Goal: Transaction & Acquisition: Purchase product/service

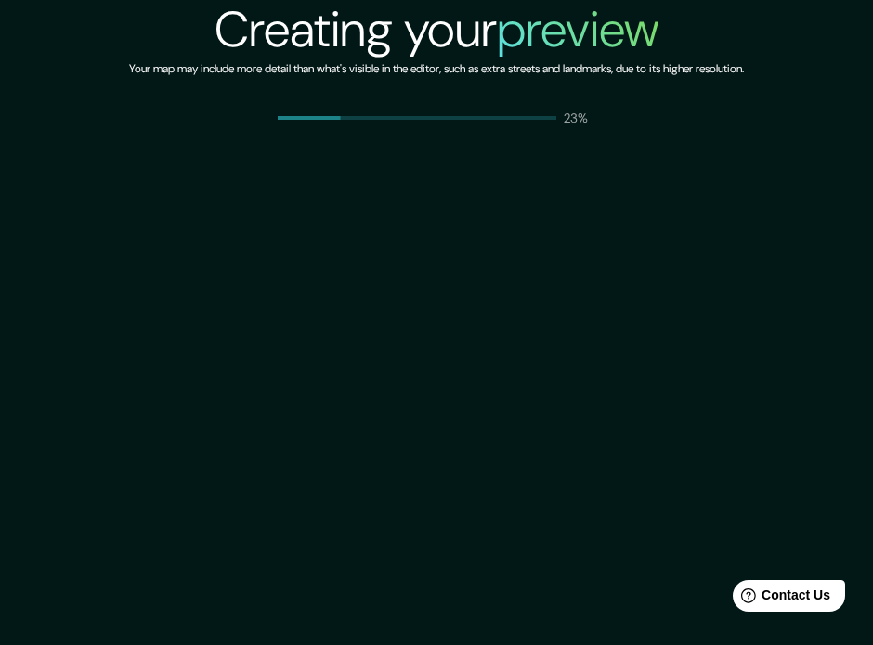
click at [458, 25] on h2 "Creating your preview" at bounding box center [436, 29] width 445 height 59
click at [572, 51] on h2 "preview" at bounding box center [578, 29] width 162 height 65
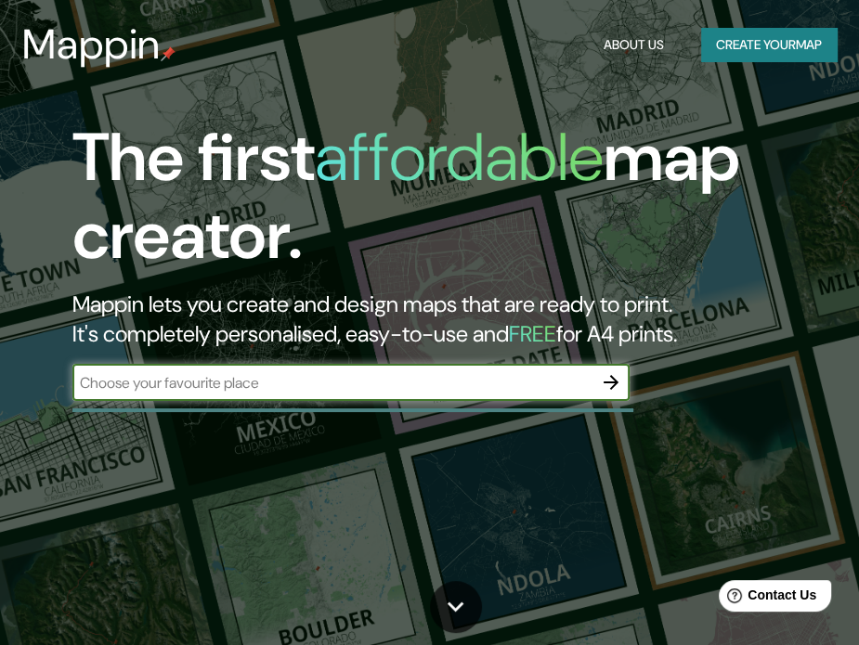
click at [570, 389] on input "text" at bounding box center [332, 382] width 520 height 21
type input "lima"
click at [785, 36] on button "Create your map" at bounding box center [769, 45] width 136 height 34
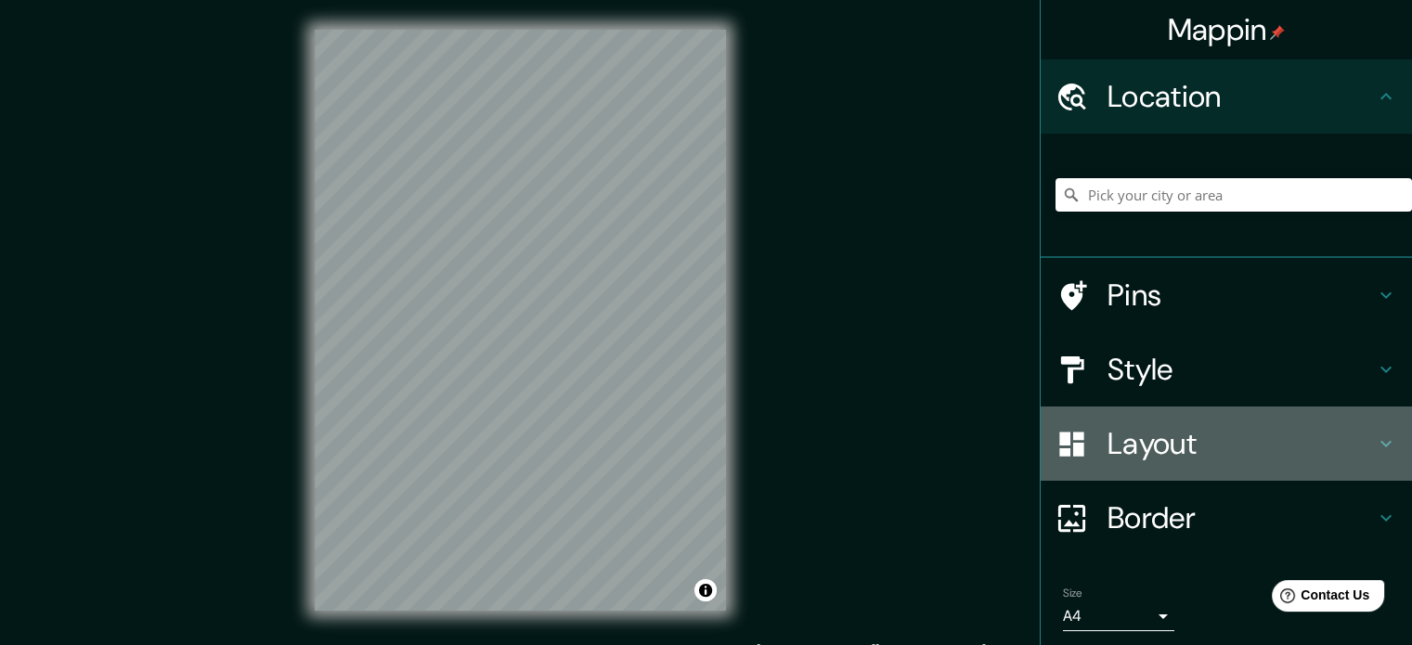
click at [858, 436] on h4 "Layout" at bounding box center [1240, 443] width 267 height 37
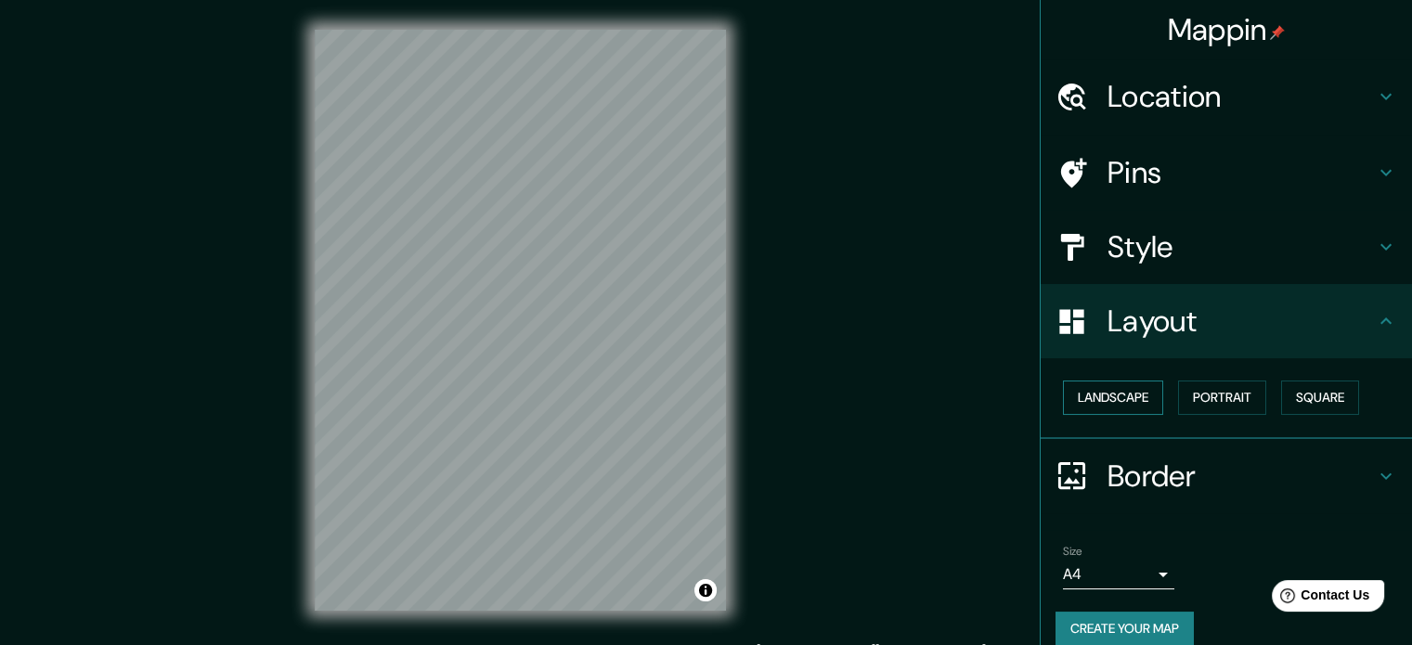
click at [858, 390] on button "Landscape" at bounding box center [1113, 398] width 100 height 34
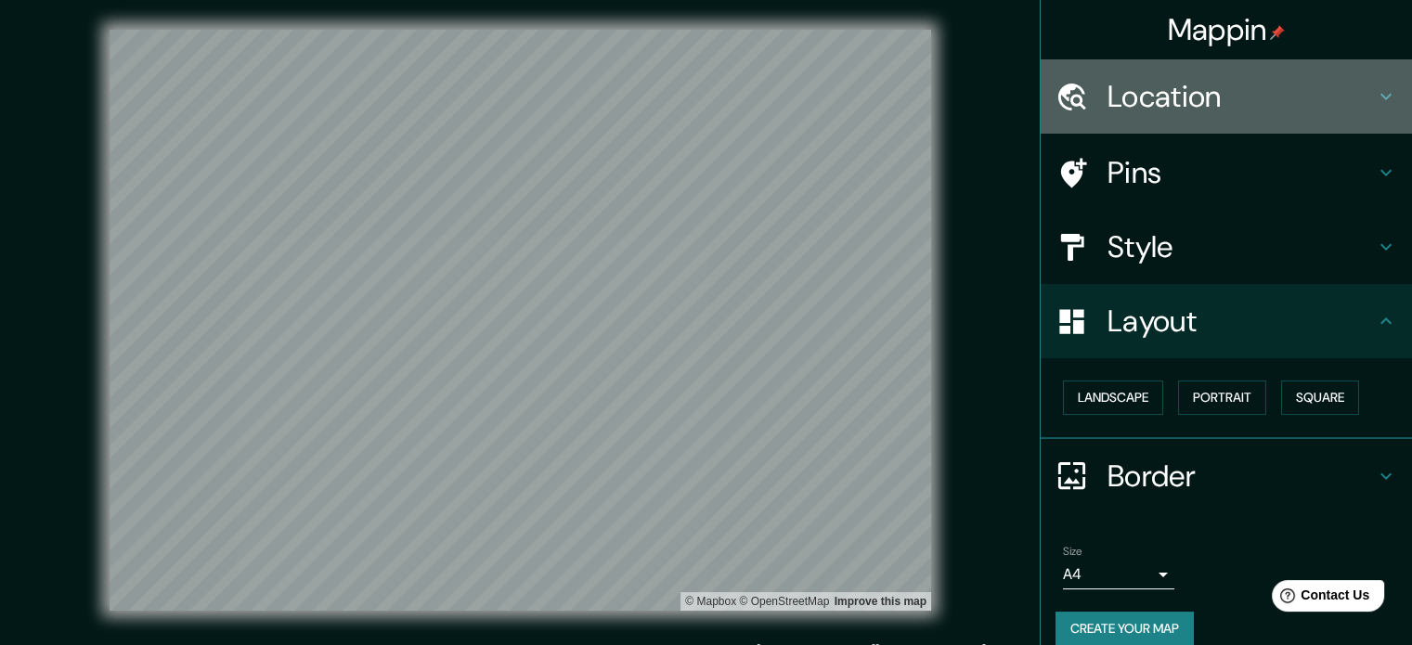
click at [858, 121] on div "Location" at bounding box center [1226, 96] width 371 height 74
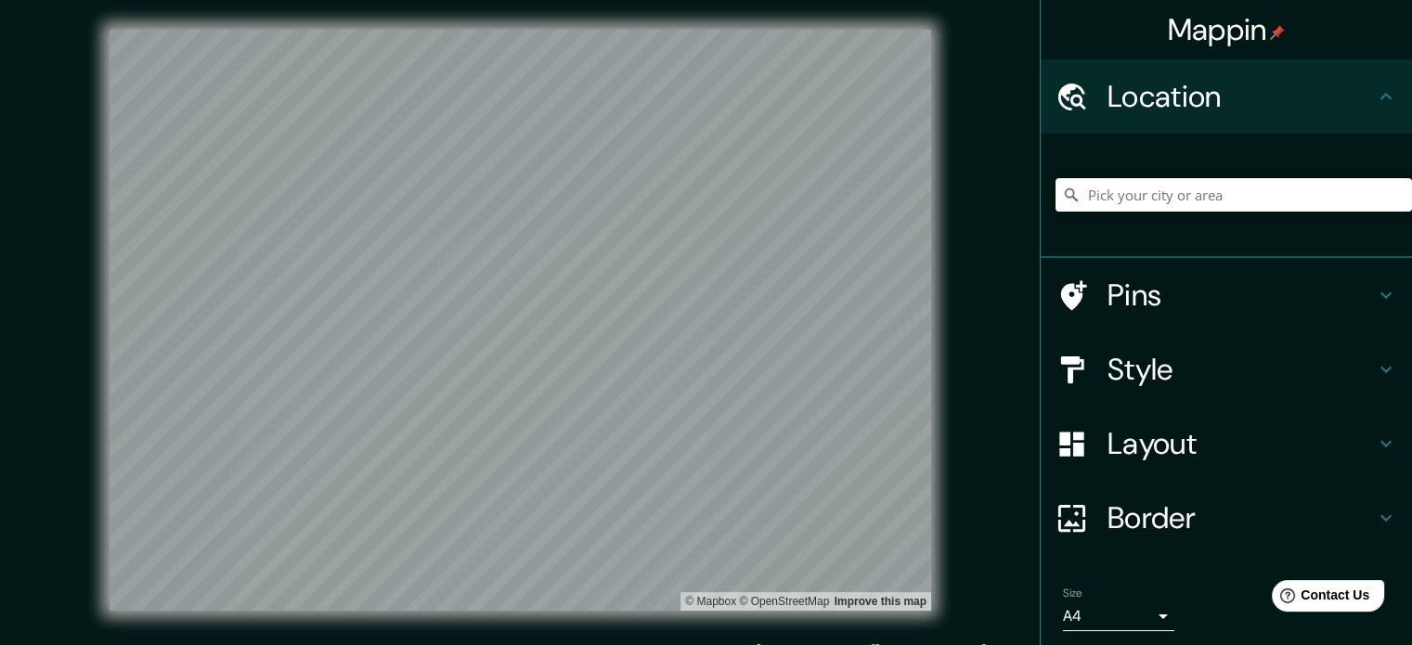
click at [858, 191] on input "Pick your city or area" at bounding box center [1233, 194] width 356 height 33
type input "[GEOGRAPHIC_DATA], [GEOGRAPHIC_DATA], [GEOGRAPHIC_DATA]"
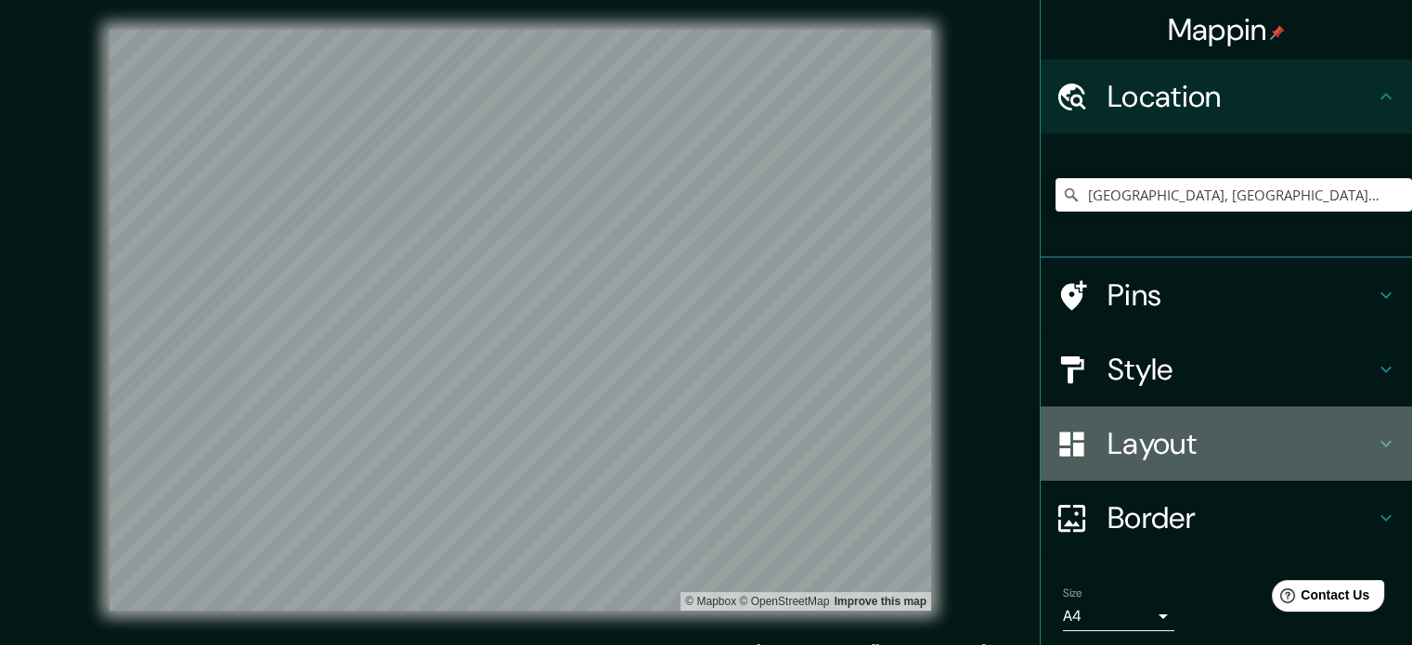
click at [858, 425] on h4 "Layout" at bounding box center [1240, 443] width 267 height 37
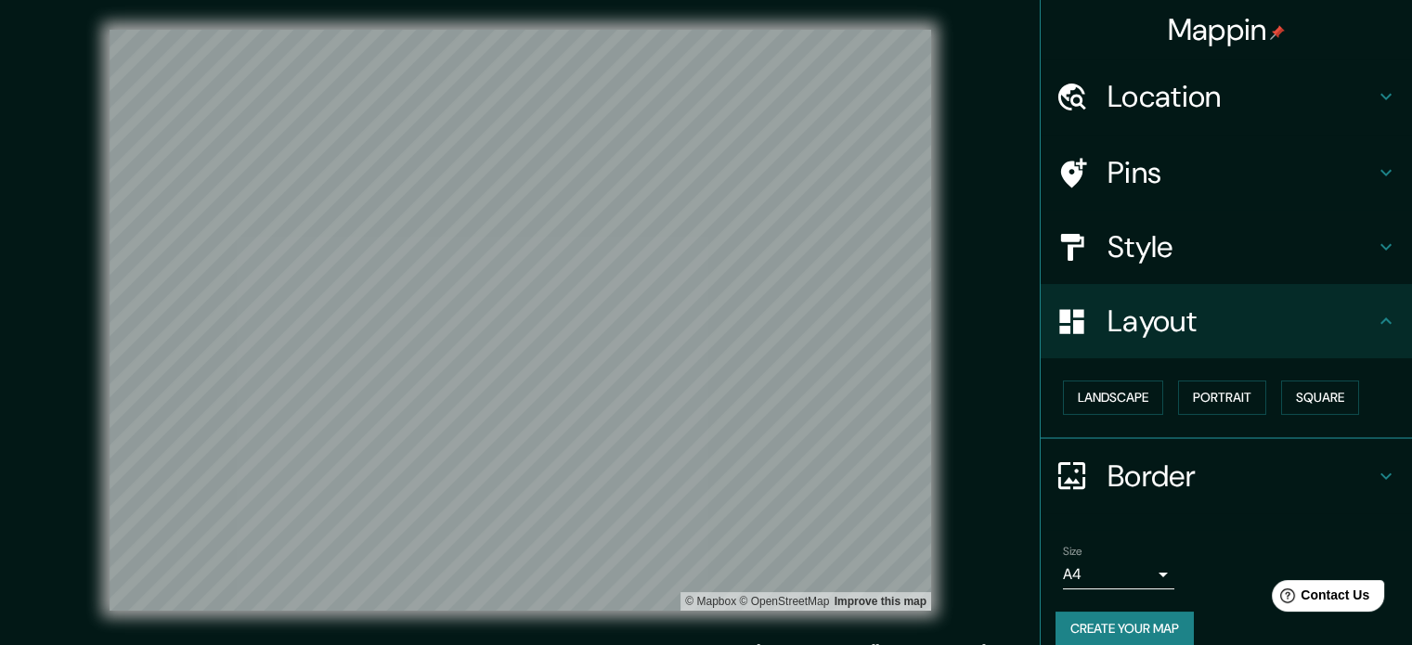
click at [858, 336] on h4 "Layout" at bounding box center [1240, 321] width 267 height 37
click at [858, 237] on h4 "Style" at bounding box center [1240, 246] width 267 height 37
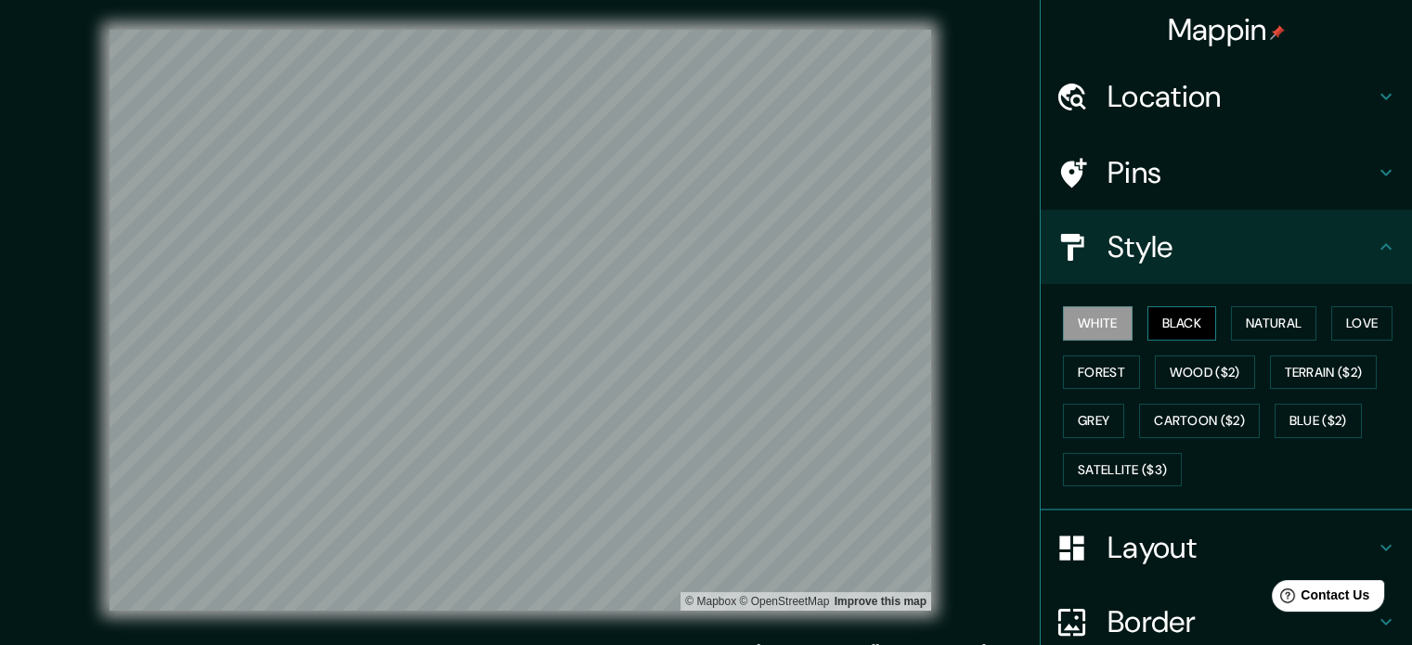
click at [858, 322] on button "Black" at bounding box center [1182, 323] width 70 height 34
click at [858, 315] on button "Natural" at bounding box center [1273, 323] width 85 height 34
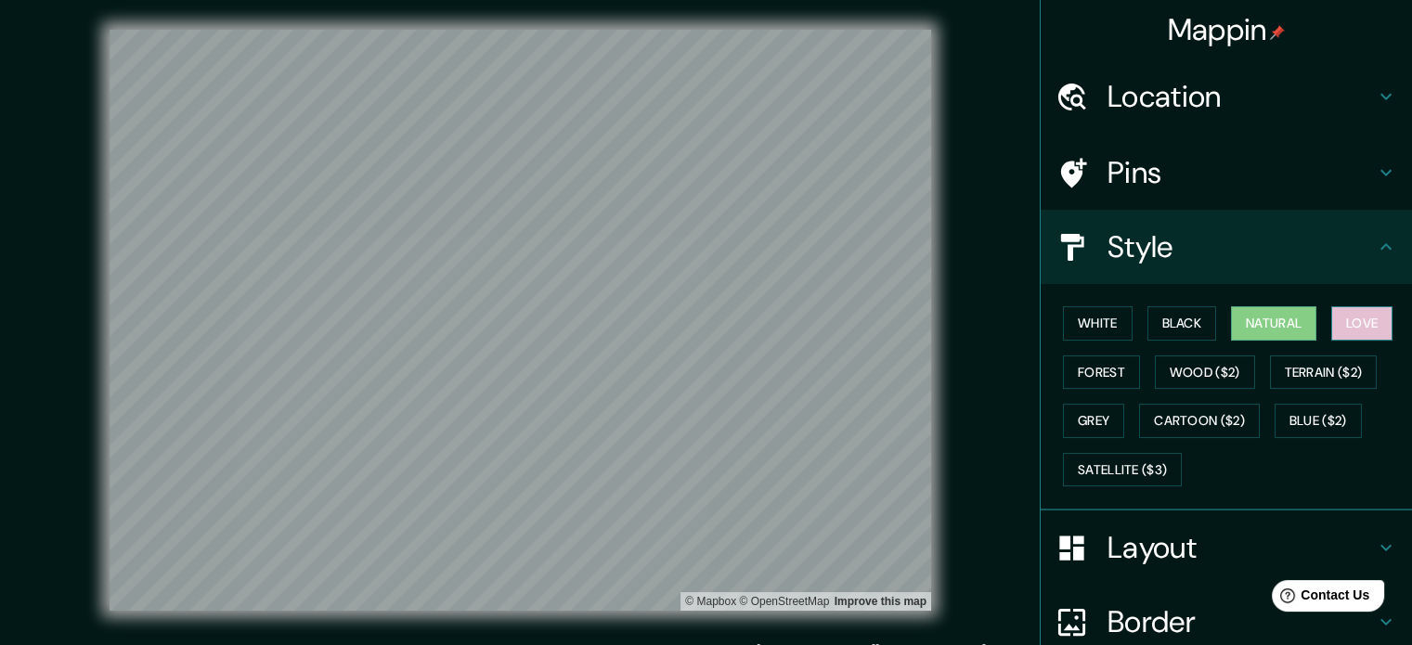
click at [858, 329] on button "Love" at bounding box center [1361, 323] width 61 height 34
click at [858, 330] on button "Natural" at bounding box center [1273, 323] width 85 height 34
click at [858, 326] on button "Black" at bounding box center [1182, 323] width 70 height 34
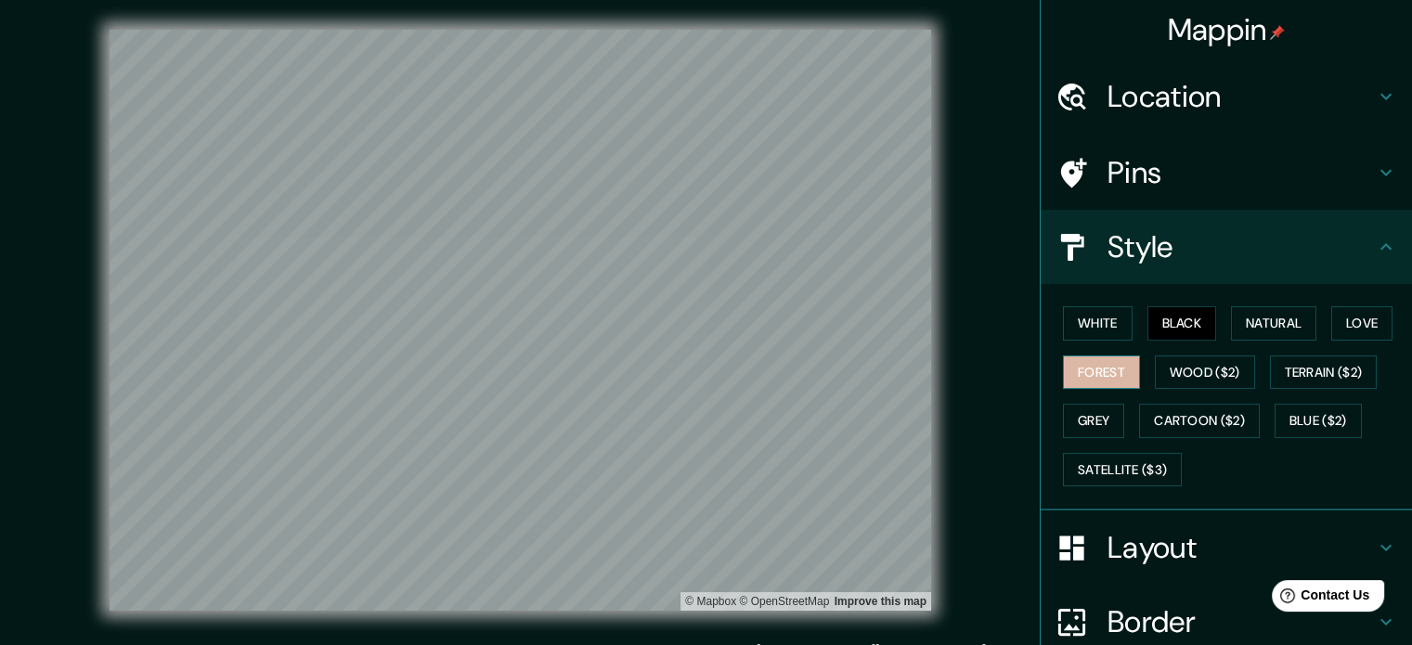
click at [858, 376] on button "Forest" at bounding box center [1101, 373] width 77 height 34
click at [858, 326] on button "Black" at bounding box center [1182, 323] width 70 height 34
click at [858, 327] on button "White" at bounding box center [1098, 323] width 70 height 34
click at [858, 321] on button "Black" at bounding box center [1182, 323] width 70 height 34
click at [858, 327] on button "White" at bounding box center [1098, 323] width 70 height 34
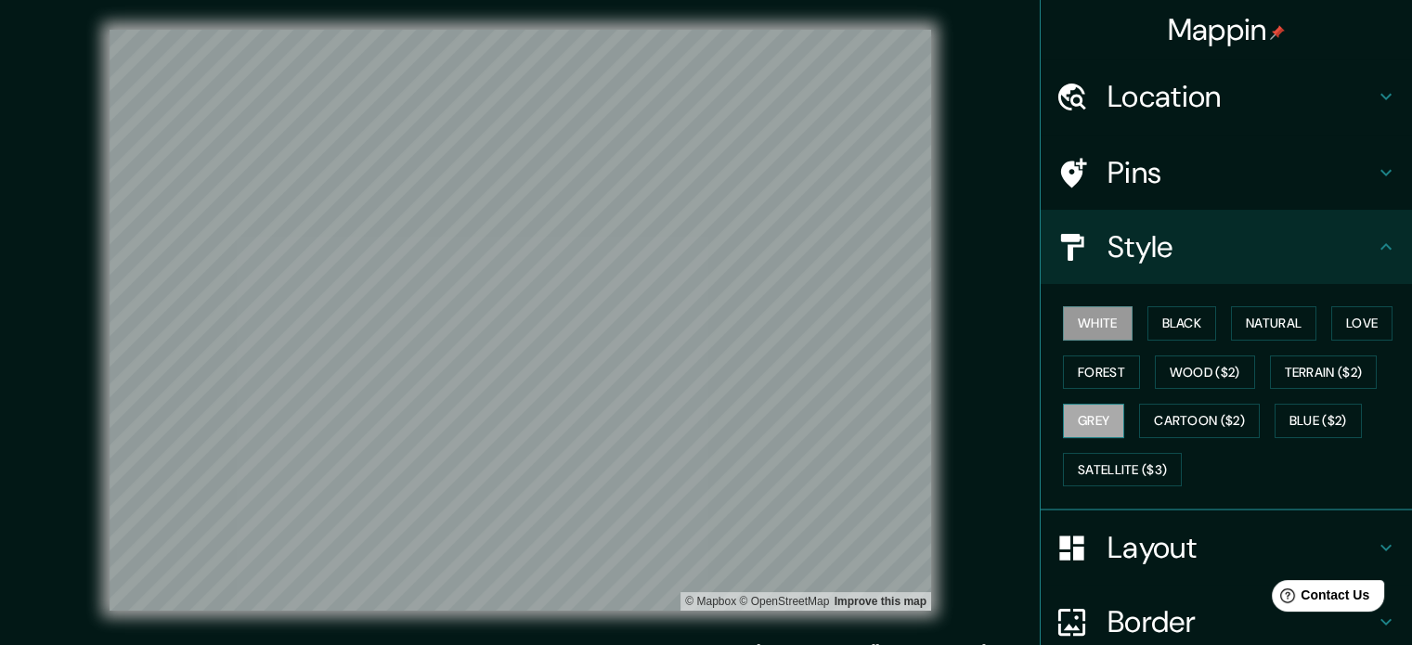
click at [858, 414] on button "Grey" at bounding box center [1093, 421] width 61 height 34
click at [858, 329] on button "Love" at bounding box center [1361, 323] width 61 height 34
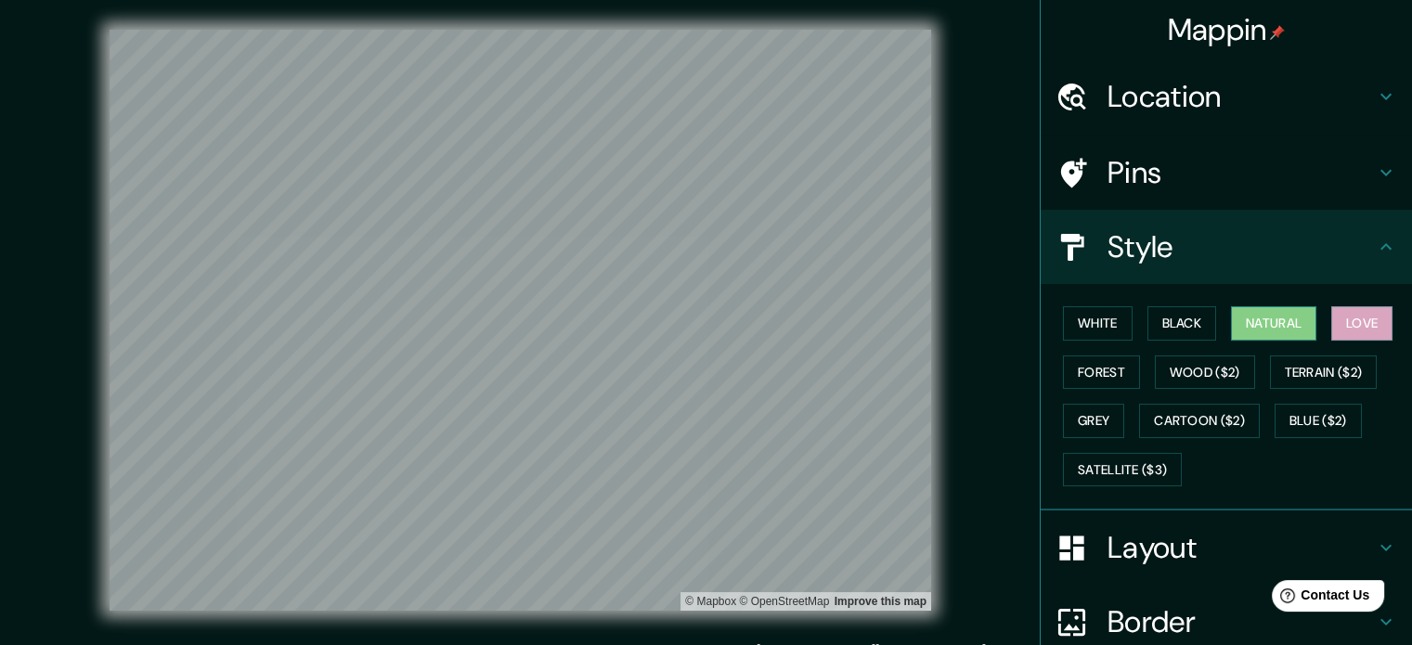
click at [858, 330] on button "Natural" at bounding box center [1273, 323] width 85 height 34
click at [858, 327] on button "Black" at bounding box center [1182, 323] width 70 height 34
drag, startPoint x: 410, startPoint y: 393, endPoint x: 390, endPoint y: 383, distance: 22.4
click at [390, 383] on div at bounding box center [395, 383] width 15 height 15
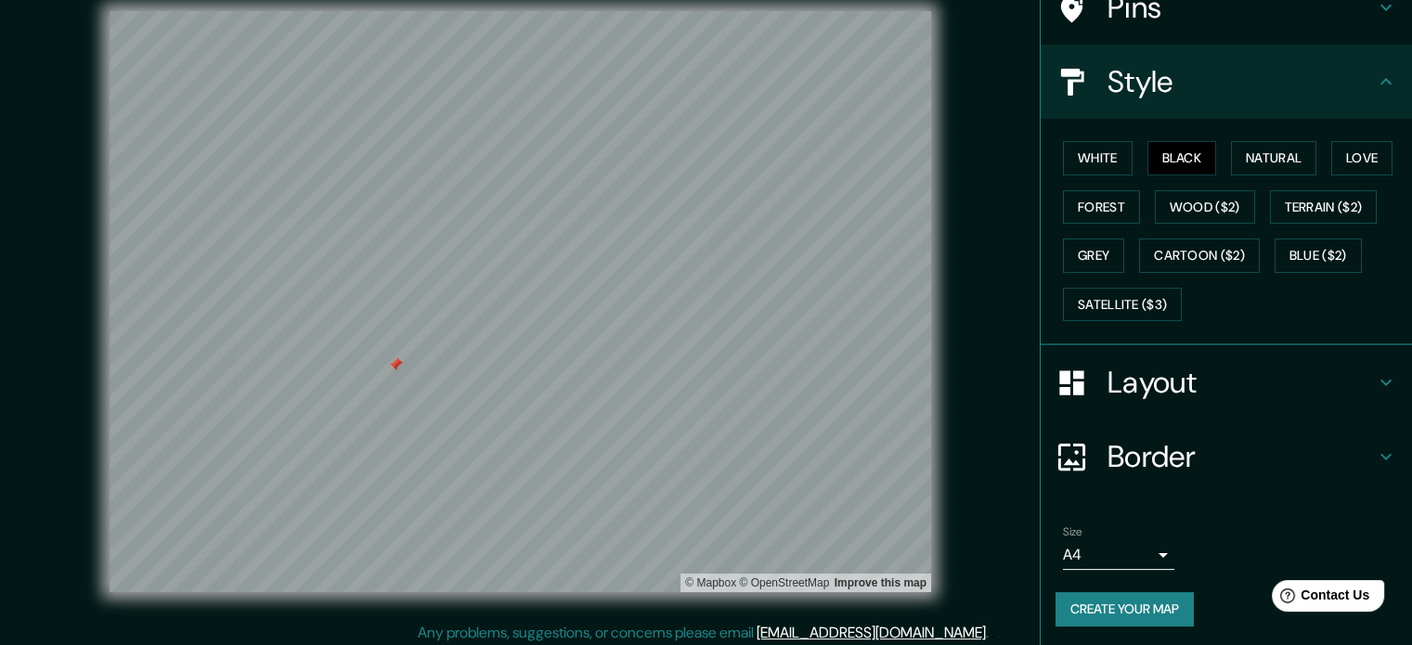
scroll to position [24, 0]
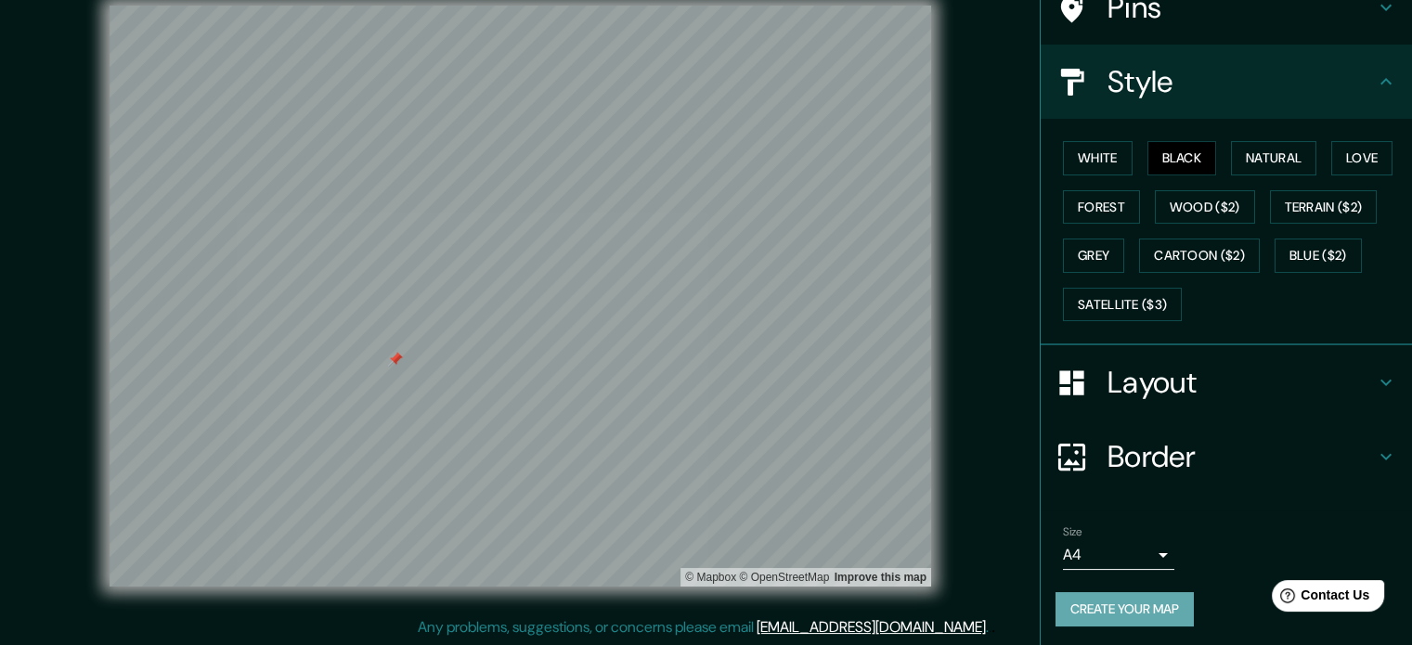
click at [858, 596] on button "Create your map" at bounding box center [1124, 609] width 138 height 34
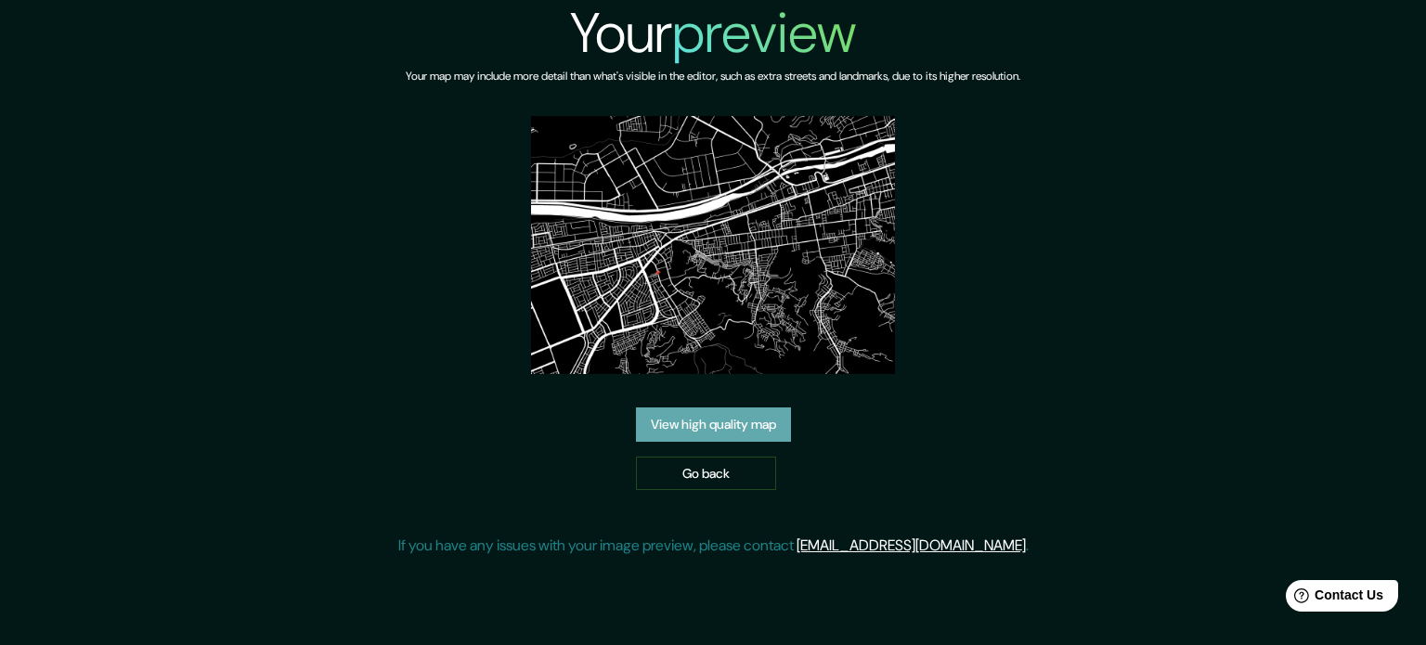
click at [717, 408] on link "View high quality map" at bounding box center [713, 425] width 155 height 34
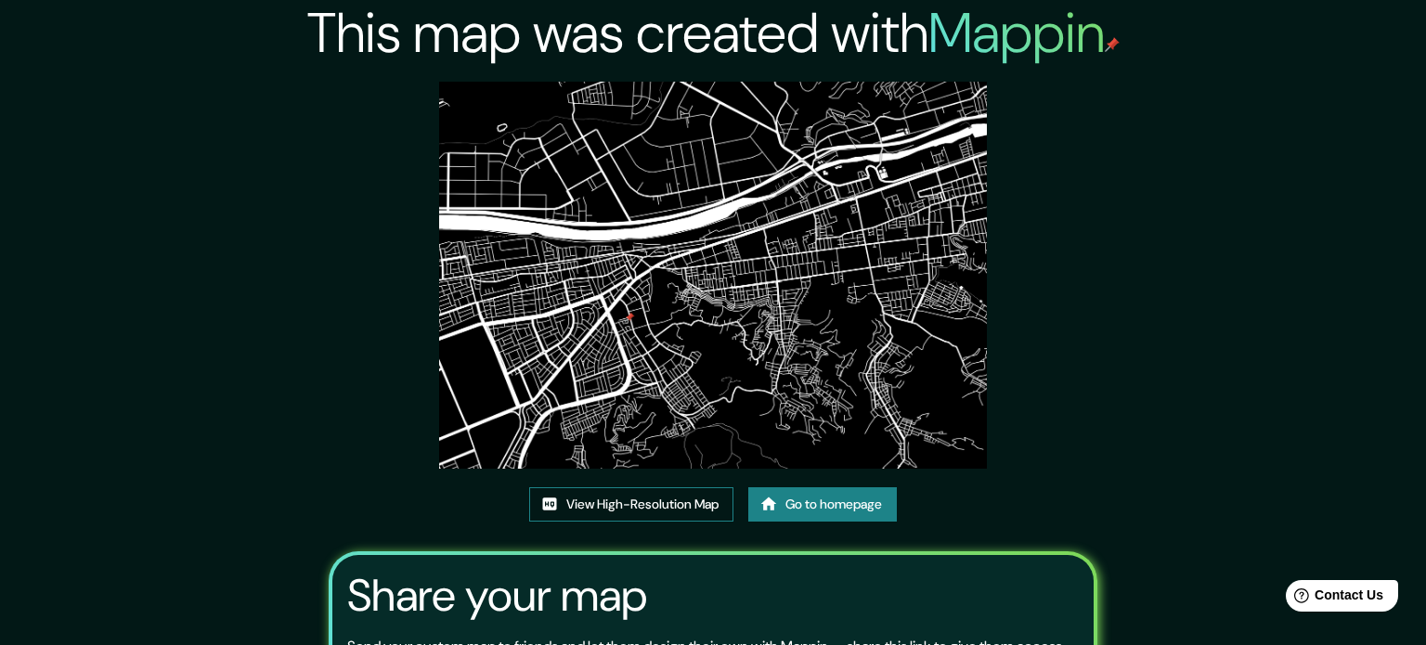
click at [702, 487] on link "View High-Resolution Map" at bounding box center [631, 504] width 204 height 34
click at [786, 487] on link "Go to homepage" at bounding box center [822, 504] width 149 height 34
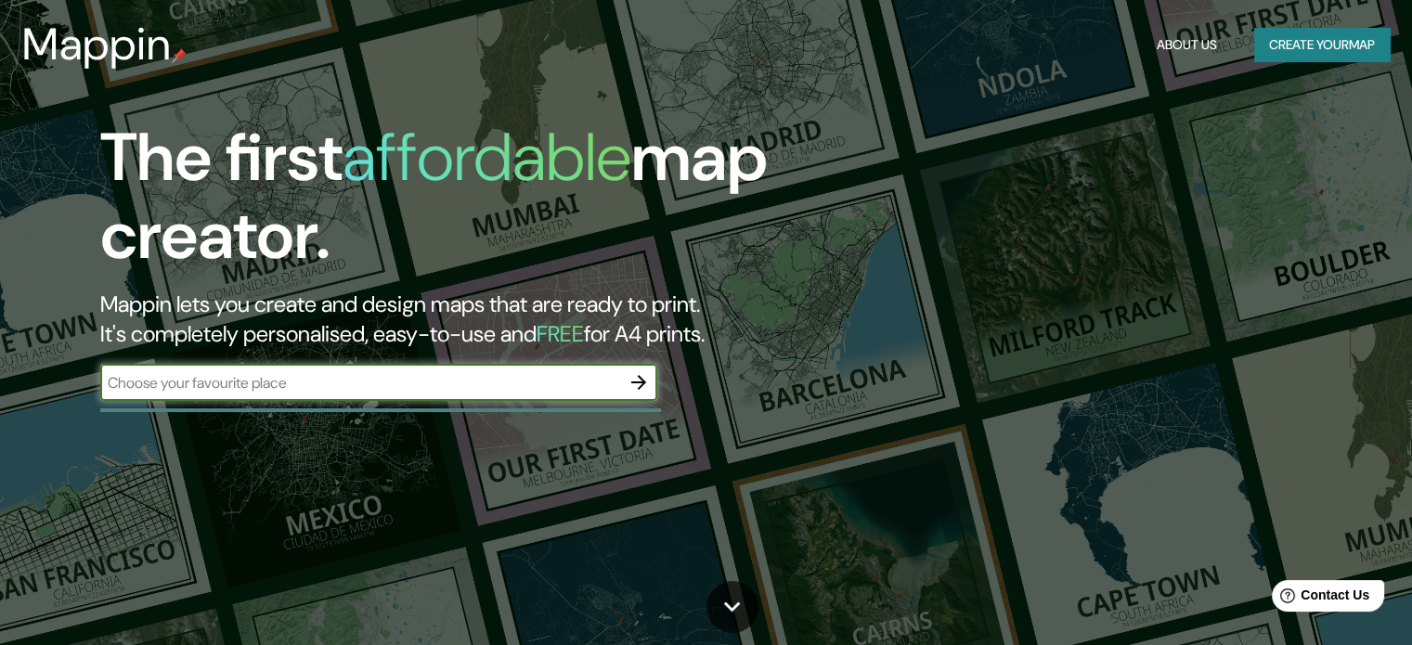
click at [1344, 59] on button "Create your map" at bounding box center [1322, 45] width 136 height 34
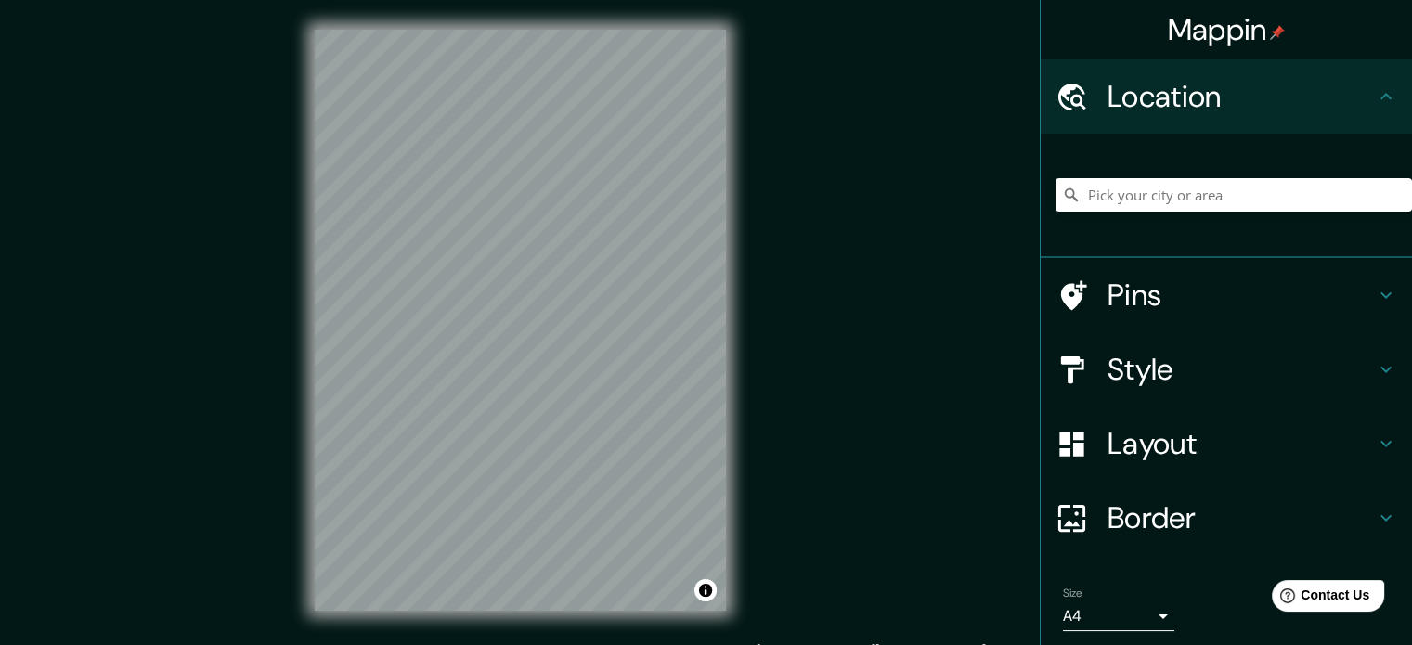
click at [1197, 443] on h4 "Layout" at bounding box center [1240, 443] width 267 height 37
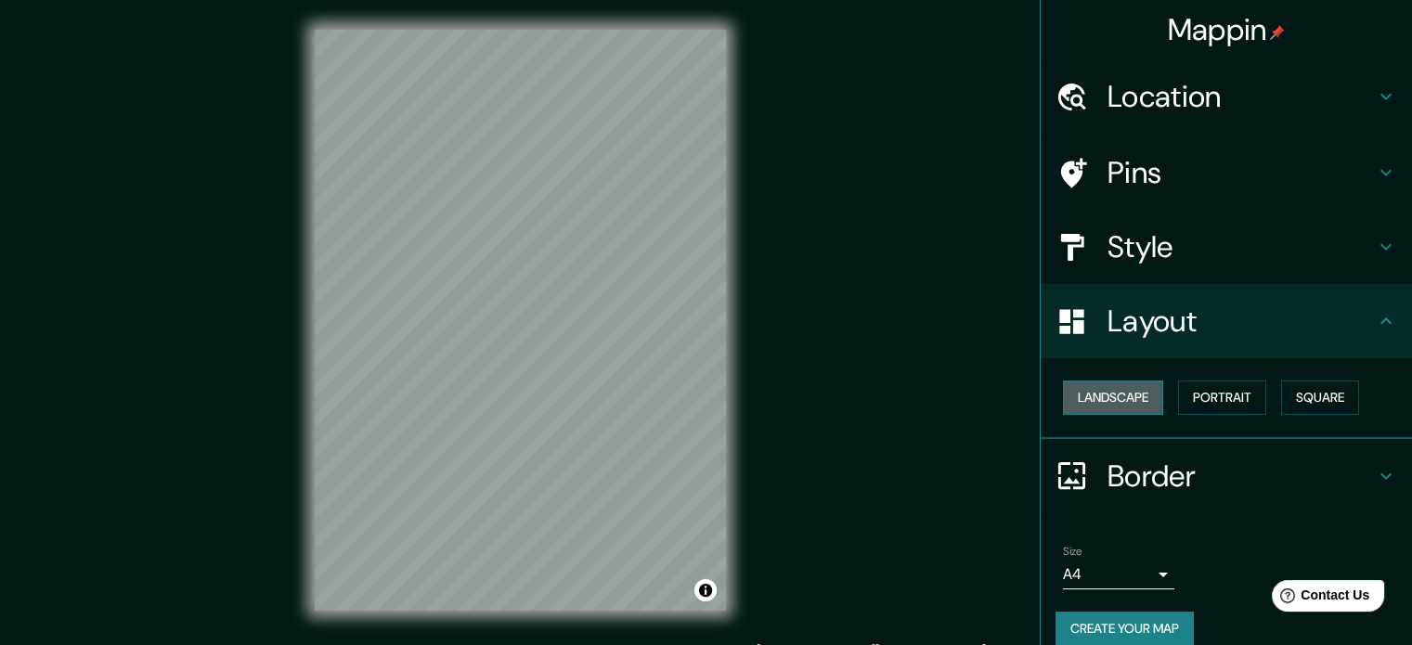
click at [1146, 395] on button "Landscape" at bounding box center [1113, 398] width 100 height 34
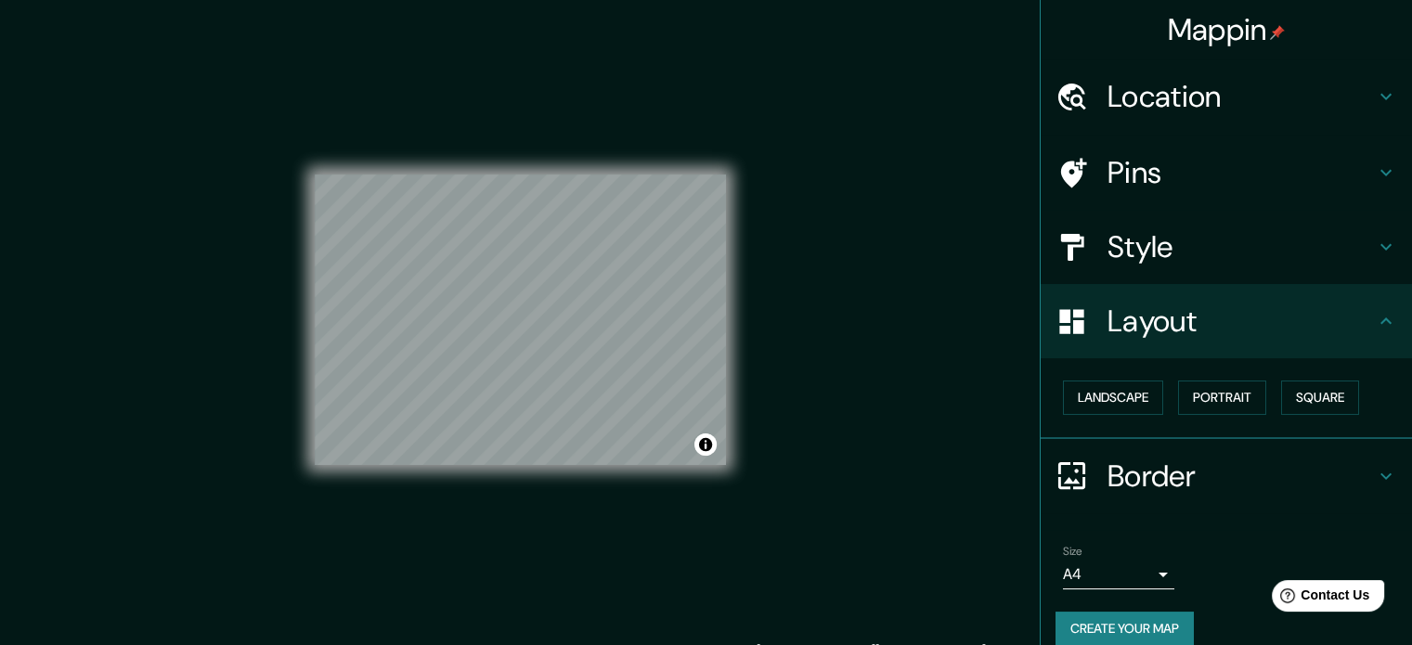
click at [1189, 95] on h4 "Location" at bounding box center [1240, 96] width 267 height 37
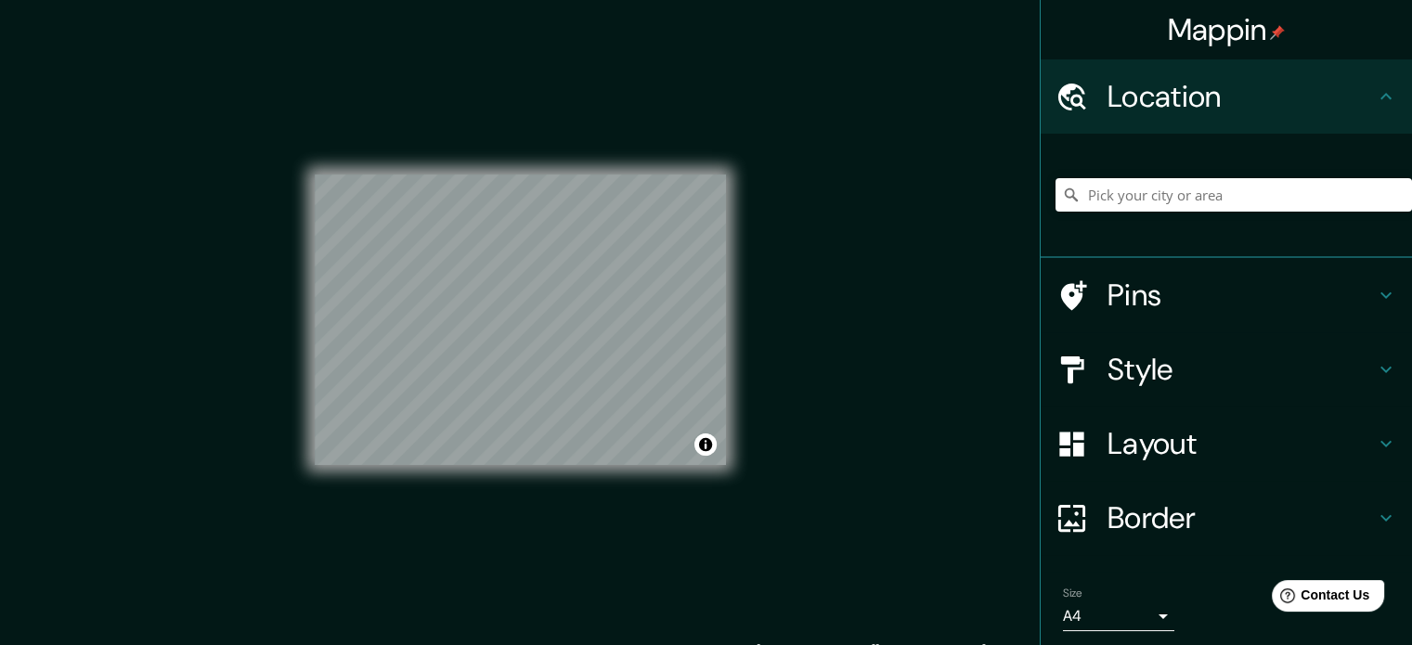
click at [1193, 112] on h4 "Location" at bounding box center [1240, 96] width 267 height 37
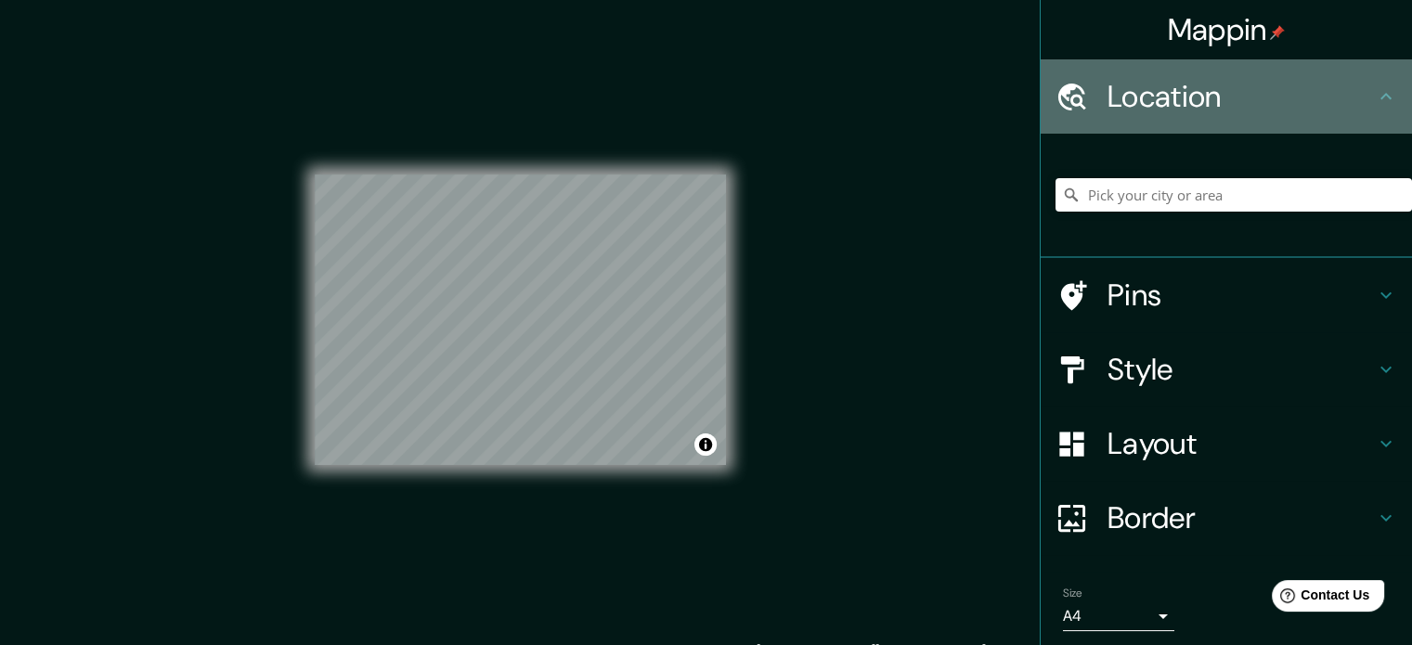
click at [1232, 79] on h4 "Location" at bounding box center [1240, 96] width 267 height 37
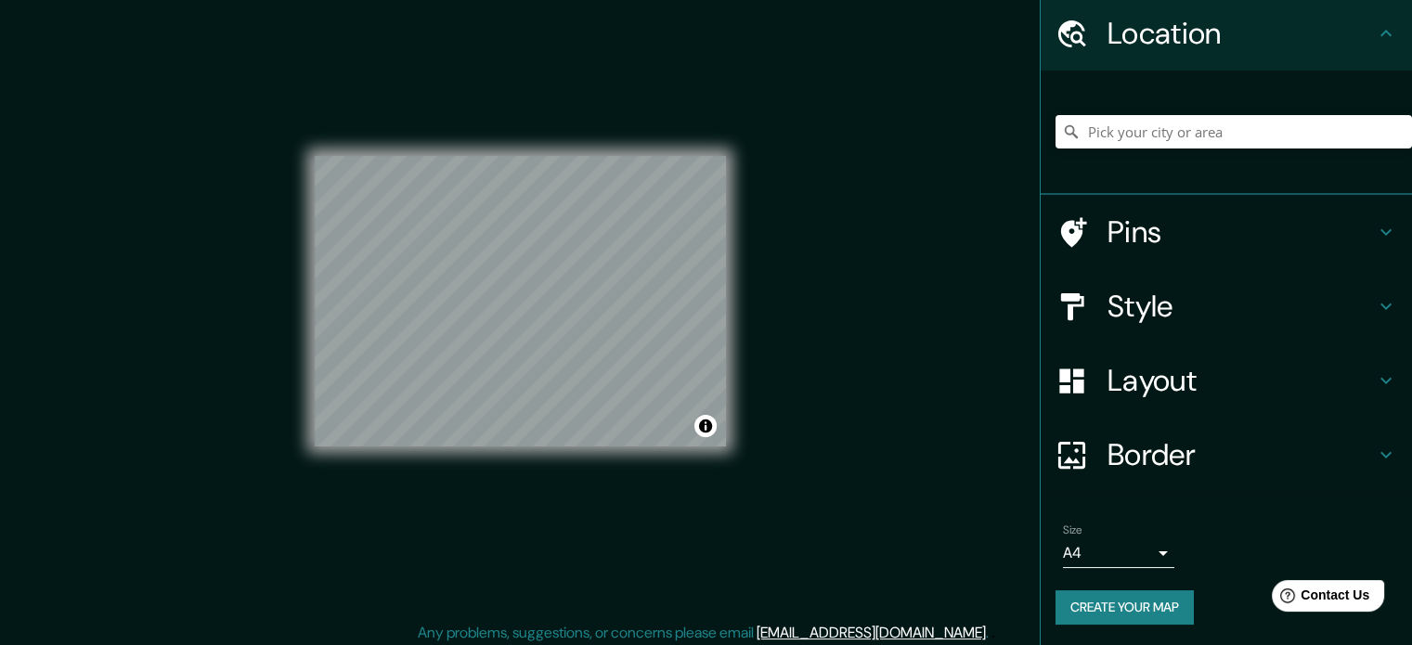
scroll to position [24, 0]
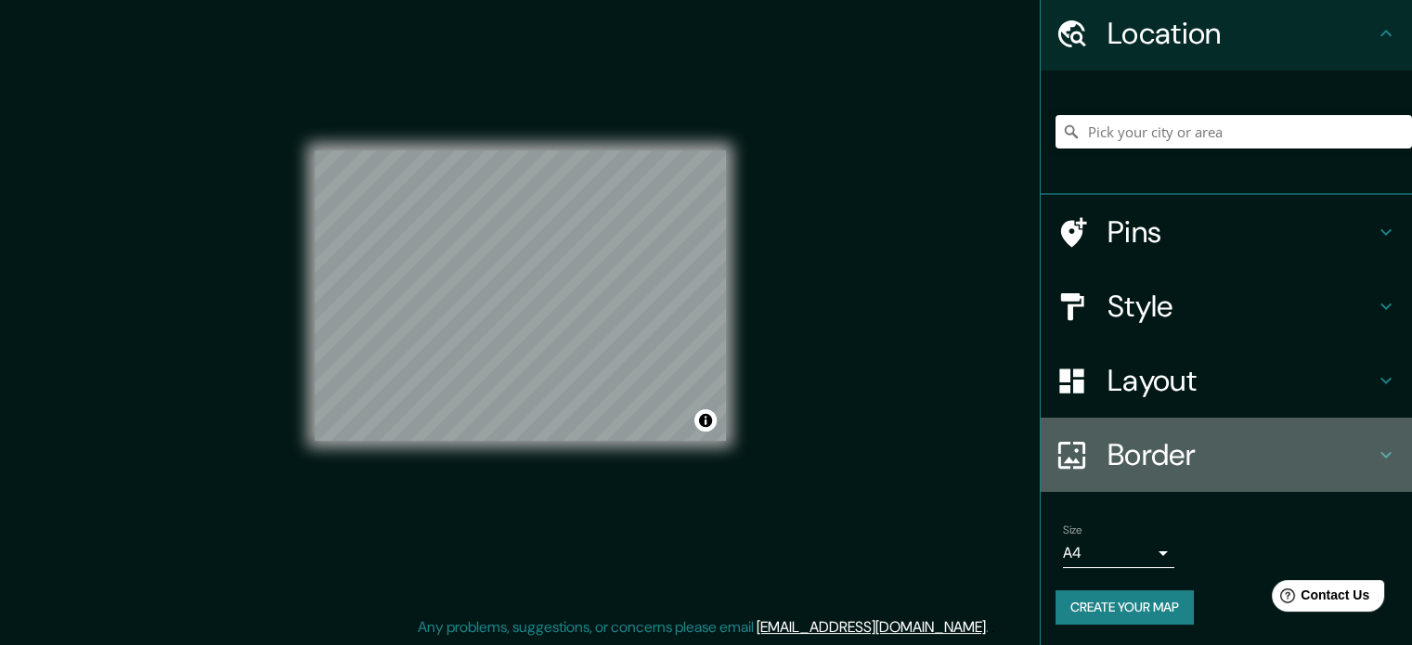
click at [1177, 445] on h4 "Border" at bounding box center [1240, 454] width 267 height 37
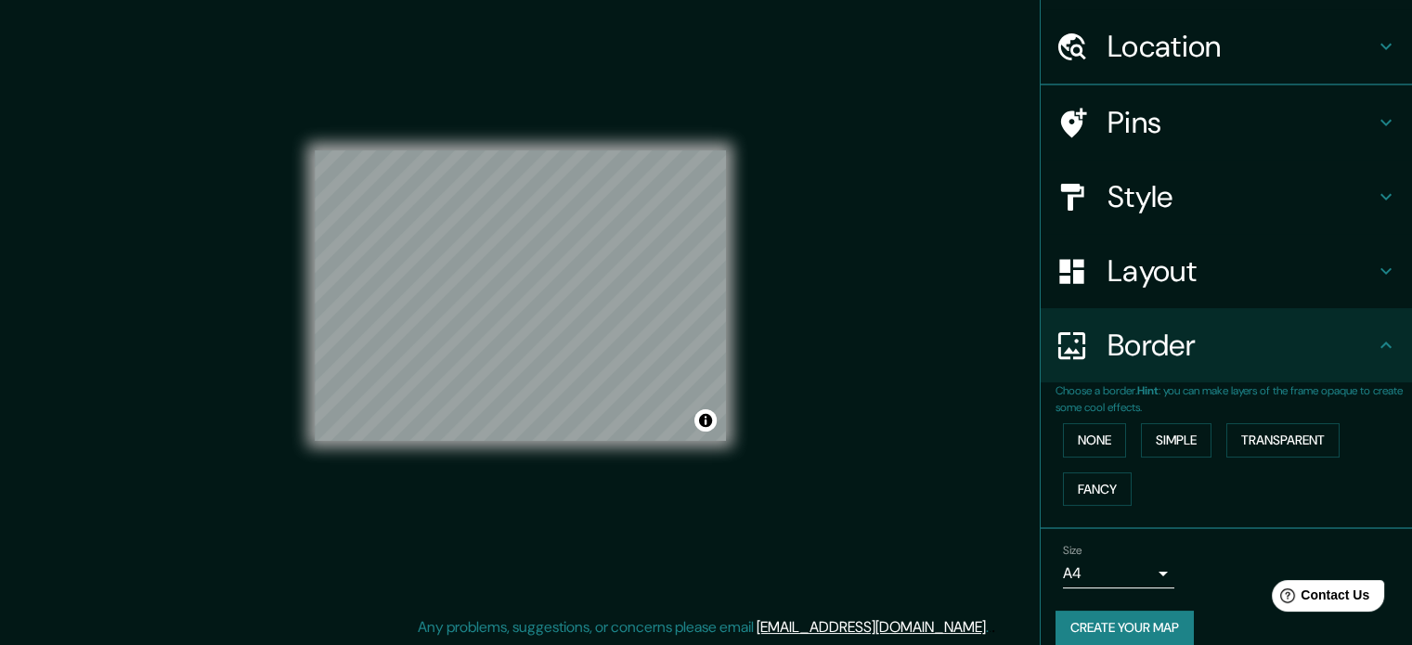
scroll to position [63, 0]
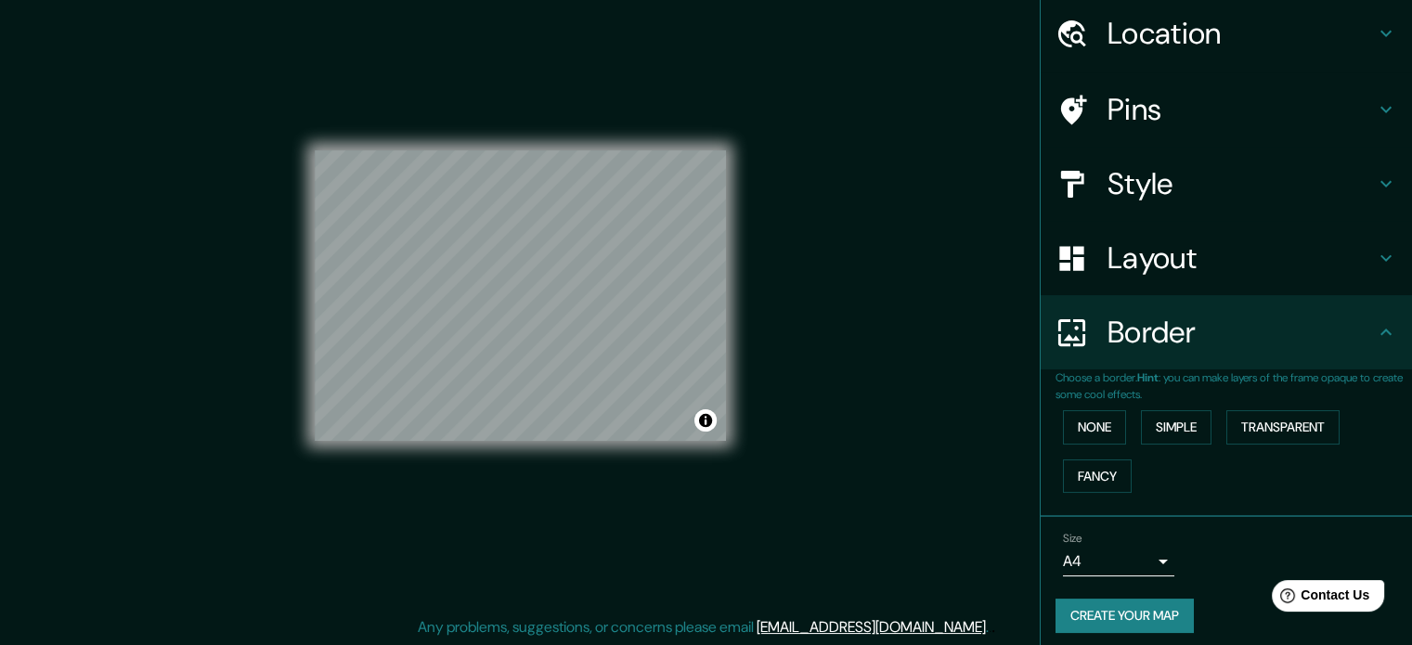
click at [1177, 253] on h4 "Layout" at bounding box center [1240, 258] width 267 height 37
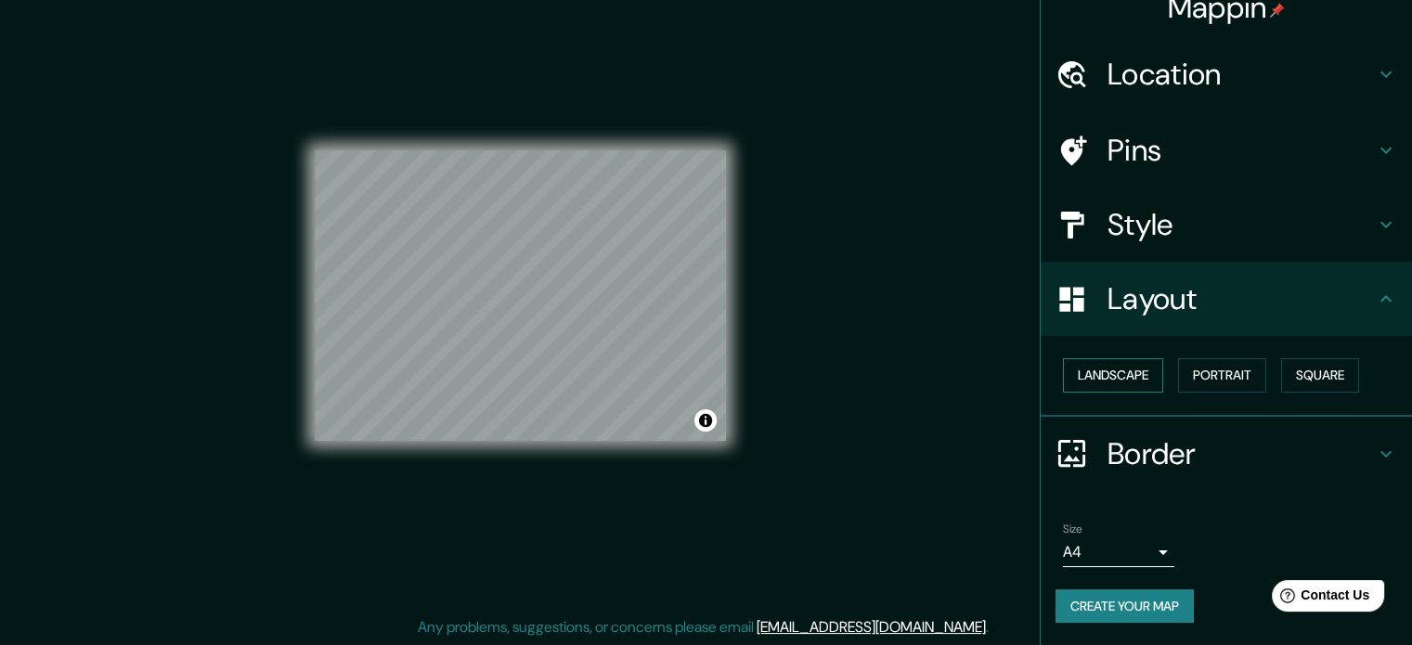
scroll to position [20, 0]
click at [1127, 379] on button "Landscape" at bounding box center [1113, 377] width 100 height 34
click at [1207, 373] on button "Portrait" at bounding box center [1222, 377] width 88 height 34
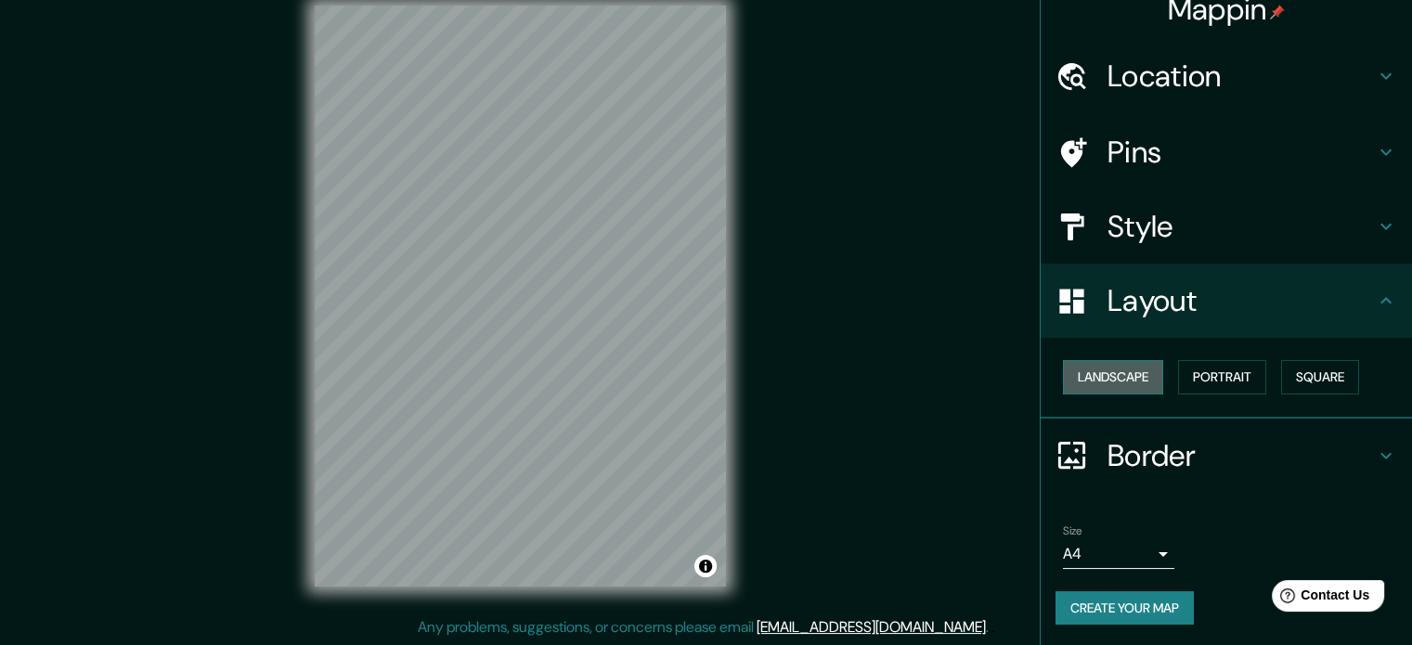
click at [1150, 371] on button "Landscape" at bounding box center [1113, 377] width 100 height 34
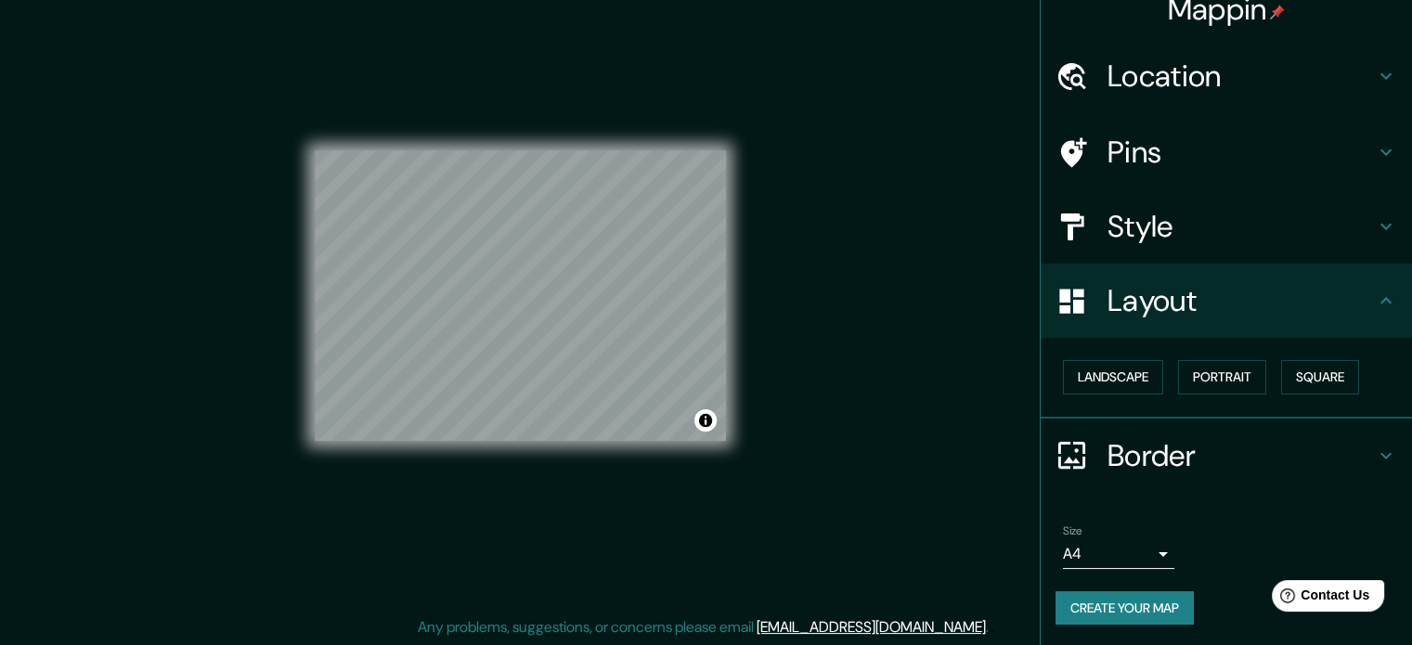
click at [1195, 232] on h4 "Style" at bounding box center [1240, 226] width 267 height 37
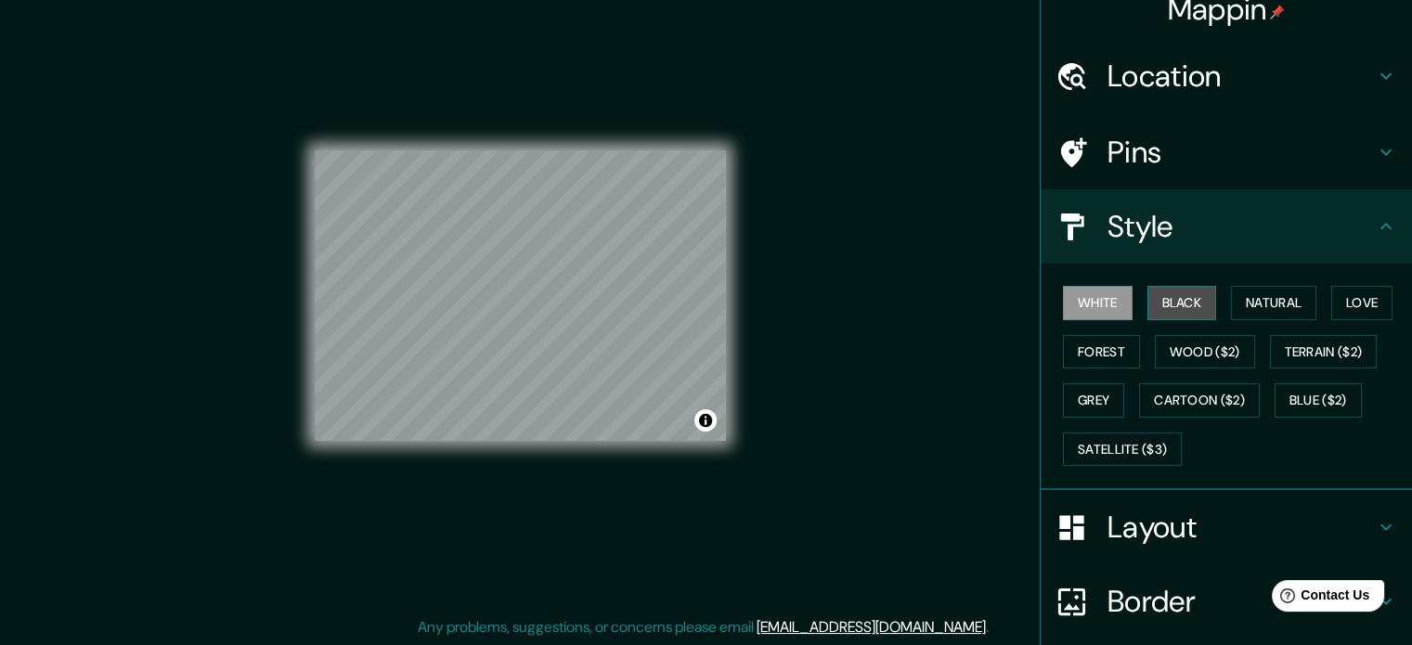
click at [1166, 296] on button "Black" at bounding box center [1182, 303] width 70 height 34
click at [1159, 78] on h4 "Location" at bounding box center [1240, 76] width 267 height 37
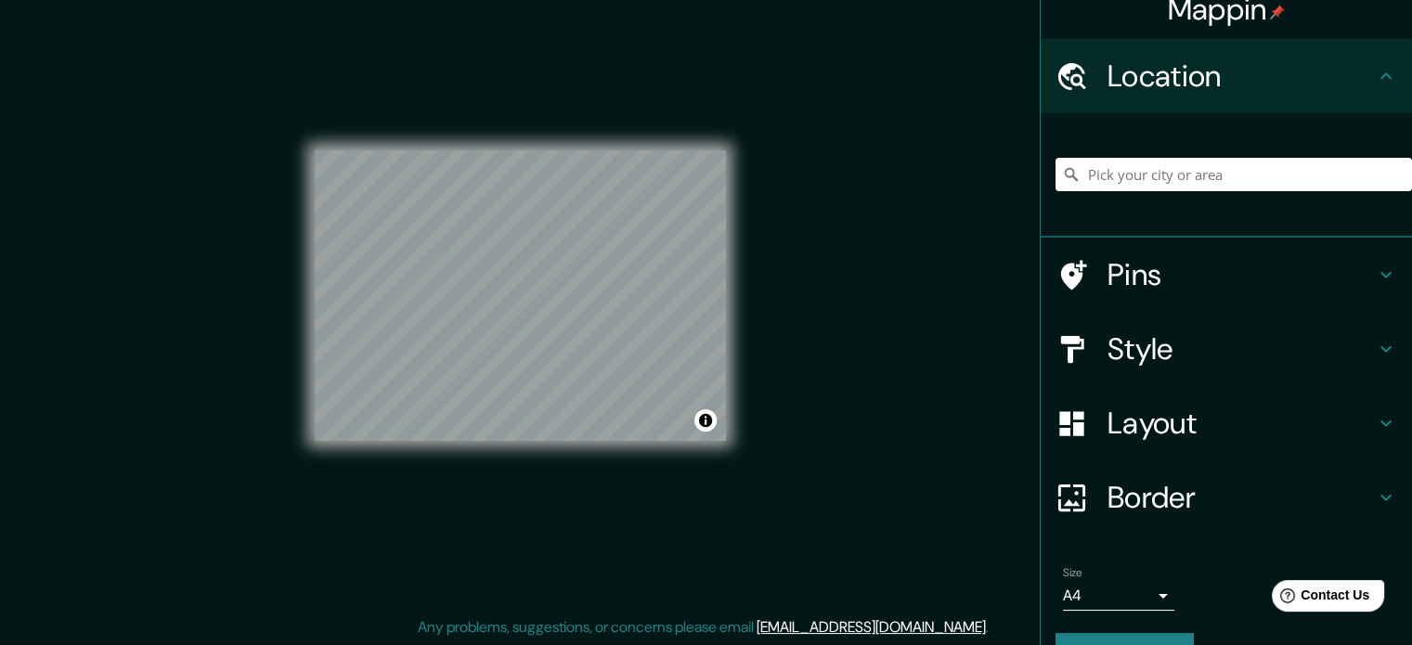
click at [1185, 172] on input "Pick your city or area" at bounding box center [1233, 174] width 356 height 33
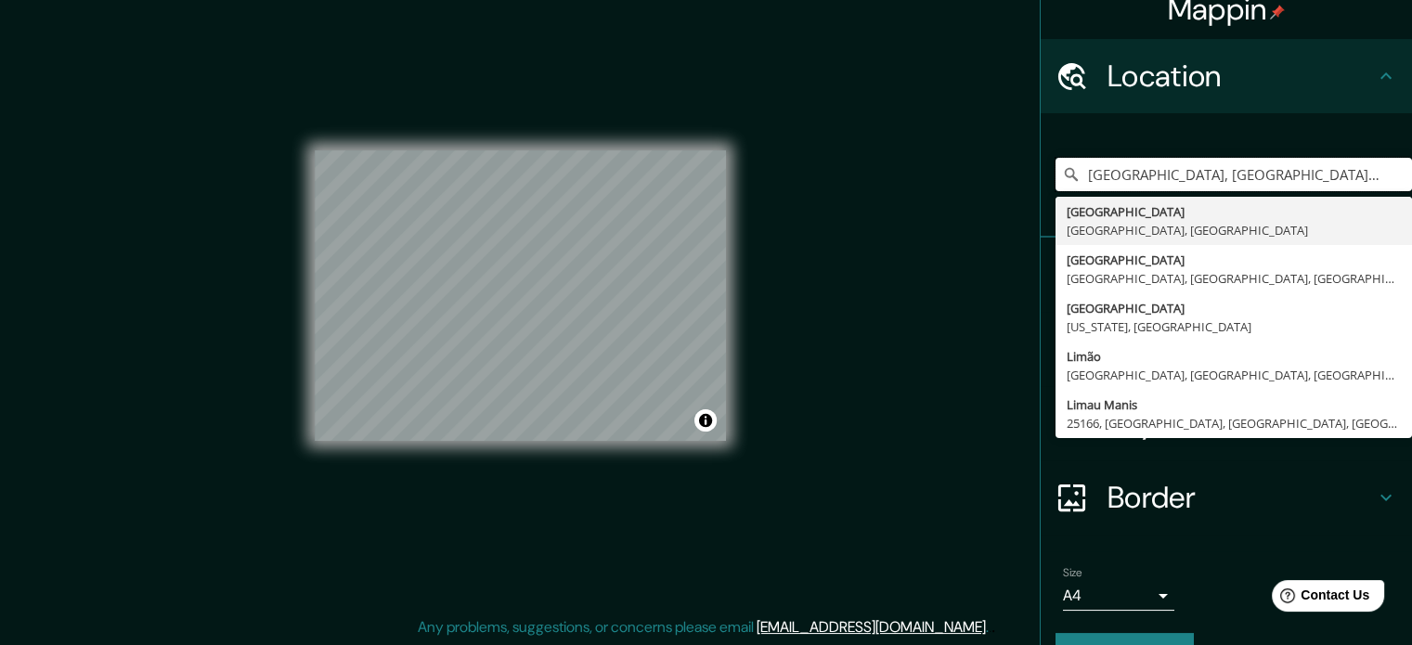
type input "Lima, Provincia de Lima, Perú"
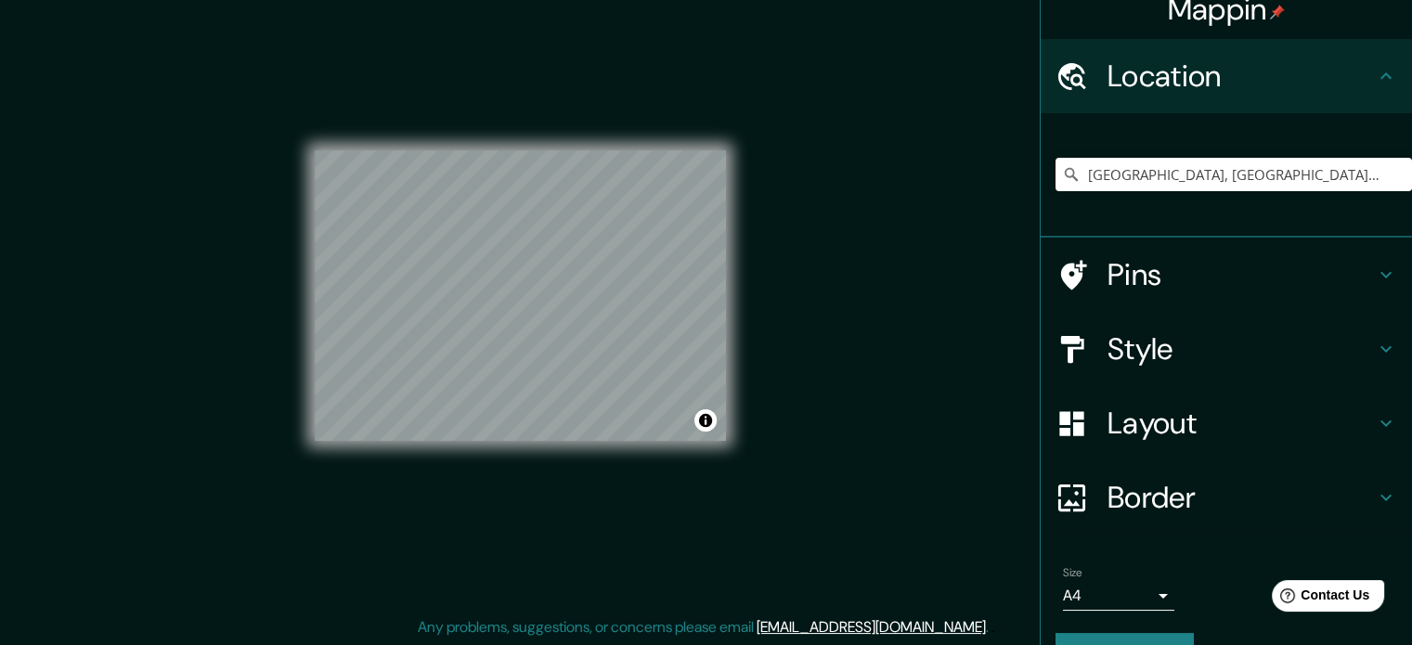
click at [1133, 491] on h4 "Border" at bounding box center [1240, 497] width 267 height 37
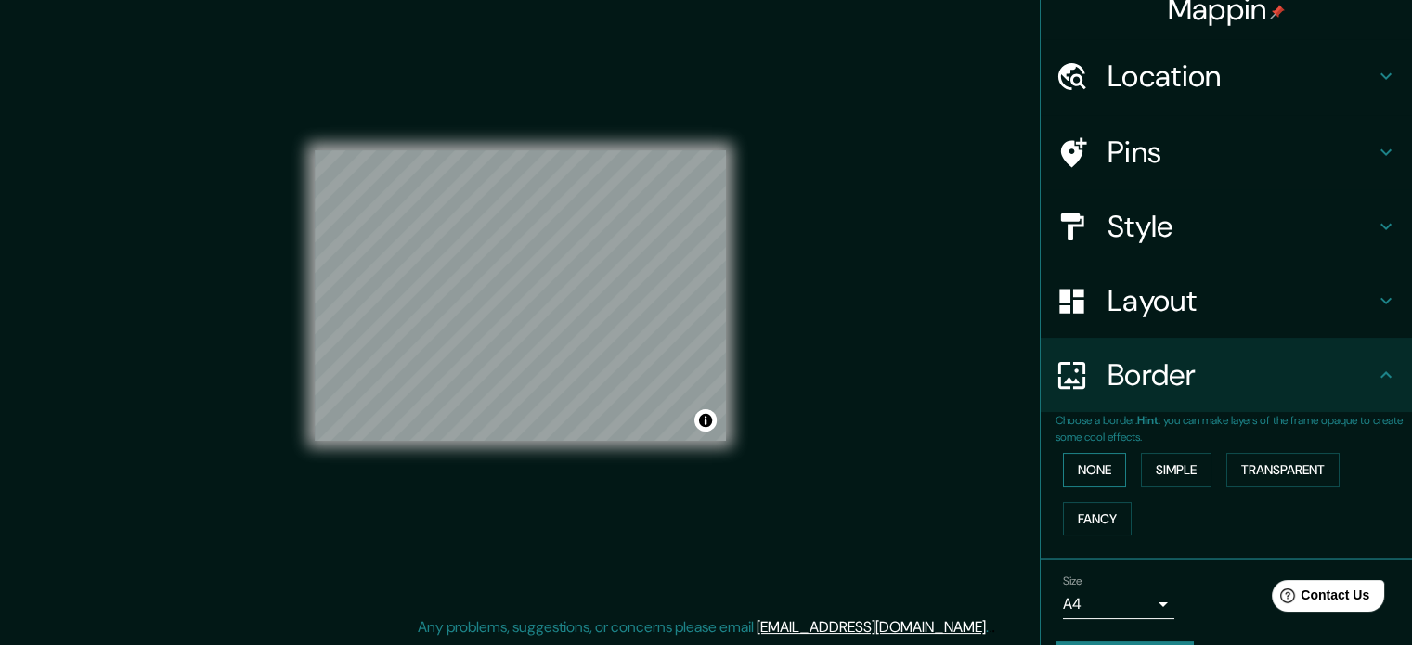
click at [1071, 473] on button "None" at bounding box center [1094, 470] width 63 height 34
click at [1135, 372] on h4 "Border" at bounding box center [1240, 374] width 267 height 37
click at [1151, 282] on h4 "Layout" at bounding box center [1240, 300] width 267 height 37
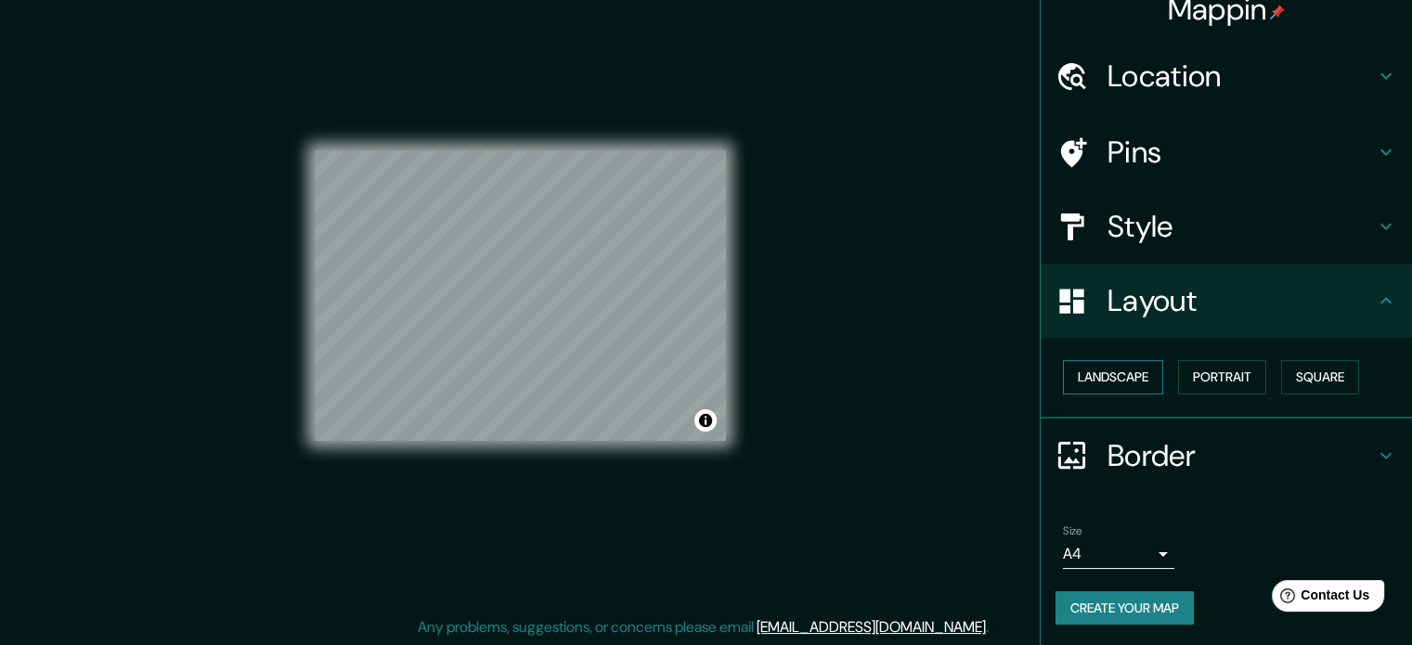
click at [1124, 377] on button "Landscape" at bounding box center [1113, 377] width 100 height 34
click at [1178, 370] on button "Portrait" at bounding box center [1222, 377] width 88 height 34
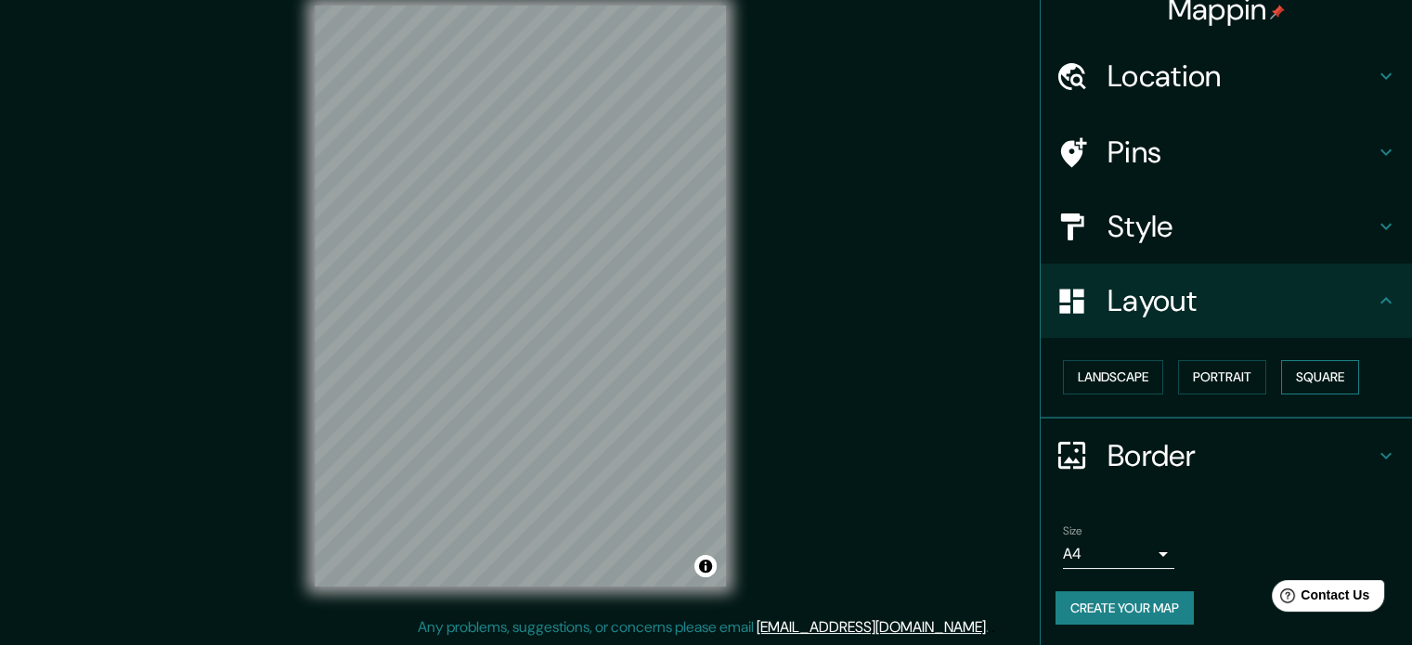
click at [1286, 370] on button "Square" at bounding box center [1320, 377] width 78 height 34
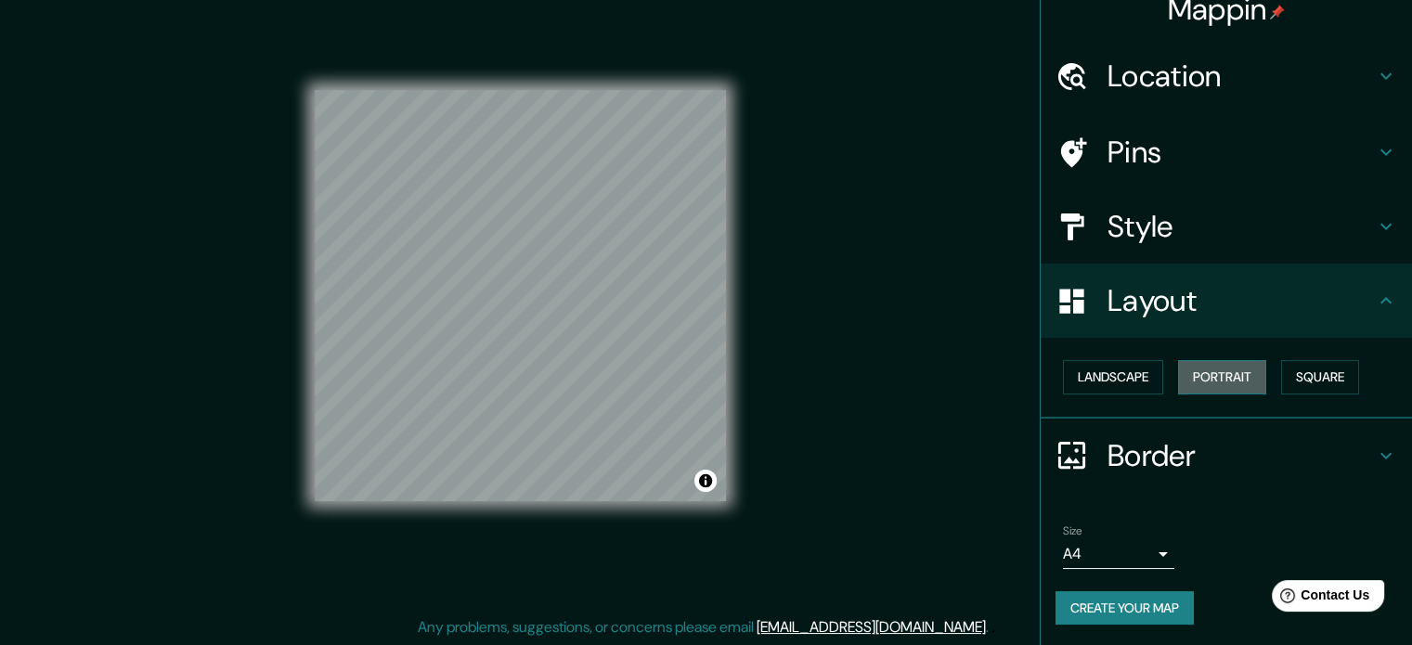
click at [1225, 377] on button "Portrait" at bounding box center [1222, 377] width 88 height 34
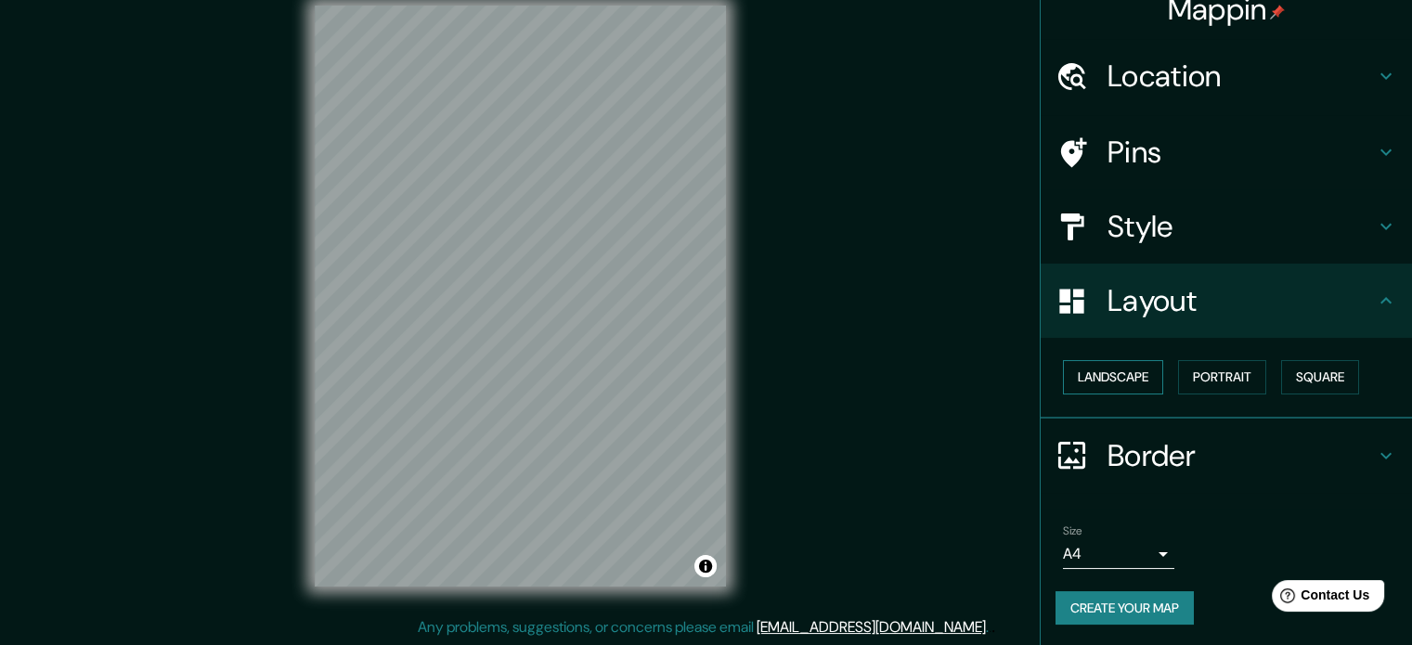
click at [1121, 378] on button "Landscape" at bounding box center [1113, 377] width 100 height 34
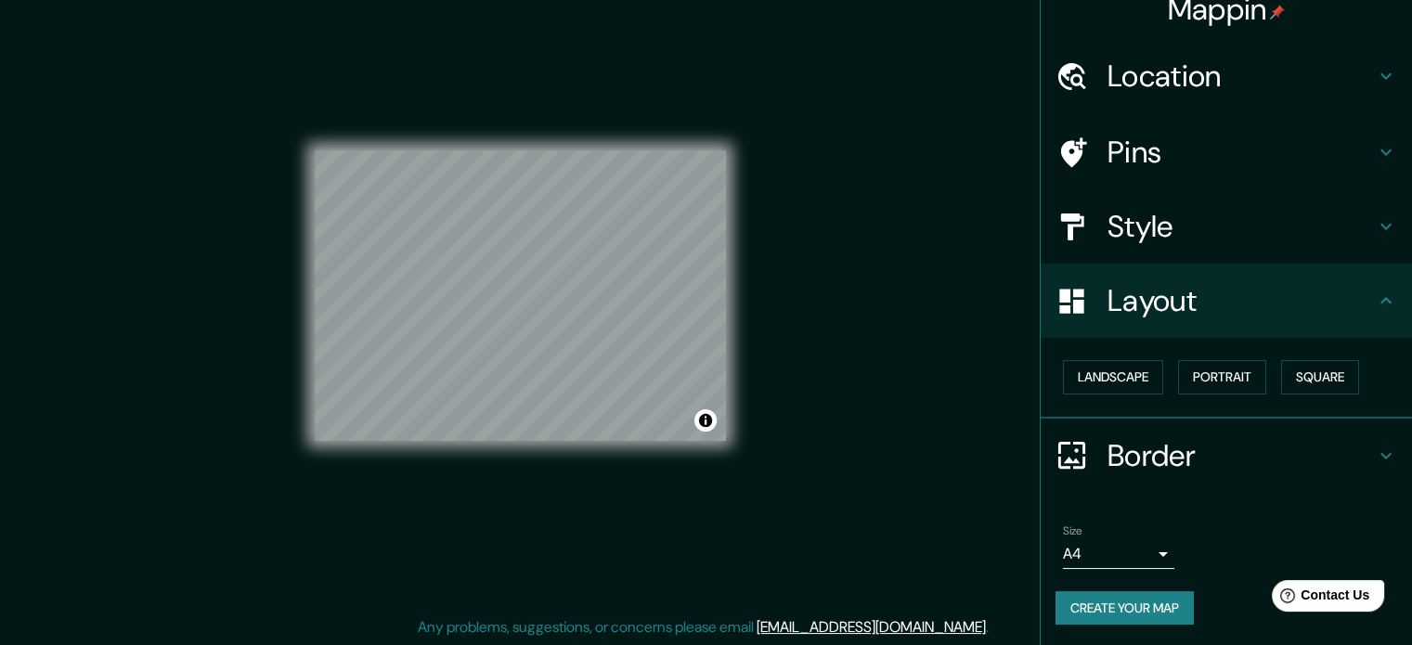
click at [1188, 236] on h4 "Style" at bounding box center [1240, 226] width 267 height 37
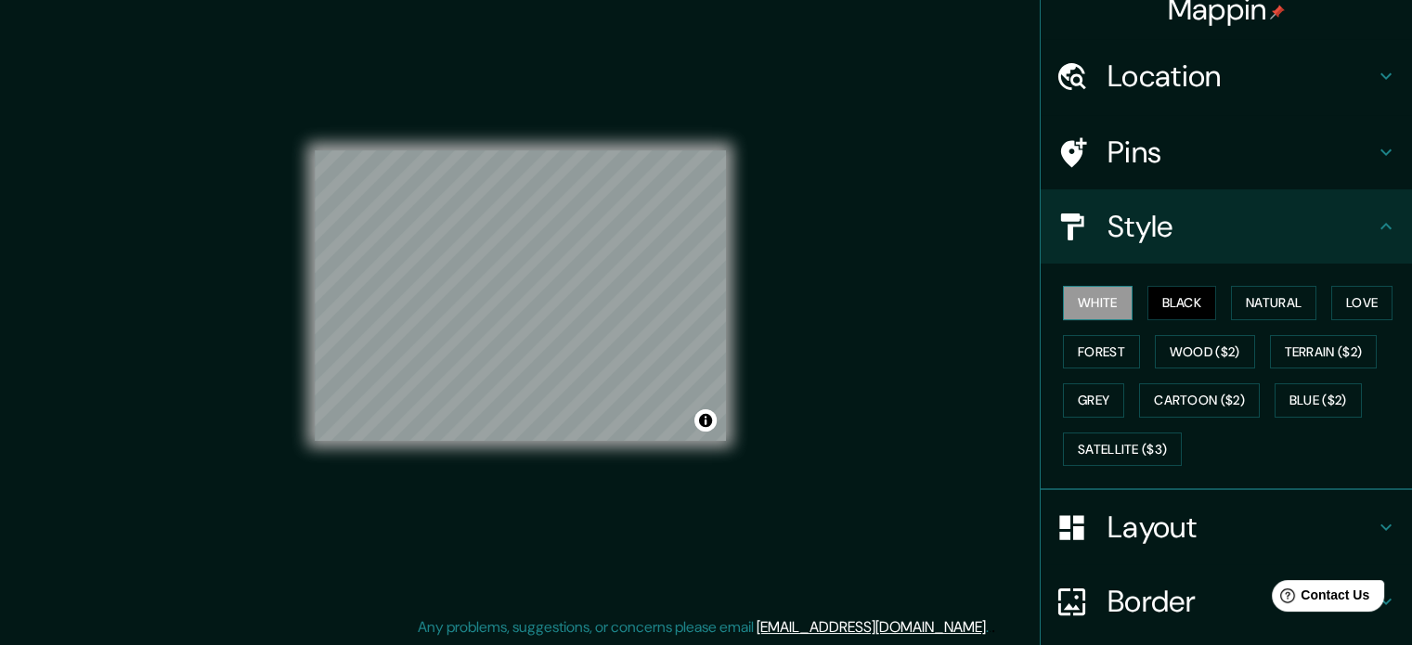
click at [1103, 305] on button "White" at bounding box center [1098, 303] width 70 height 34
click at [1177, 304] on button "Black" at bounding box center [1182, 303] width 70 height 34
click at [1199, 158] on h4 "Pins" at bounding box center [1240, 152] width 267 height 37
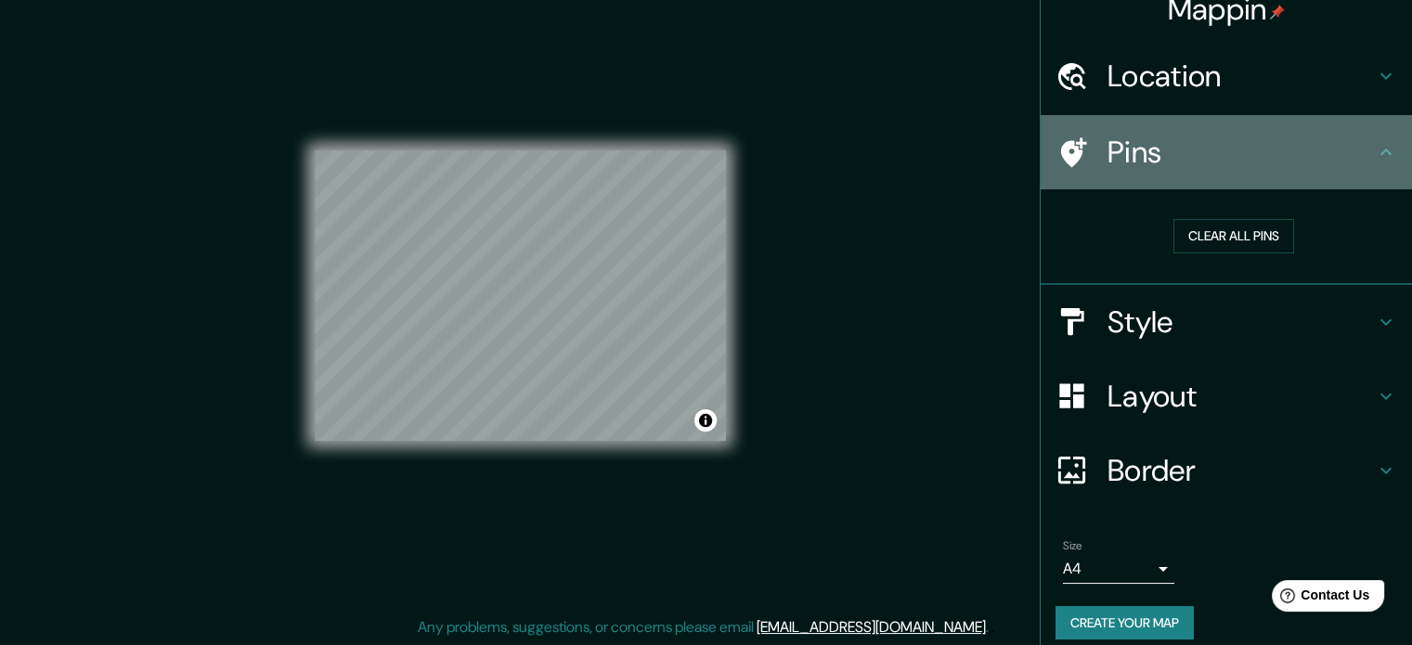
click at [1199, 158] on h4 "Pins" at bounding box center [1240, 152] width 267 height 37
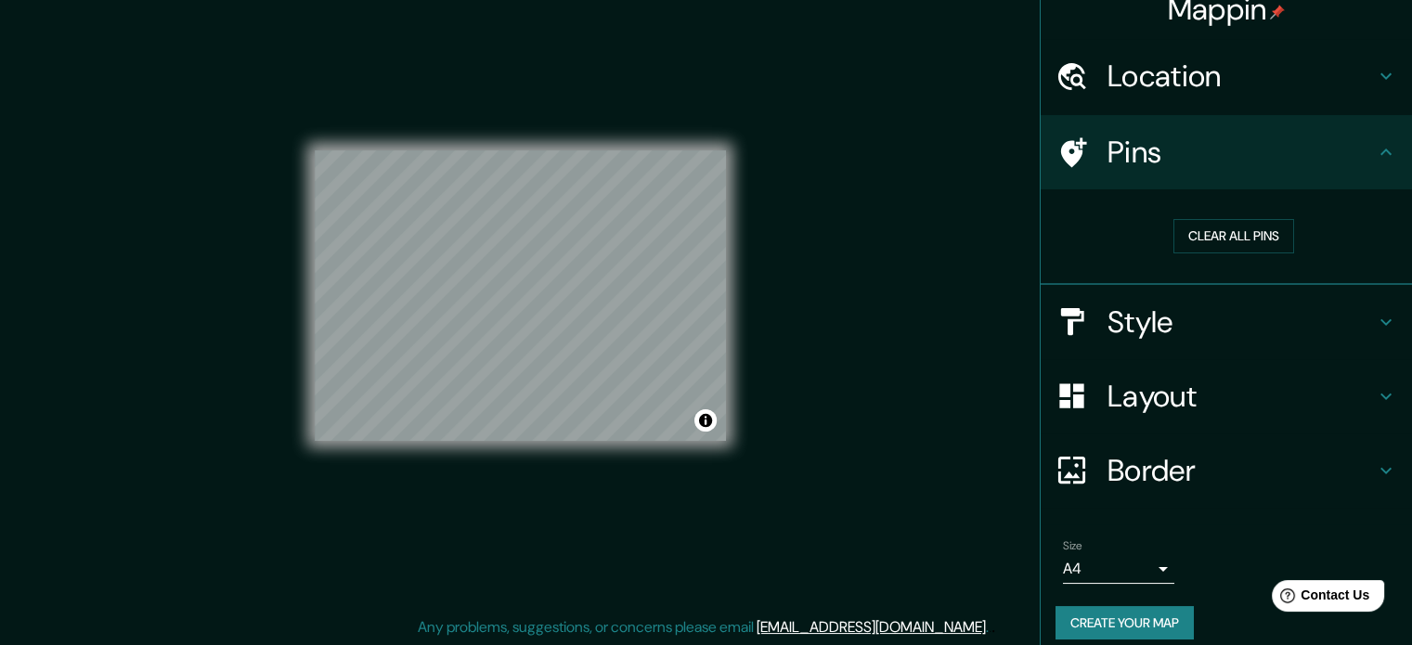
click at [1207, 88] on h4 "Location" at bounding box center [1240, 76] width 267 height 37
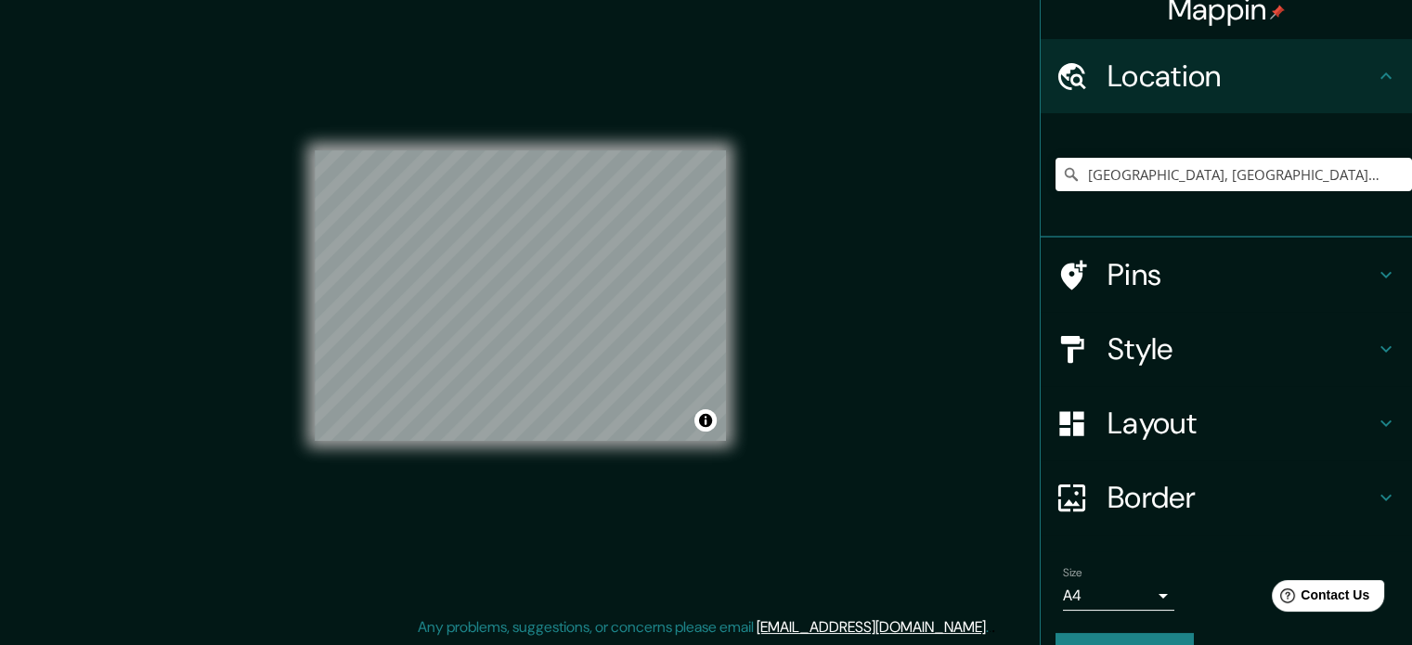
click at [1207, 88] on h4 "Location" at bounding box center [1240, 76] width 267 height 37
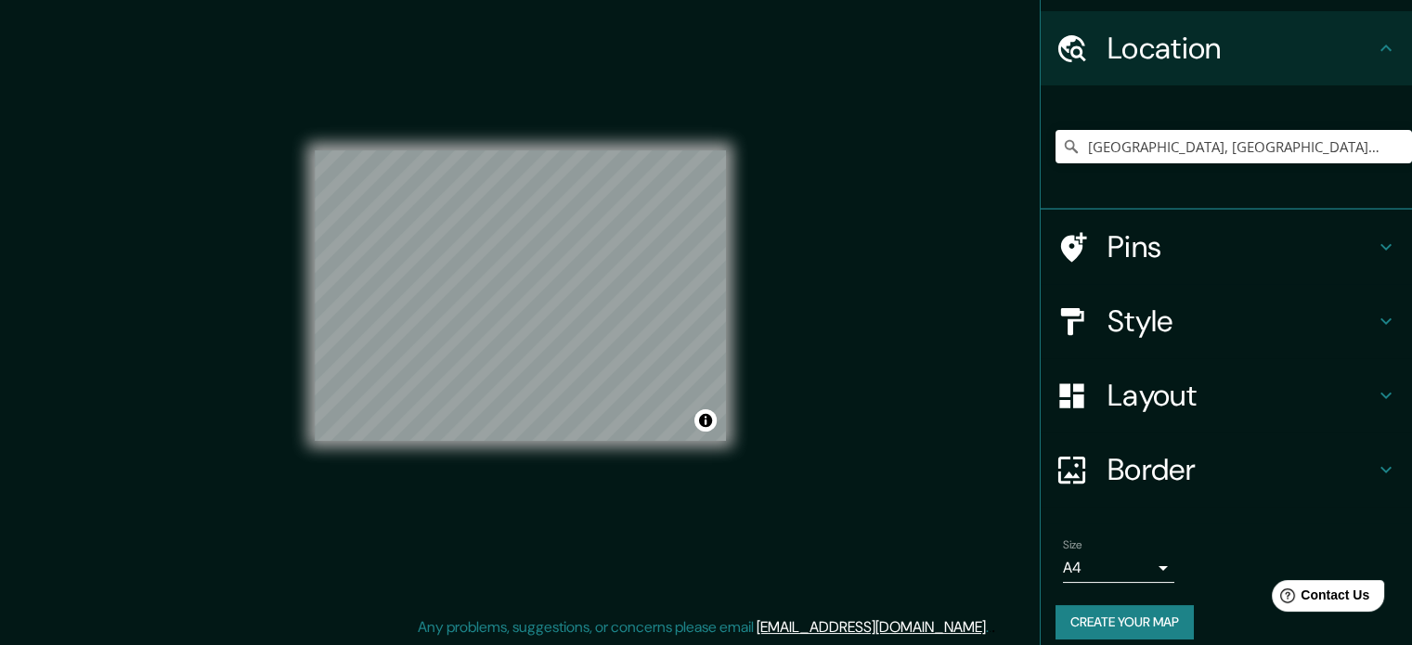
scroll to position [63, 0]
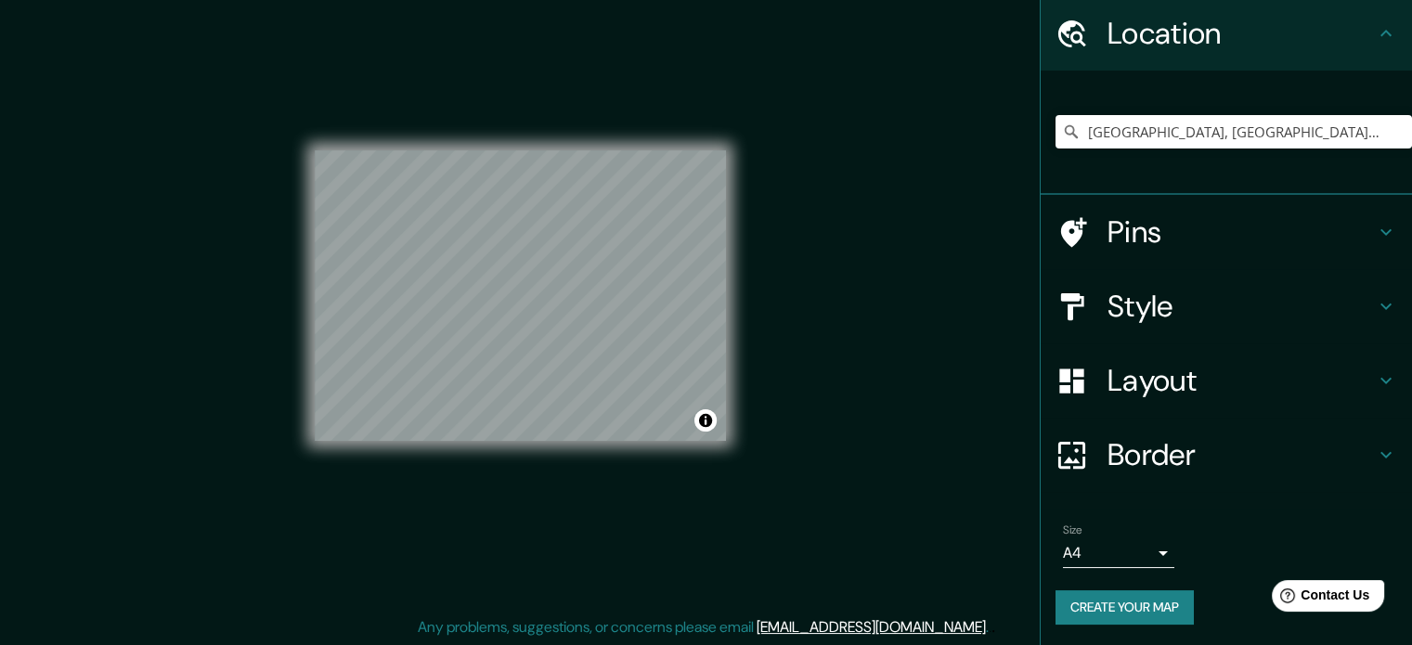
click at [1132, 551] on body "Mappin Location Lima, Provincia de Lima, Perú Lima Provincia de Lima, Perú Lima…" at bounding box center [706, 298] width 1412 height 645
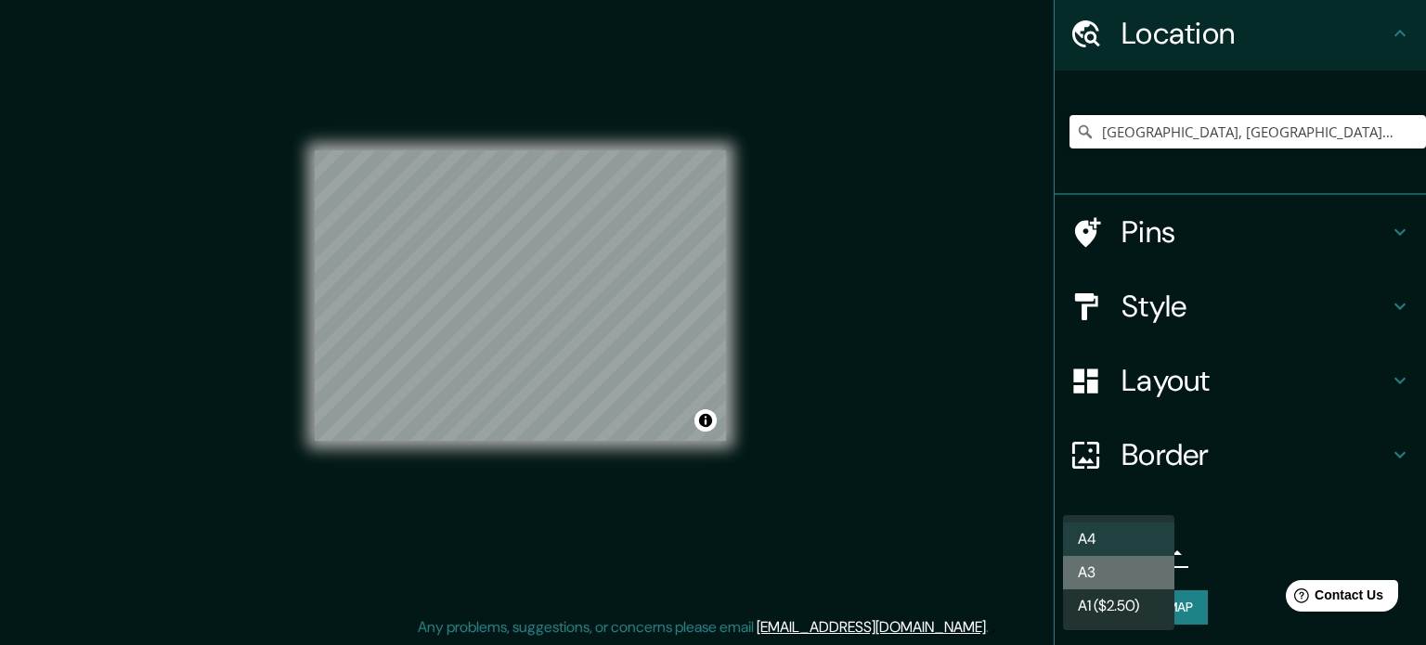
click at [1096, 571] on li "A3" at bounding box center [1118, 572] width 111 height 33
type input "a4"
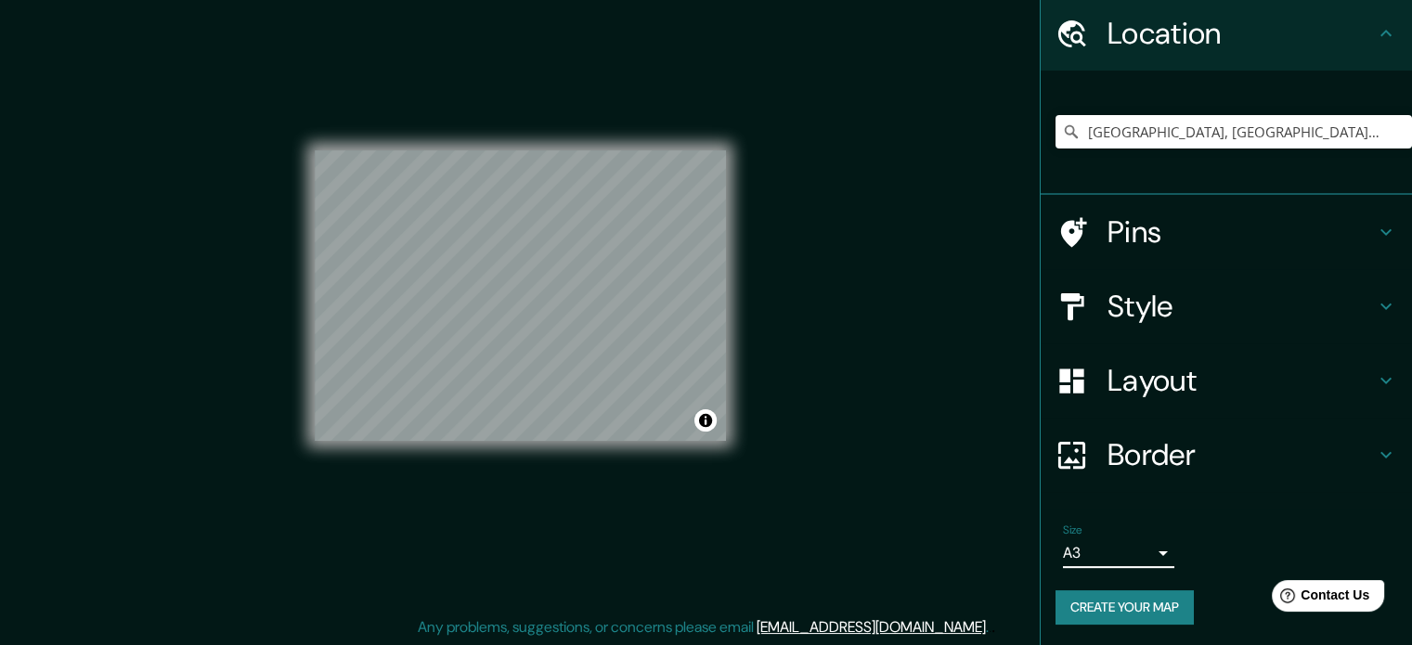
click at [1094, 607] on button "Create your map" at bounding box center [1124, 607] width 138 height 34
click at [1128, 597] on button "Create your map" at bounding box center [1124, 607] width 138 height 34
click at [1078, 601] on button "Create your map" at bounding box center [1124, 607] width 138 height 34
click at [1078, 601] on div "Create your map" at bounding box center [1226, 607] width 342 height 34
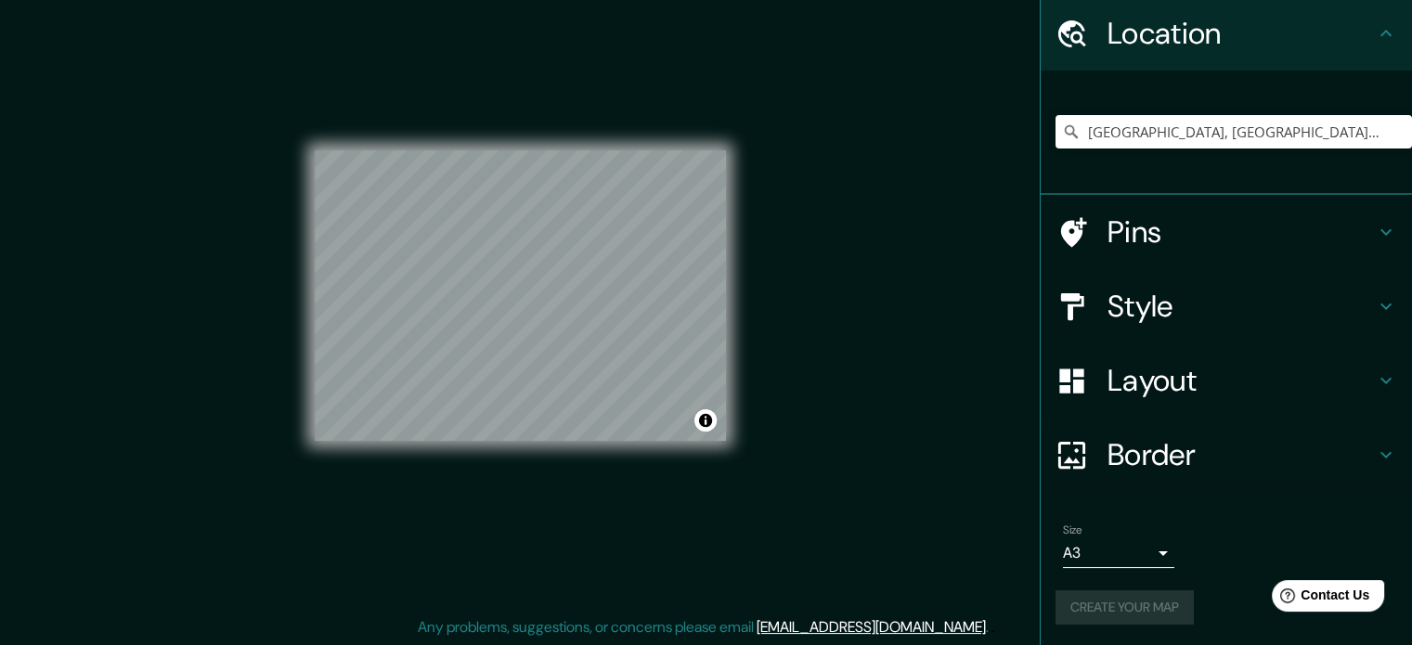
click at [1078, 601] on div "Create your map" at bounding box center [1226, 607] width 342 height 34
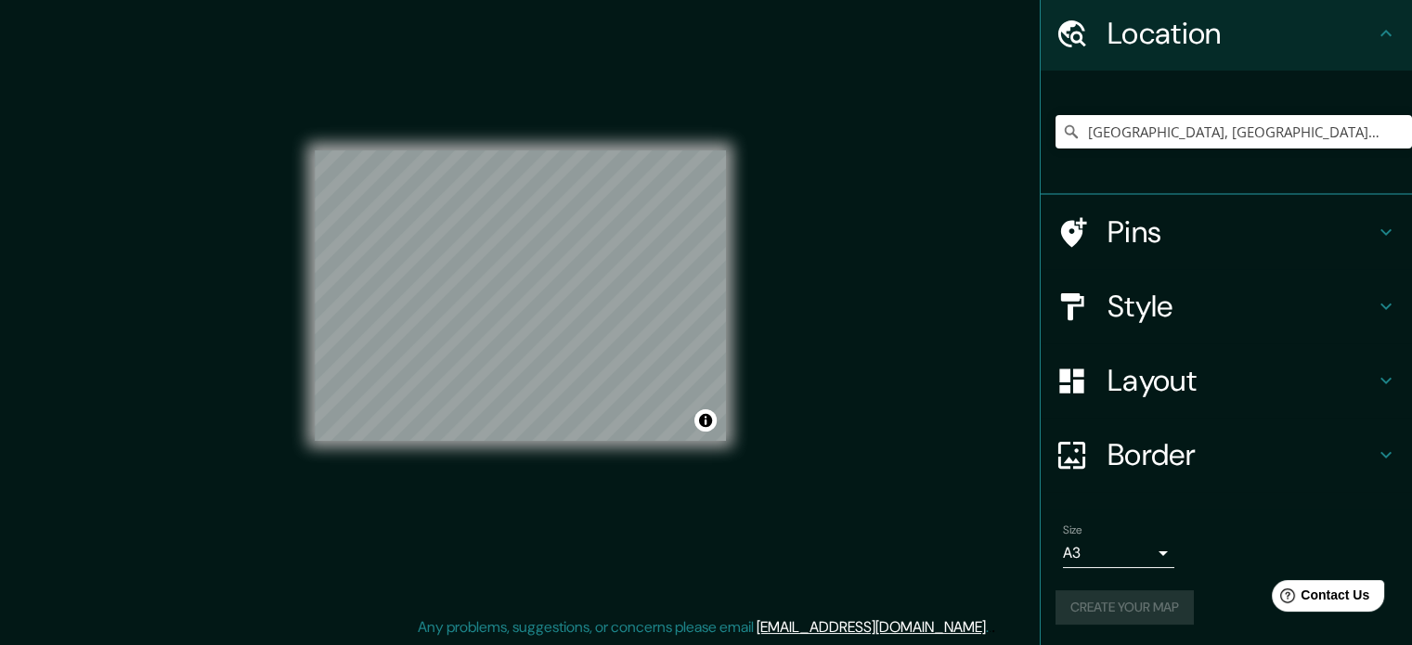
click at [1078, 601] on div "Create your map" at bounding box center [1226, 607] width 342 height 34
click at [1084, 593] on button "Create your map" at bounding box center [1124, 607] width 138 height 34
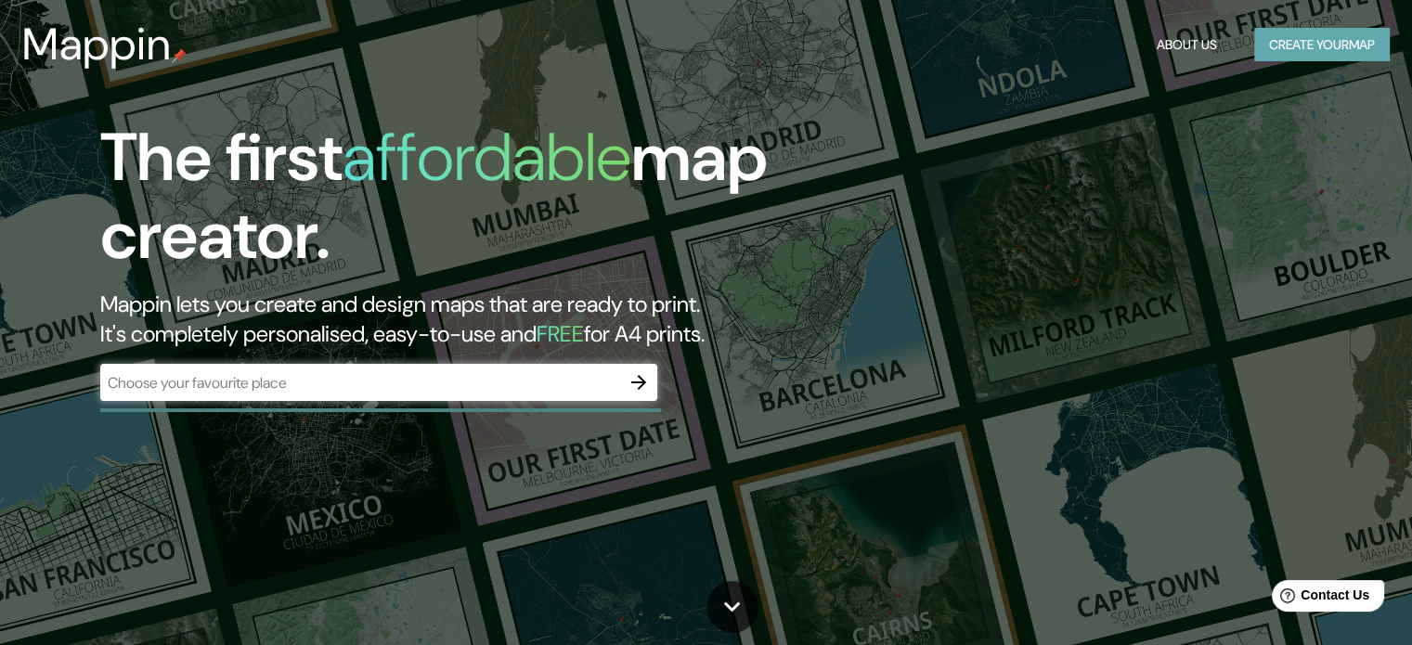
click at [1353, 35] on button "Create your map" at bounding box center [1322, 45] width 136 height 34
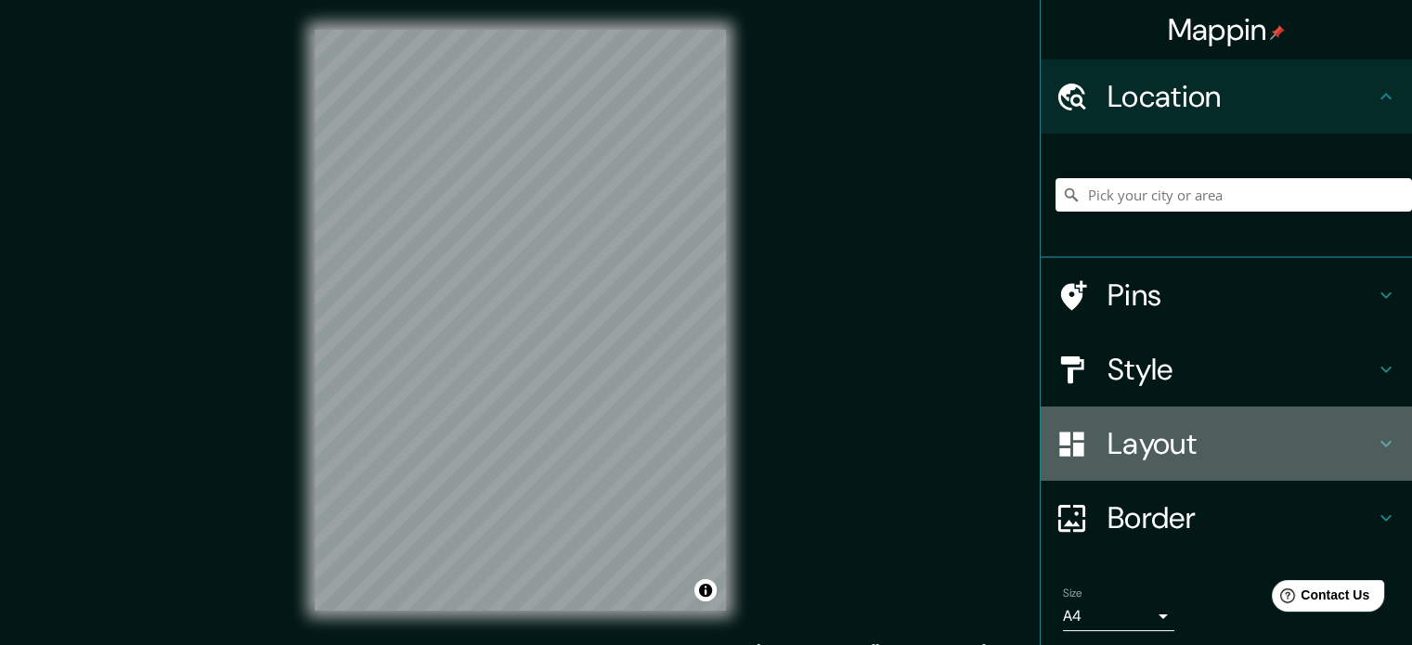
click at [1147, 445] on h4 "Layout" at bounding box center [1240, 443] width 267 height 37
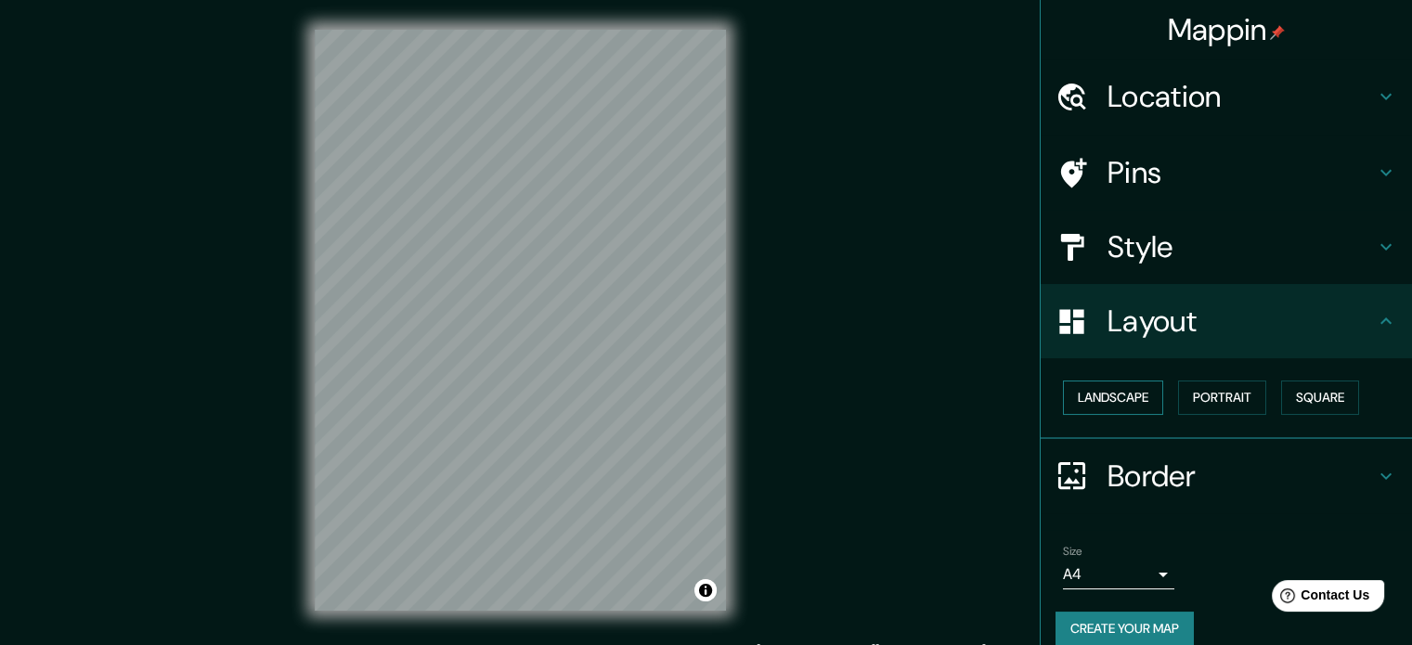
click at [1146, 390] on button "Landscape" at bounding box center [1113, 398] width 100 height 34
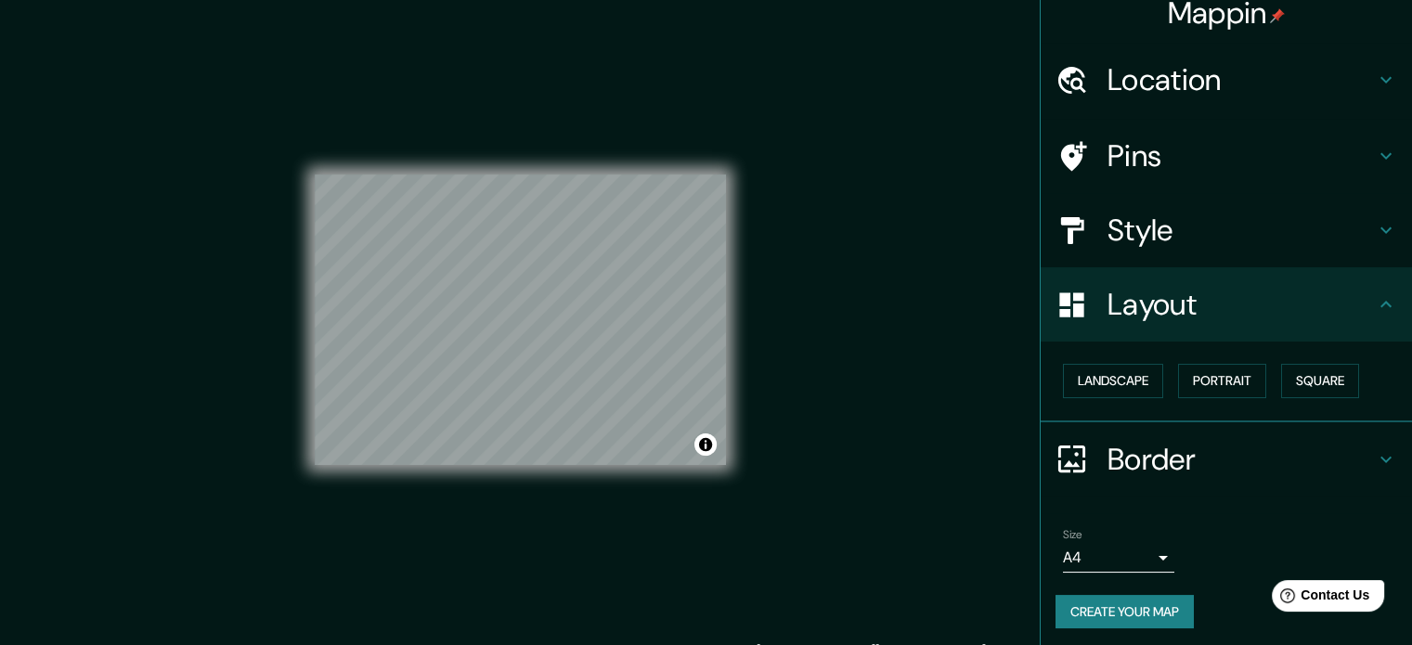
scroll to position [20, 0]
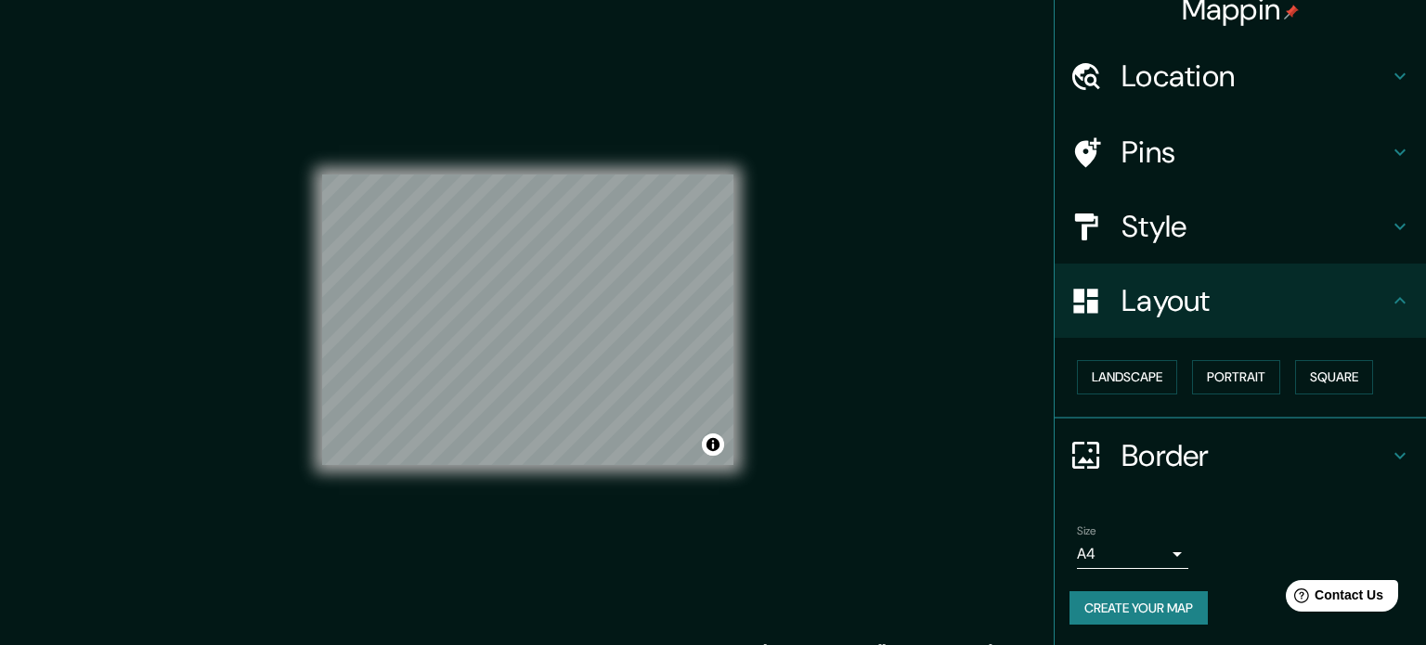
click at [1111, 553] on body "Mappin Location Pins Style Layout Landscape Portrait Square Border Choose a bor…" at bounding box center [713, 322] width 1426 height 645
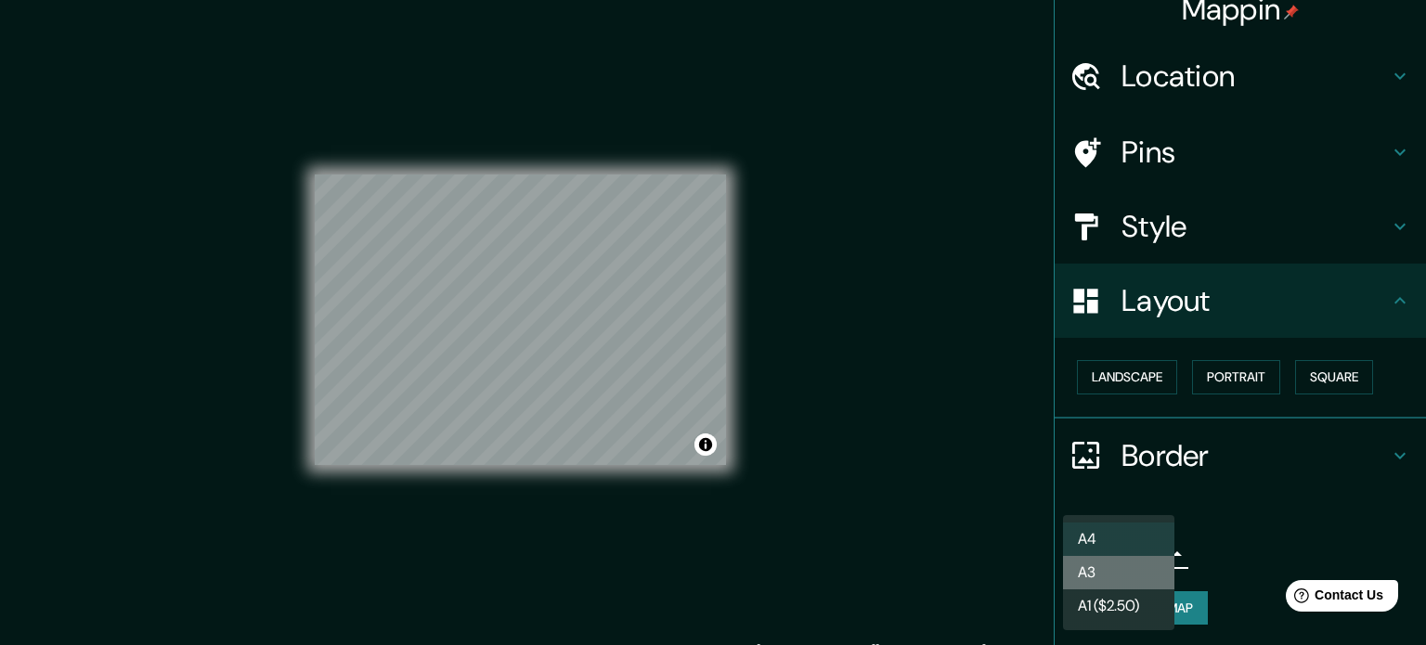
click at [1110, 570] on li "A3" at bounding box center [1118, 572] width 111 height 33
type input "a4"
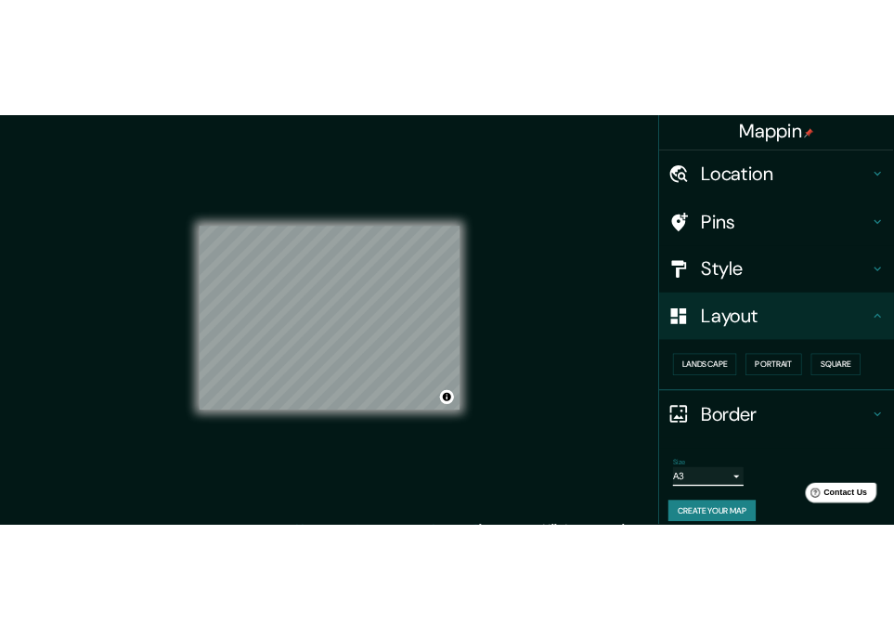
scroll to position [0, 0]
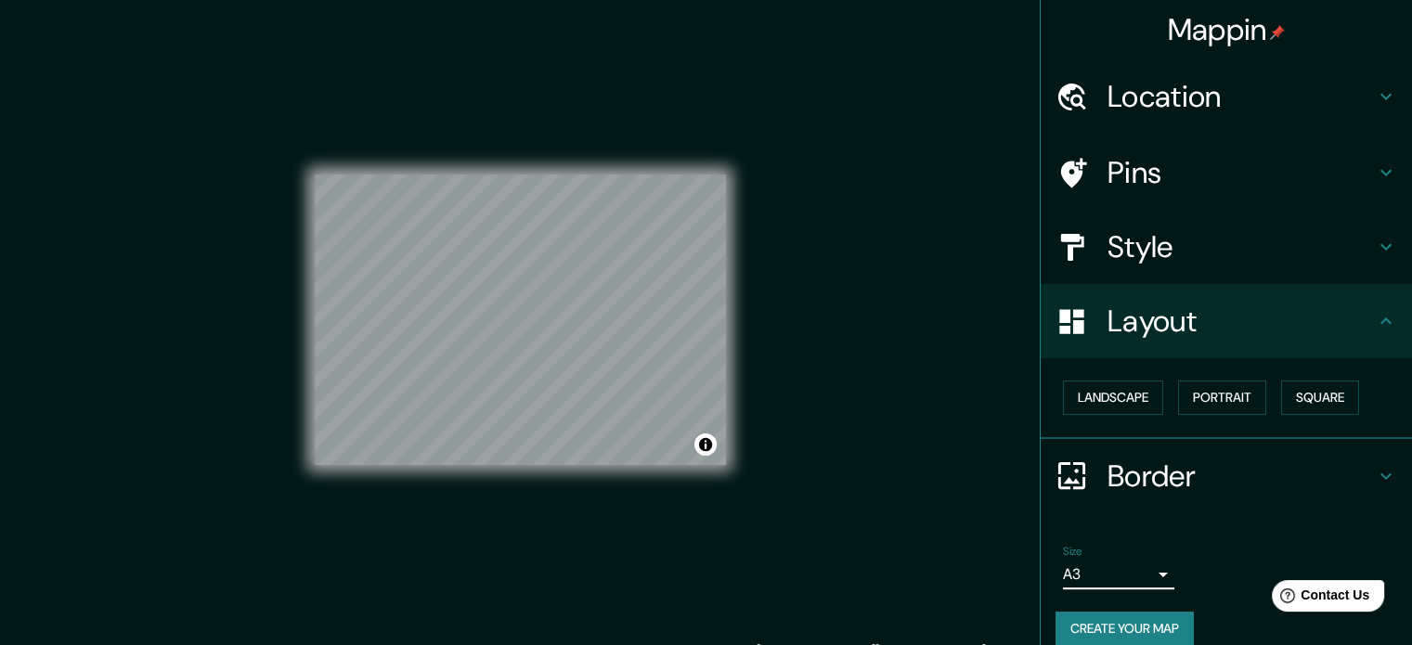
click at [1256, 92] on h4 "Location" at bounding box center [1240, 96] width 267 height 37
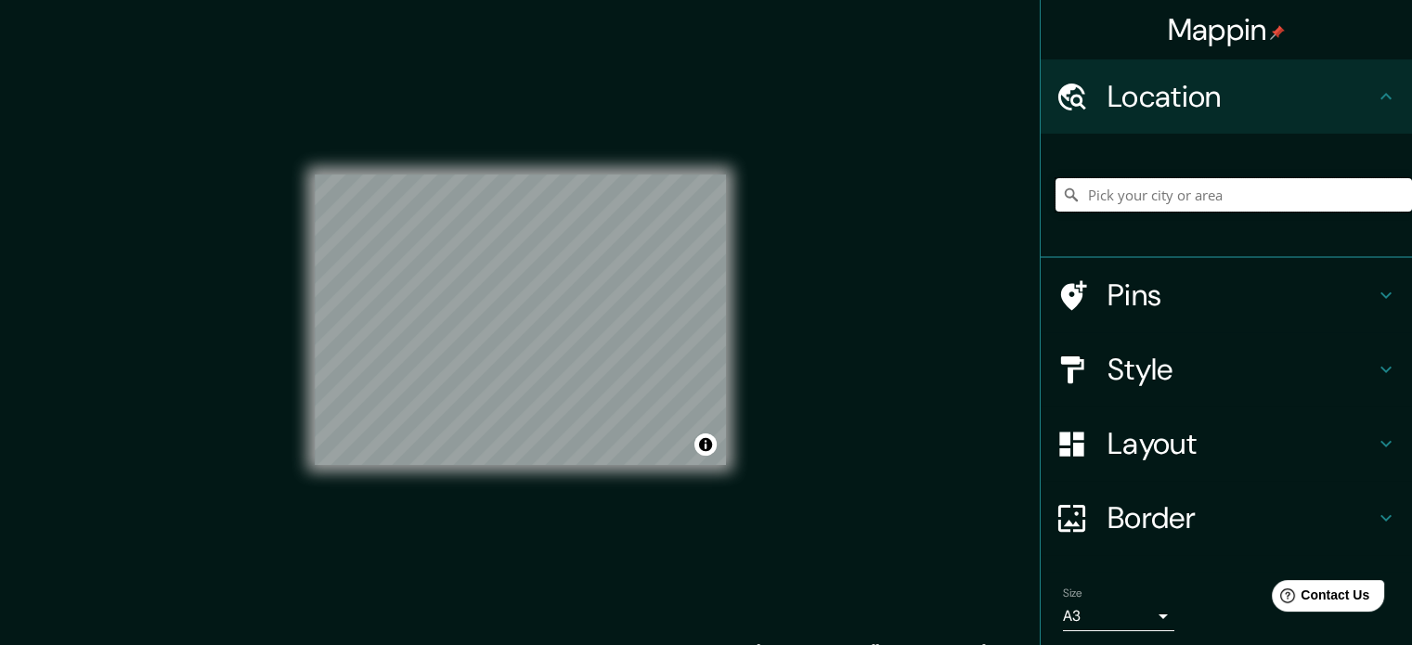
click at [1189, 192] on input "Pick your city or area" at bounding box center [1233, 194] width 356 height 33
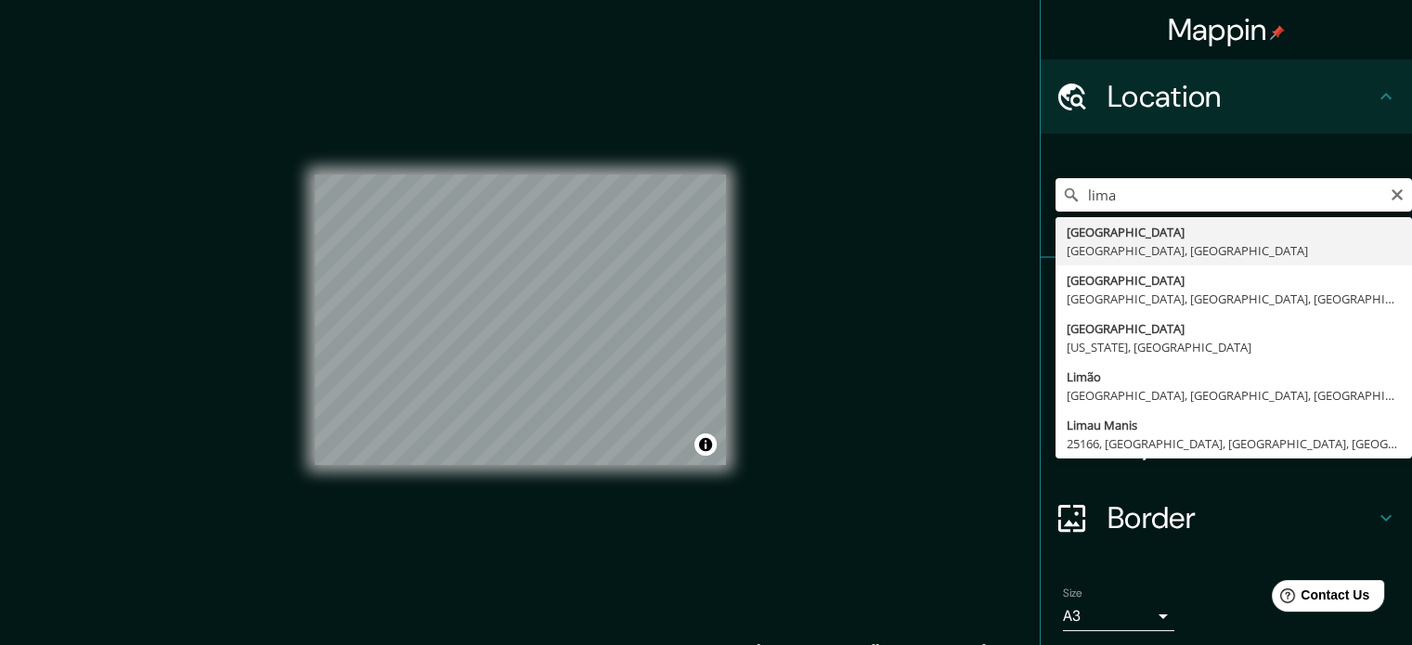
type input "[GEOGRAPHIC_DATA], [GEOGRAPHIC_DATA], [GEOGRAPHIC_DATA]"
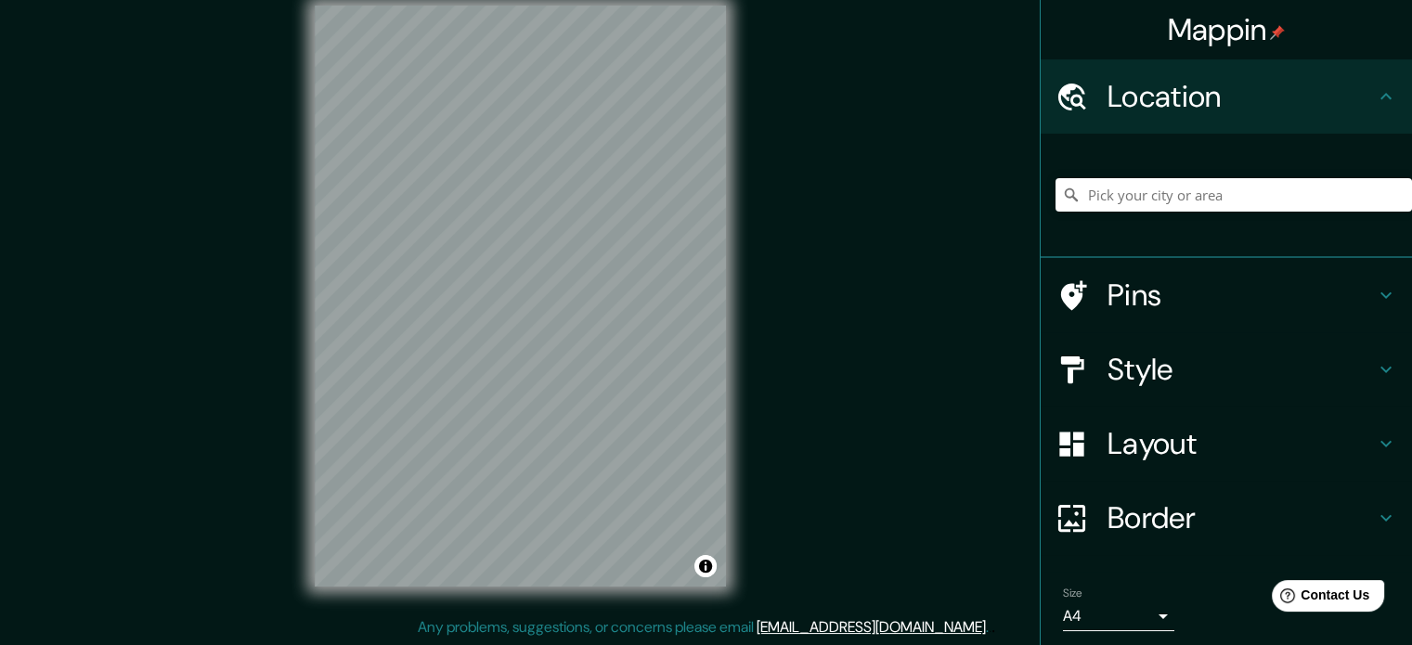
click at [1197, 105] on h4 "Location" at bounding box center [1240, 96] width 267 height 37
click at [1146, 195] on input "Pick your city or area" at bounding box center [1233, 194] width 356 height 33
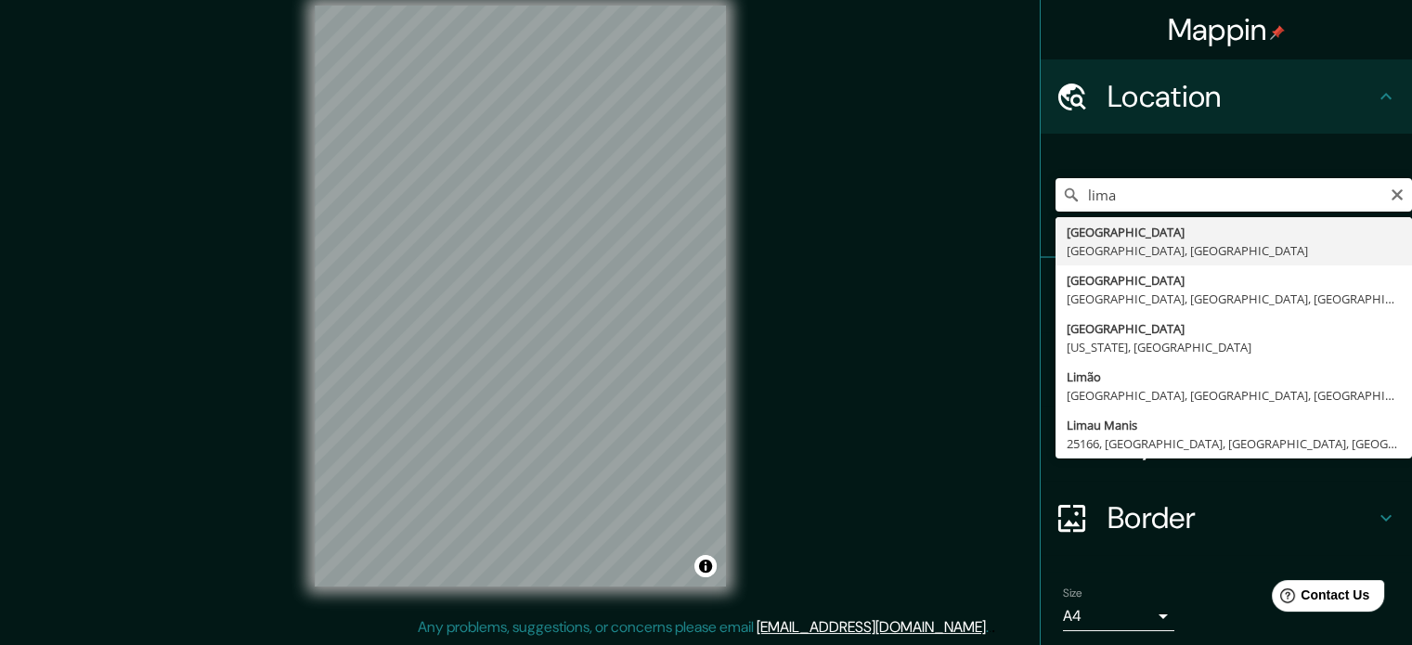
type input "[GEOGRAPHIC_DATA], [GEOGRAPHIC_DATA], [GEOGRAPHIC_DATA]"
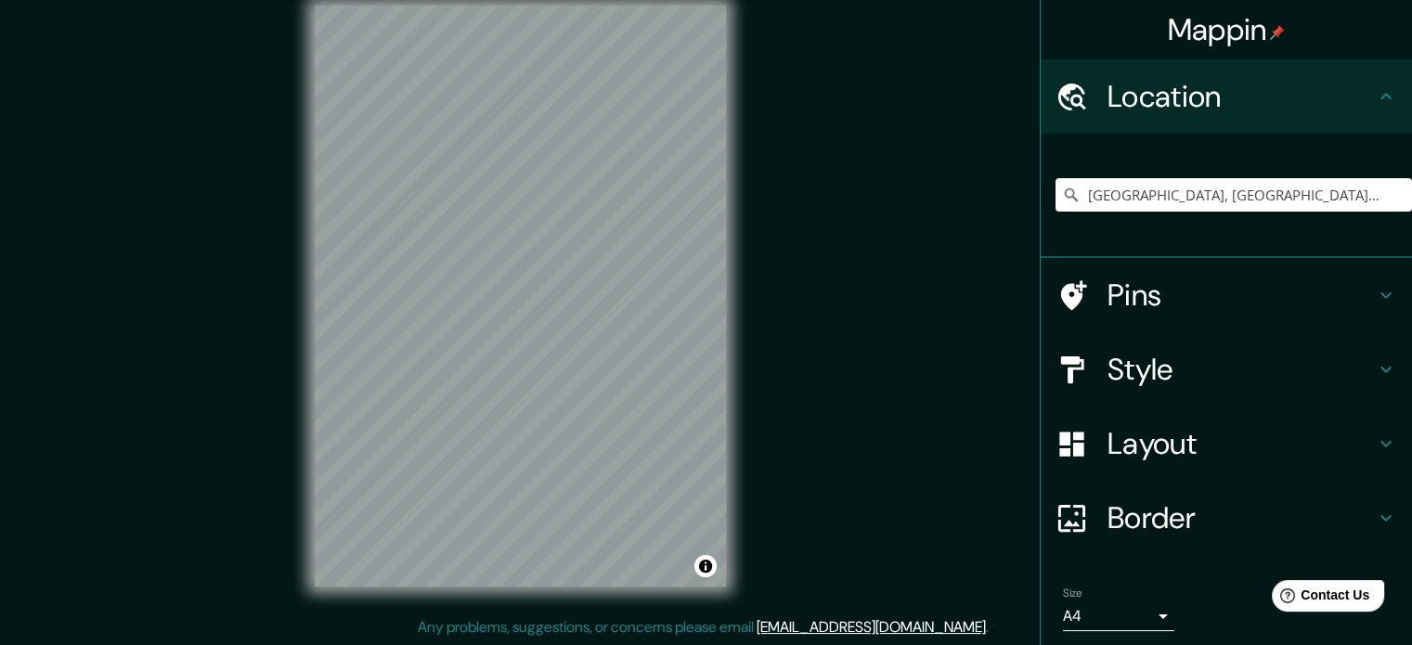
click at [1145, 435] on h4 "Layout" at bounding box center [1240, 443] width 267 height 37
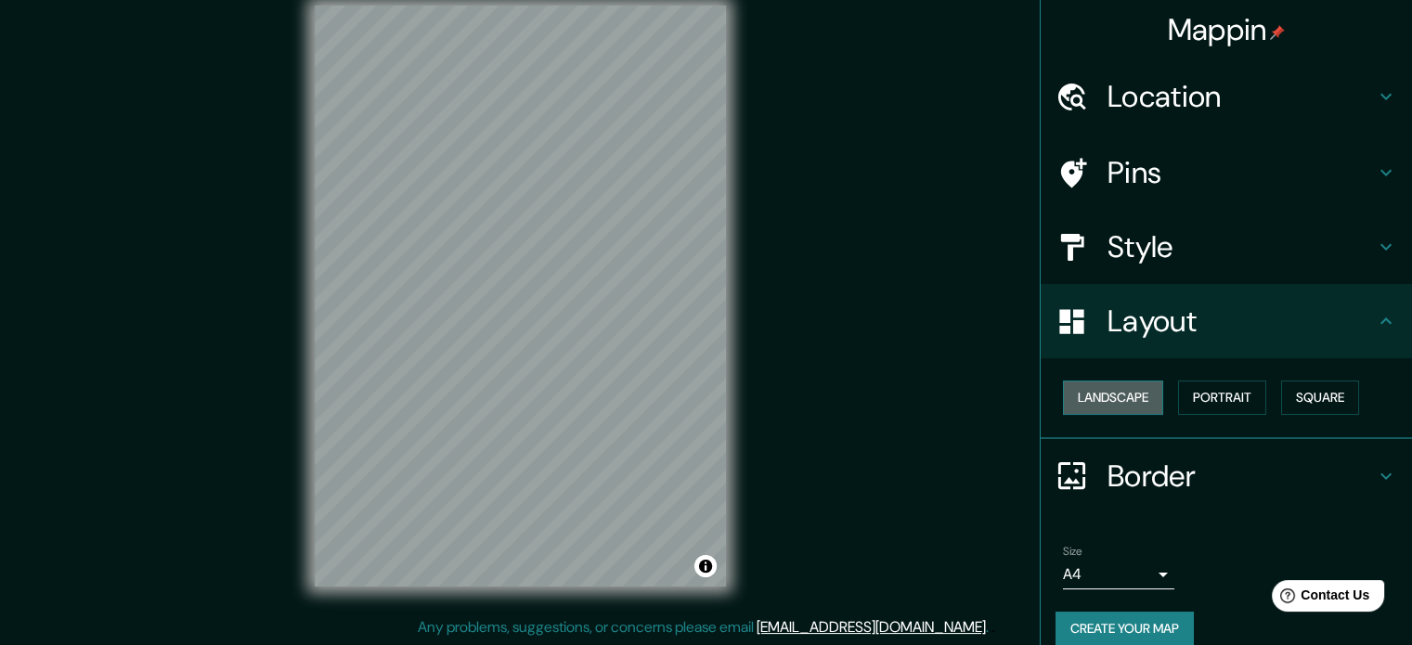
click at [1108, 389] on button "Landscape" at bounding box center [1113, 398] width 100 height 34
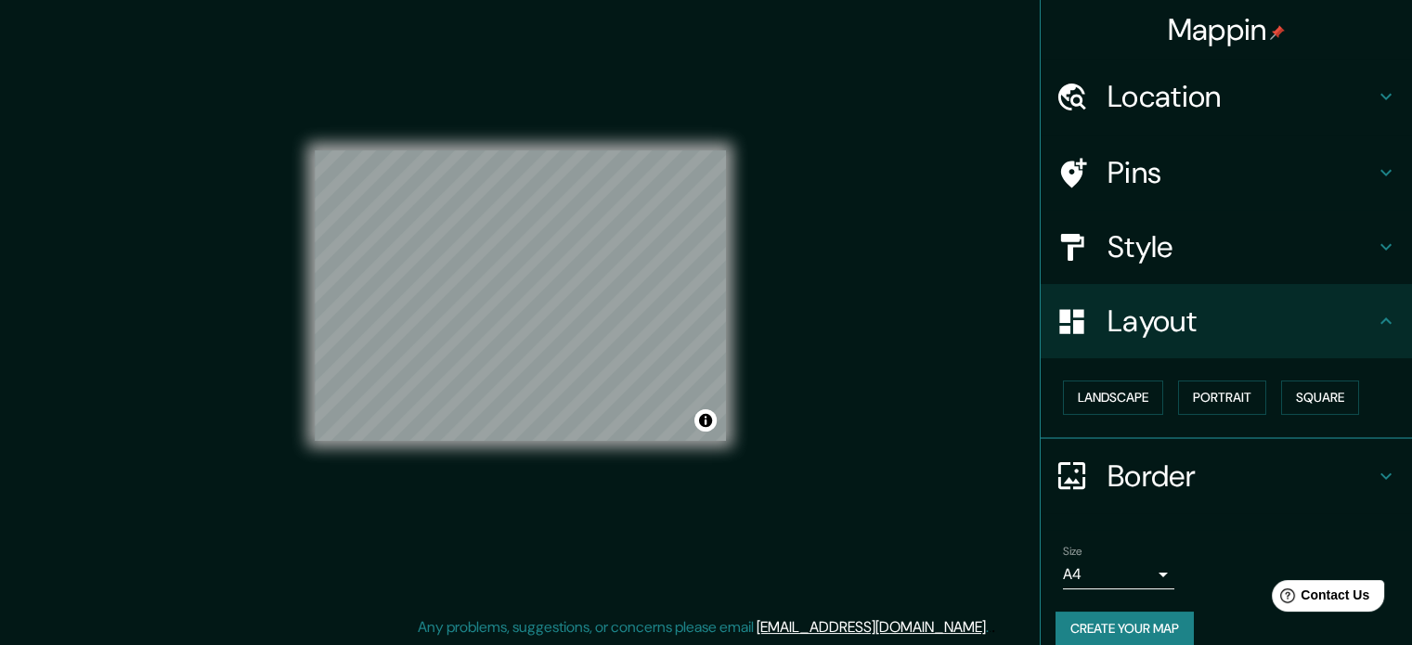
click at [1164, 322] on h4 "Layout" at bounding box center [1240, 321] width 267 height 37
click at [1131, 244] on h4 "Style" at bounding box center [1240, 246] width 267 height 37
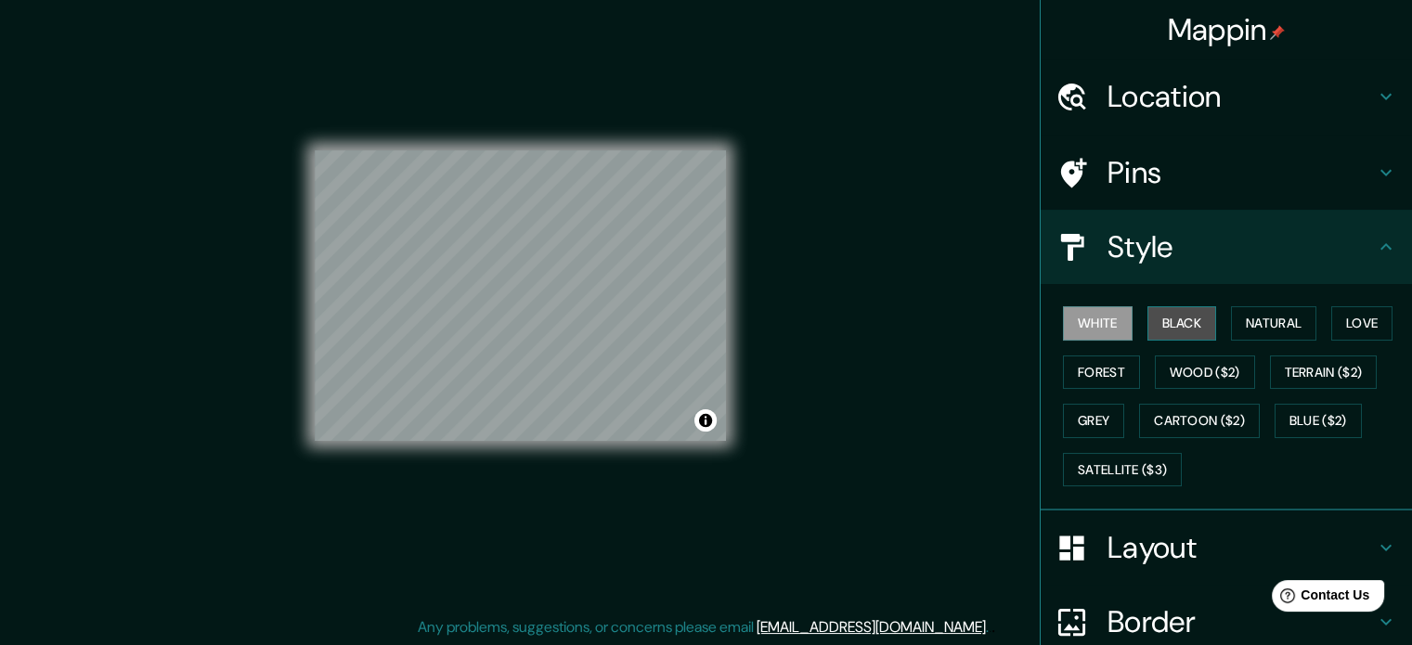
click at [1148, 321] on button "Black" at bounding box center [1182, 323] width 70 height 34
click at [1142, 545] on h4 "Layout" at bounding box center [1240, 547] width 267 height 37
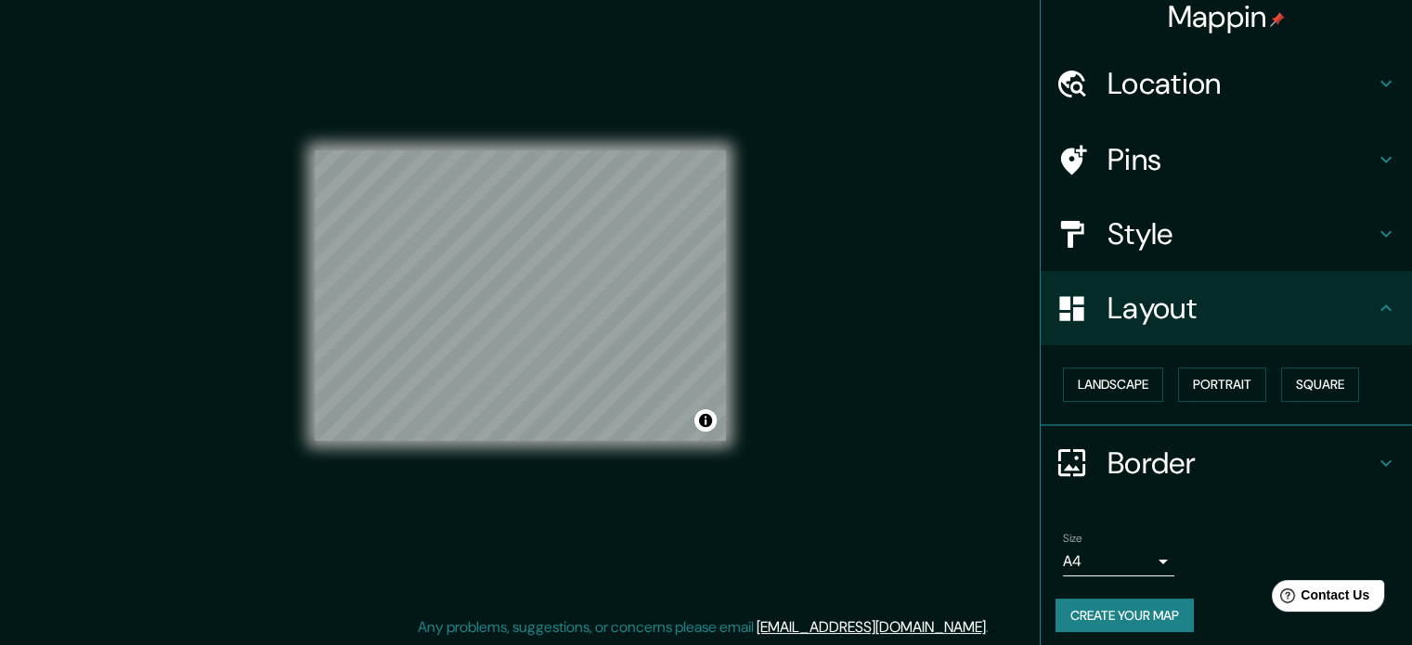
scroll to position [20, 0]
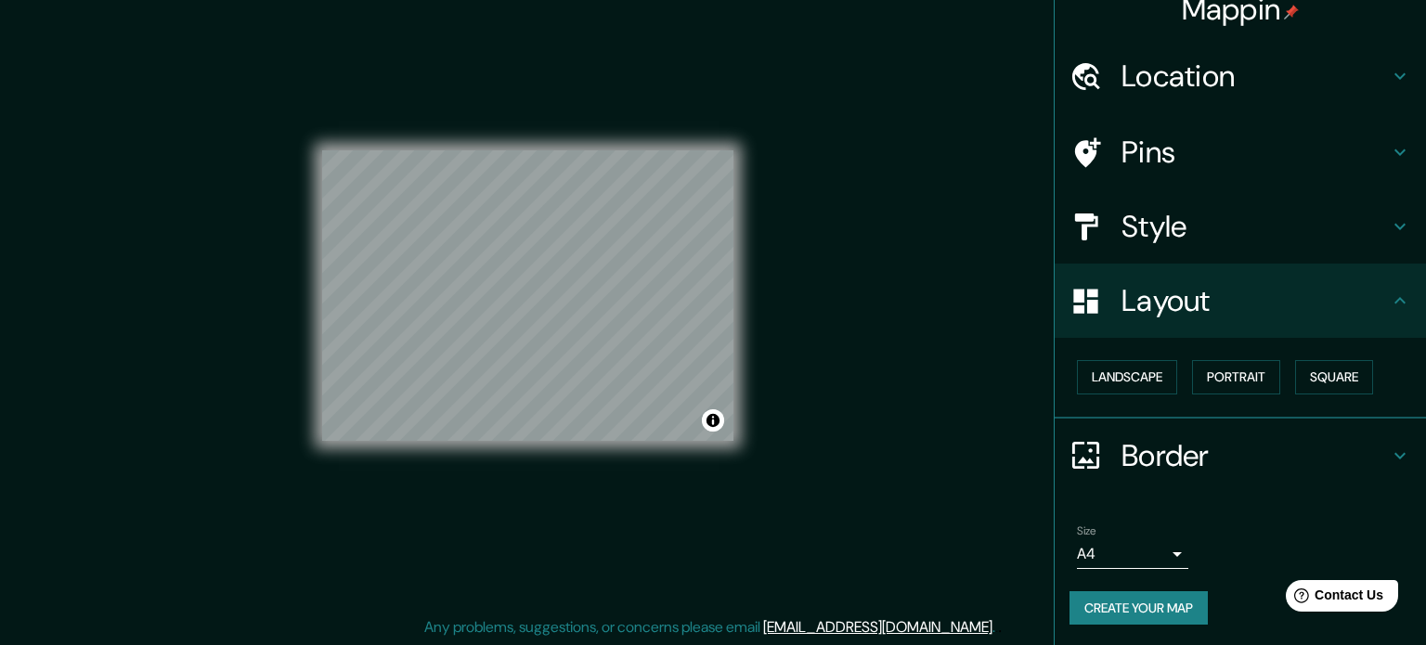
click at [1095, 537] on body "Mappin Location Lima, Provincia de Lima, Perú Pins Style Layout Landscape Portr…" at bounding box center [713, 298] width 1426 height 645
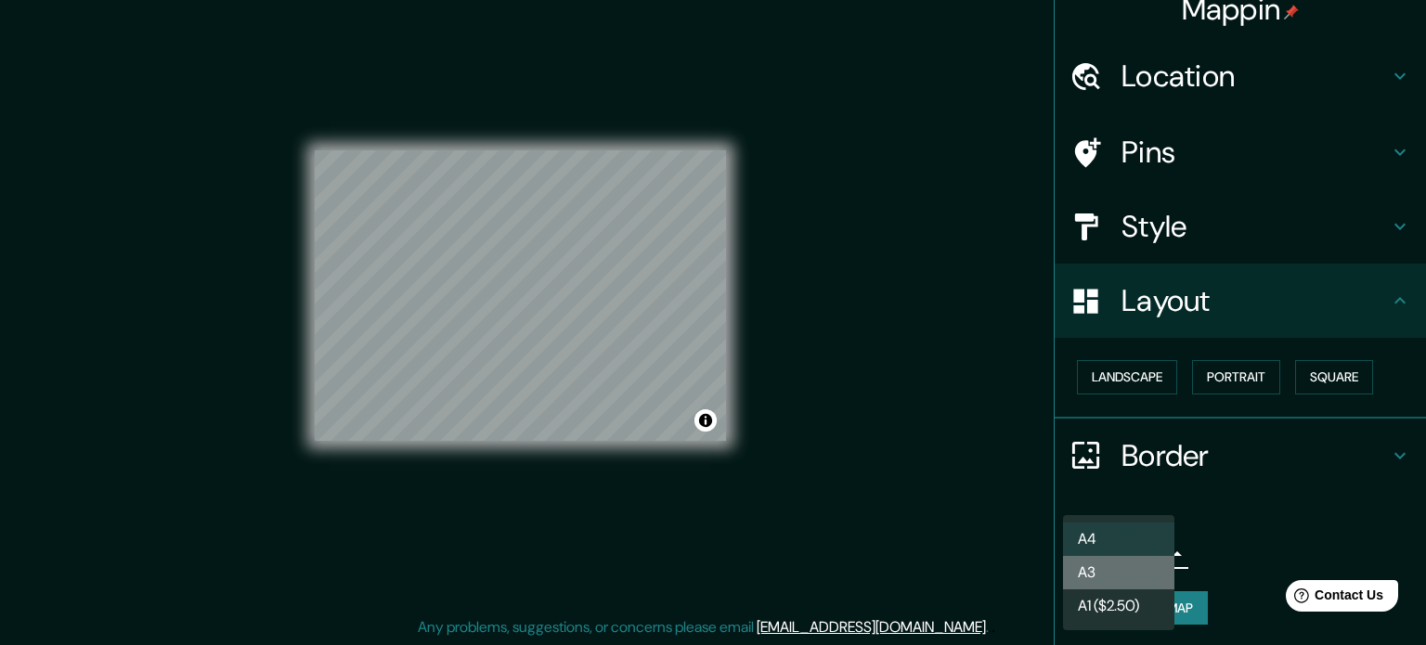
click at [1091, 570] on li "A3" at bounding box center [1118, 572] width 111 height 33
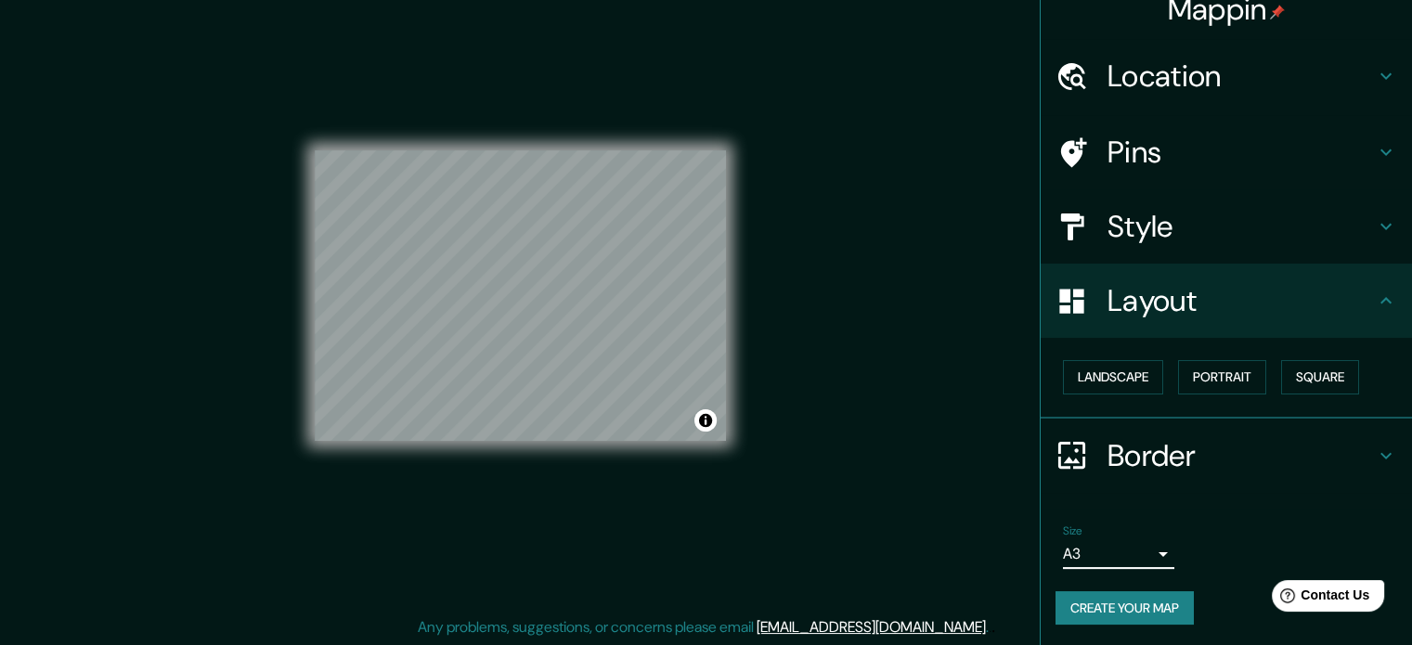
click at [1126, 595] on button "Create your map" at bounding box center [1124, 608] width 138 height 34
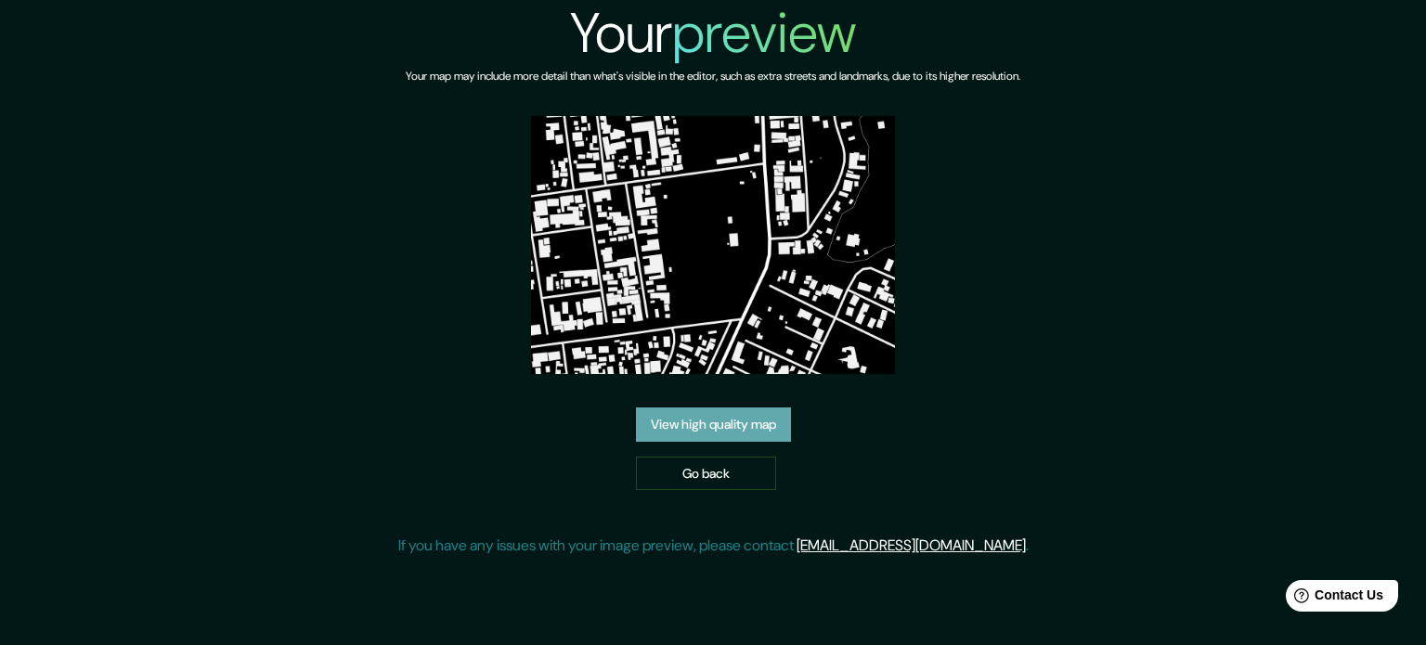
click at [739, 420] on link "View high quality map" at bounding box center [713, 425] width 155 height 34
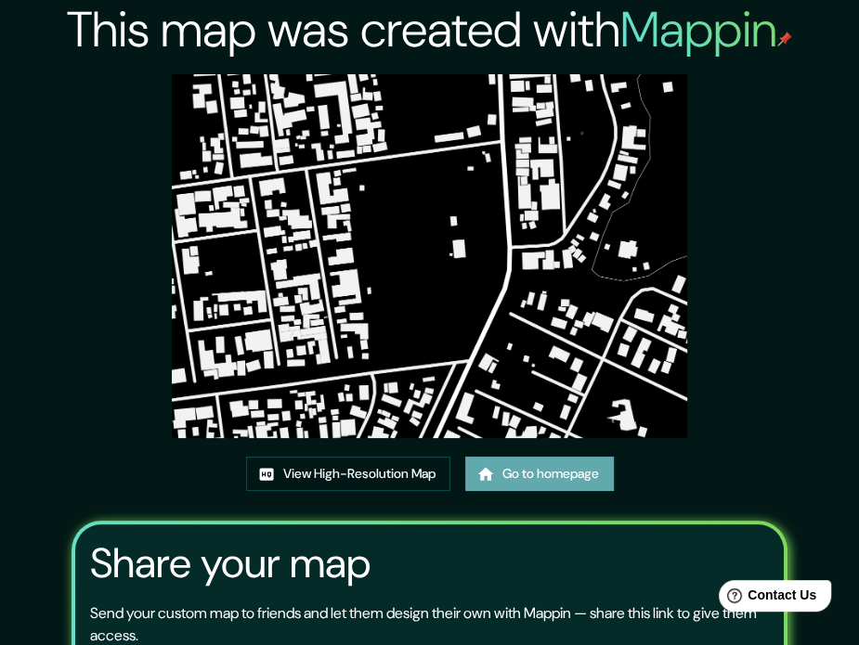
click at [487, 479] on icon at bounding box center [485, 473] width 16 height 13
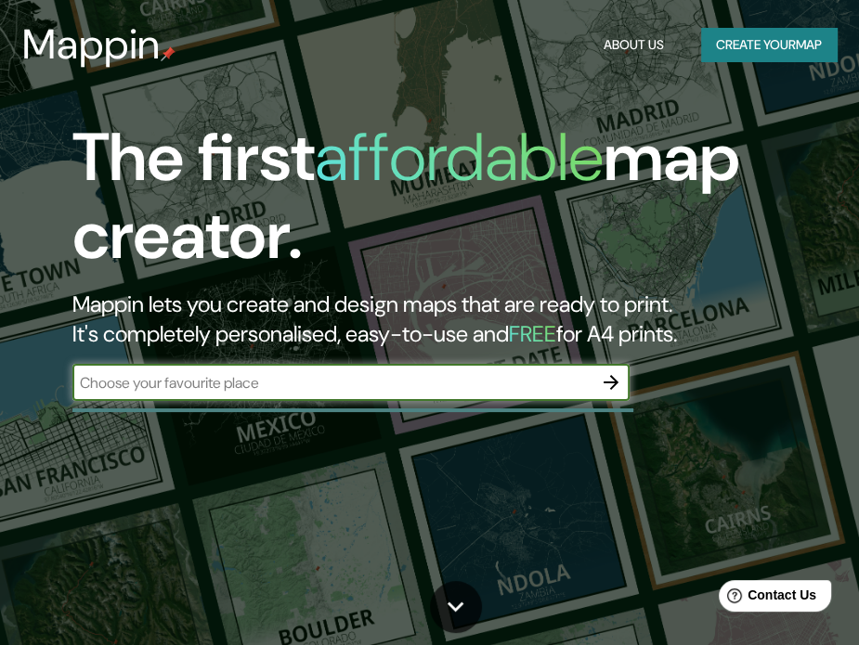
click at [604, 382] on icon "button" at bounding box center [610, 382] width 15 height 15
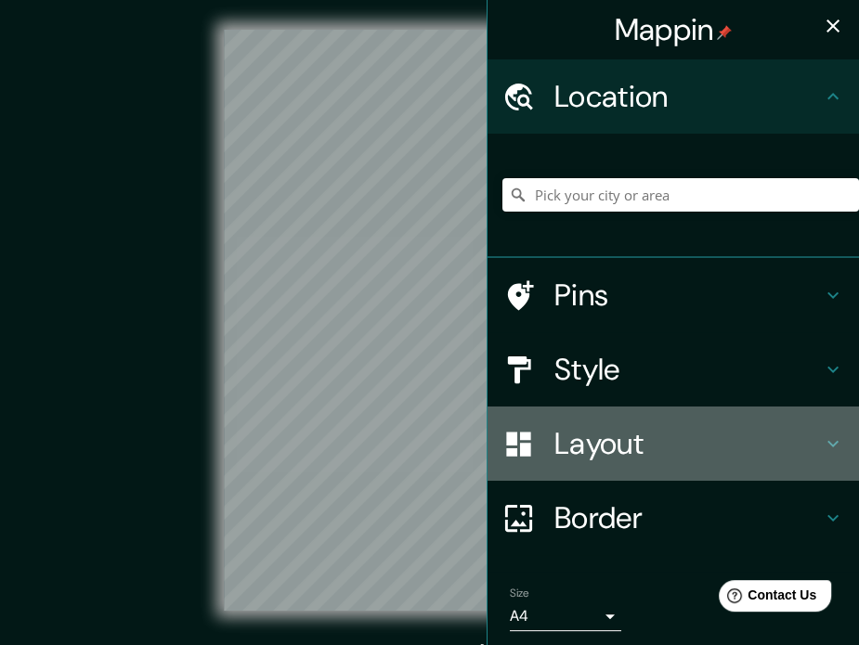
click at [598, 438] on h4 "Layout" at bounding box center [687, 443] width 267 height 37
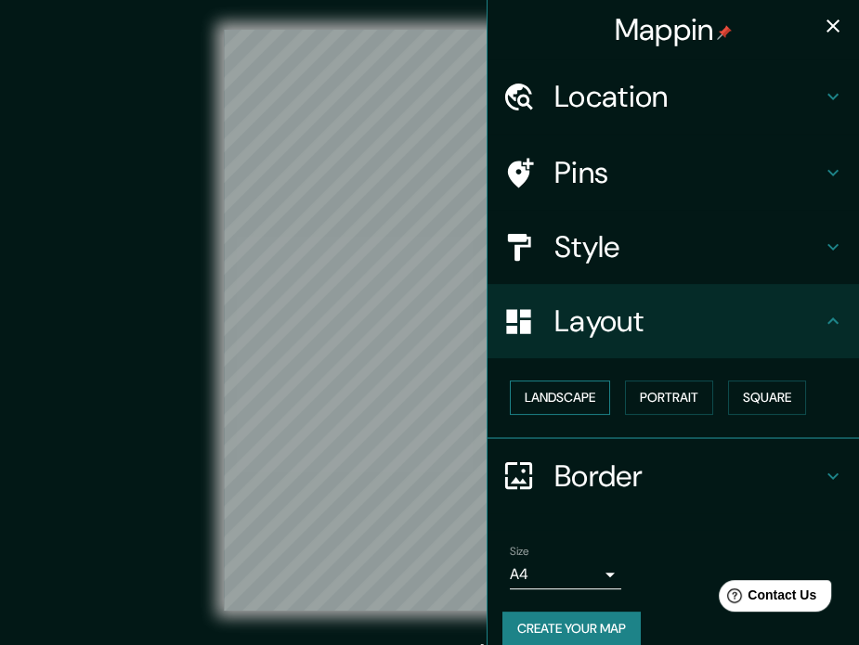
click at [561, 400] on button "Landscape" at bounding box center [560, 398] width 100 height 34
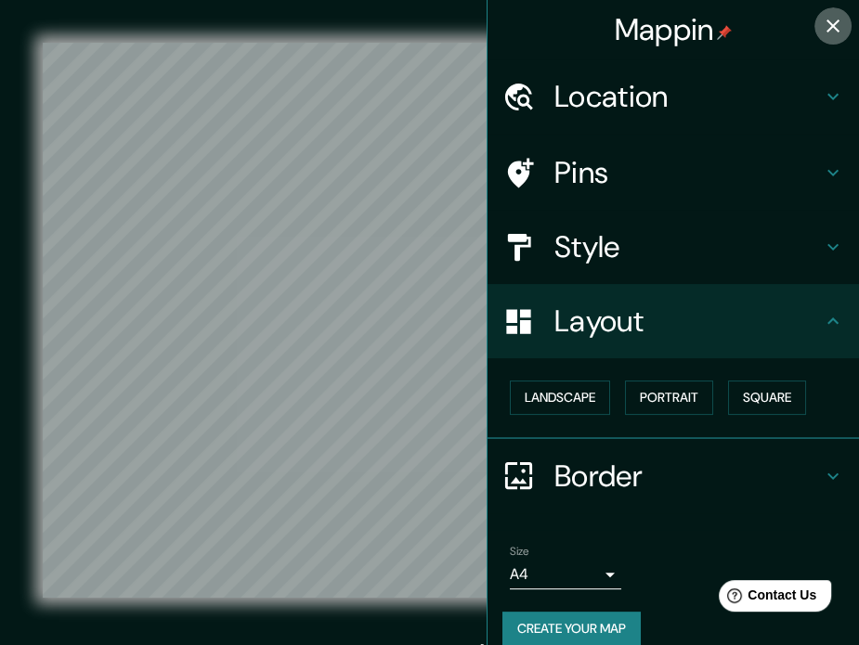
click at [828, 19] on icon "button" at bounding box center [833, 26] width 22 height 22
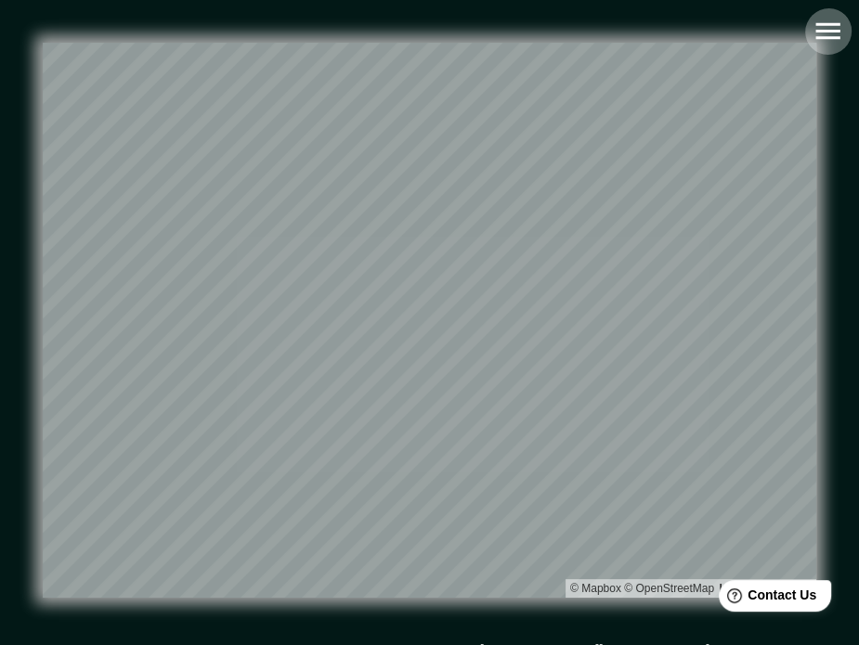
click at [835, 37] on icon "button" at bounding box center [827, 31] width 24 height 17
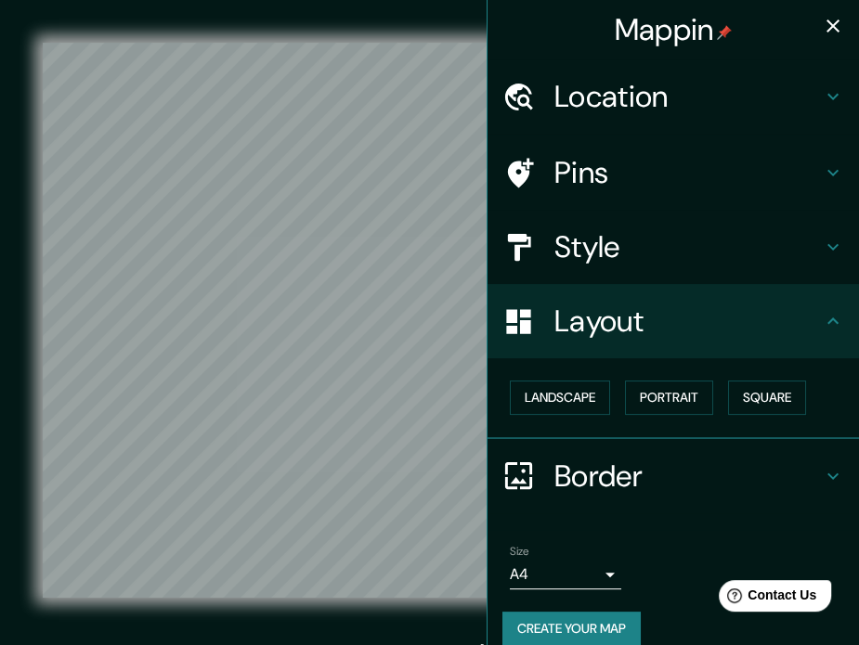
click at [666, 83] on h4 "Location" at bounding box center [687, 96] width 267 height 37
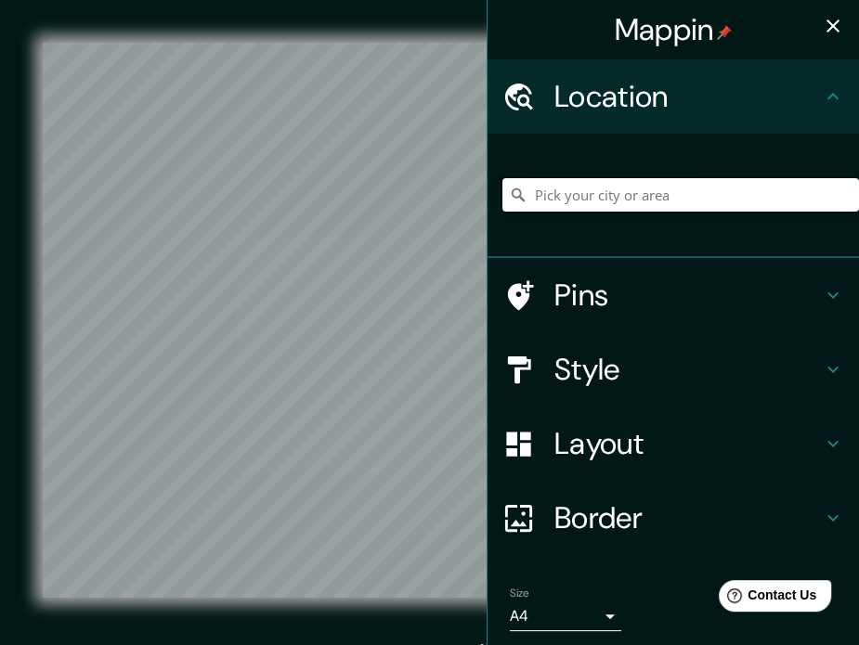
click at [642, 189] on input "Pick your city or area" at bounding box center [680, 194] width 356 height 33
type input "Lima, Provincia de Lima, Perú"
click at [826, 25] on icon "button" at bounding box center [832, 25] width 13 height 13
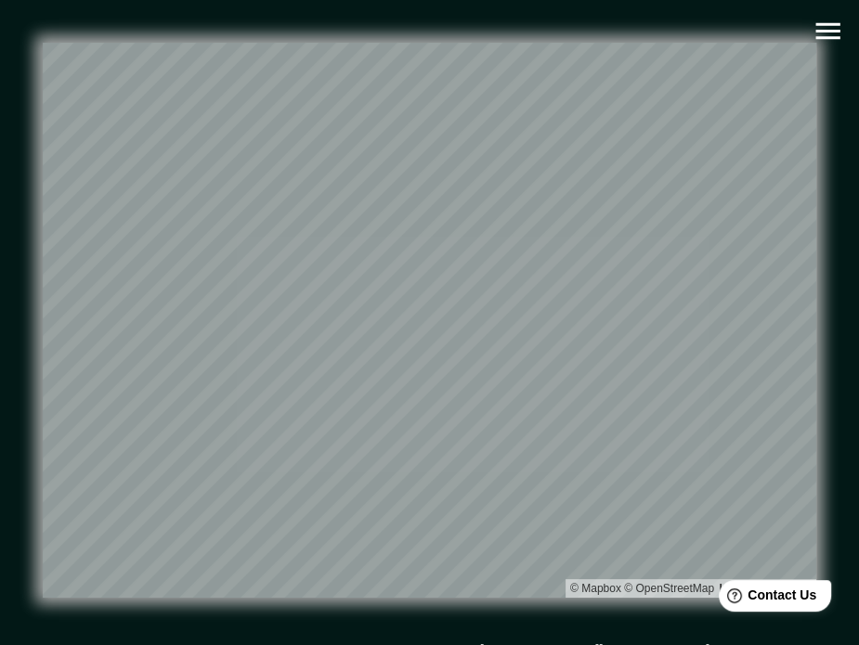
click at [844, 27] on button "button" at bounding box center [827, 30] width 47 height 47
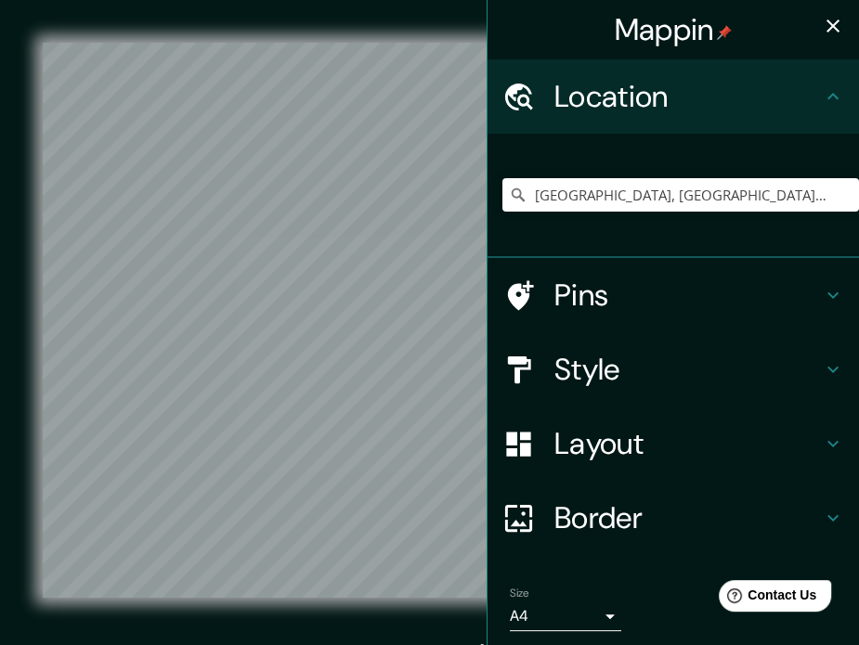
click at [637, 369] on h4 "Style" at bounding box center [687, 369] width 267 height 37
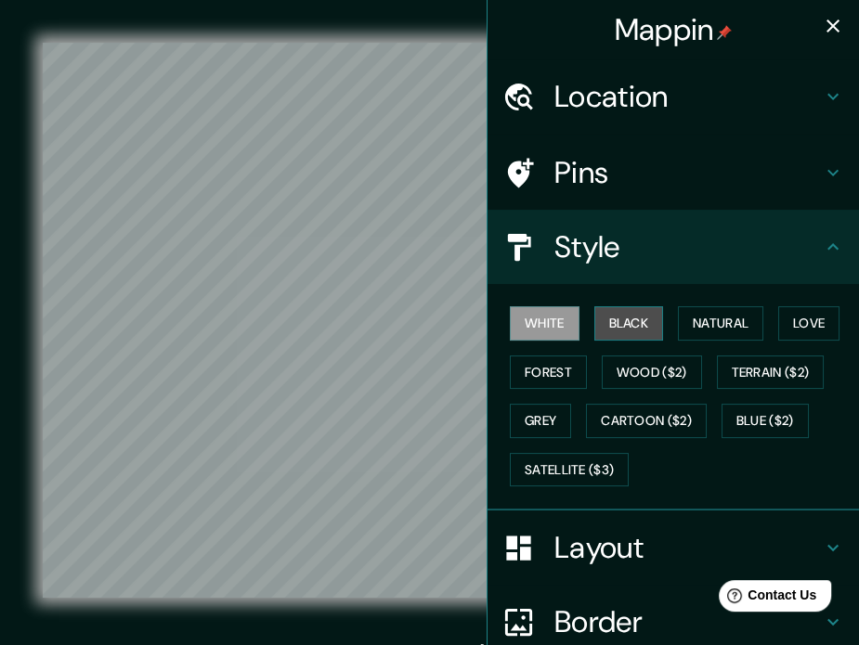
click at [609, 335] on button "Black" at bounding box center [629, 323] width 70 height 34
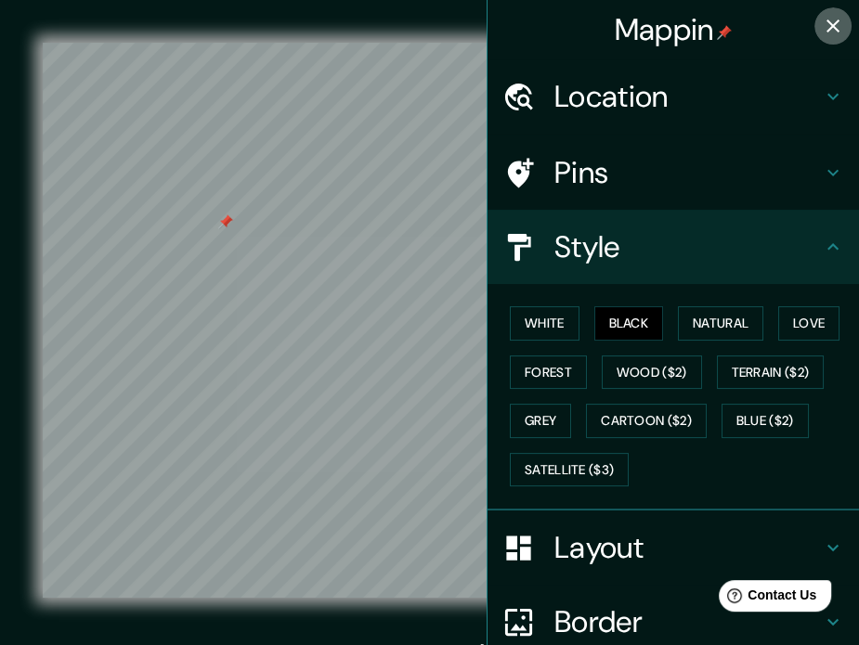
click at [822, 27] on icon "button" at bounding box center [833, 26] width 22 height 22
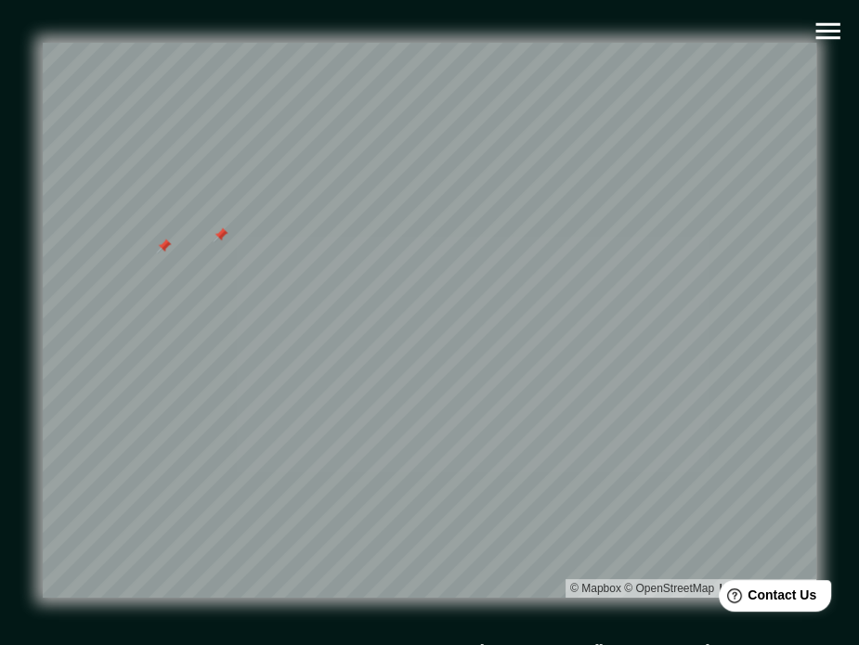
click at [214, 234] on div at bounding box center [221, 234] width 15 height 15
click at [835, 37] on icon "button" at bounding box center [827, 31] width 24 height 17
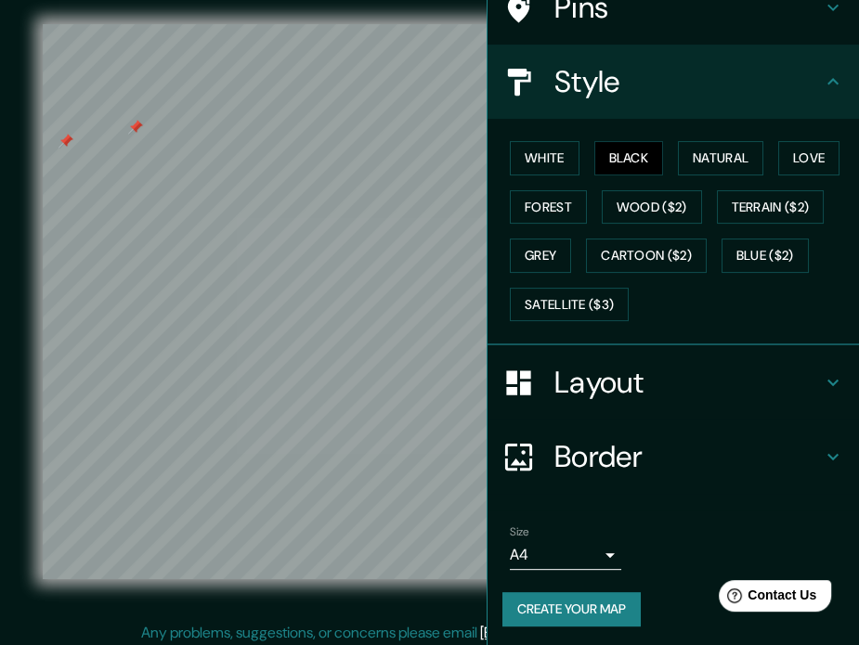
scroll to position [24, 0]
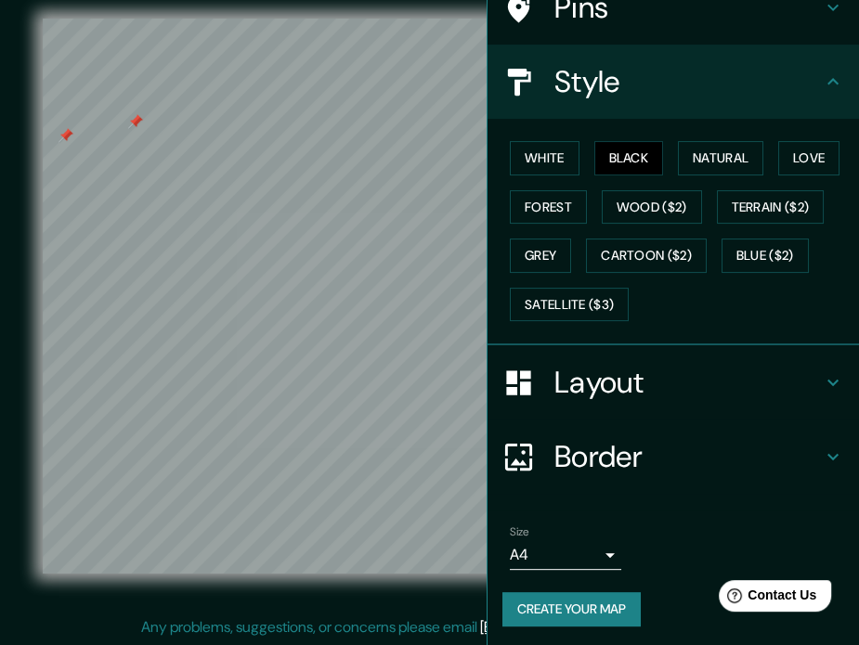
click at [519, 546] on body "Mappin Location Lima, Provincia de Lima, Perú Lima Provincia de Lima, Perú Lima…" at bounding box center [429, 298] width 859 height 645
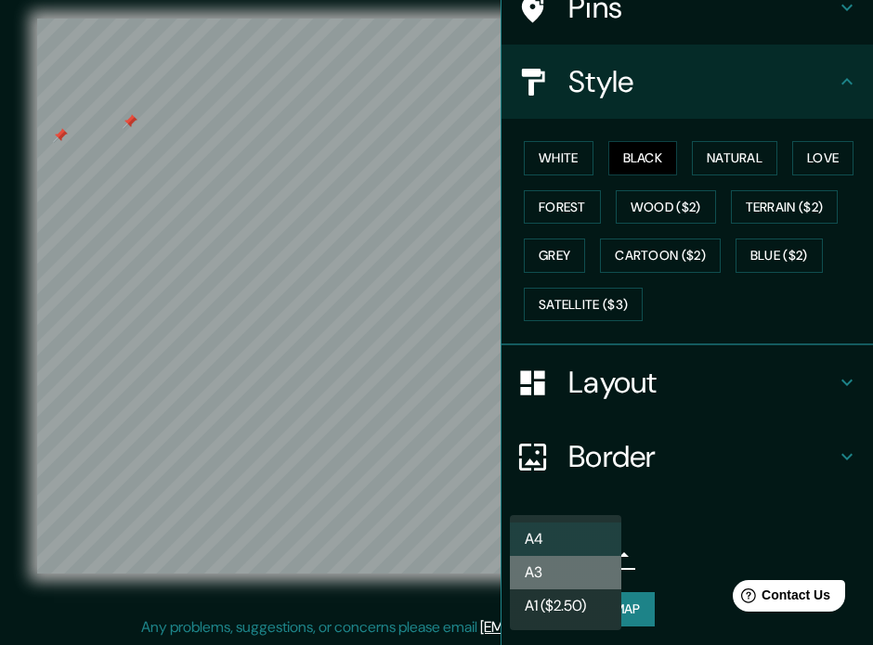
click at [572, 564] on li "A3" at bounding box center [565, 572] width 111 height 33
type input "a4"
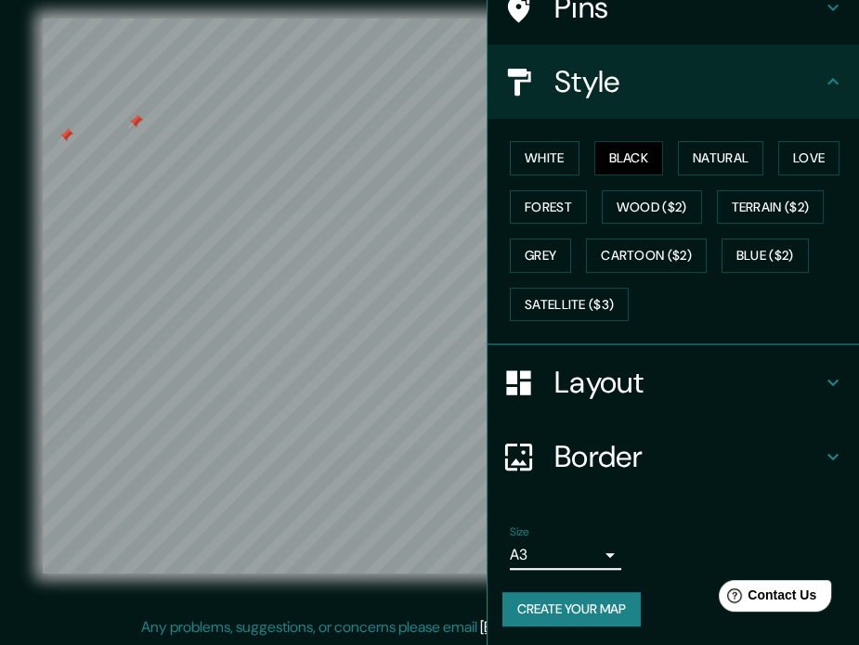
click at [578, 592] on button "Create your map" at bounding box center [571, 609] width 138 height 34
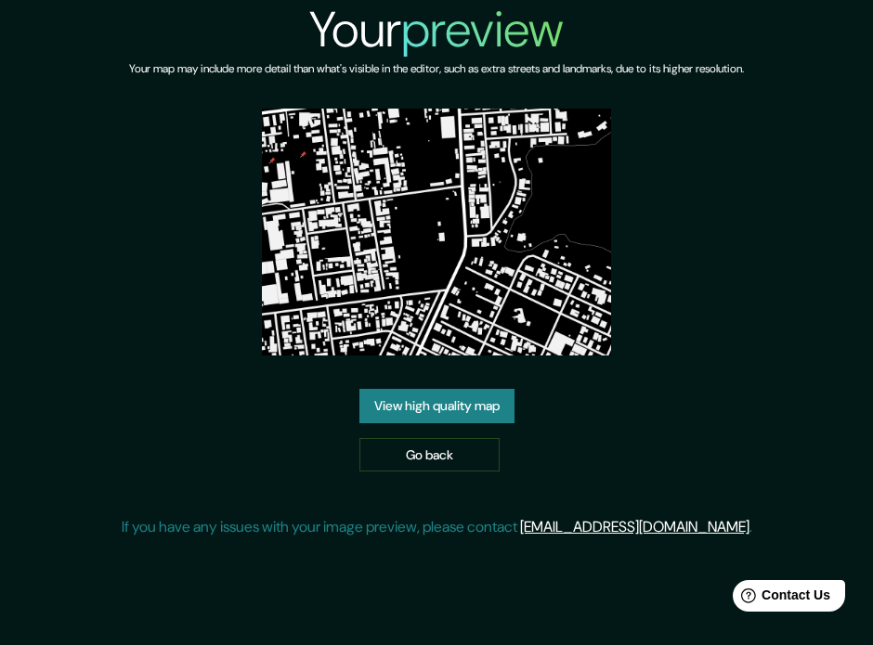
click at [486, 402] on link "View high quality map" at bounding box center [436, 406] width 155 height 34
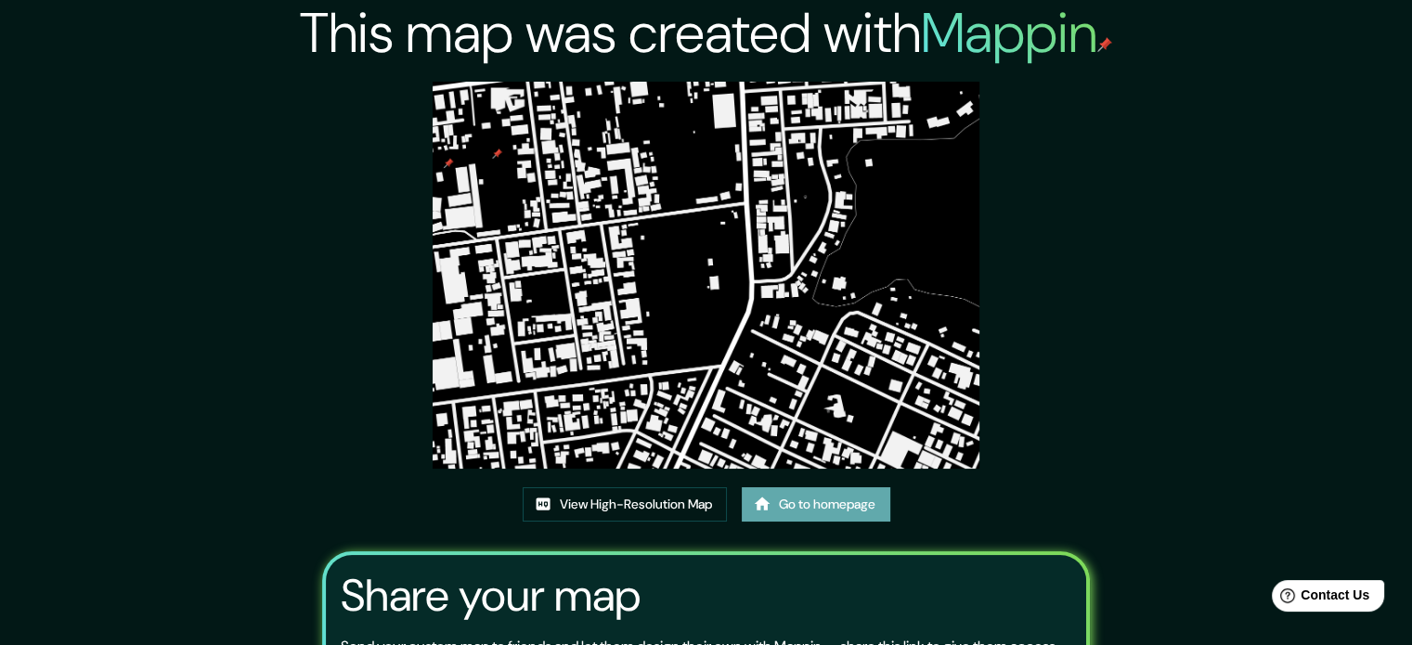
click at [821, 508] on link "Go to homepage" at bounding box center [816, 504] width 149 height 34
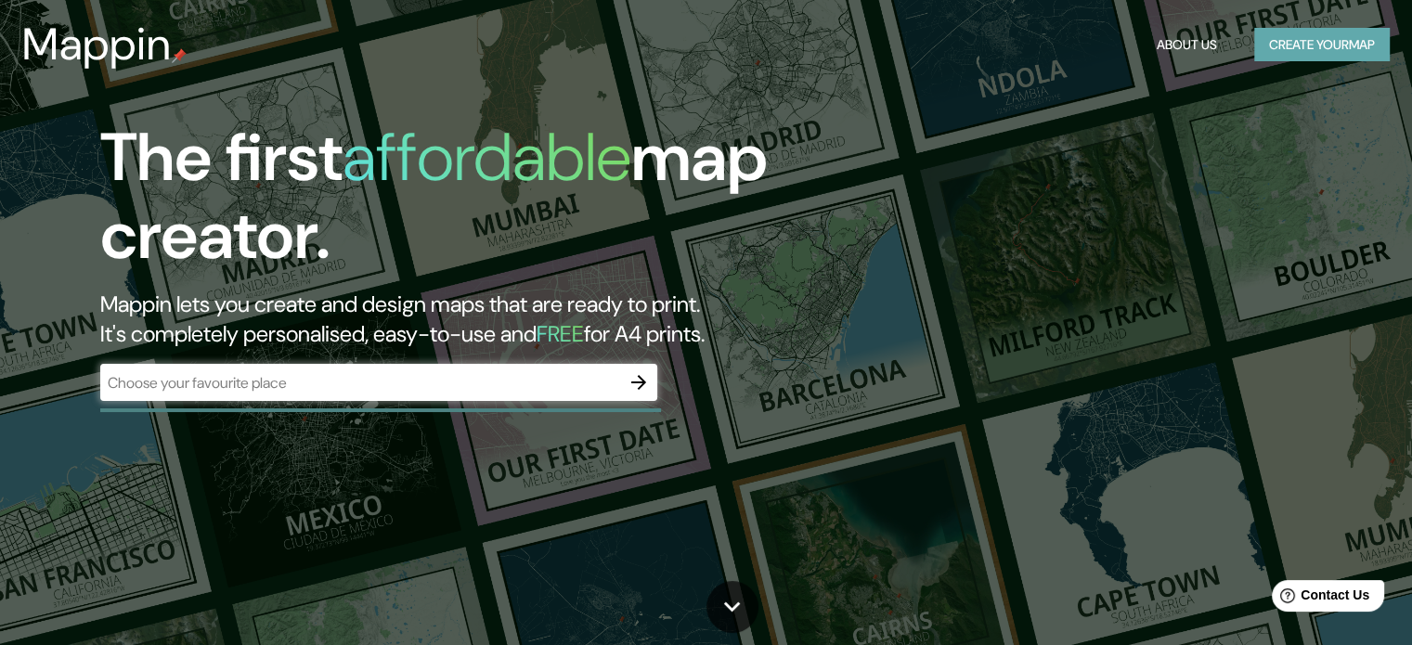
click at [1321, 38] on button "Create your map" at bounding box center [1322, 45] width 136 height 34
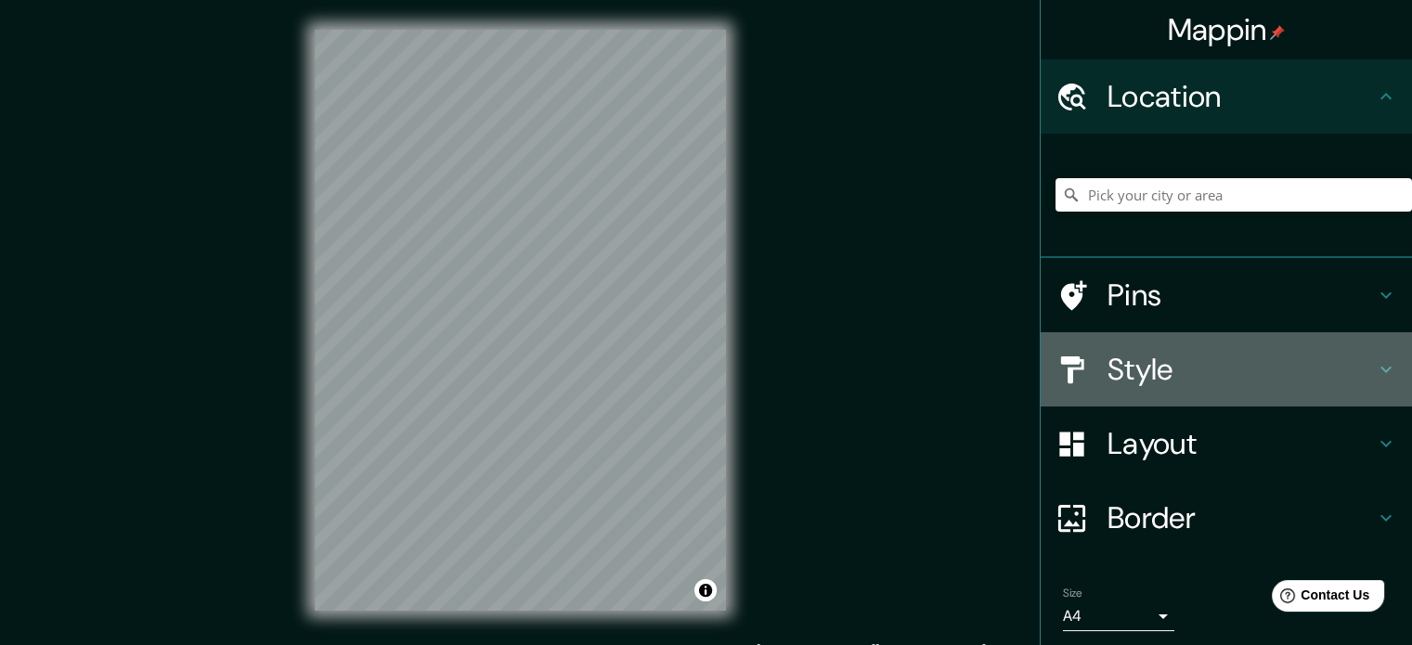
click at [1155, 381] on h4 "Style" at bounding box center [1240, 369] width 267 height 37
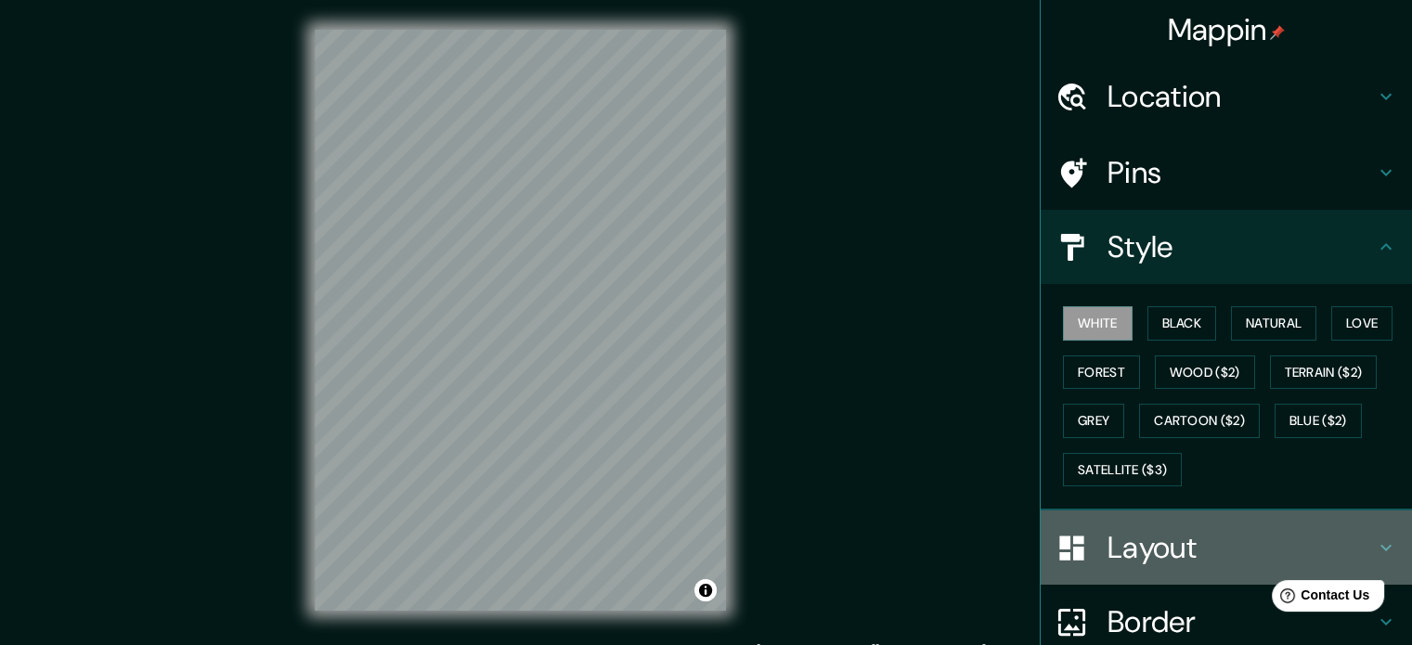
click at [1106, 519] on div "Layout" at bounding box center [1226, 548] width 371 height 74
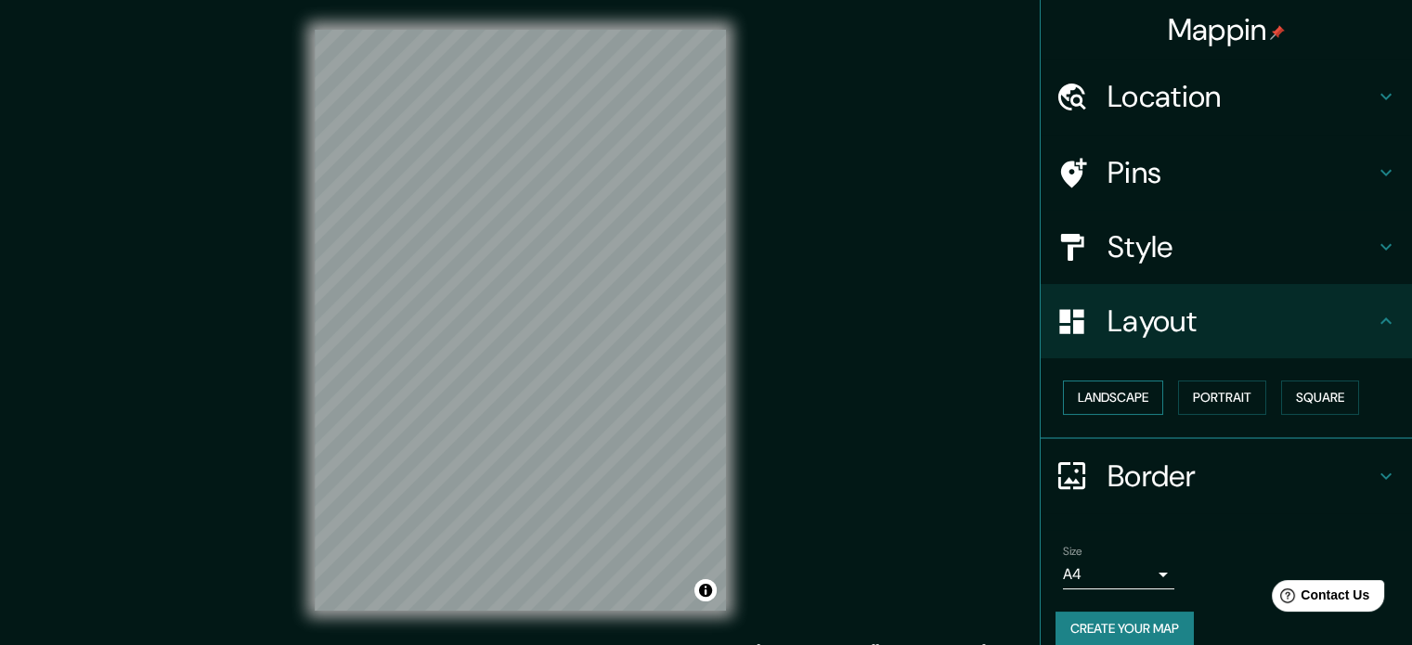
click at [1094, 383] on button "Landscape" at bounding box center [1113, 398] width 100 height 34
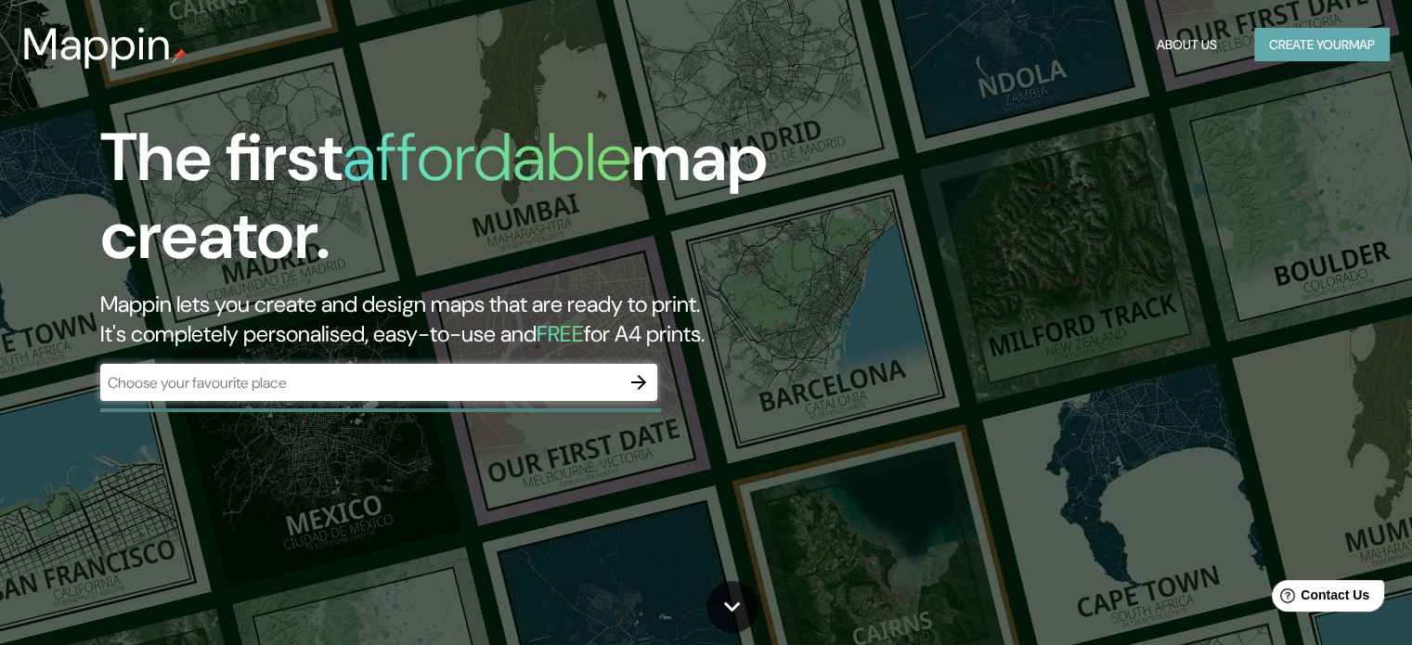
click at [1277, 51] on button "Create your map" at bounding box center [1322, 45] width 136 height 34
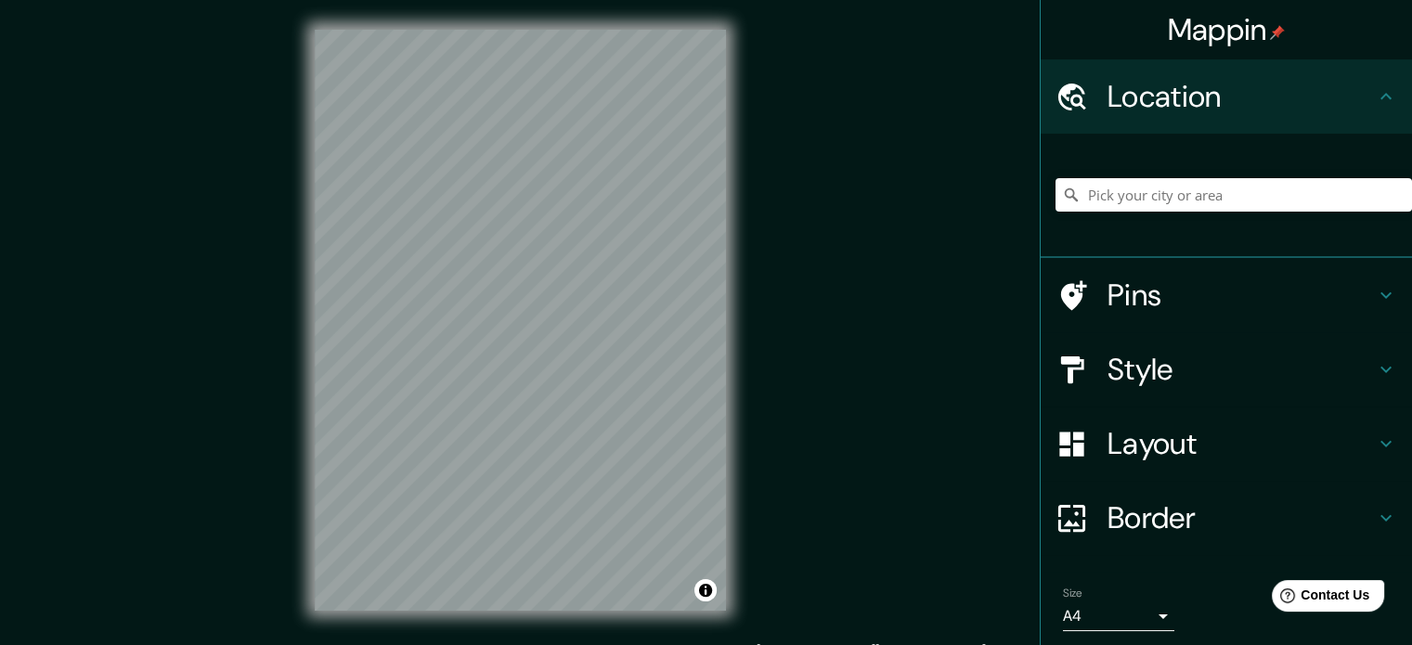
click at [1160, 460] on h4 "Layout" at bounding box center [1240, 443] width 267 height 37
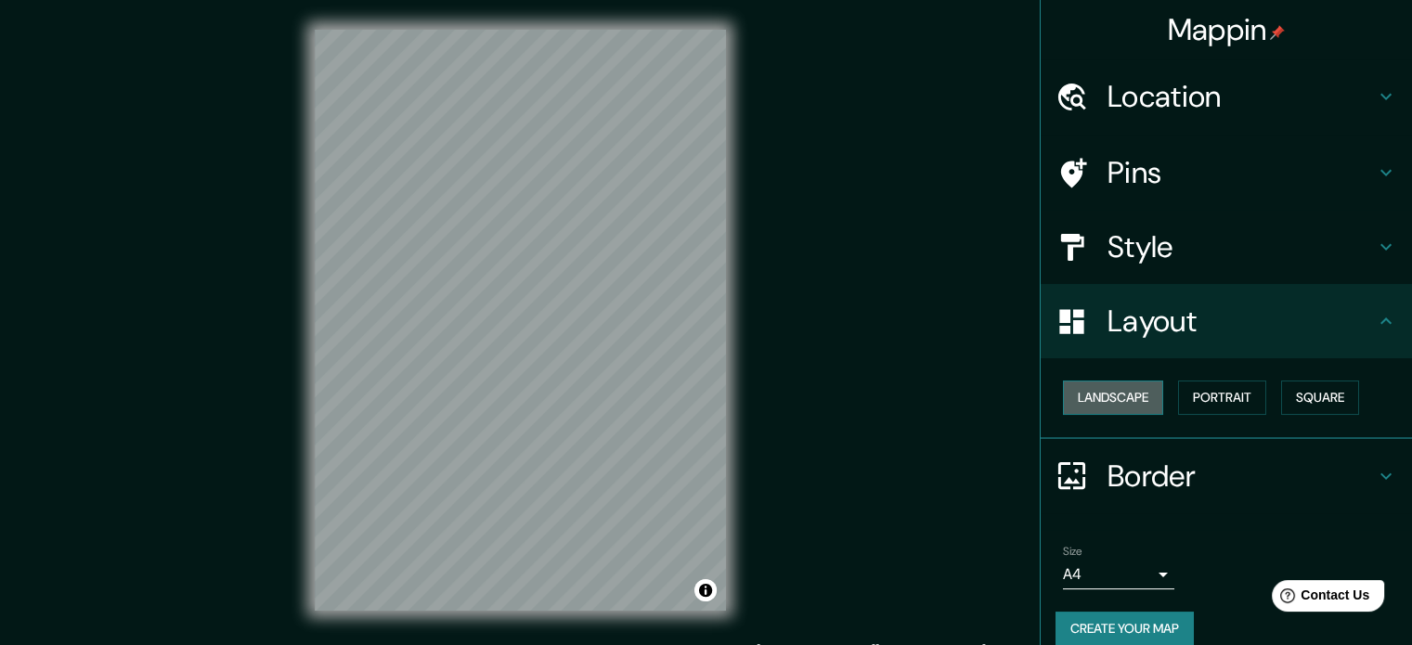
click at [1111, 386] on button "Landscape" at bounding box center [1113, 398] width 100 height 34
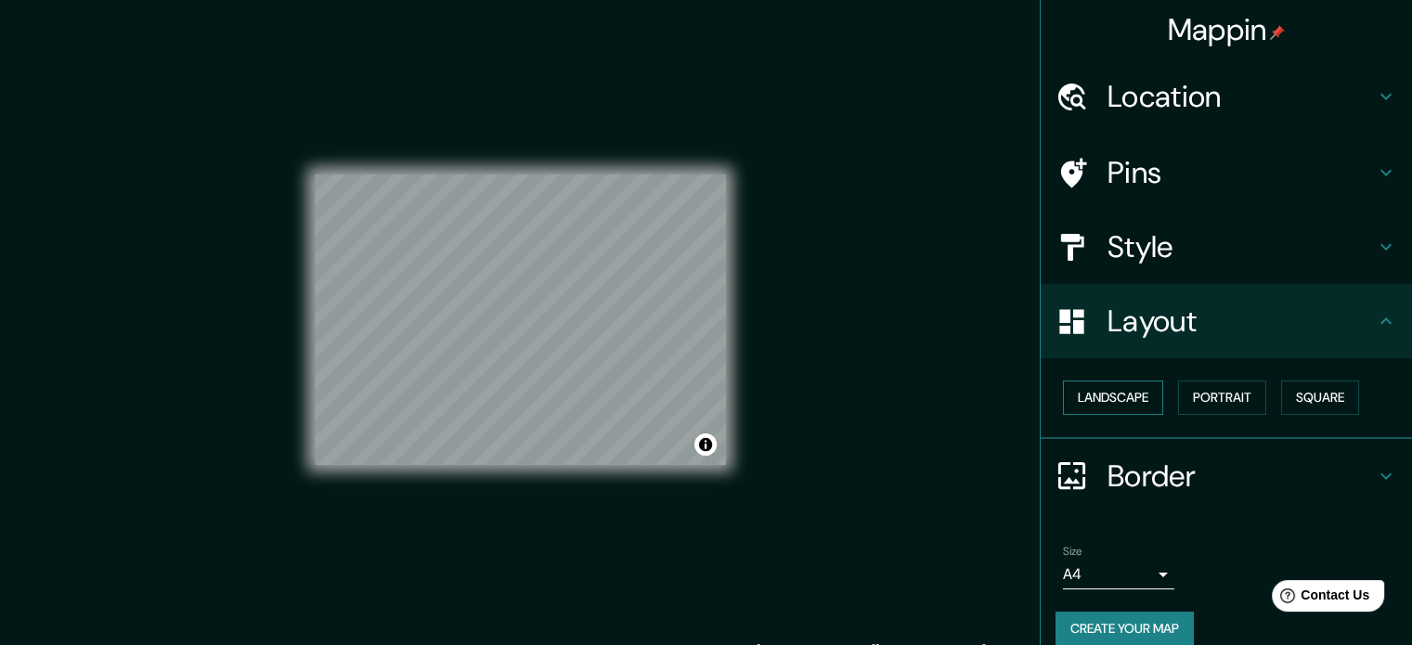
click at [1120, 390] on button "Landscape" at bounding box center [1113, 398] width 100 height 34
click at [1178, 392] on button "Portrait" at bounding box center [1222, 398] width 88 height 34
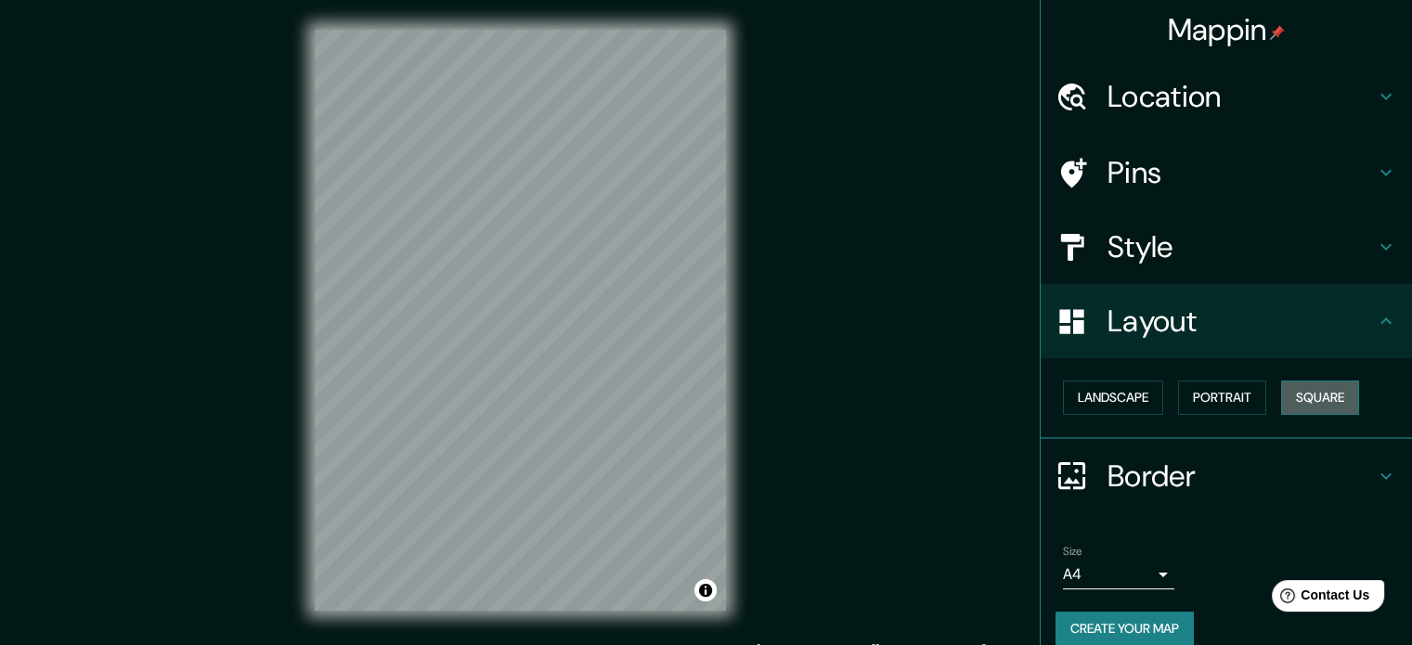
click at [1281, 395] on button "Square" at bounding box center [1320, 398] width 78 height 34
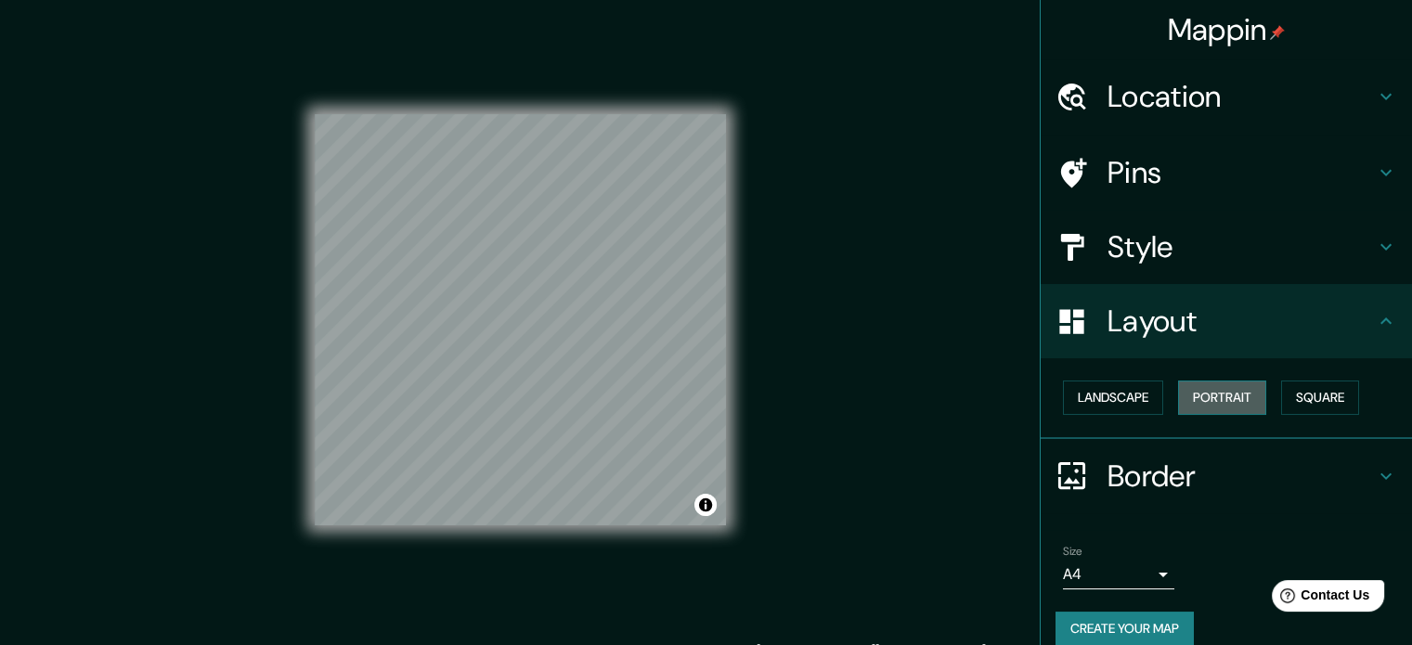
click at [1178, 395] on button "Portrait" at bounding box center [1222, 398] width 88 height 34
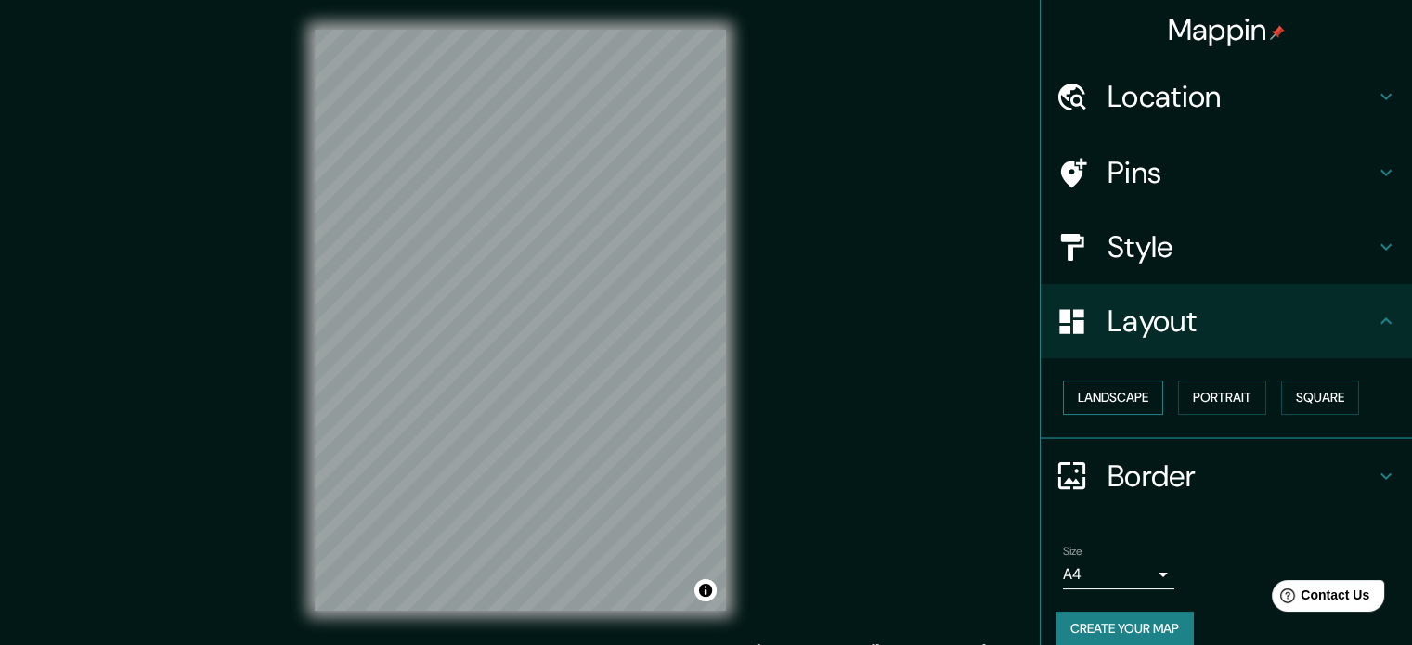
click at [1144, 394] on button "Landscape" at bounding box center [1113, 398] width 100 height 34
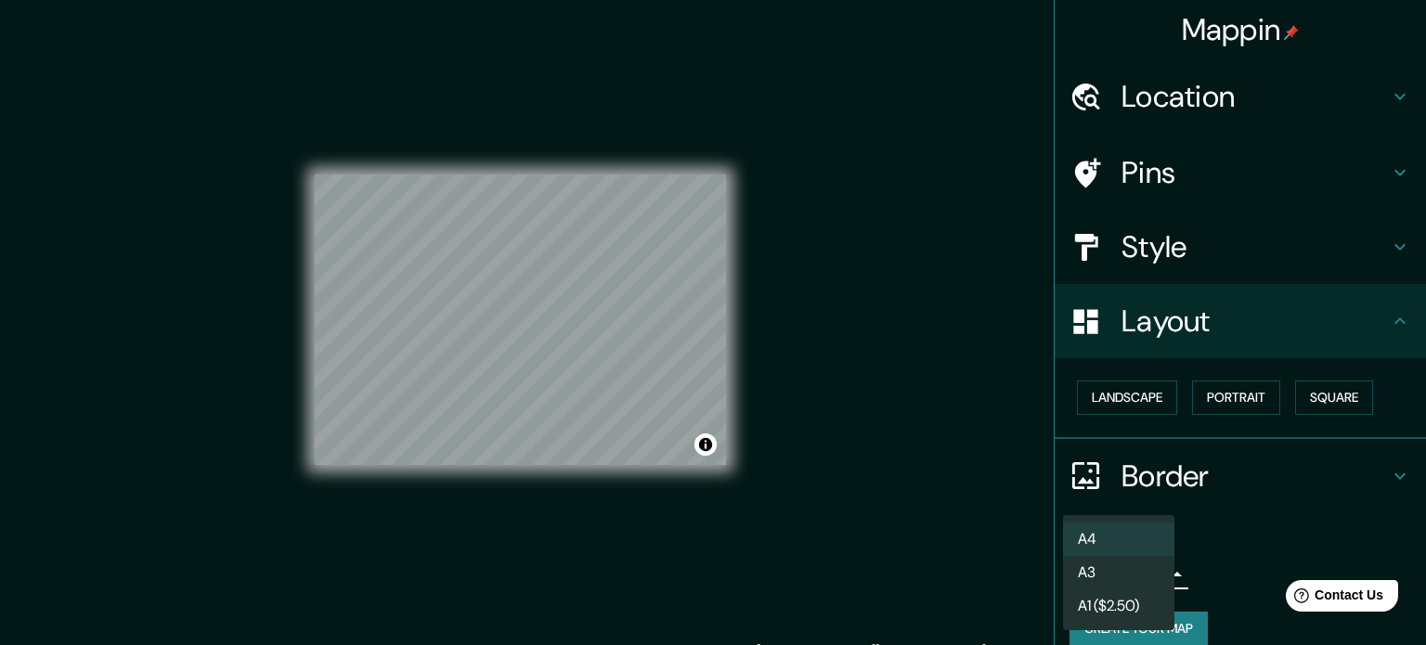
click at [1135, 566] on body "Mappin Location Pins Style Layout Landscape Portrait Square Border Choose a bor…" at bounding box center [713, 322] width 1426 height 645
click at [1140, 561] on li "A3" at bounding box center [1118, 572] width 111 height 33
type input "a4"
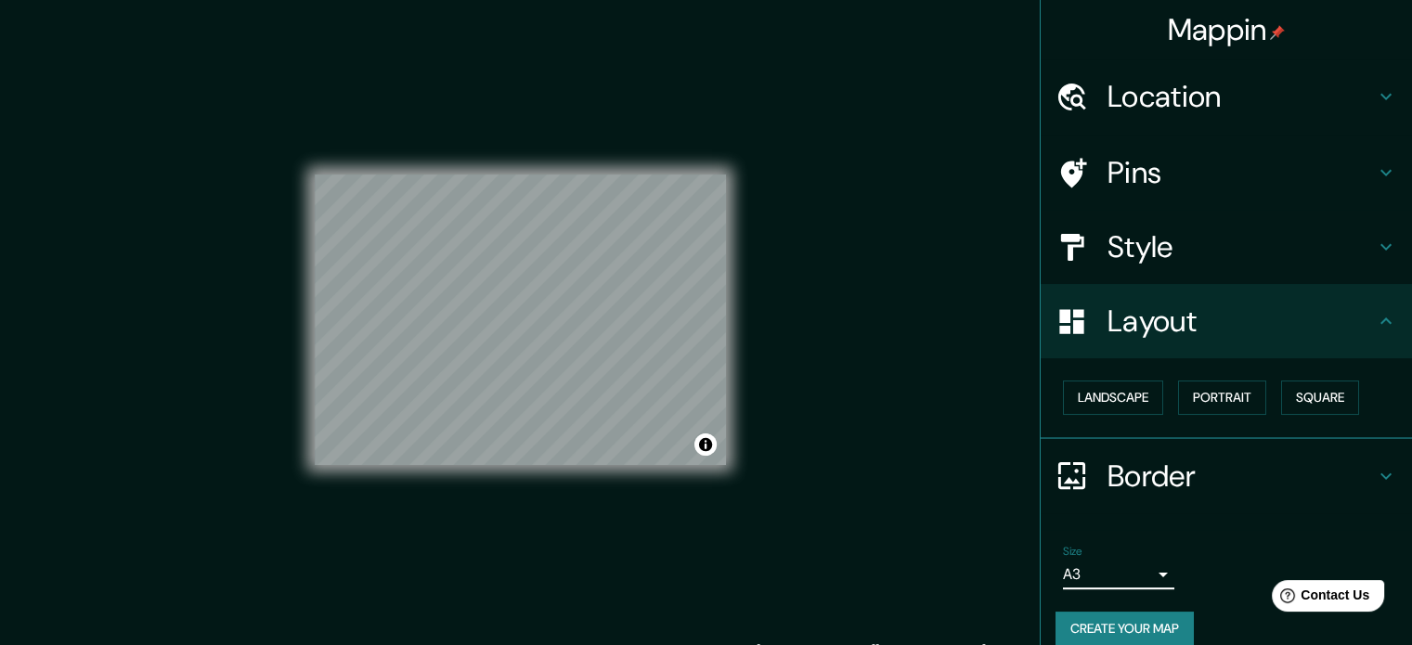
click at [1189, 487] on h4 "Border" at bounding box center [1240, 476] width 267 height 37
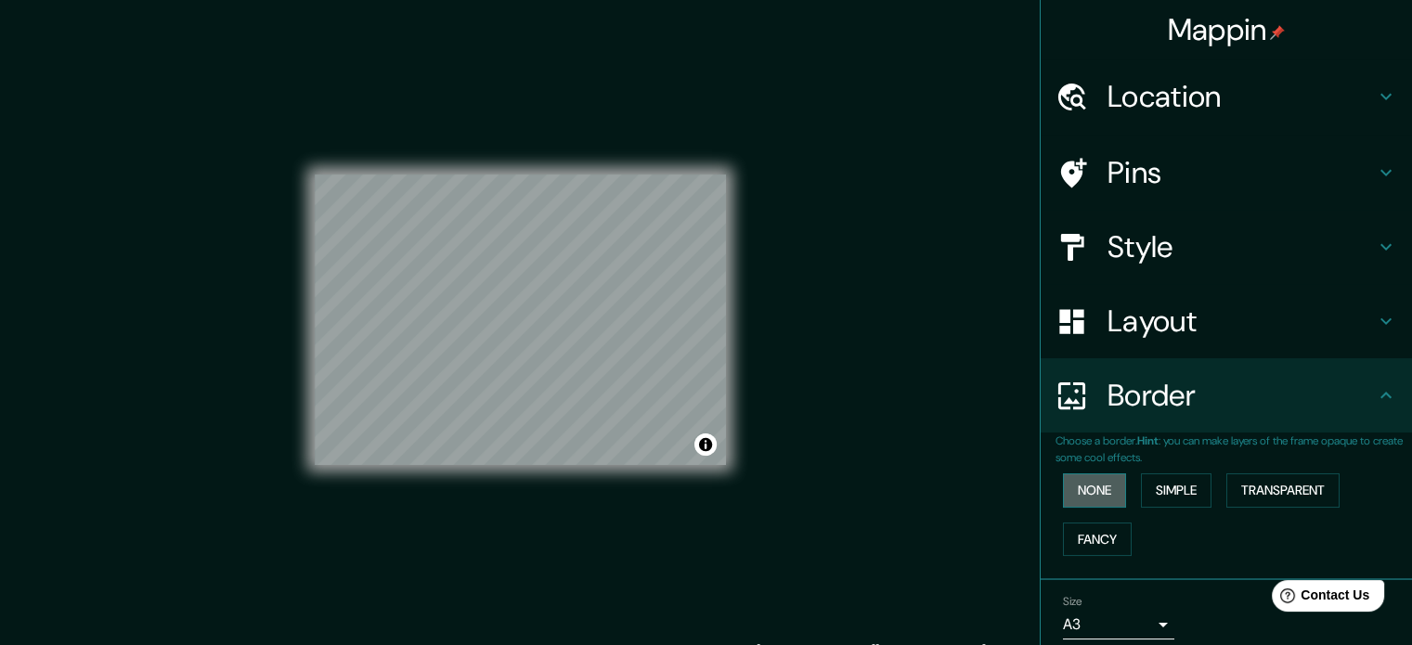
click at [1099, 489] on button "None" at bounding box center [1094, 490] width 63 height 34
click at [1153, 486] on button "Simple" at bounding box center [1176, 490] width 71 height 34
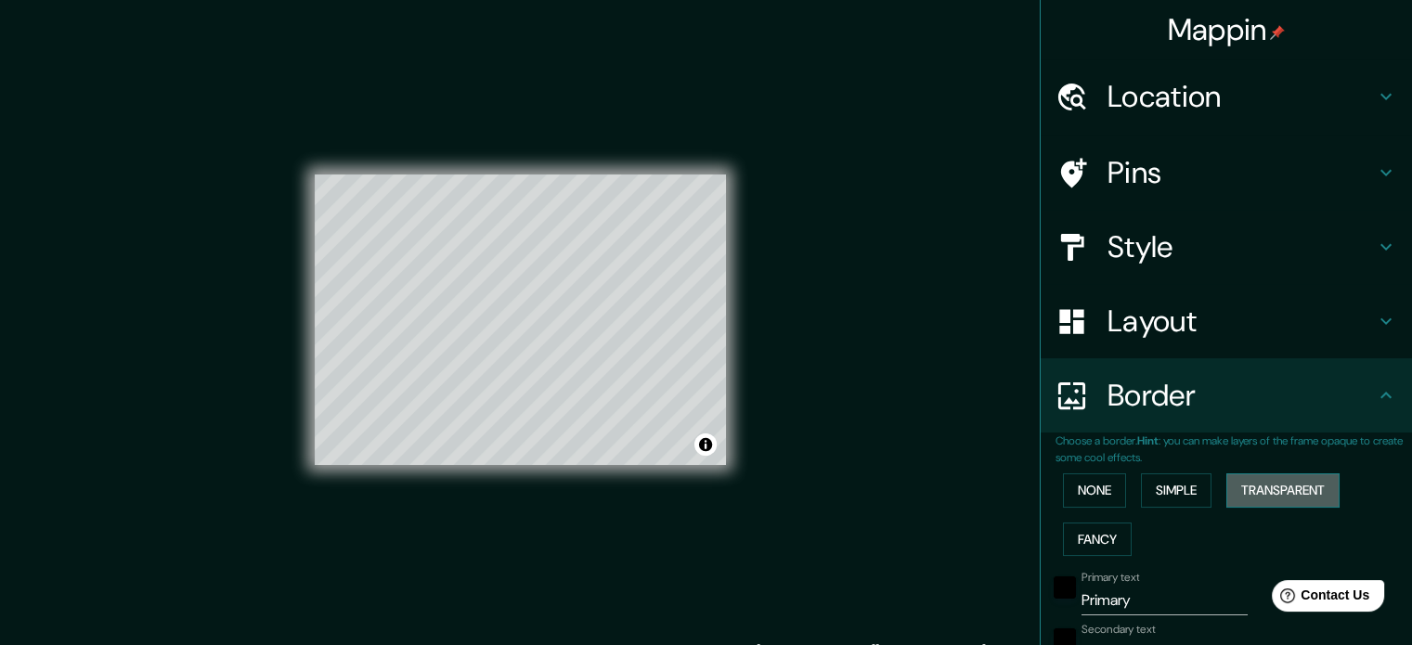
click at [1245, 475] on button "Transparent" at bounding box center [1282, 490] width 113 height 34
click at [1088, 497] on button "None" at bounding box center [1094, 490] width 63 height 34
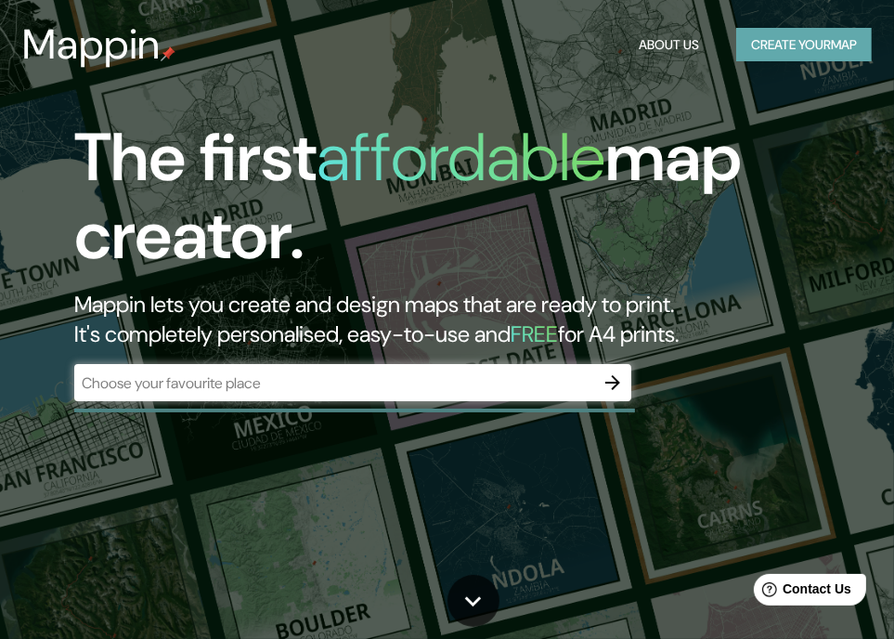
click at [793, 38] on button "Create your map" at bounding box center [804, 45] width 136 height 34
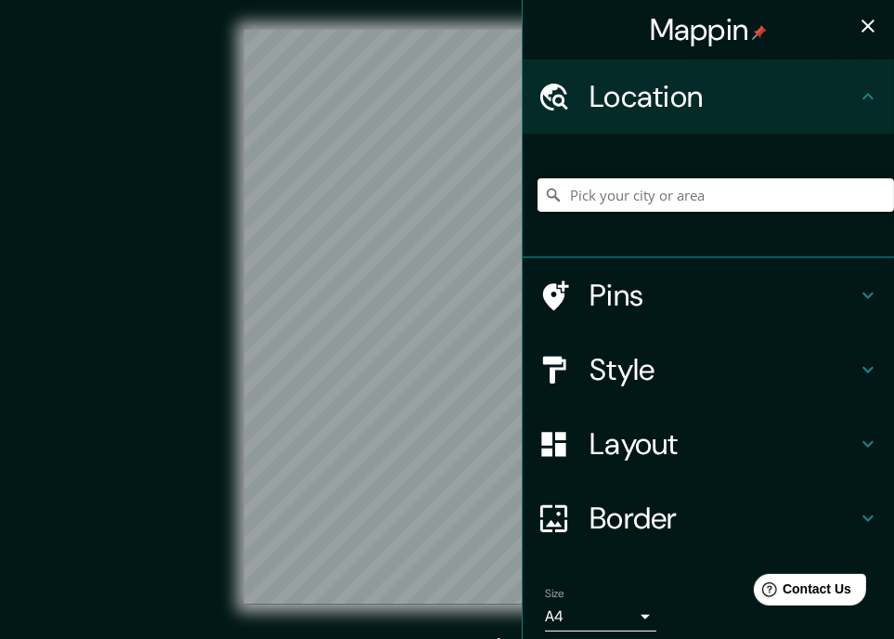
click at [642, 467] on div "Layout" at bounding box center [708, 444] width 371 height 74
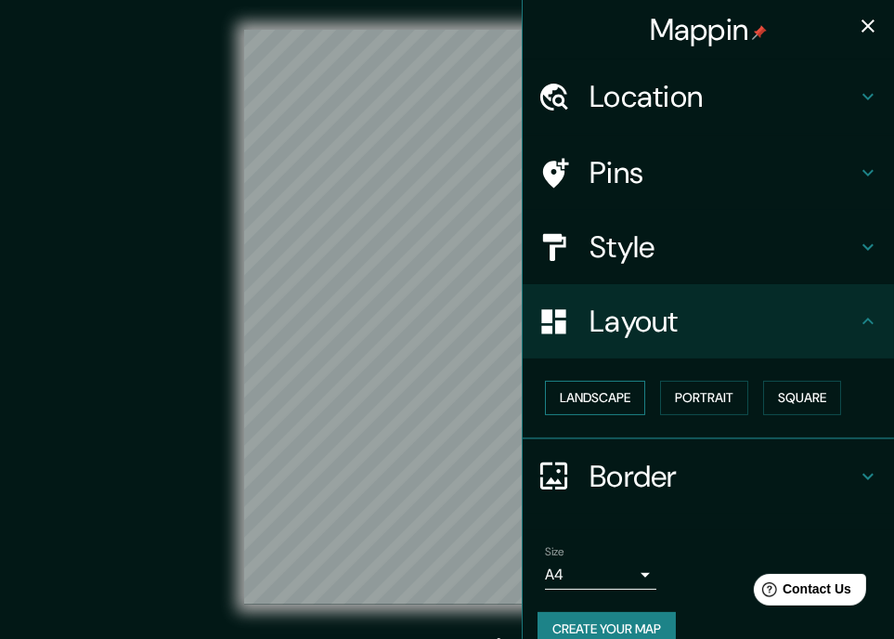
click at [613, 396] on button "Landscape" at bounding box center [595, 398] width 100 height 34
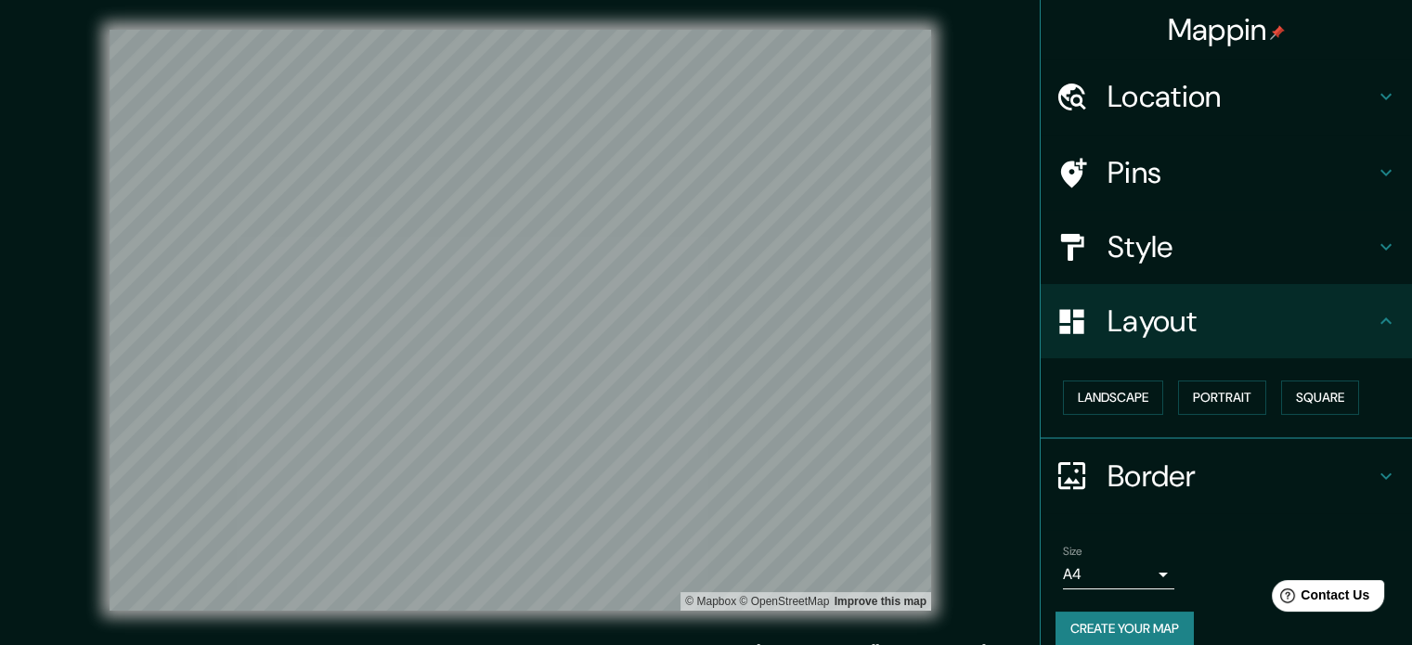
click at [1199, 110] on h4 "Location" at bounding box center [1240, 96] width 267 height 37
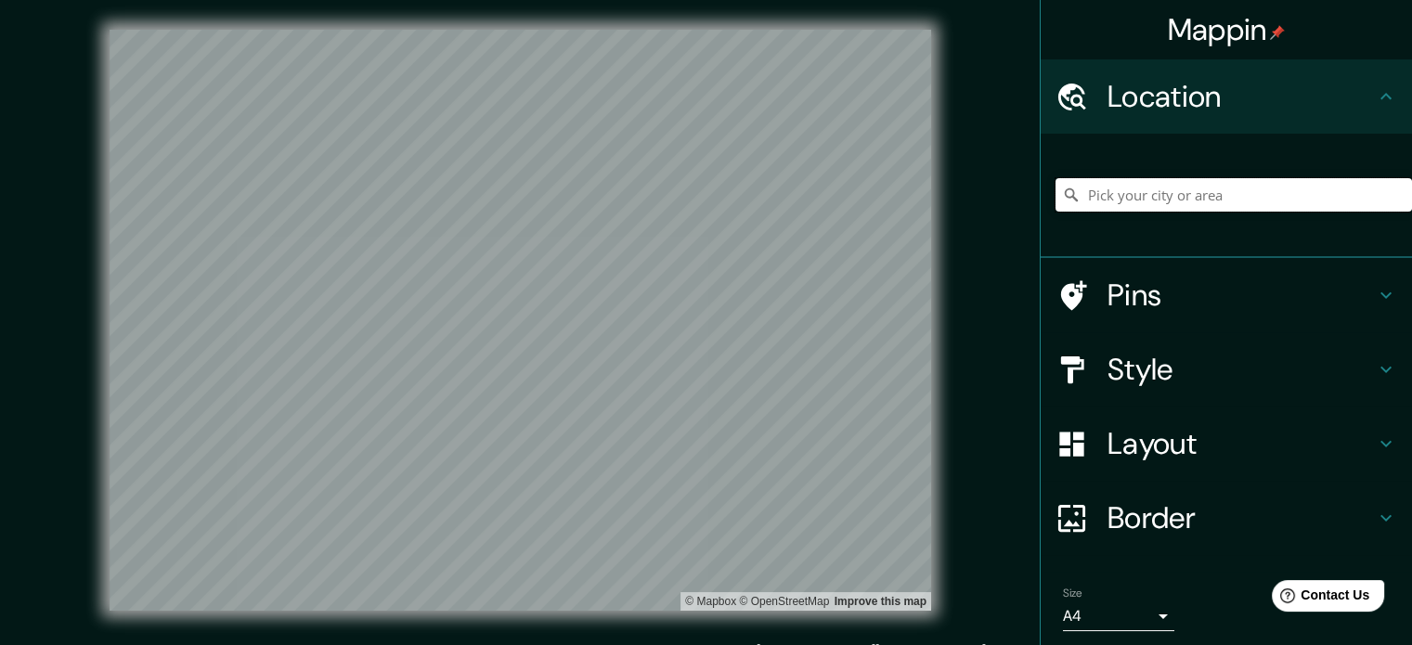
click at [1177, 205] on input "Pick your city or area" at bounding box center [1233, 194] width 356 height 33
type input "Lima, Provincia de Lima, Perú"
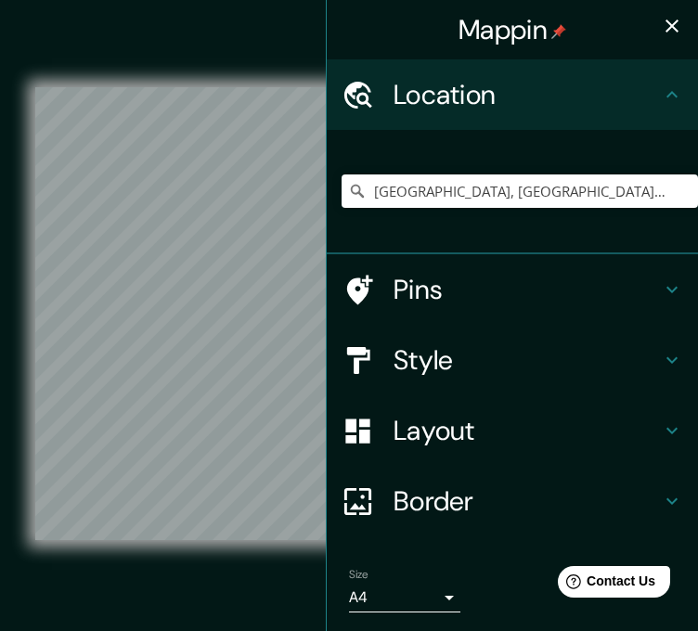
click at [666, 19] on icon "button" at bounding box center [672, 26] width 22 height 22
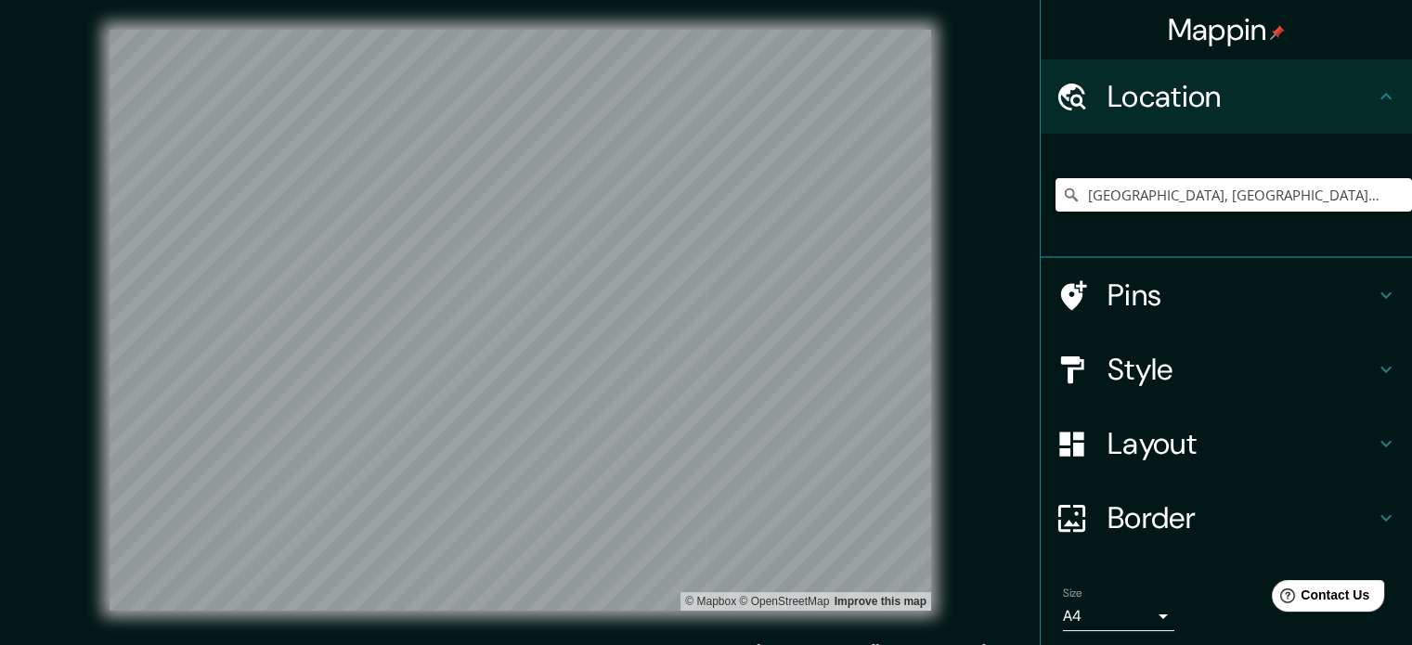
click at [1259, 386] on h4 "Style" at bounding box center [1240, 369] width 267 height 37
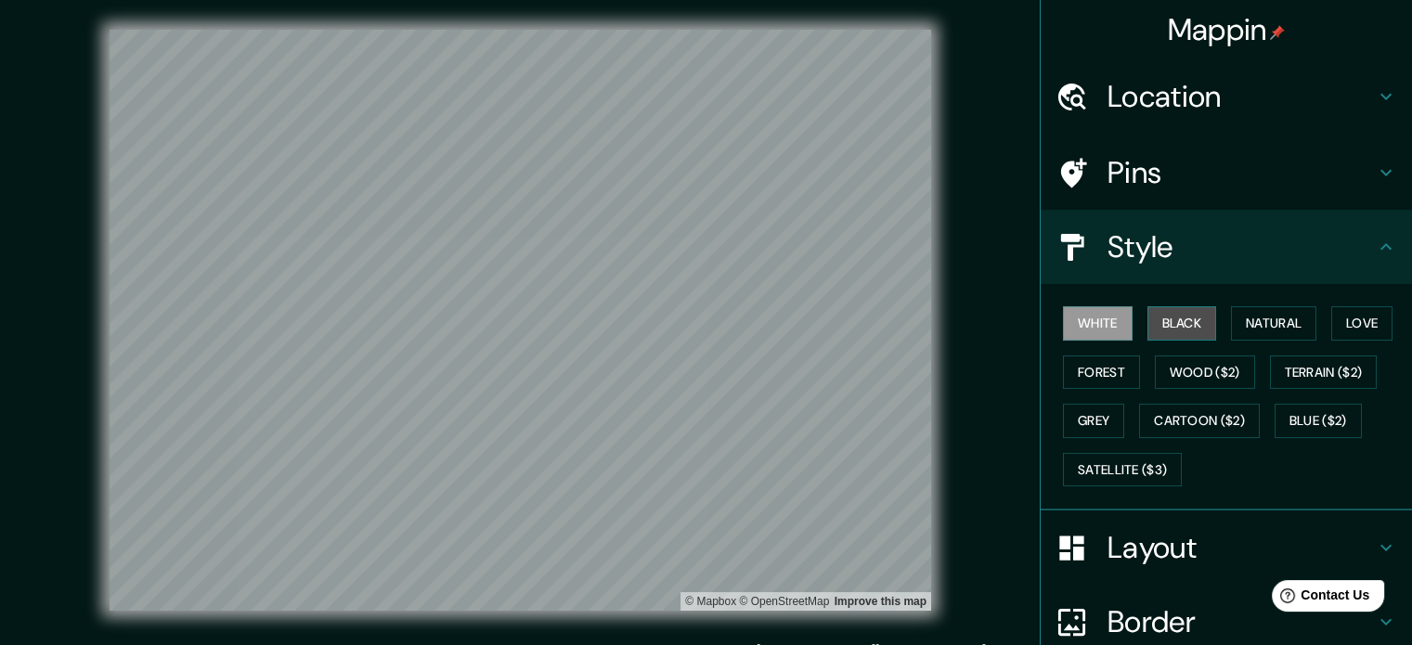
click at [1170, 326] on button "Black" at bounding box center [1182, 323] width 70 height 34
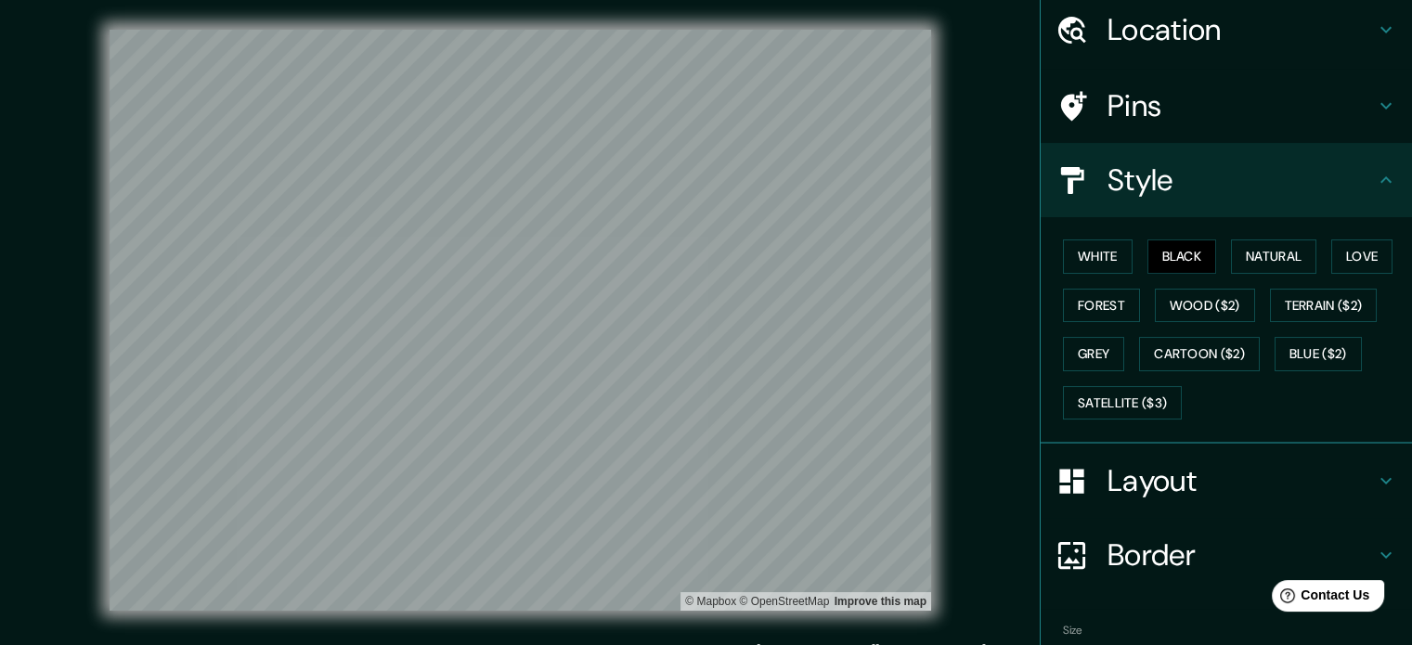
scroll to position [165, 0]
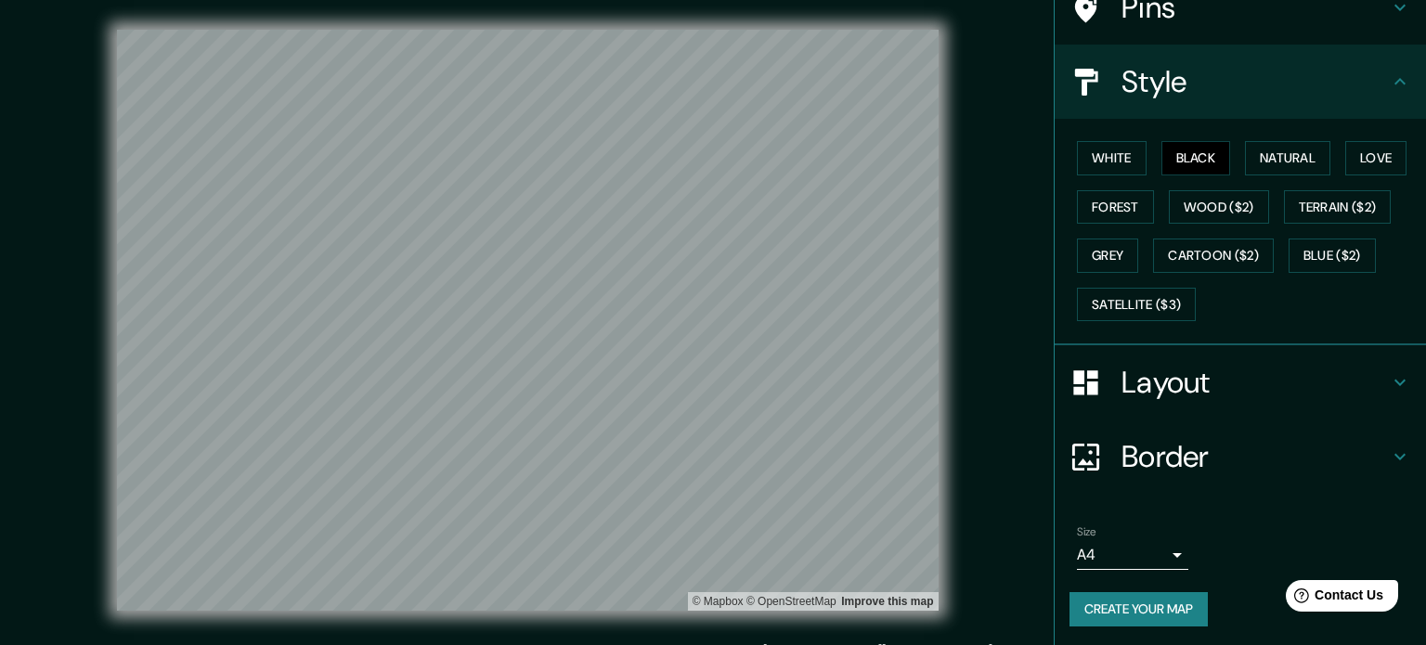
click at [1131, 562] on body "Mappin Location Lima, Provincia de Lima, Perú Lima Provincia de Lima, Perú Lima…" at bounding box center [713, 322] width 1426 height 645
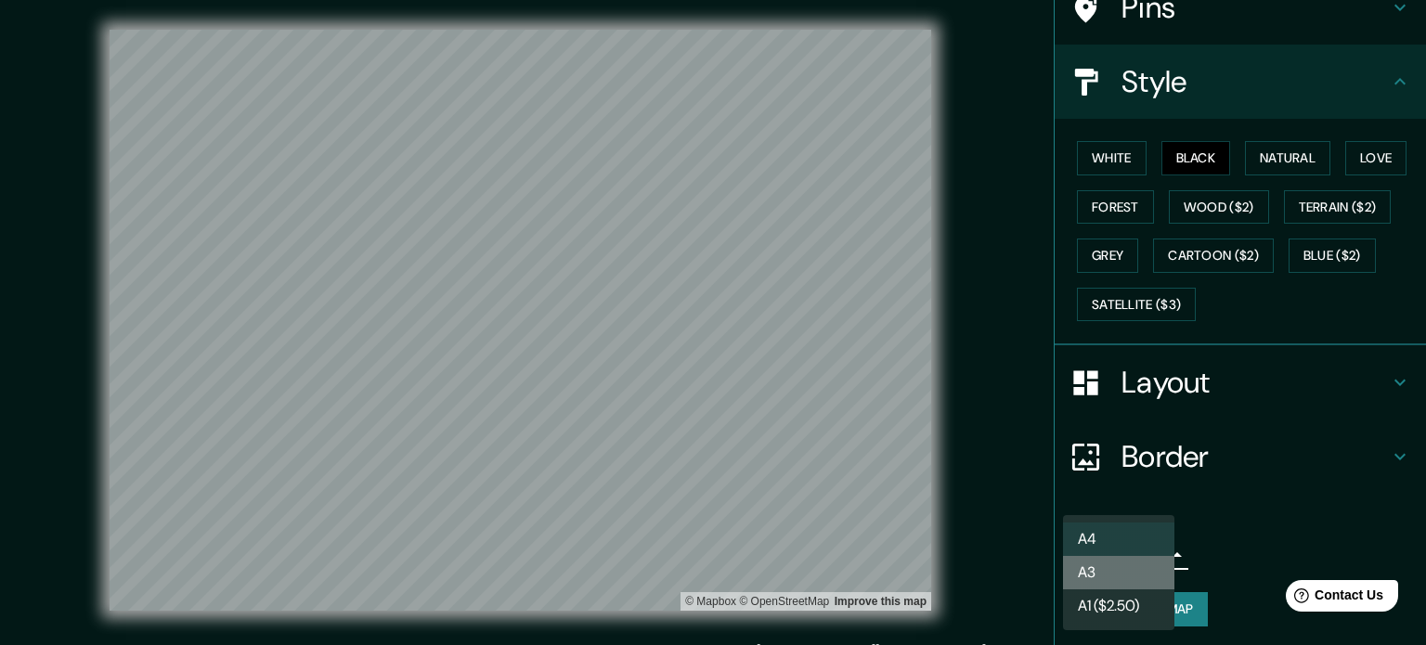
click at [1130, 566] on li "A3" at bounding box center [1118, 572] width 111 height 33
type input "a4"
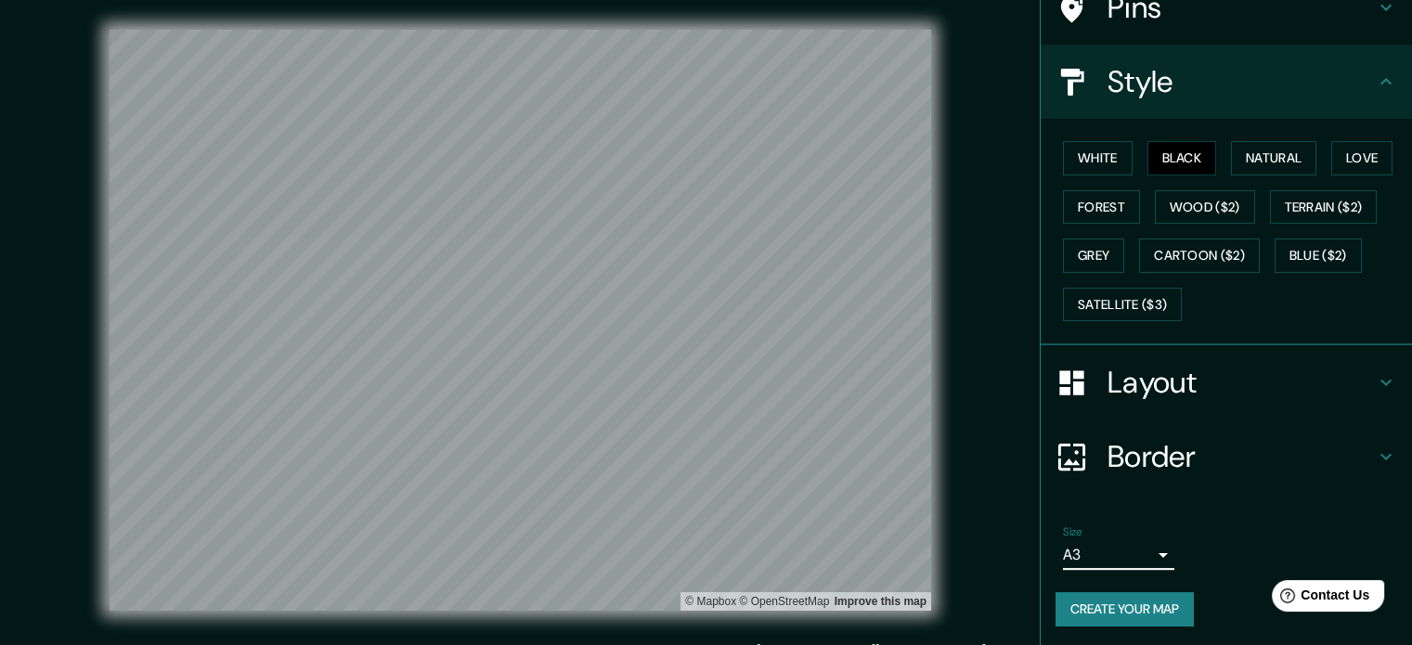
click at [1151, 603] on button "Create your map" at bounding box center [1124, 609] width 138 height 34
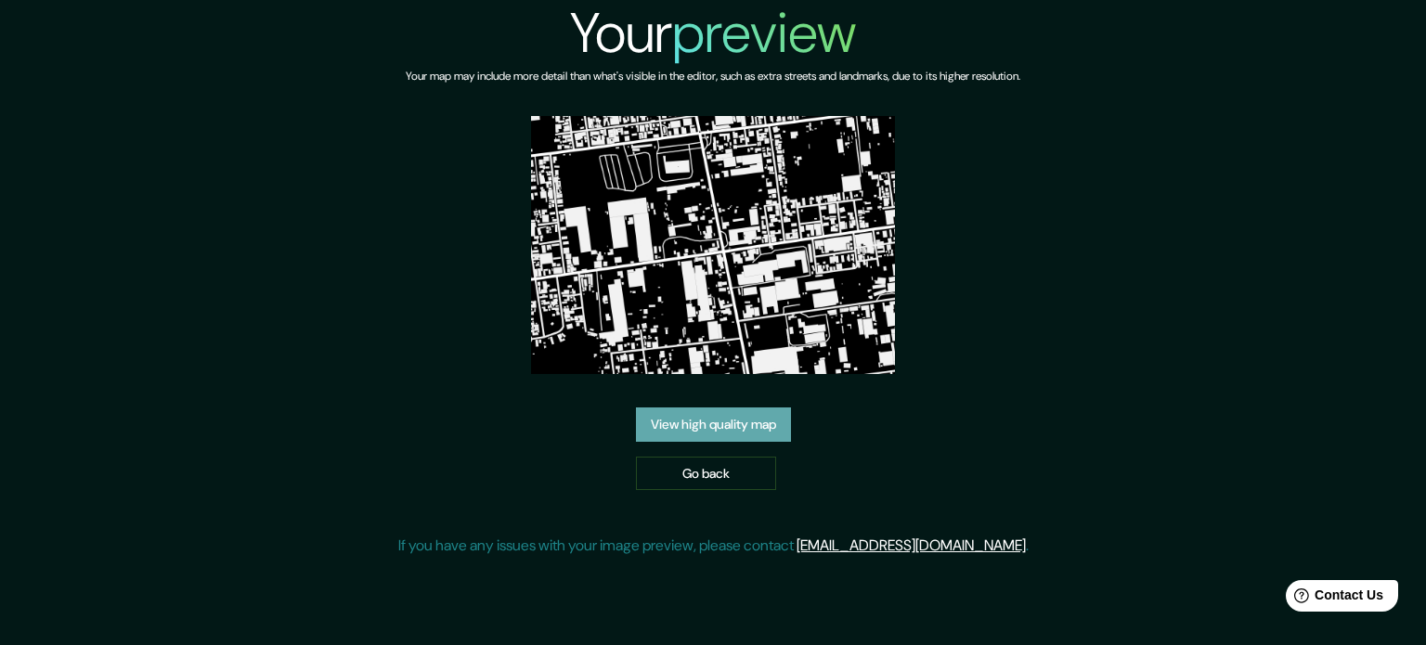
click at [771, 430] on link "View high quality map" at bounding box center [713, 425] width 155 height 34
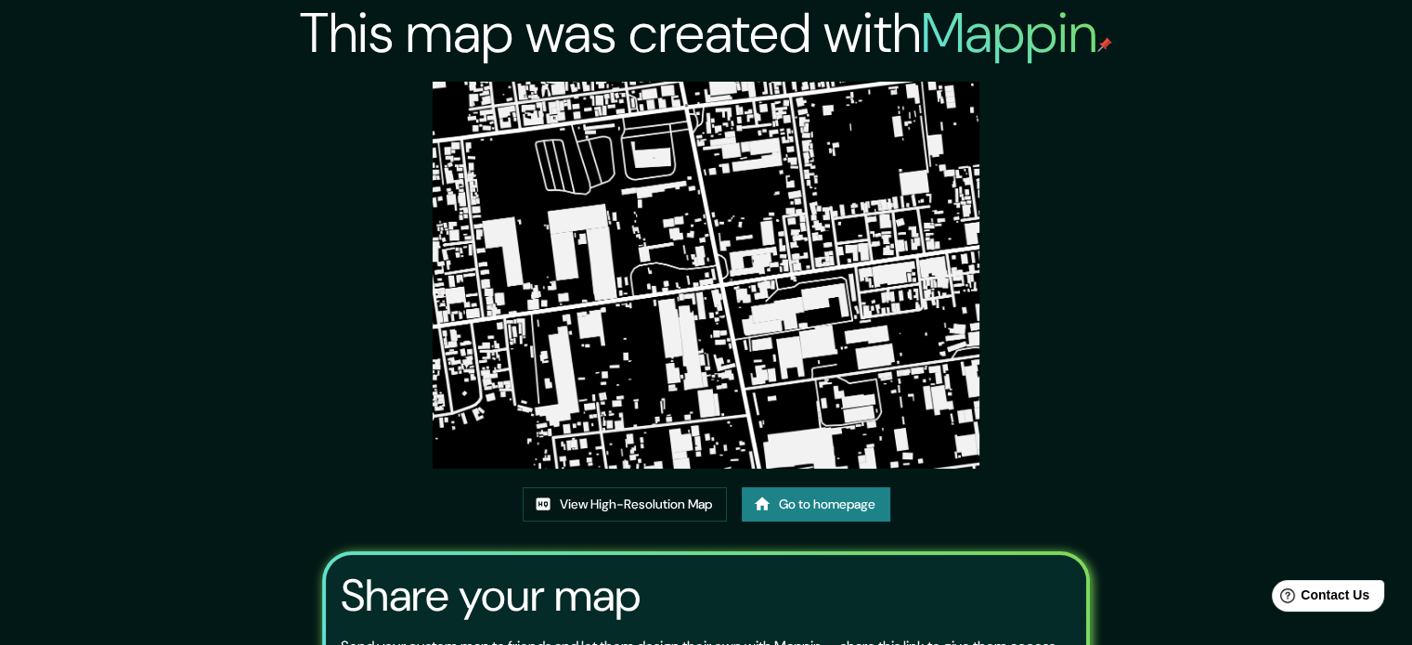
click at [787, 502] on link "Go to homepage" at bounding box center [816, 504] width 149 height 34
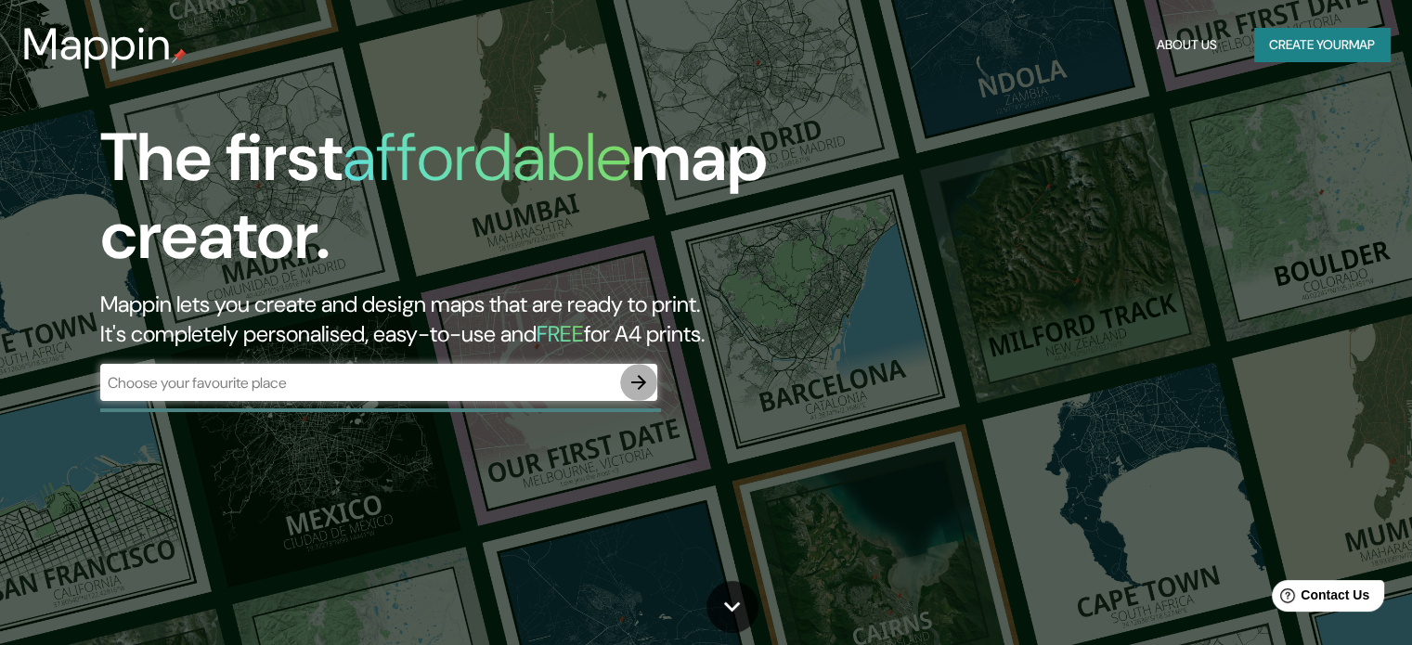
click at [642, 389] on icon "button" at bounding box center [639, 382] width 22 height 22
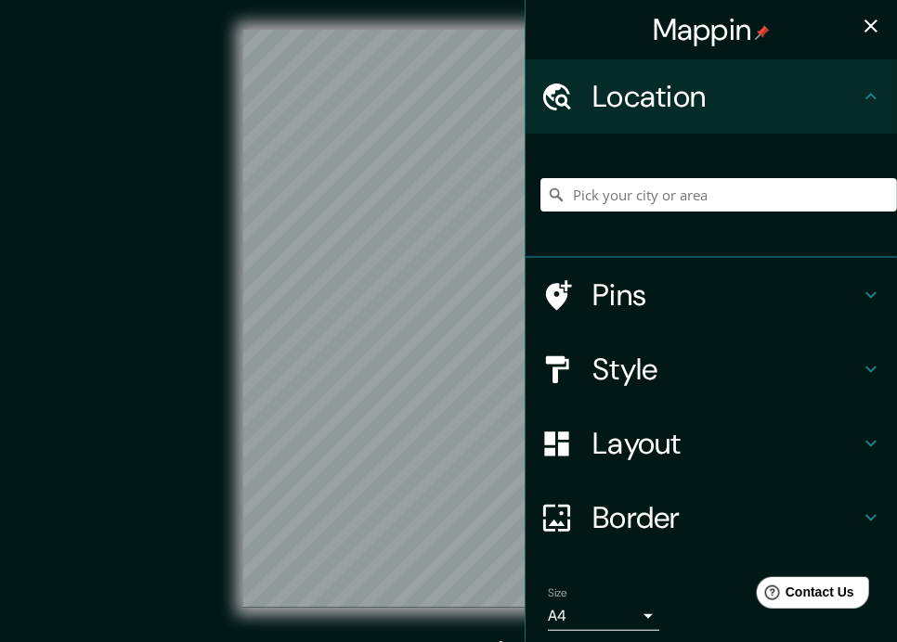
click at [719, 363] on h4 "Style" at bounding box center [725, 369] width 267 height 37
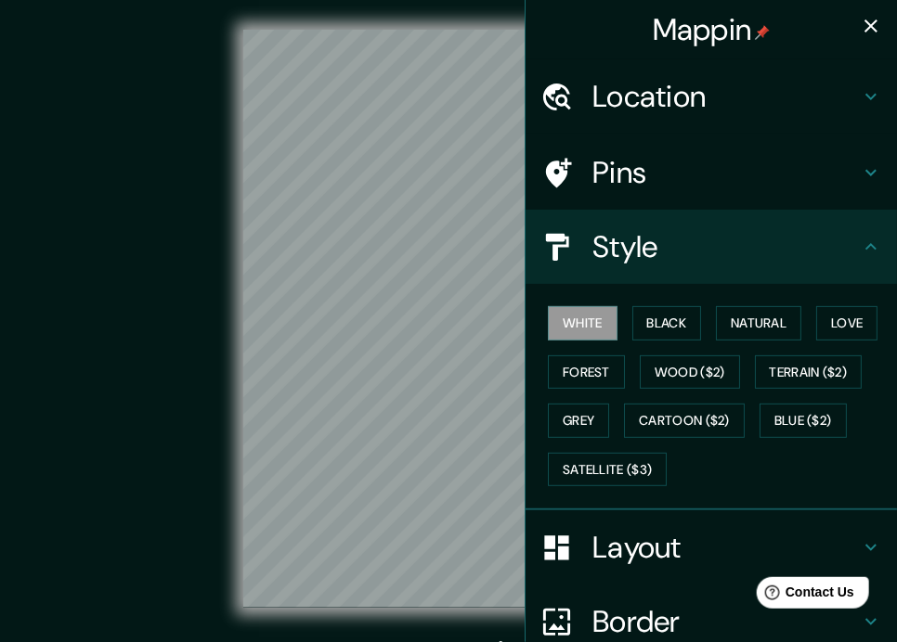
click at [643, 253] on h4 "Style" at bounding box center [725, 246] width 267 height 37
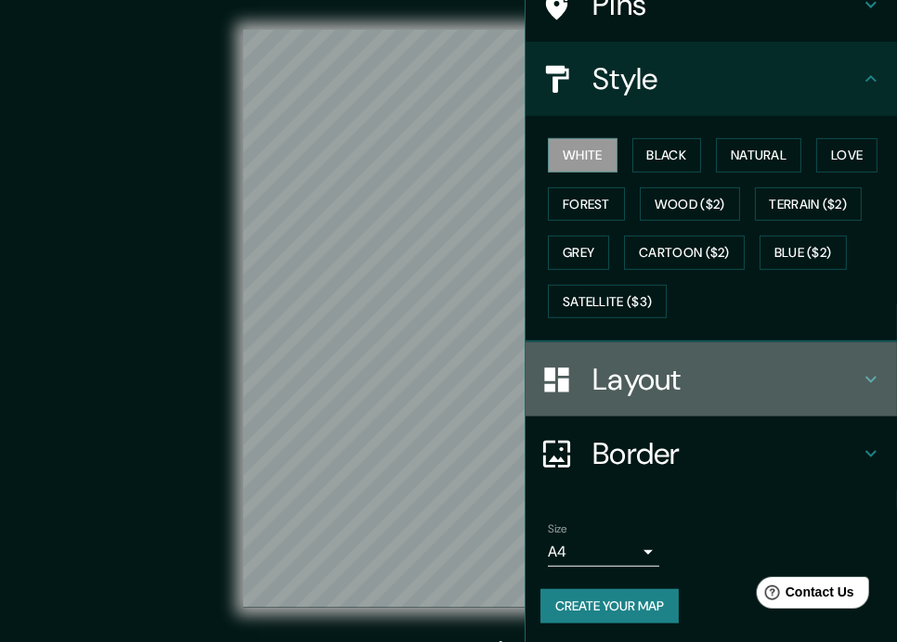
click at [665, 385] on h4 "Layout" at bounding box center [725, 379] width 267 height 37
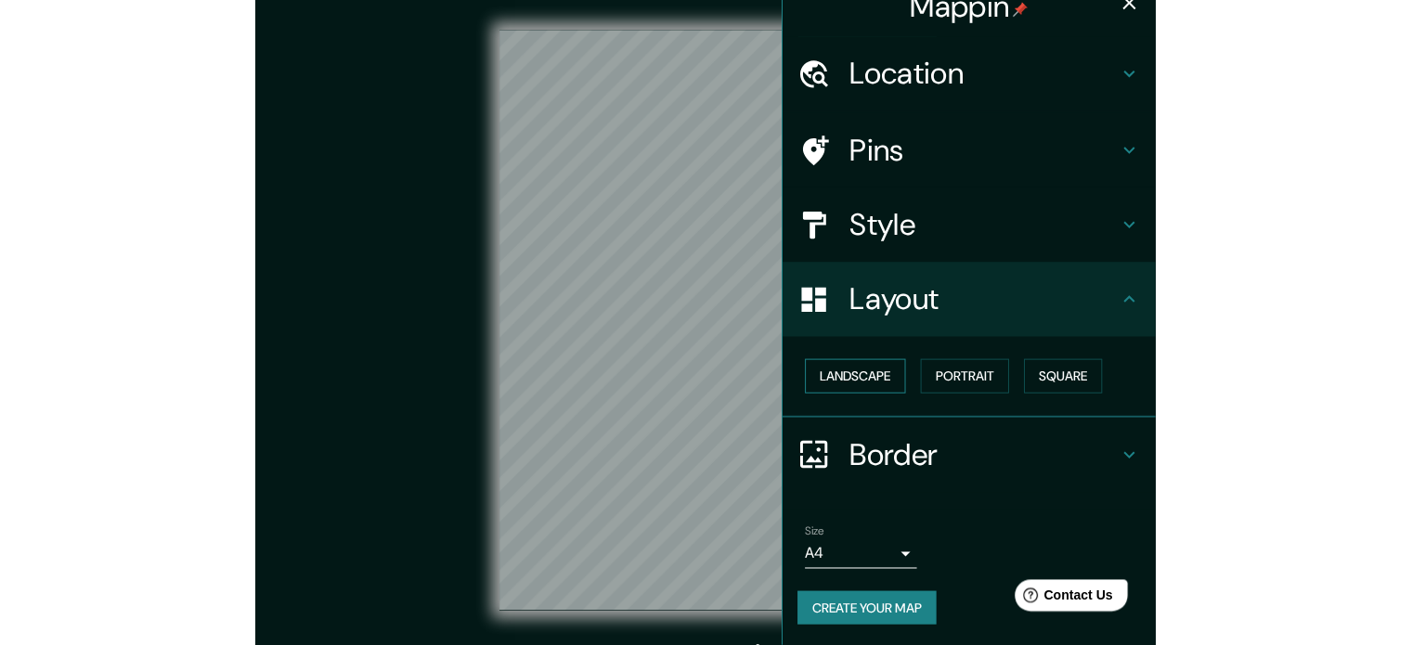
scroll to position [23, 0]
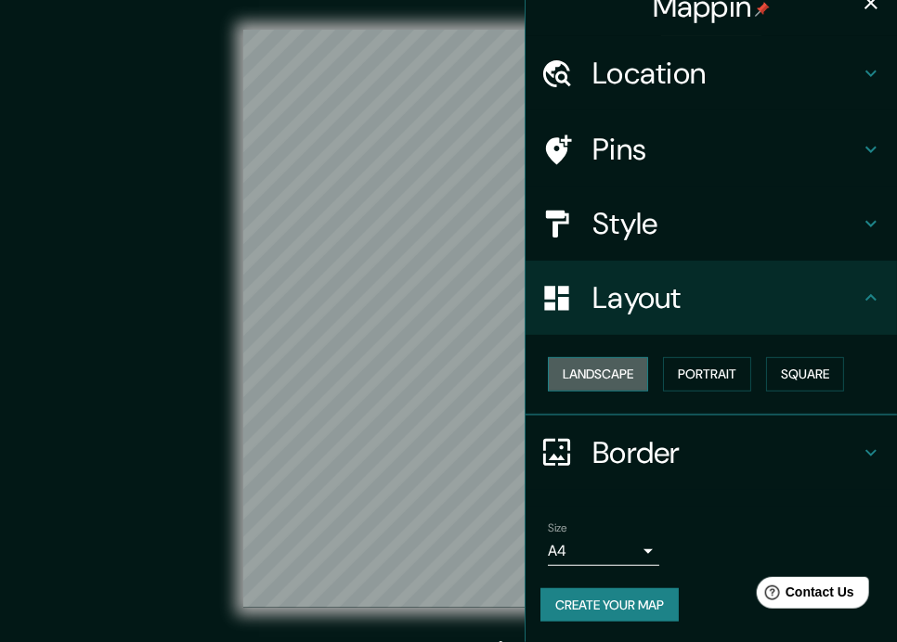
click at [612, 369] on button "Landscape" at bounding box center [598, 374] width 100 height 34
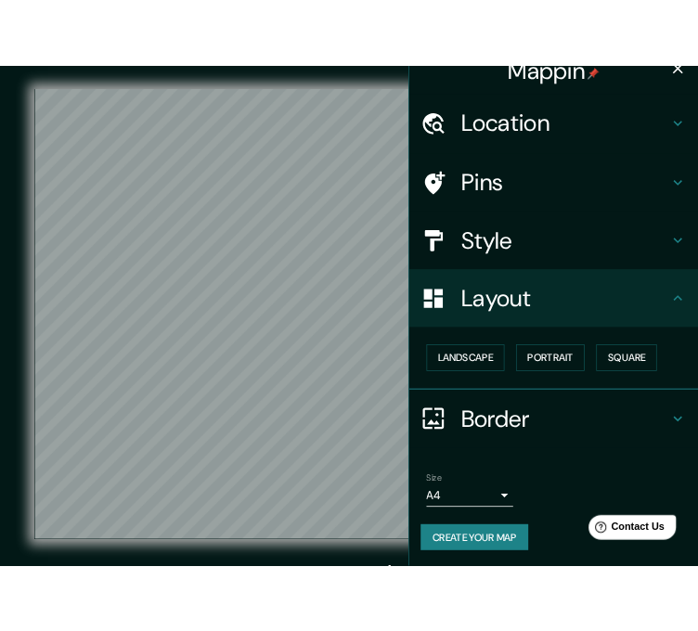
scroll to position [20, 0]
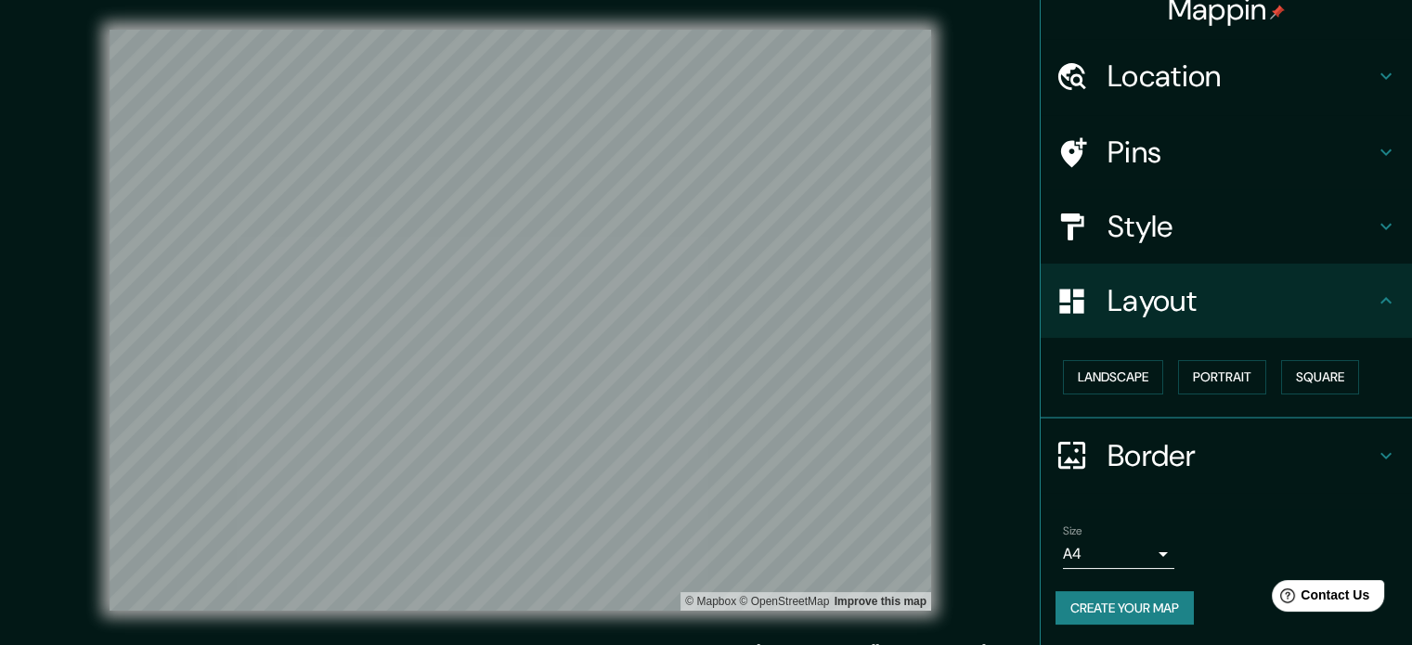
click at [1137, 134] on h4 "Pins" at bounding box center [1240, 152] width 267 height 37
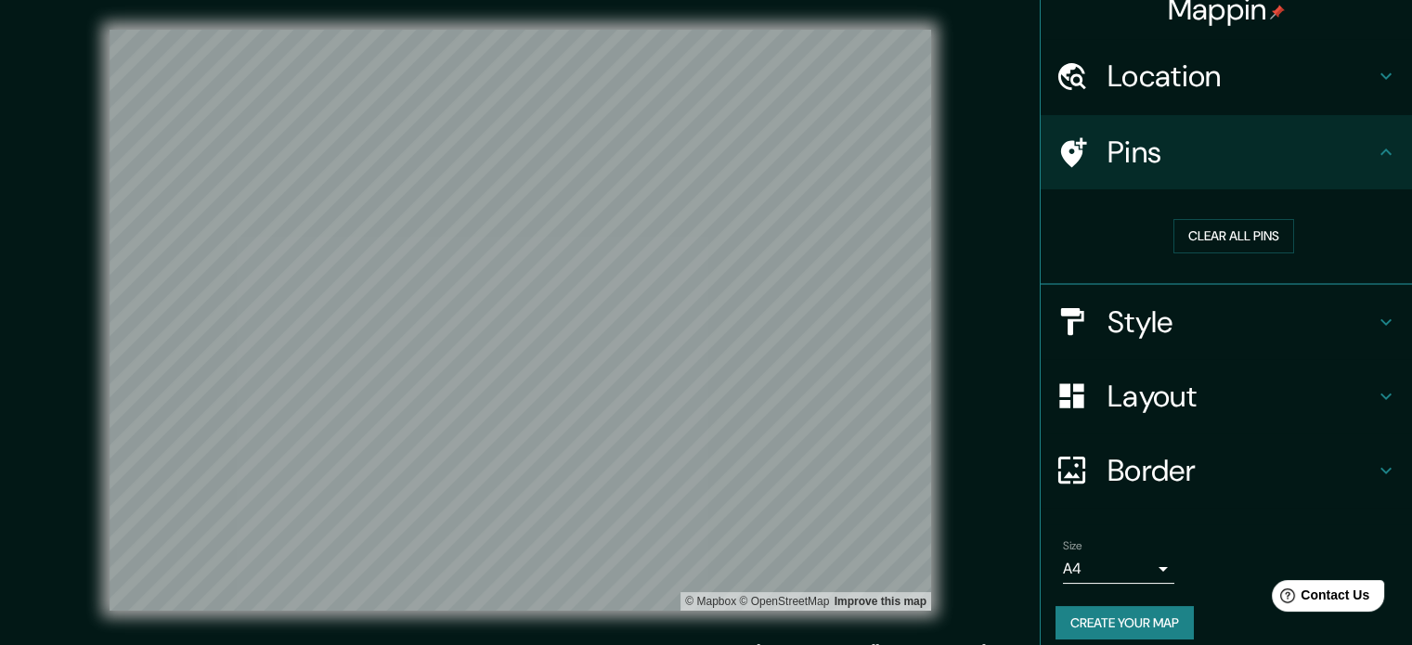
click at [1149, 344] on div "Style" at bounding box center [1226, 322] width 371 height 74
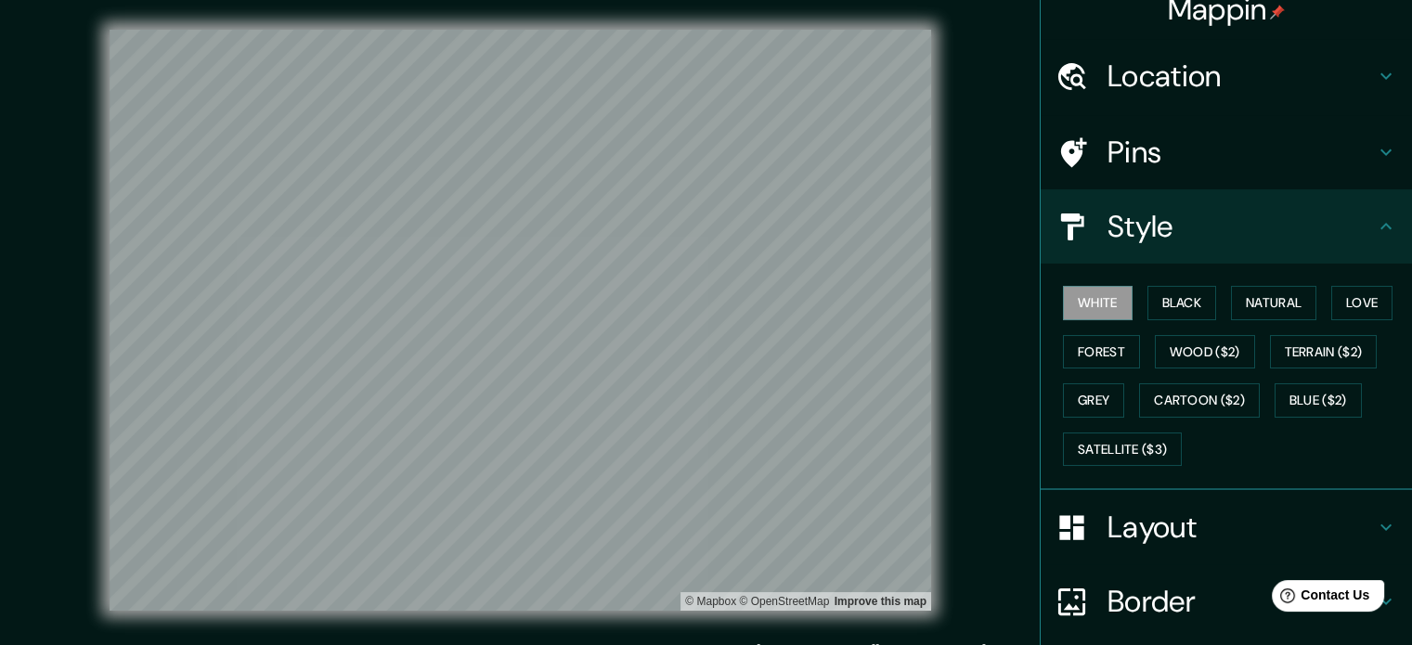
click at [1192, 92] on h4 "Location" at bounding box center [1240, 76] width 267 height 37
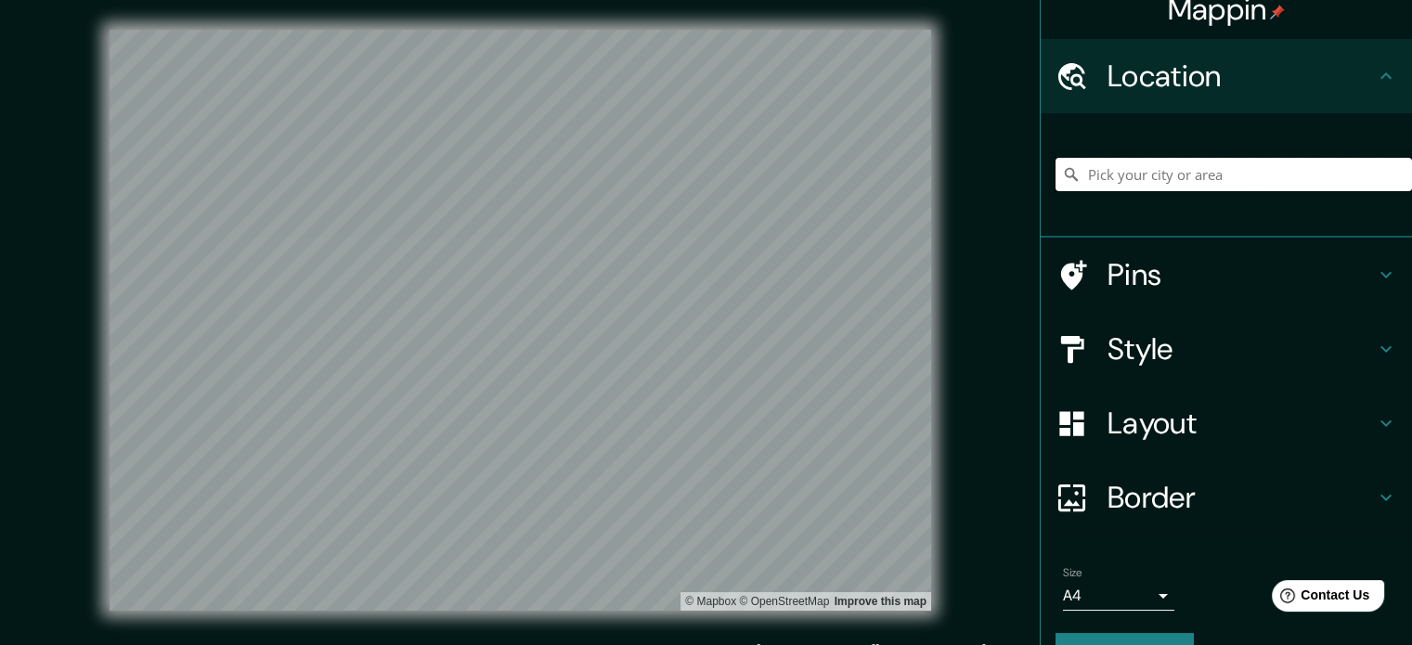
click at [1166, 170] on input "Pick your city or area" at bounding box center [1233, 174] width 356 height 33
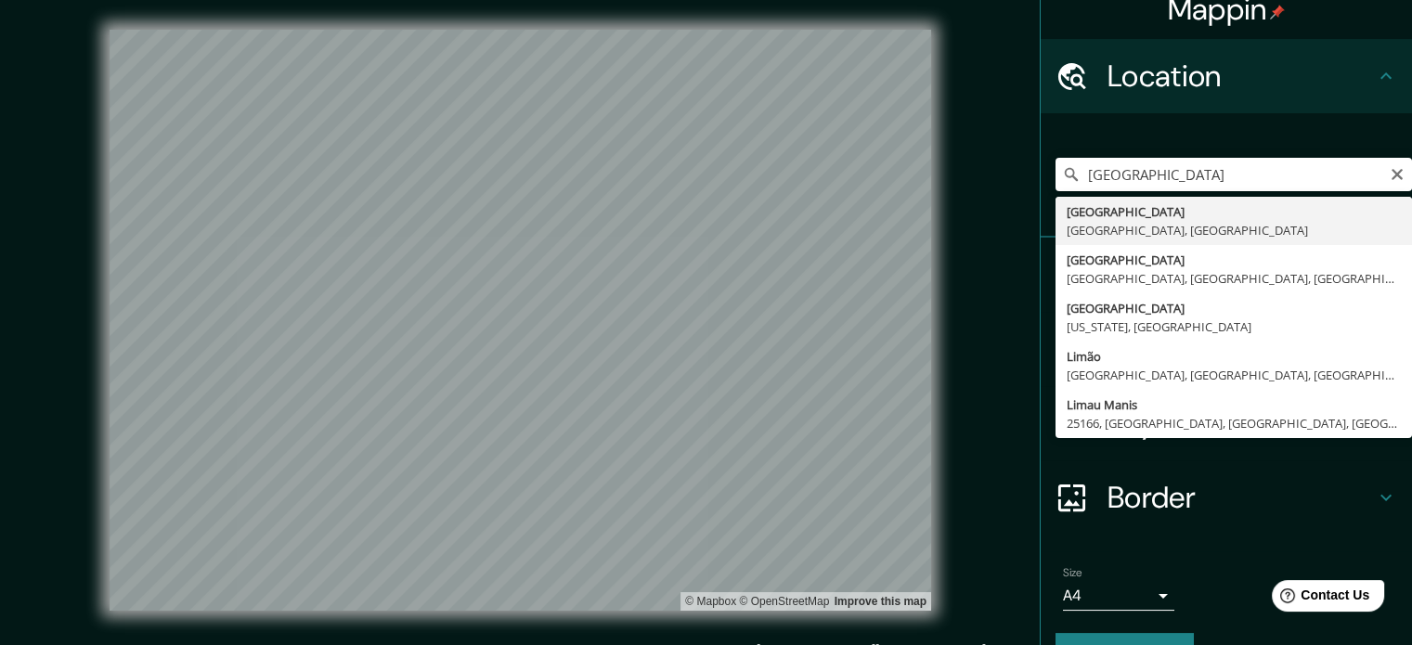
type input "[GEOGRAPHIC_DATA], [GEOGRAPHIC_DATA], [GEOGRAPHIC_DATA]"
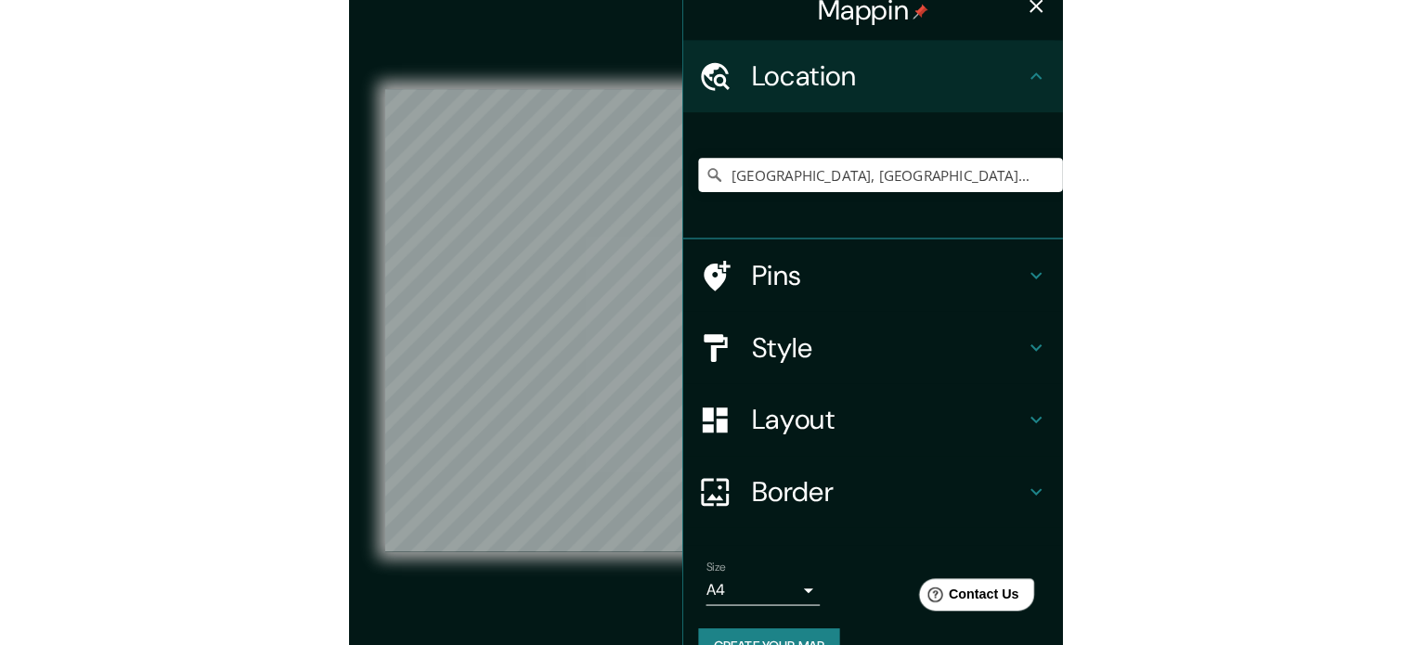
scroll to position [23, 0]
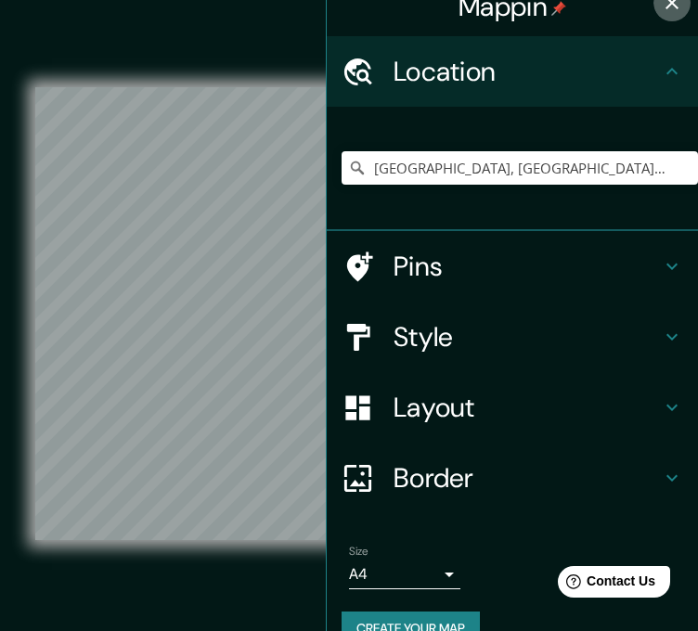
click at [661, 11] on icon "button" at bounding box center [672, 3] width 22 height 22
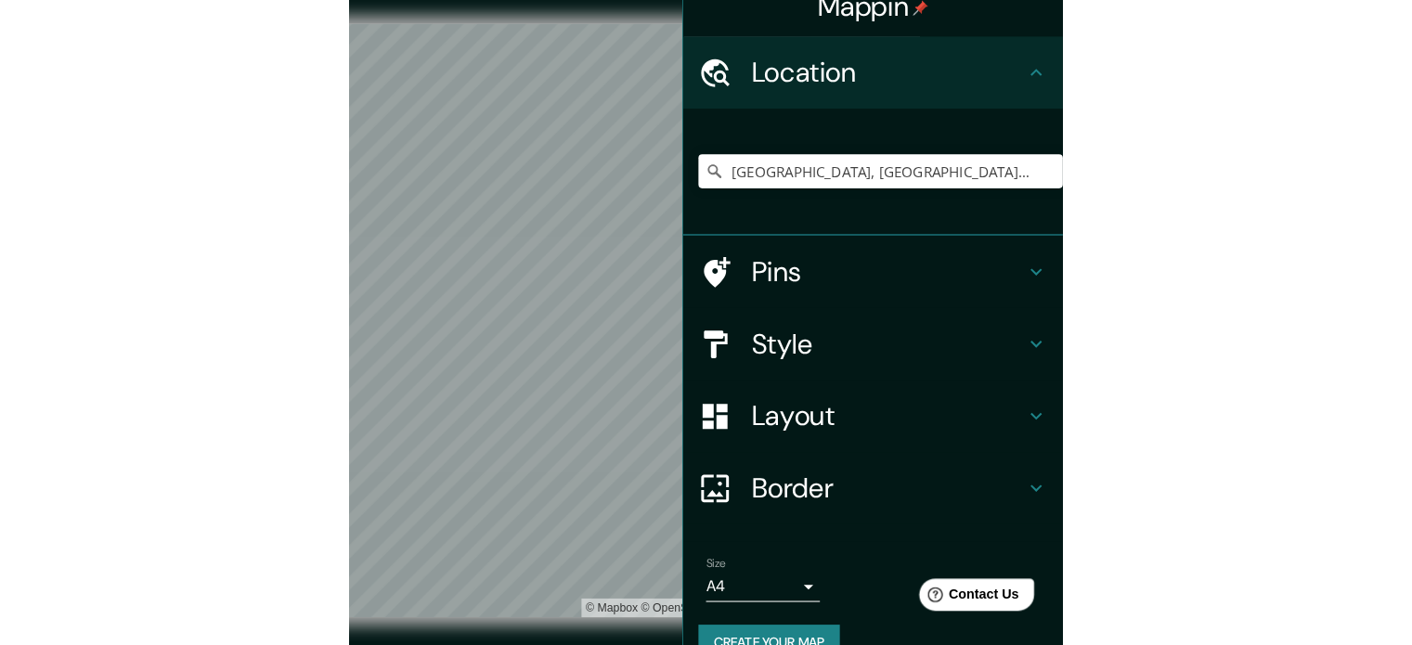
scroll to position [20, 0]
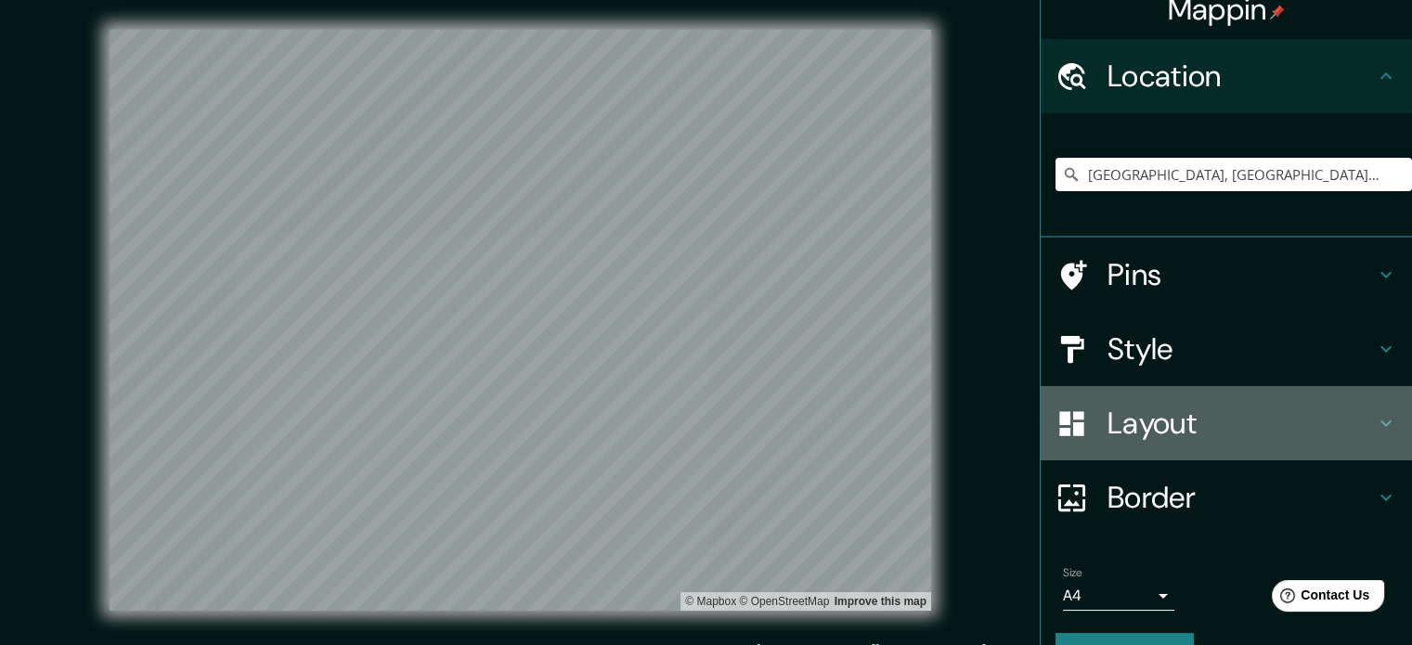
click at [1231, 408] on h4 "Layout" at bounding box center [1240, 423] width 267 height 37
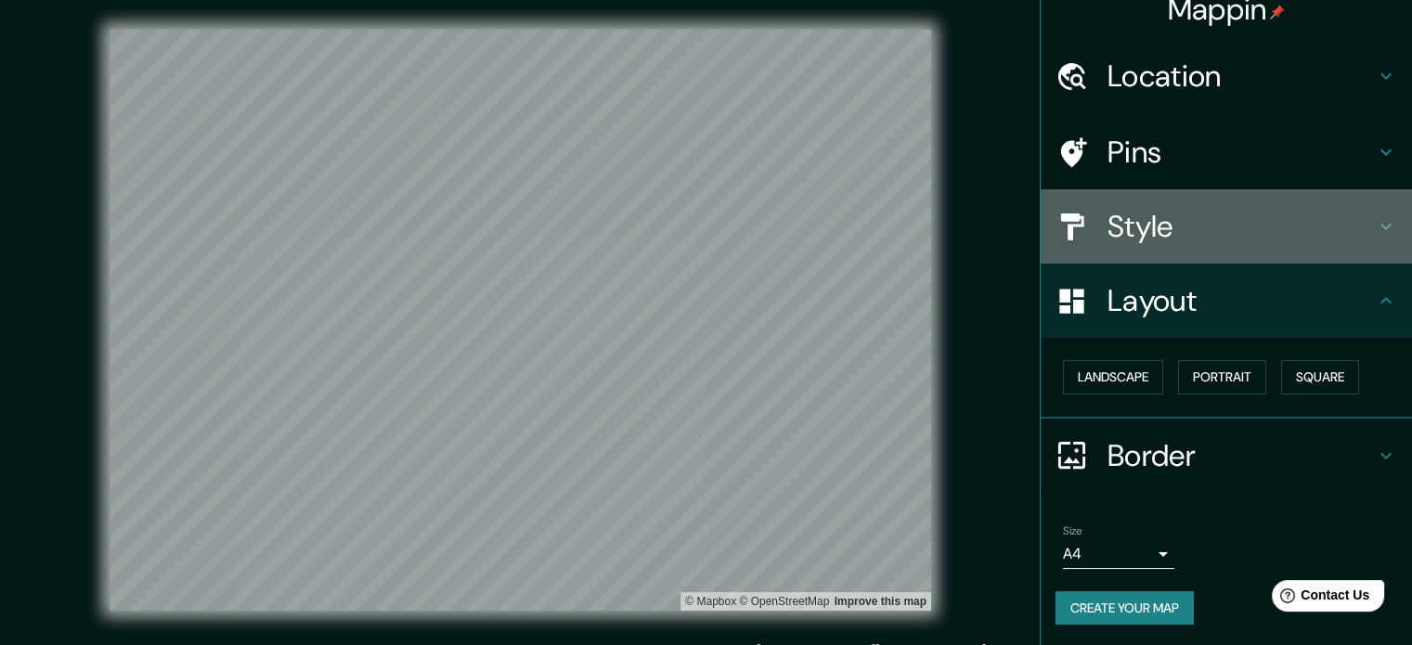
click at [1182, 231] on h4 "Style" at bounding box center [1240, 226] width 267 height 37
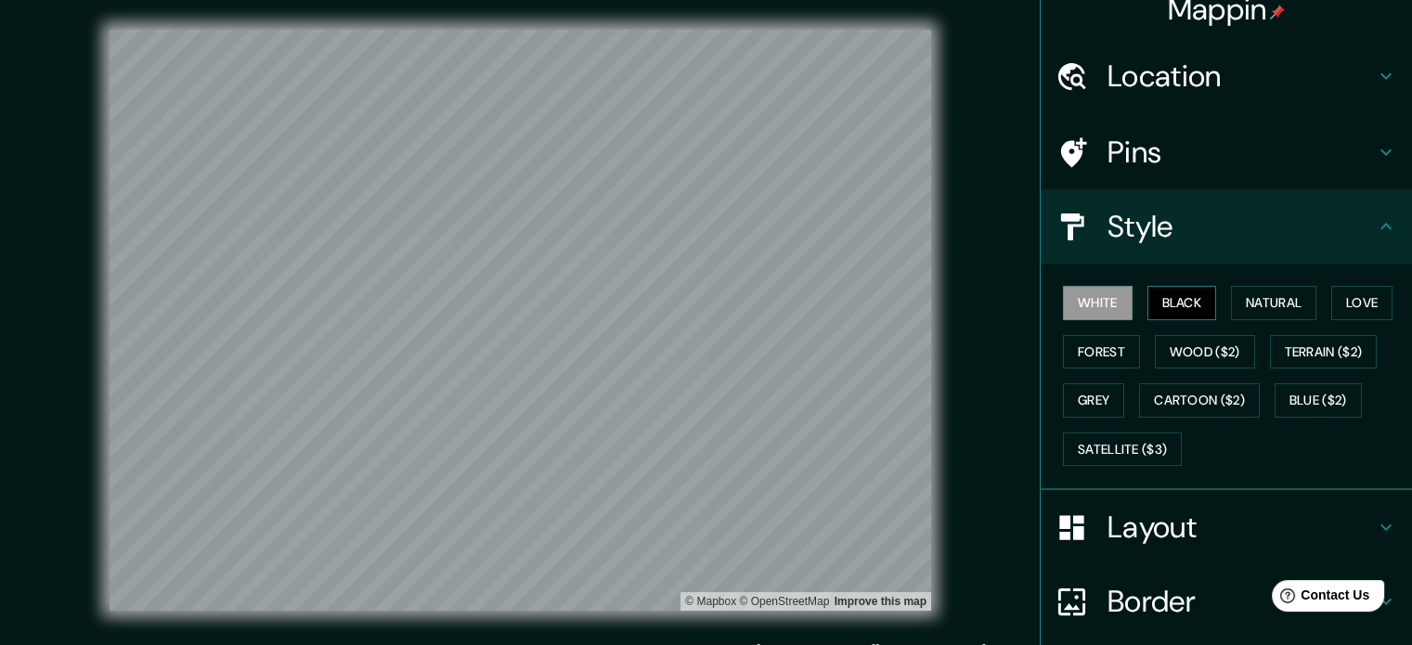
click at [1153, 294] on button "Black" at bounding box center [1182, 303] width 70 height 34
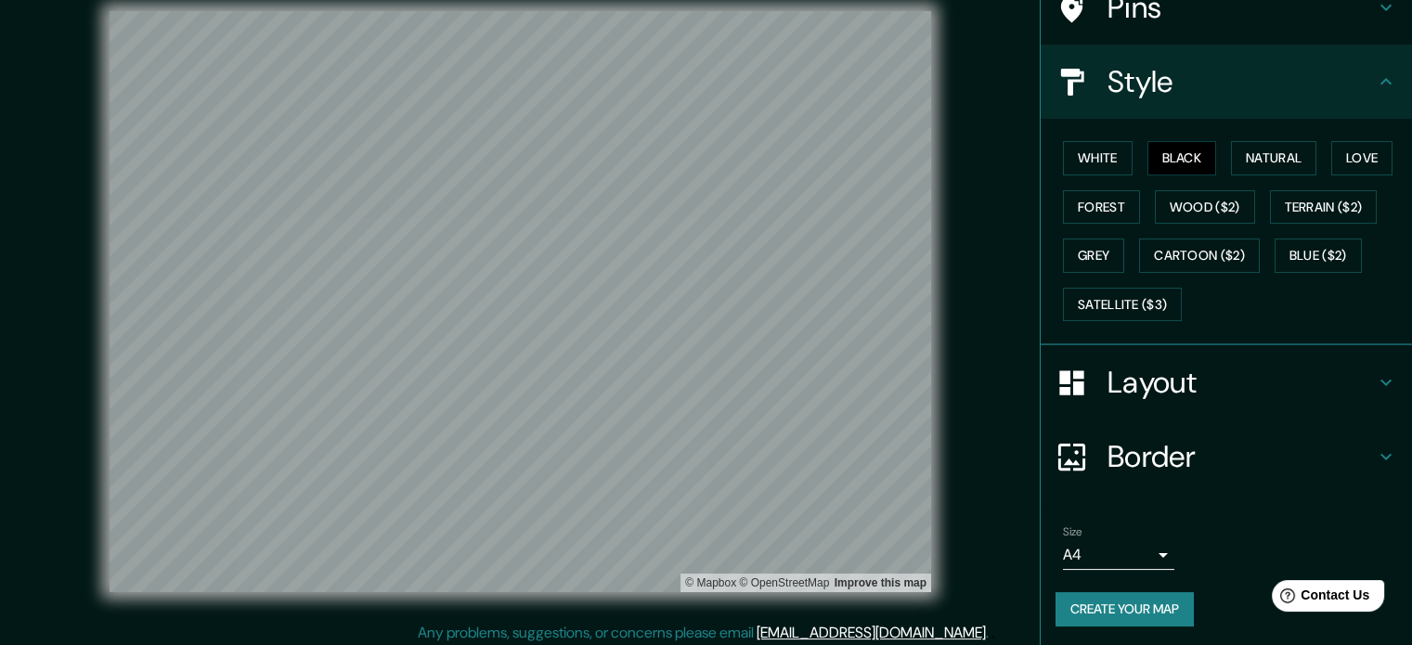
scroll to position [24, 0]
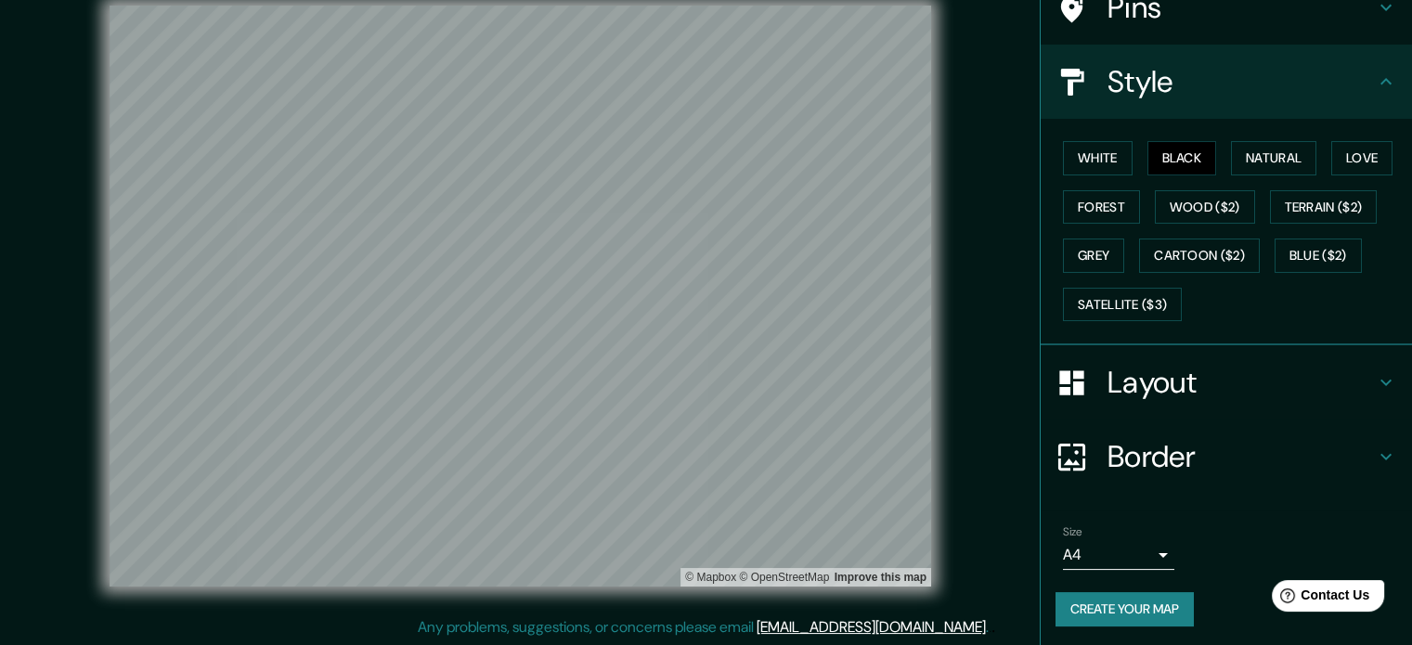
click at [1134, 550] on body "Mappin Location Lima, Provincia de Lima, Perú Pins Style White Black Natural Lo…" at bounding box center [706, 298] width 1412 height 645
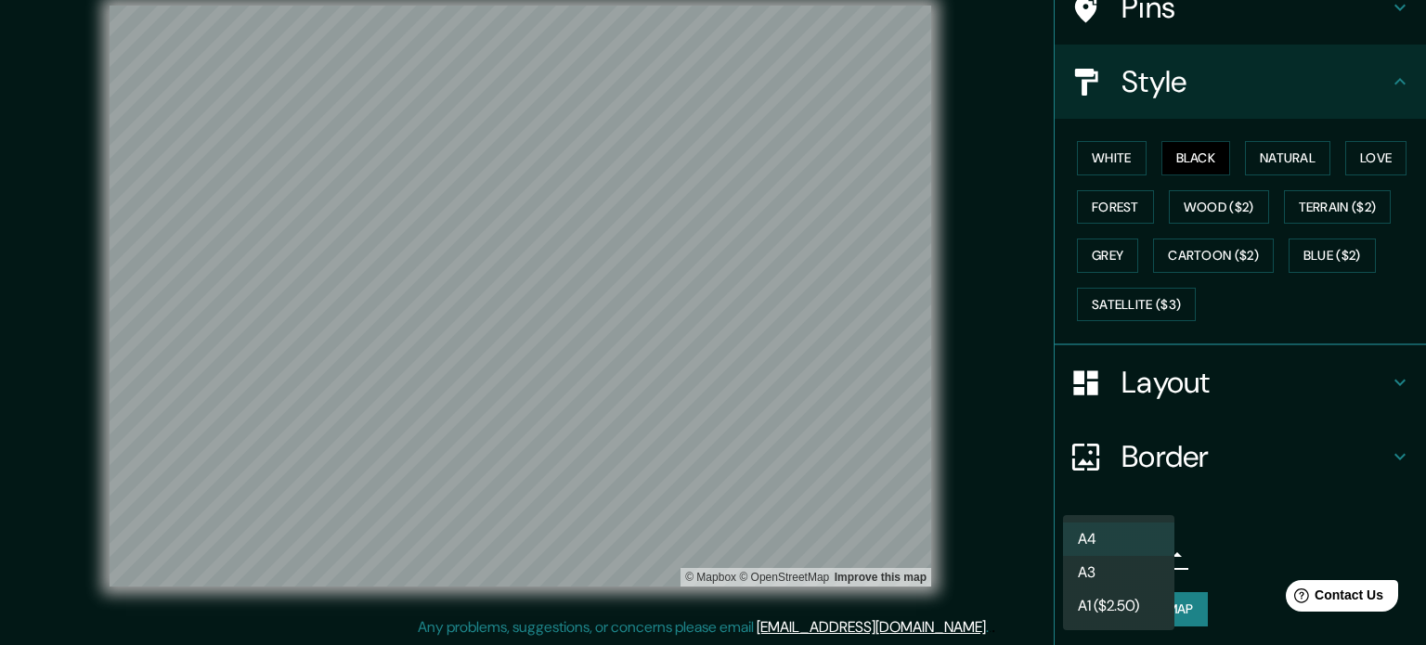
click at [1122, 563] on li "A3" at bounding box center [1118, 572] width 111 height 33
type input "a4"
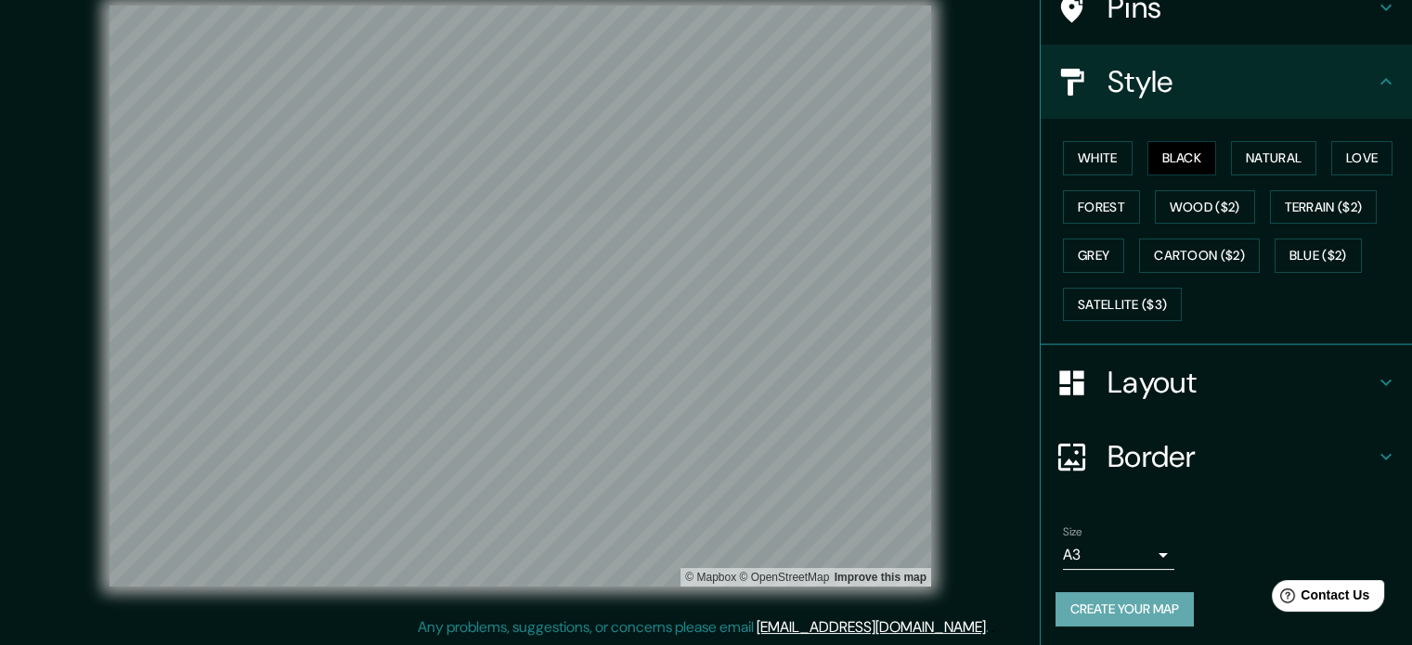
click at [1147, 601] on button "Create your map" at bounding box center [1124, 609] width 138 height 34
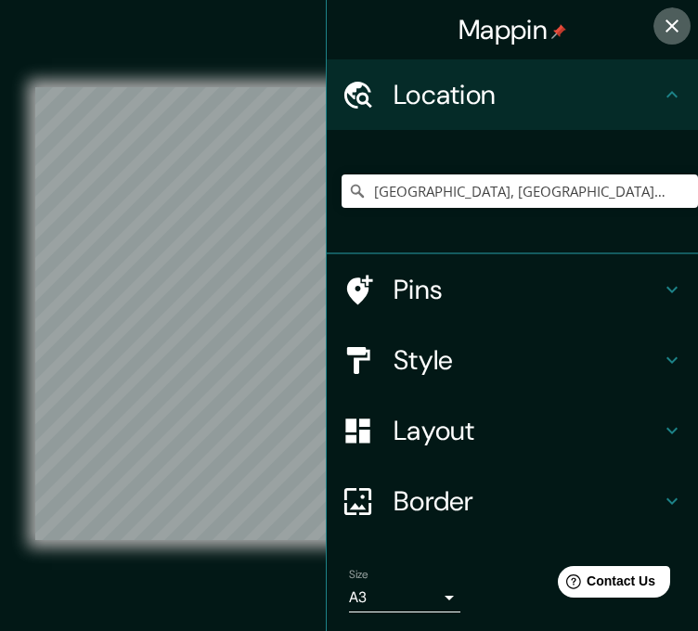
click at [666, 28] on icon "button" at bounding box center [672, 25] width 13 height 13
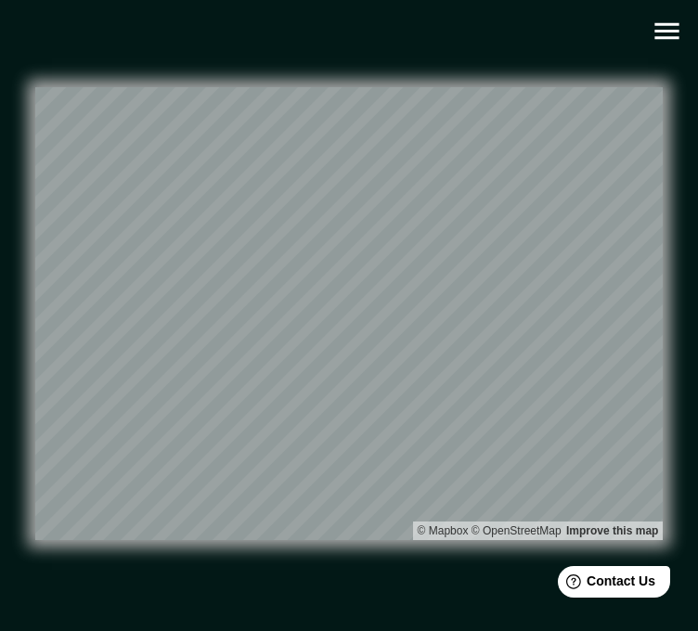
click at [672, 32] on icon "button" at bounding box center [666, 31] width 24 height 17
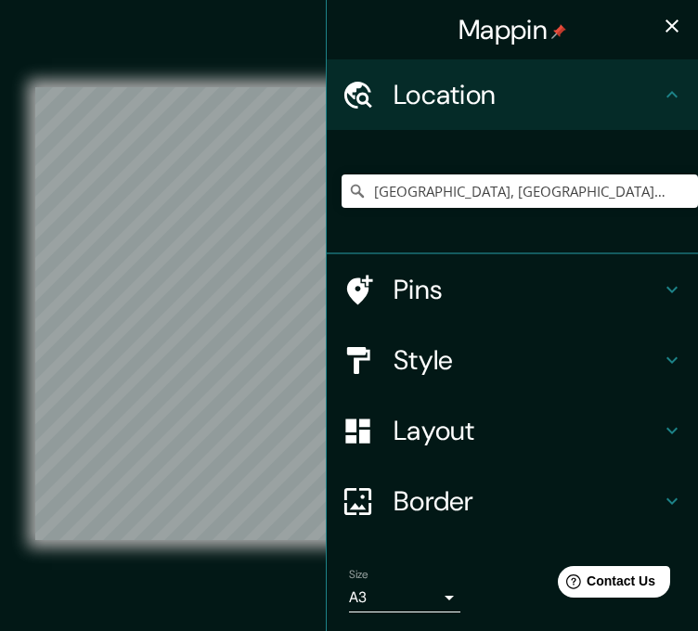
click at [468, 359] on h4 "Style" at bounding box center [527, 359] width 267 height 33
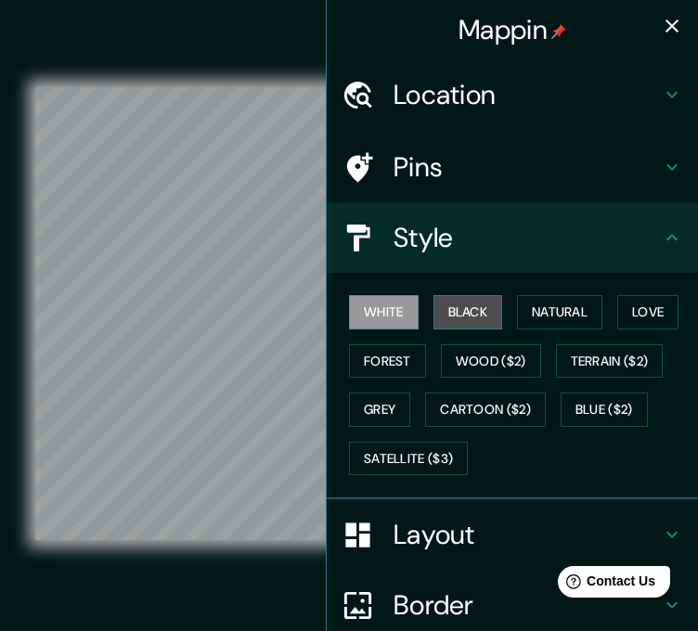
click at [471, 310] on button "Black" at bounding box center [469, 312] width 70 height 34
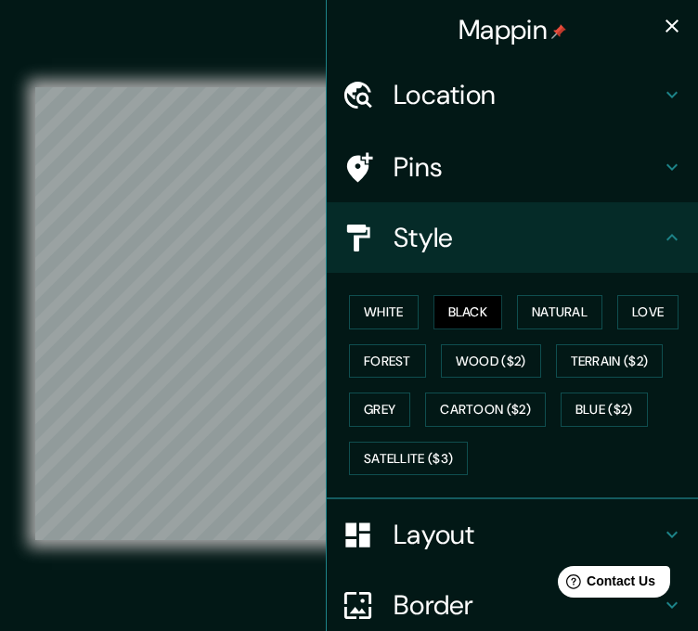
click at [213, 65] on div "© Mapbox © OpenStreetMap Improve this map" at bounding box center [349, 314] width 628 height 568
click at [666, 25] on icon "button" at bounding box center [672, 25] width 13 height 13
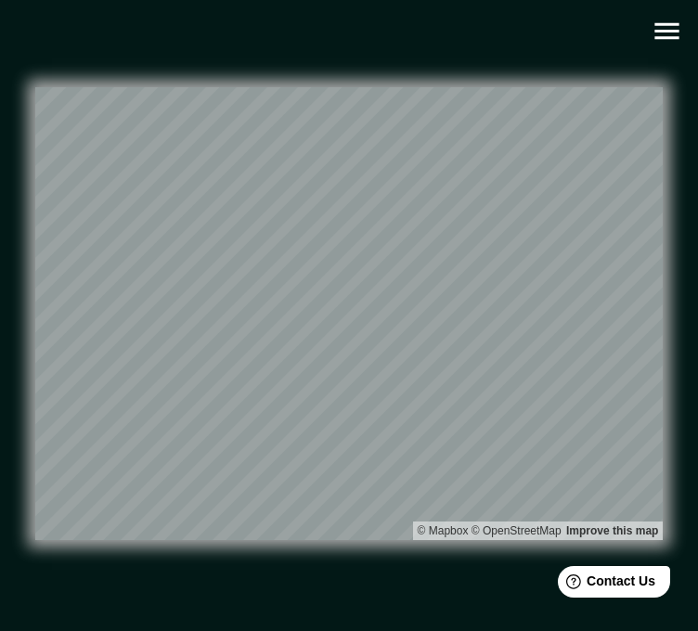
click at [660, 32] on icon "button" at bounding box center [666, 31] width 24 height 17
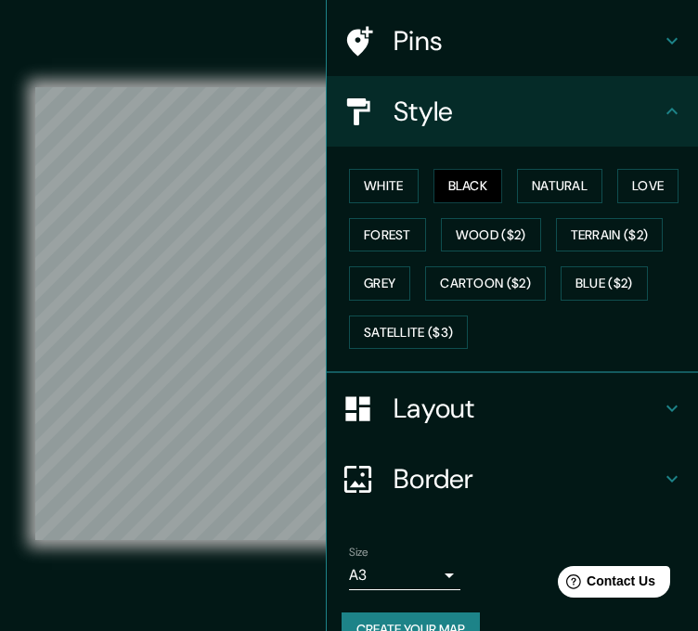
scroll to position [161, 0]
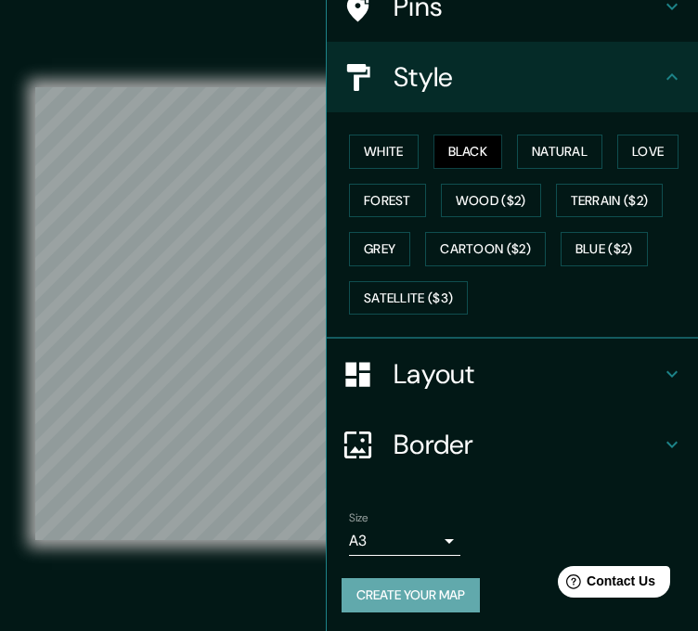
click at [366, 589] on button "Create your map" at bounding box center [411, 595] width 138 height 34
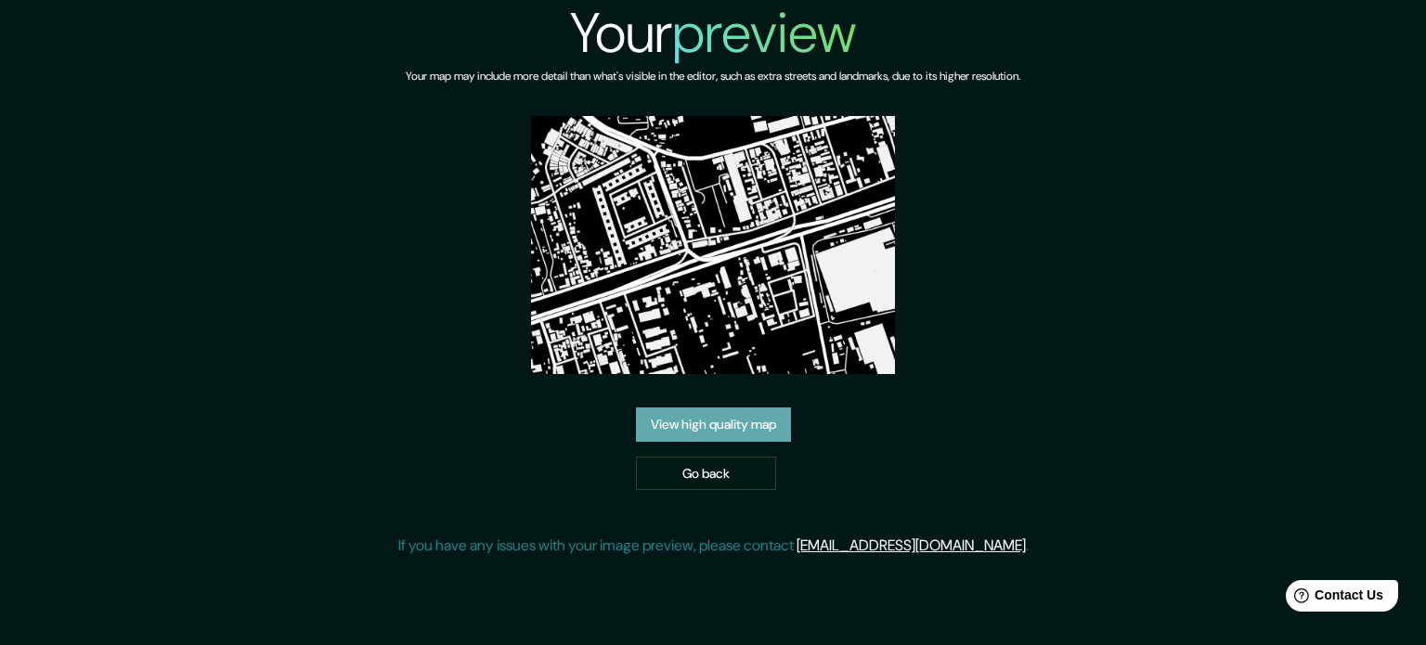
click at [711, 429] on link "View high quality map" at bounding box center [713, 425] width 155 height 34
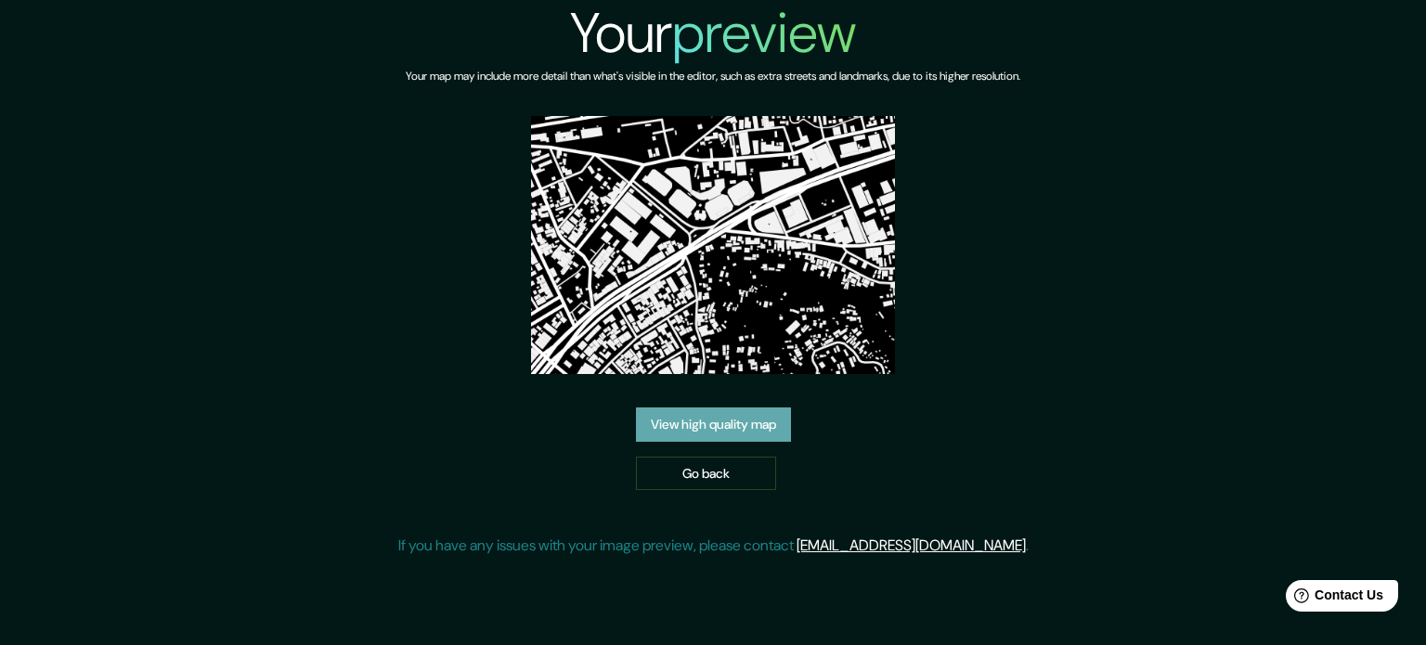
click at [744, 422] on link "View high quality map" at bounding box center [713, 425] width 155 height 34
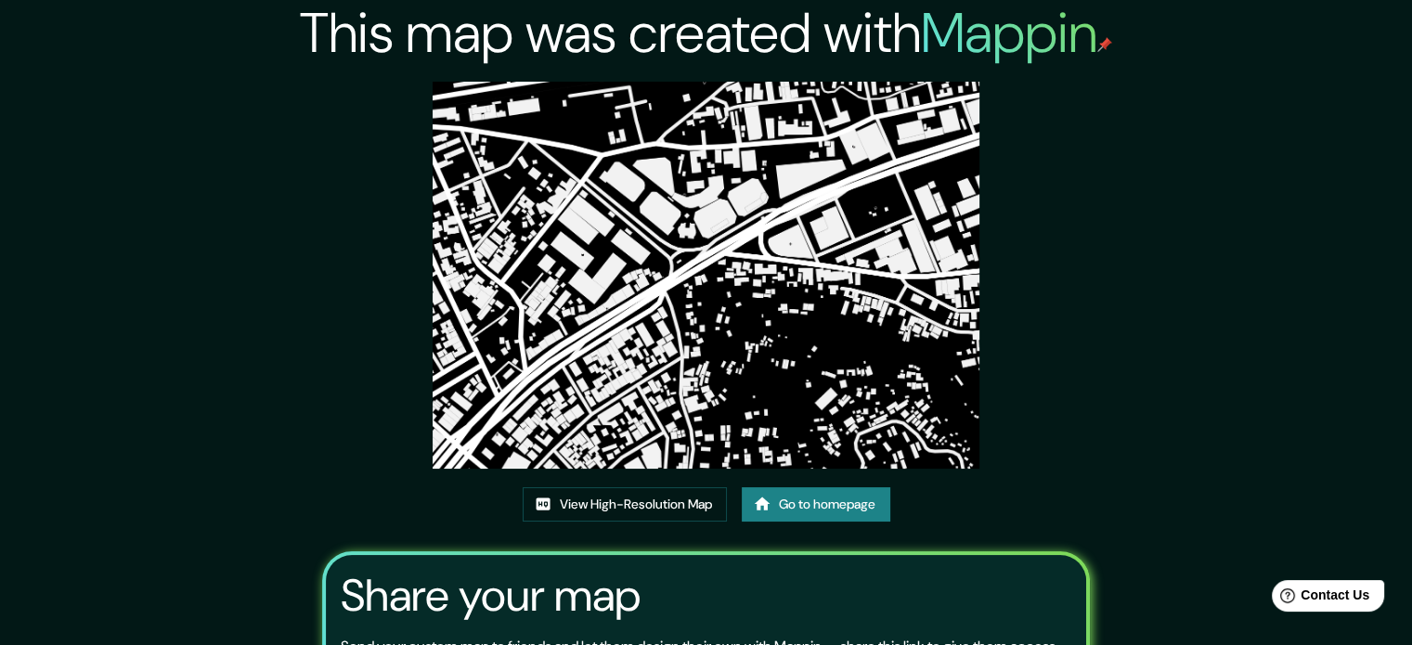
click at [791, 501] on link "Go to homepage" at bounding box center [816, 504] width 149 height 34
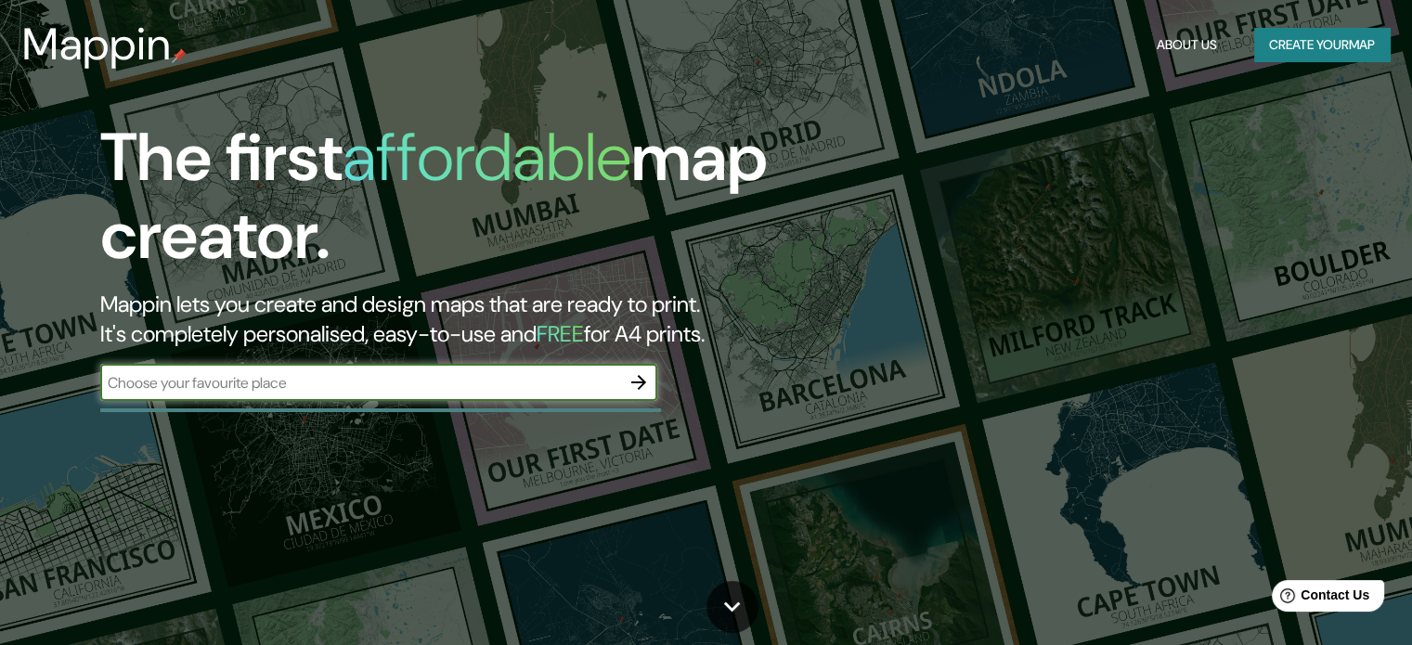
click at [635, 374] on icon "button" at bounding box center [639, 382] width 22 height 22
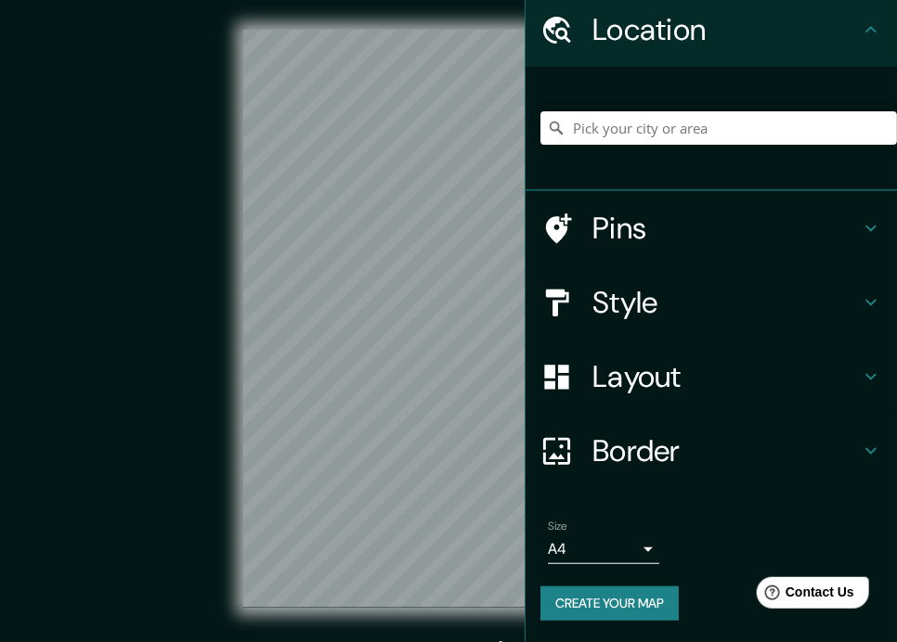
click at [657, 355] on div "Layout" at bounding box center [710, 377] width 371 height 74
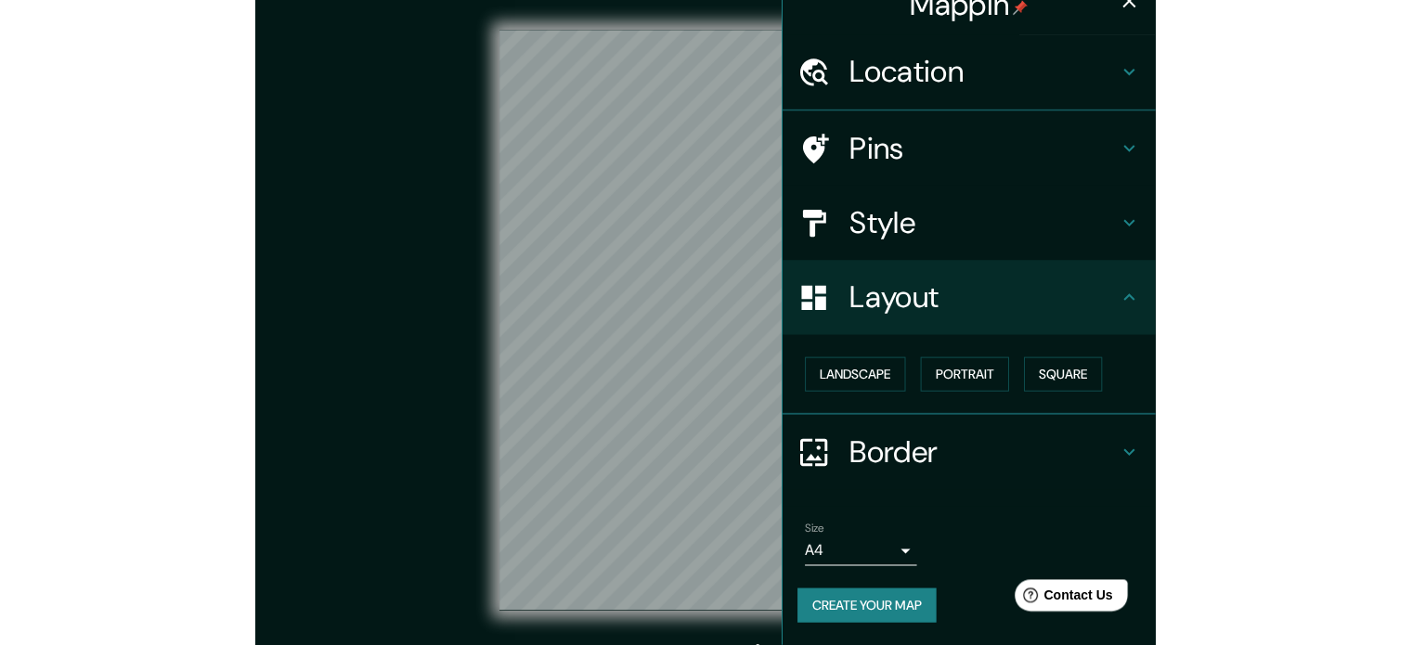
scroll to position [23, 0]
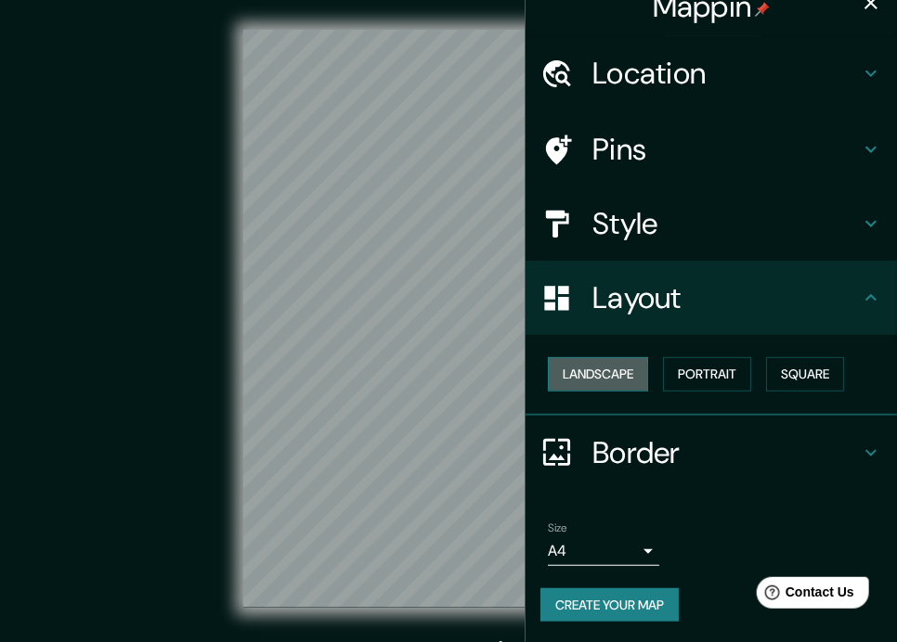
click at [616, 369] on button "Landscape" at bounding box center [598, 374] width 100 height 34
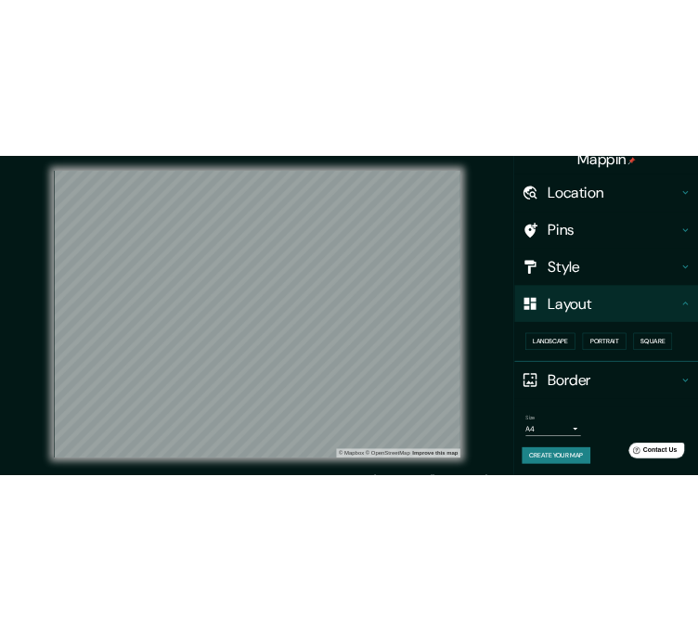
scroll to position [20, 0]
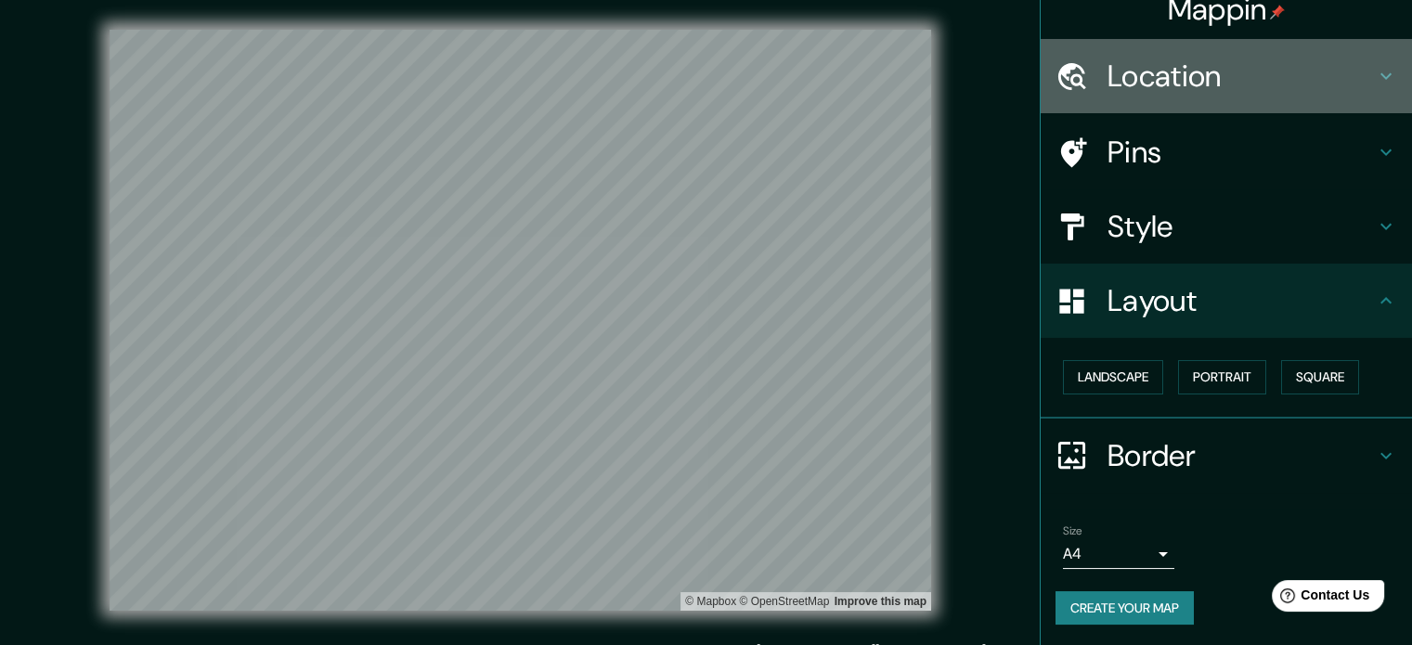
click at [1157, 89] on h4 "Location" at bounding box center [1240, 76] width 267 height 37
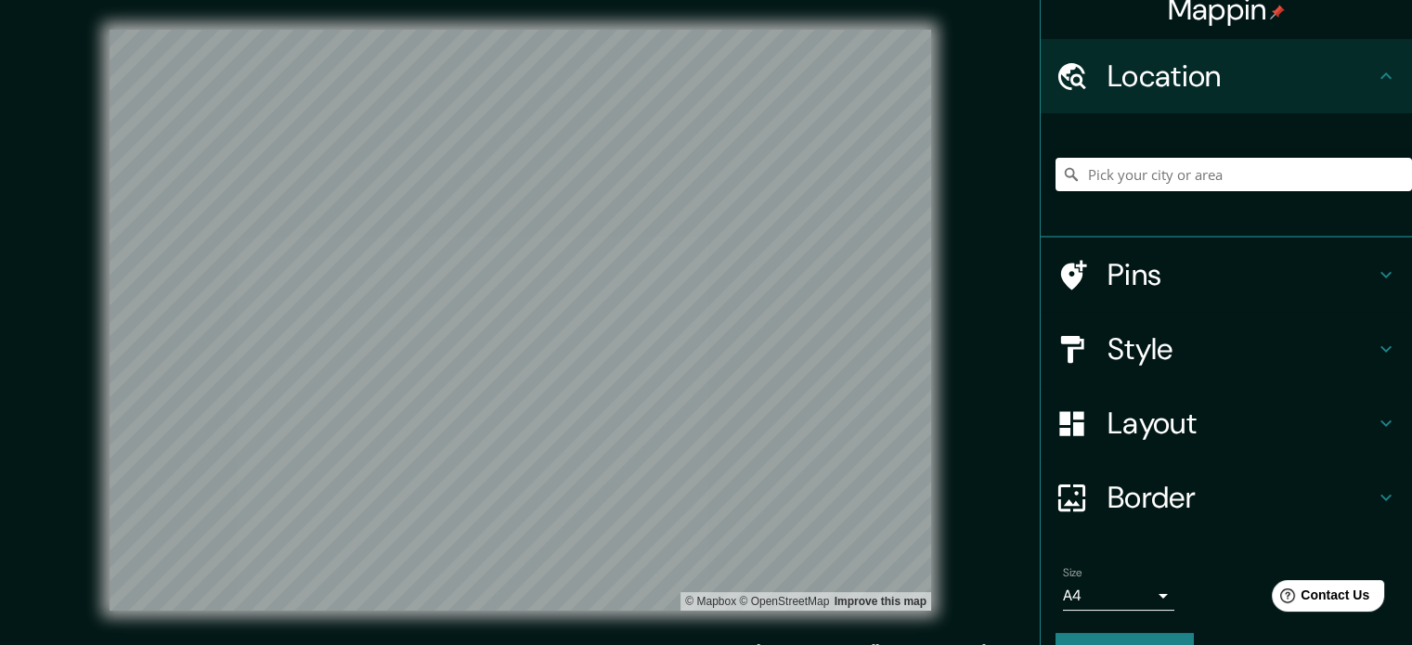
click at [1133, 156] on div at bounding box center [1233, 174] width 356 height 93
click at [1133, 172] on input "Pick your city or area" at bounding box center [1233, 174] width 356 height 33
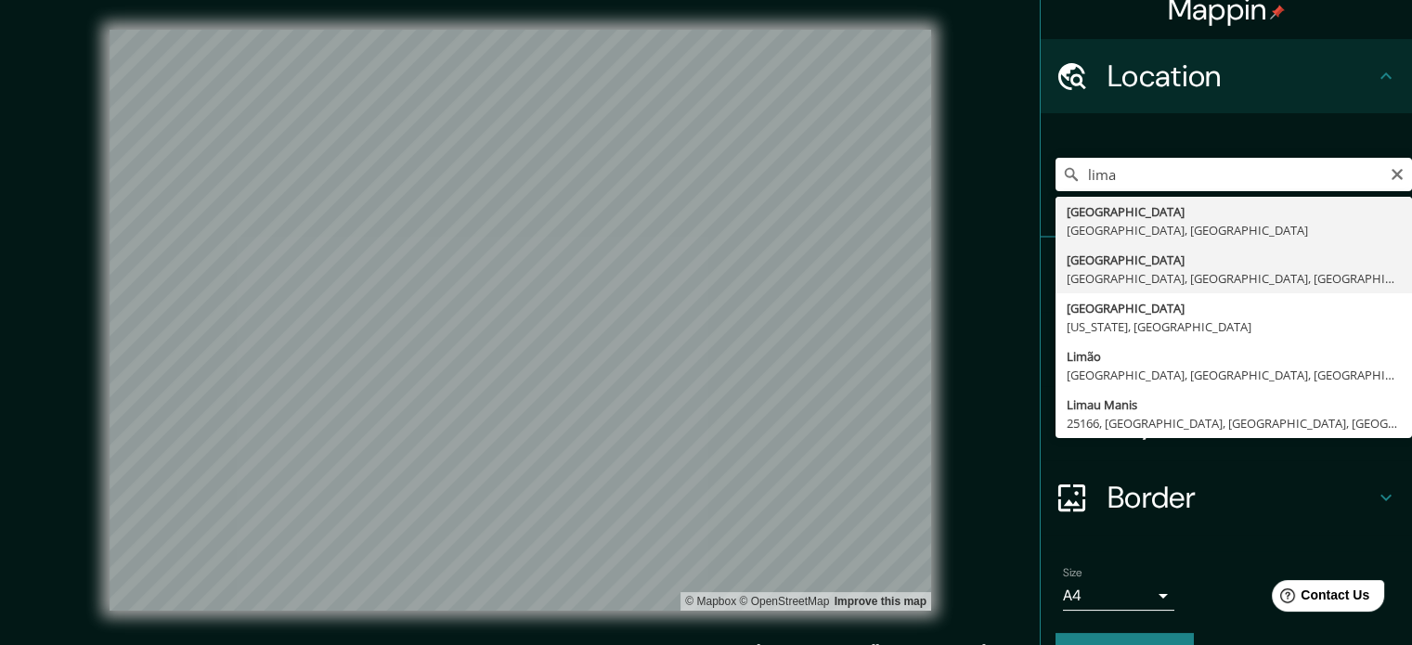
type input "Lima, Lima, Provincia de Lima, Perú"
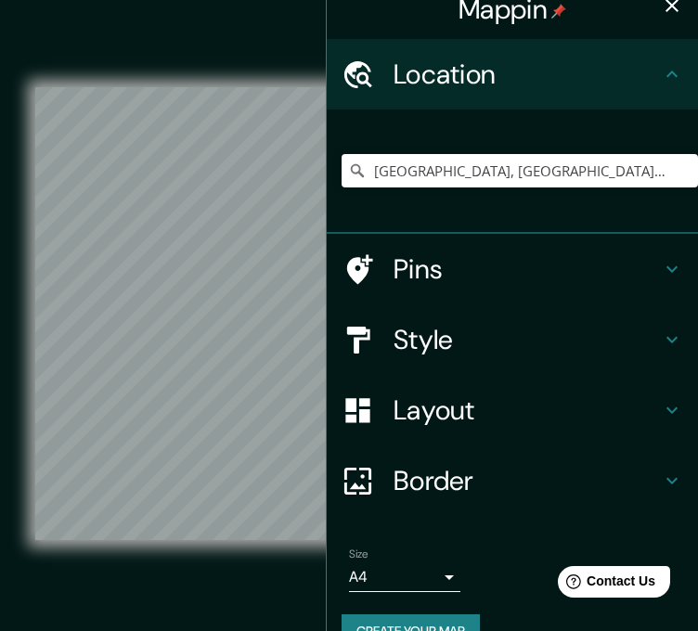
scroll to position [23, 0]
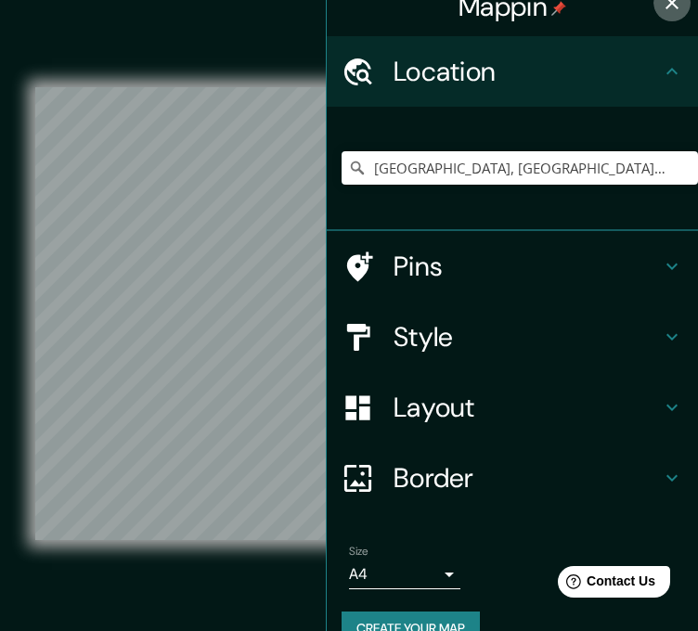
click at [666, 6] on icon "button" at bounding box center [672, 3] width 22 height 22
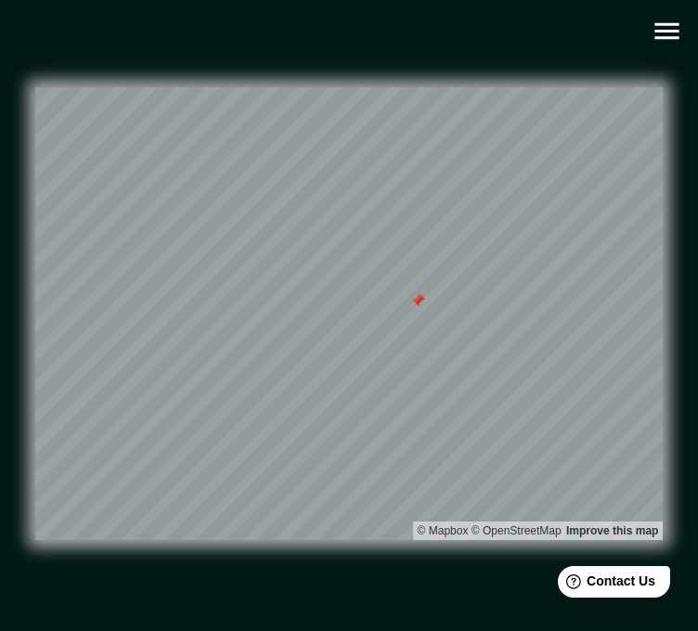
click at [416, 307] on div at bounding box center [417, 300] width 15 height 15
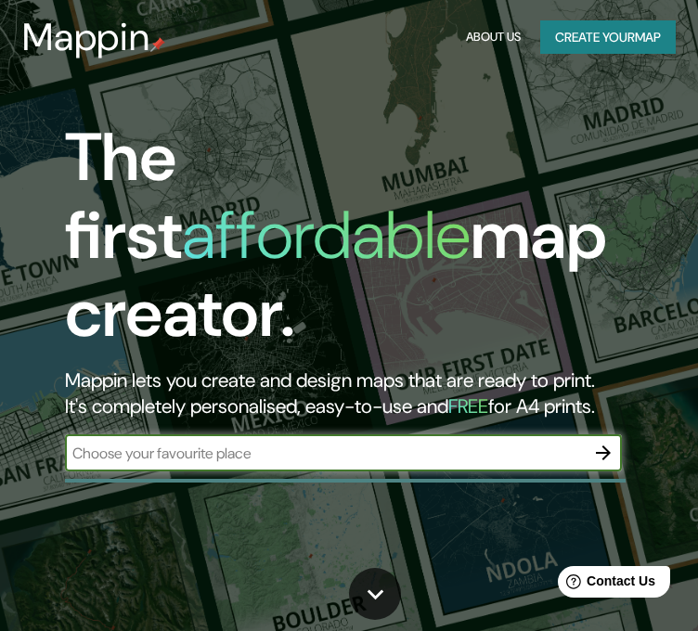
click at [606, 38] on button "Create your map" at bounding box center [608, 37] width 136 height 34
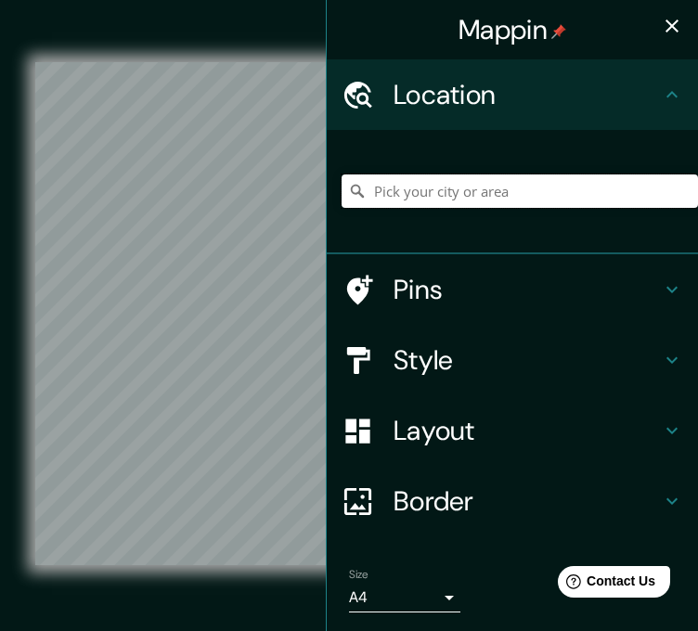
click at [507, 184] on input "Pick your city or area" at bounding box center [520, 191] width 356 height 33
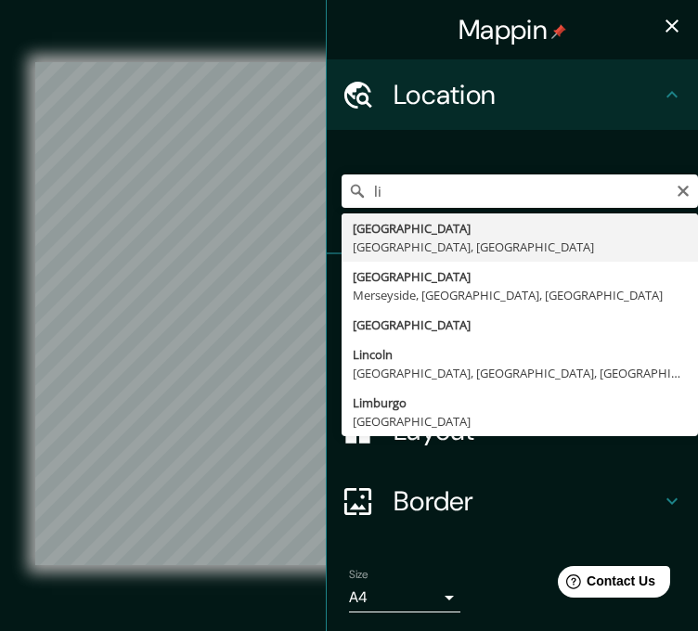
type input "[GEOGRAPHIC_DATA], [GEOGRAPHIC_DATA], [GEOGRAPHIC_DATA]"
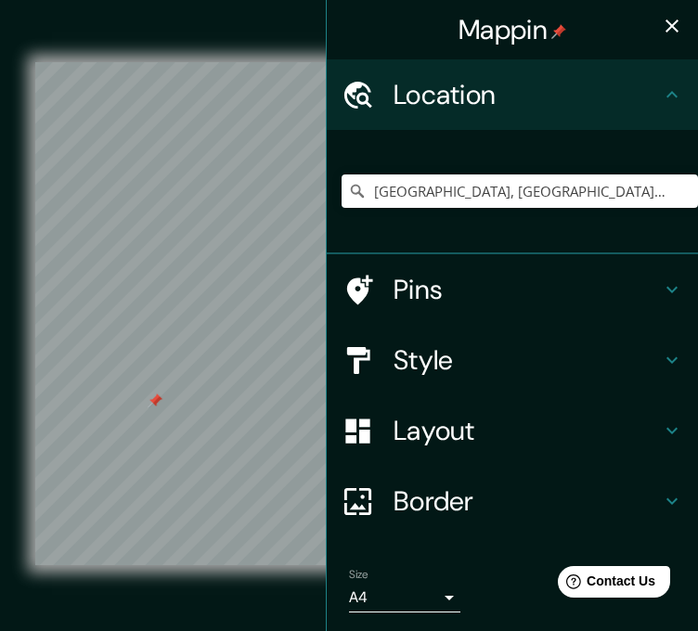
drag, startPoint x: 232, startPoint y: 324, endPoint x: 72, endPoint y: 410, distance: 181.5
click at [148, 408] on div at bounding box center [155, 401] width 15 height 15
click at [669, 37] on button "button" at bounding box center [672, 25] width 37 height 37
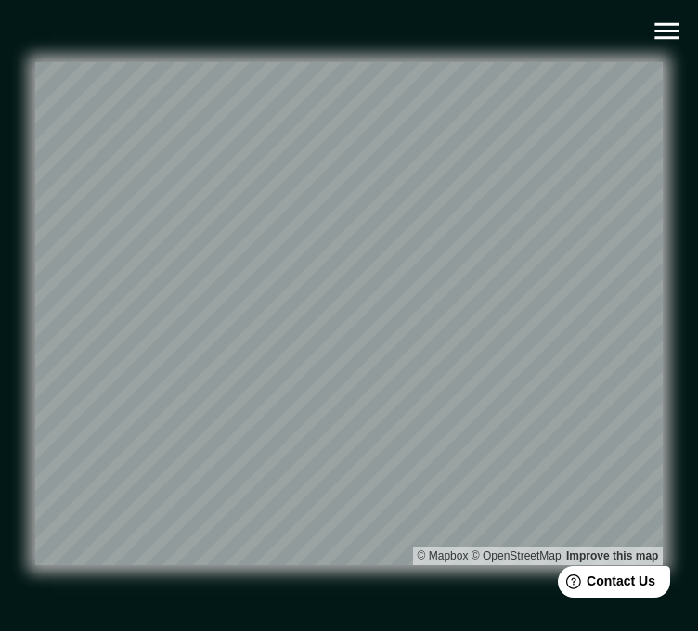
click at [667, 32] on icon "button" at bounding box center [667, 31] width 32 height 32
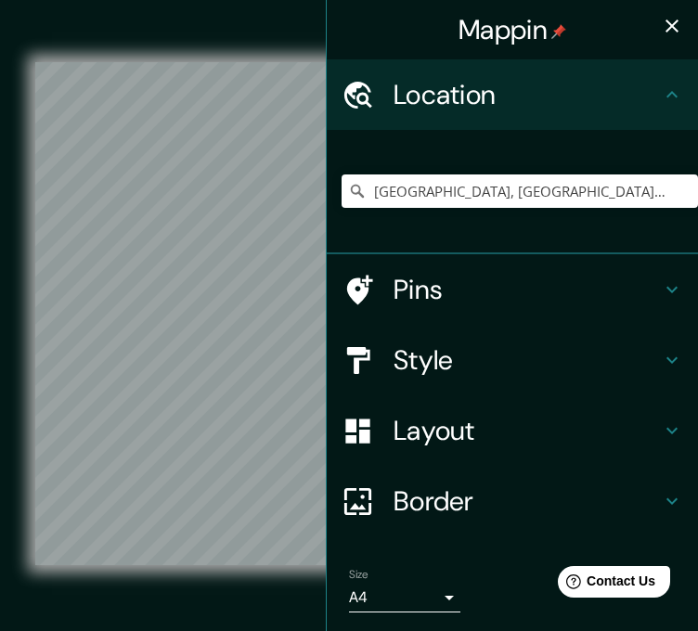
click at [463, 444] on h4 "Layout" at bounding box center [527, 430] width 267 height 33
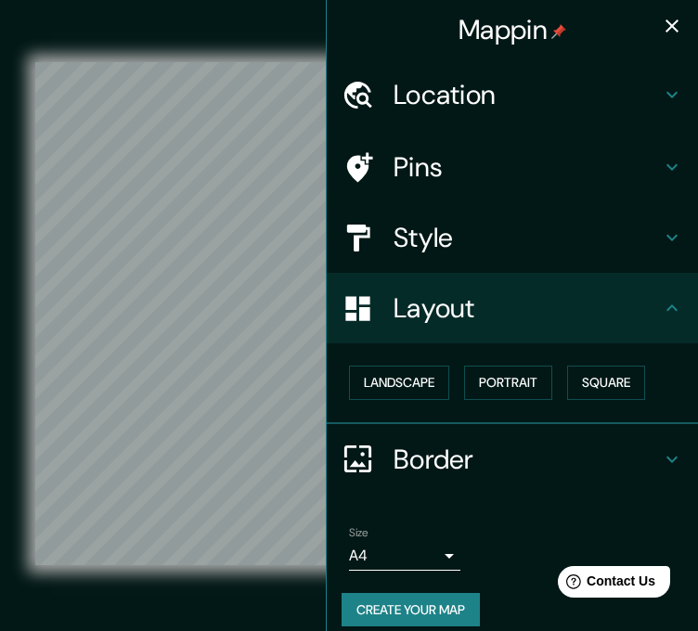
click at [434, 252] on h4 "Style" at bounding box center [527, 237] width 267 height 33
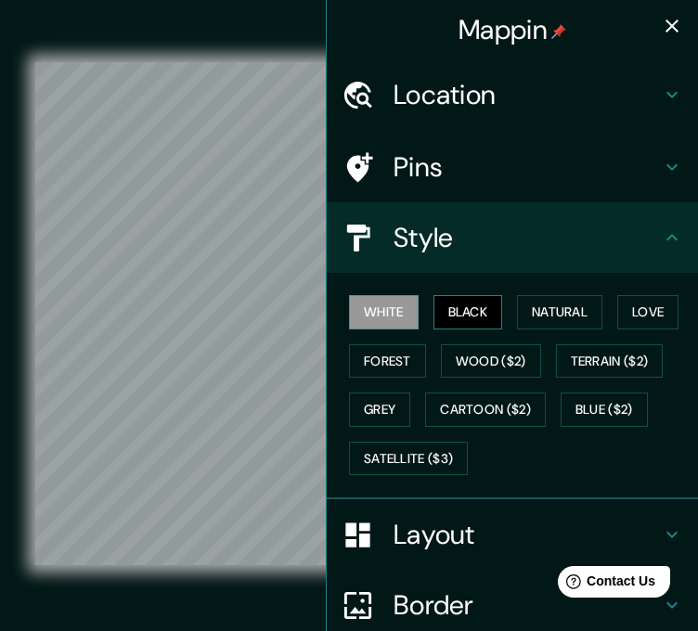
click at [439, 306] on button "Black" at bounding box center [469, 312] width 70 height 34
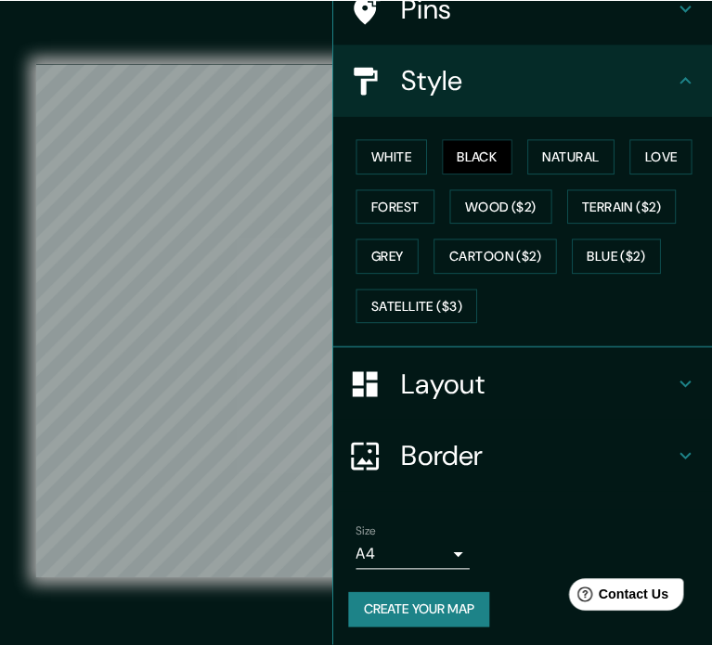
scroll to position [161, 0]
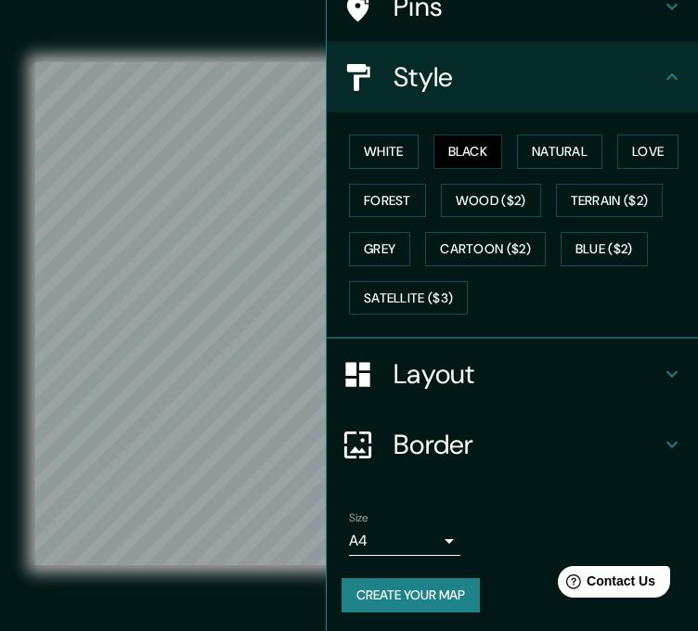
click at [426, 537] on body "Mappin Location Lima, Provincia de Lima, Perú Pins Style White Black Natural Lo…" at bounding box center [349, 315] width 698 height 631
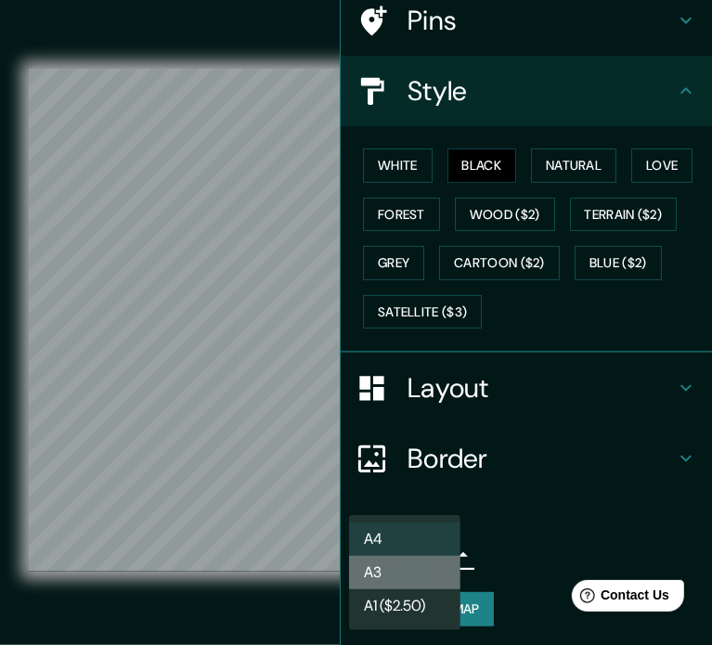
click at [397, 573] on li "A3" at bounding box center [404, 572] width 111 height 33
type input "a4"
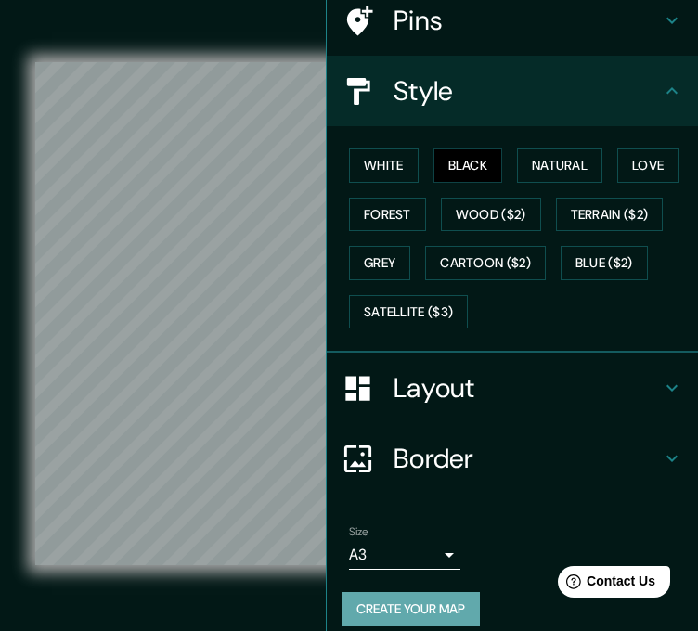
click at [404, 597] on button "Create your map" at bounding box center [411, 609] width 138 height 34
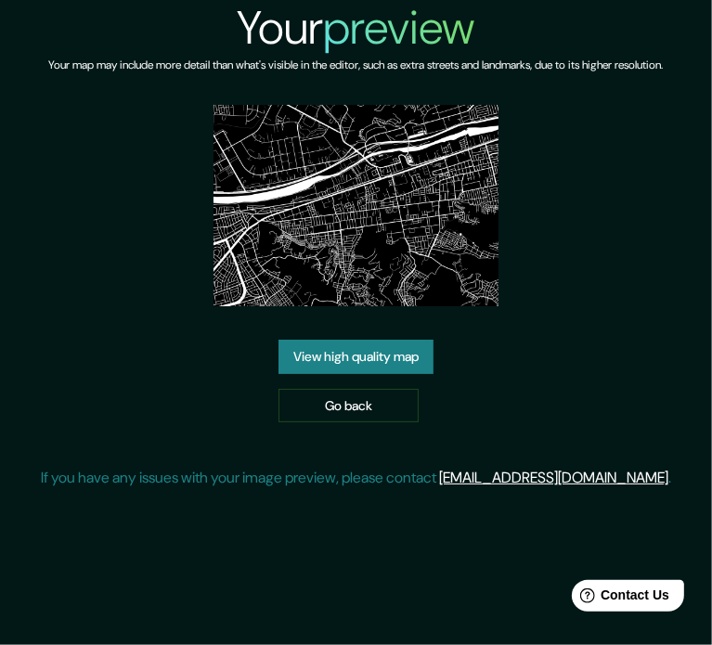
click at [405, 370] on link "View high quality map" at bounding box center [355, 357] width 155 height 34
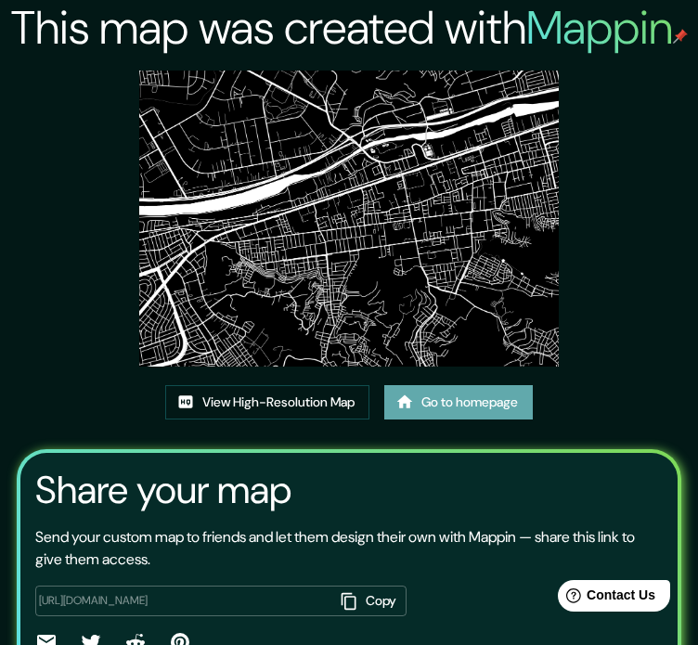
click at [448, 407] on link "Go to homepage" at bounding box center [458, 402] width 149 height 34
click at [349, 410] on link "View High-Resolution Map" at bounding box center [267, 402] width 204 height 34
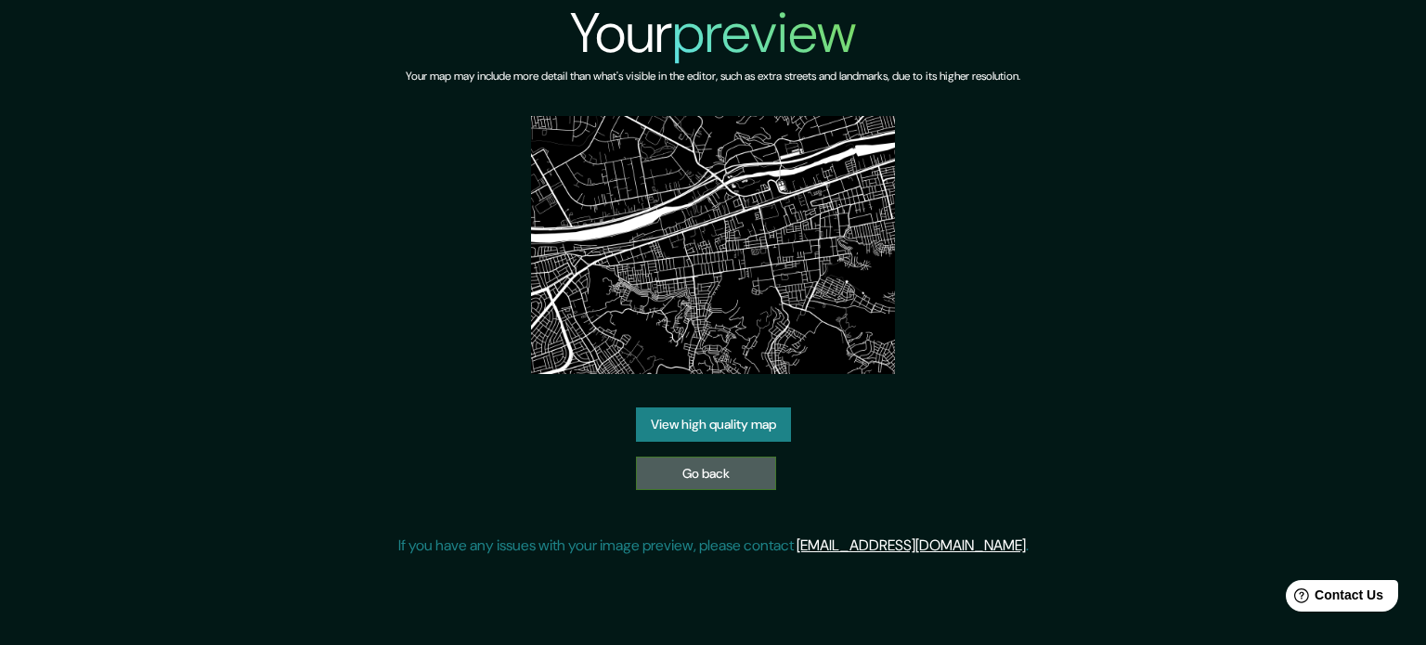
click at [685, 462] on link "Go back" at bounding box center [706, 474] width 140 height 34
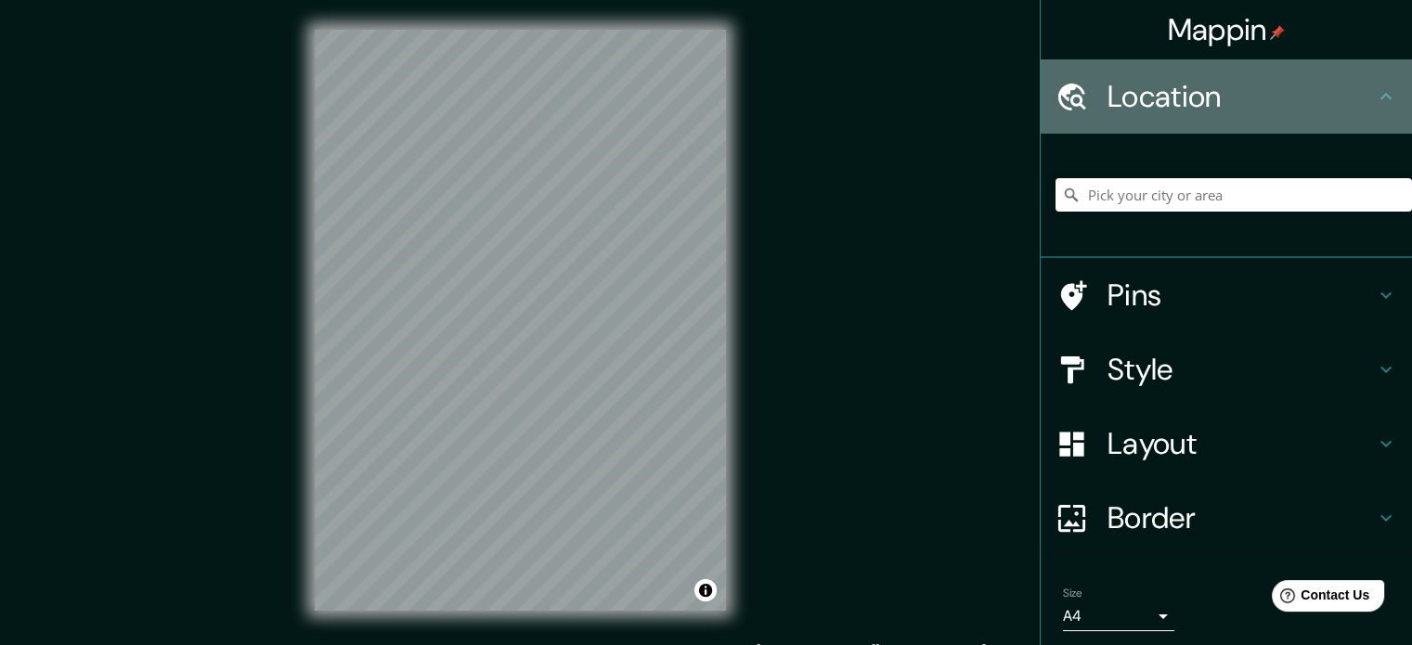
click at [711, 102] on h4 "Location" at bounding box center [1240, 96] width 267 height 37
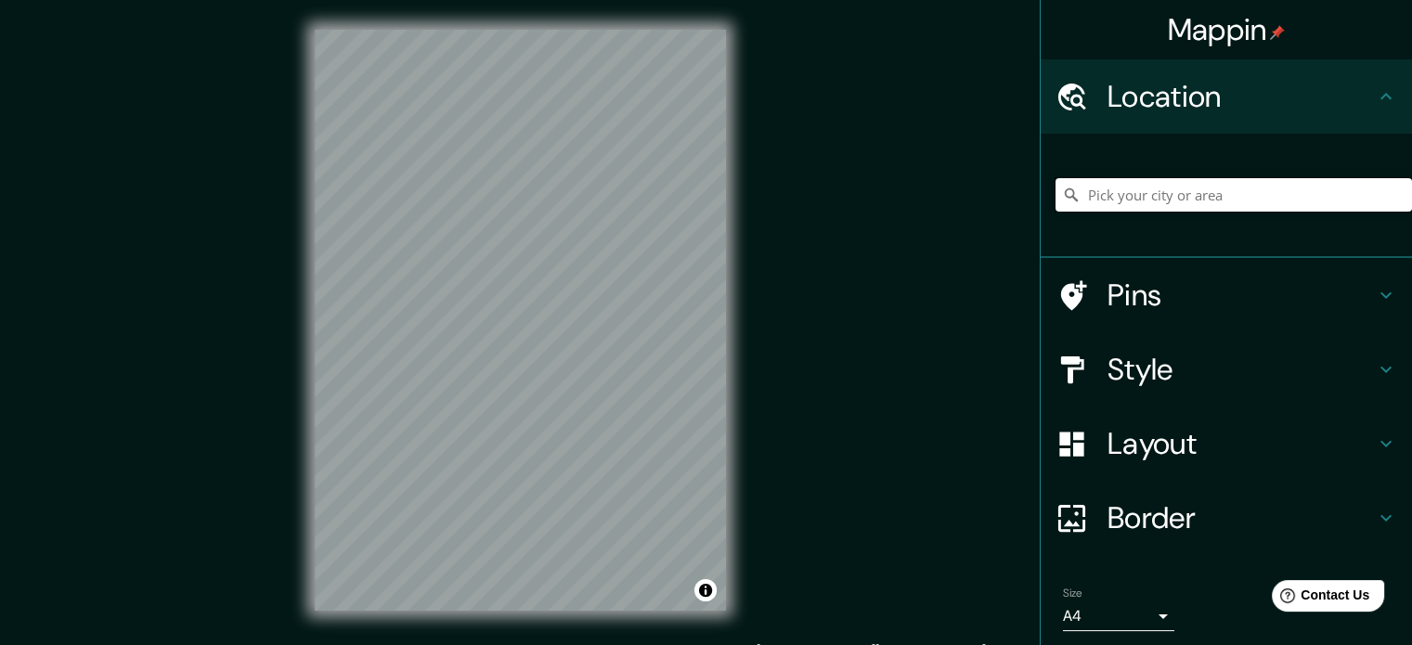
click at [711, 203] on input "Pick your city or area" at bounding box center [1233, 194] width 356 height 33
drag, startPoint x: 1262, startPoint y: 109, endPoint x: 1255, endPoint y: 134, distance: 26.1
click at [711, 109] on h4 "Location" at bounding box center [1240, 96] width 267 height 37
click at [711, 191] on input "Pick your city or area" at bounding box center [1233, 194] width 356 height 33
type input "[GEOGRAPHIC_DATA], [GEOGRAPHIC_DATA], [GEOGRAPHIC_DATA]"
